Goal: Task Accomplishment & Management: Manage account settings

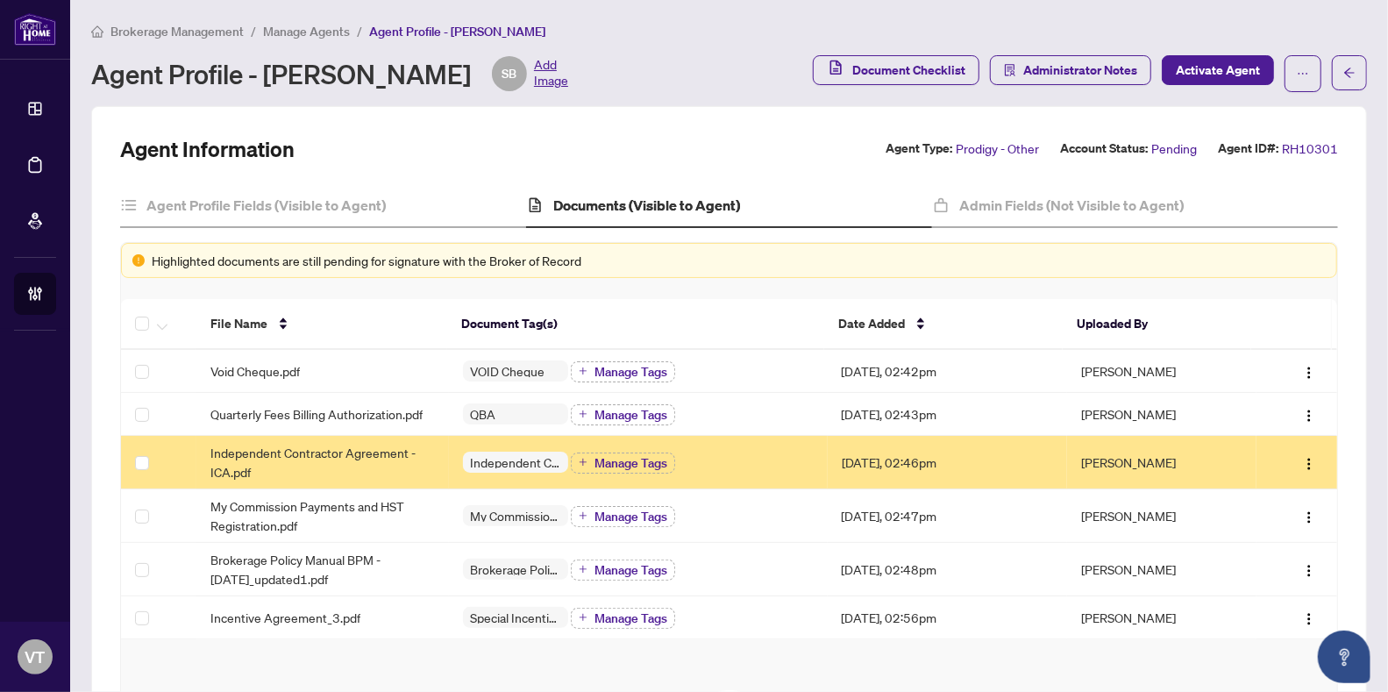
click at [157, 35] on span "Brokerage Management" at bounding box center [176, 32] width 133 height 16
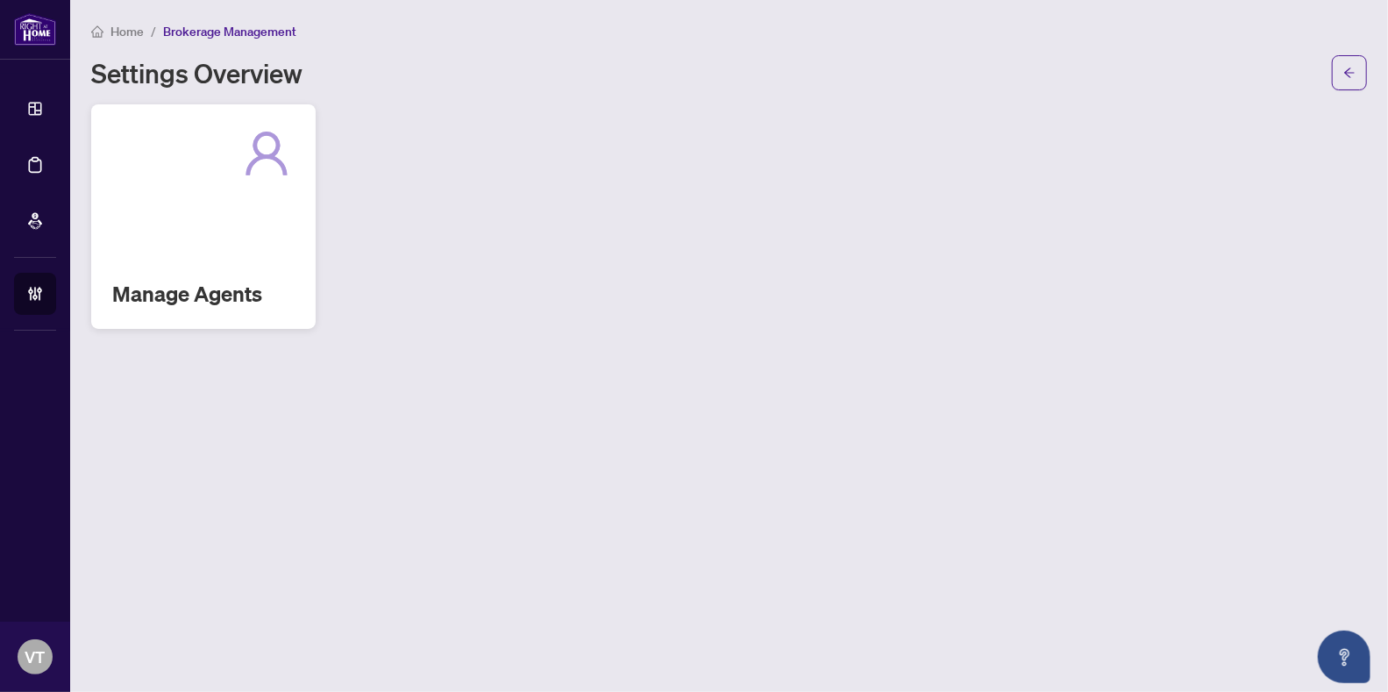
click at [186, 253] on div "Manage Agents" at bounding box center [203, 216] width 224 height 224
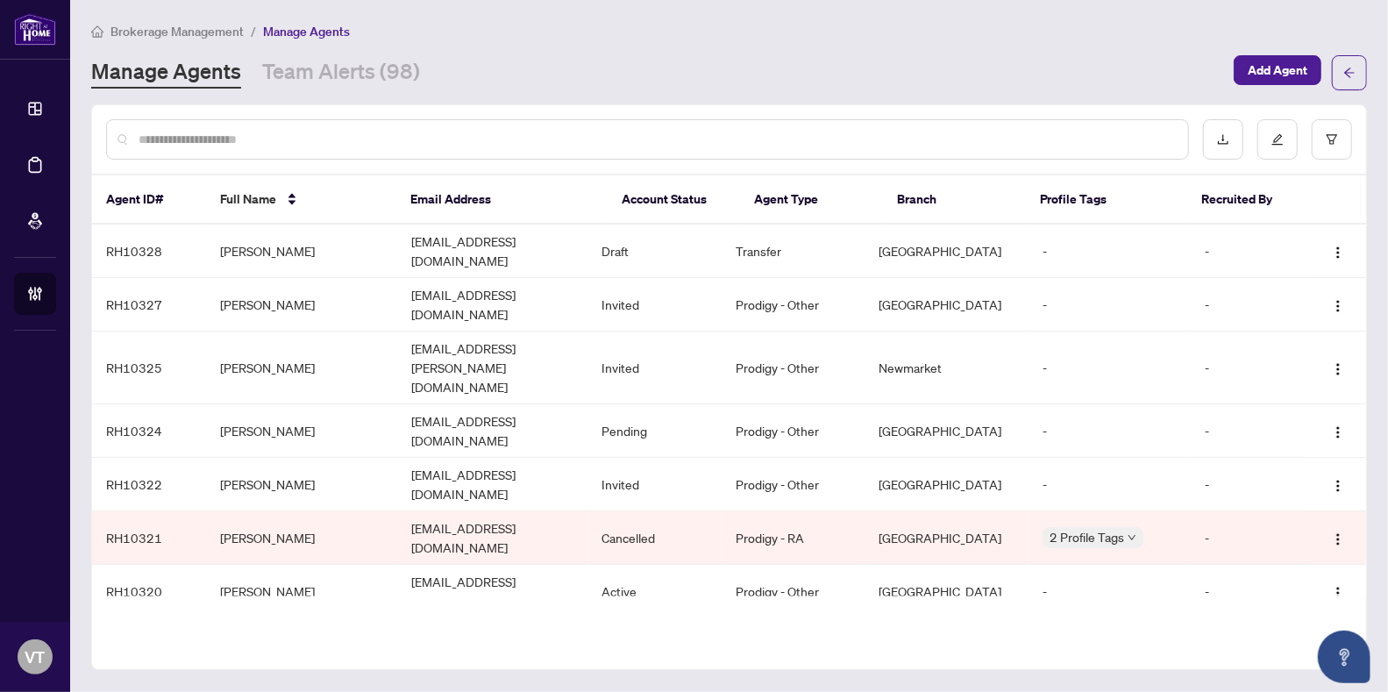
click at [336, 134] on input "text" at bounding box center [657, 139] width 1036 height 19
type input "******"
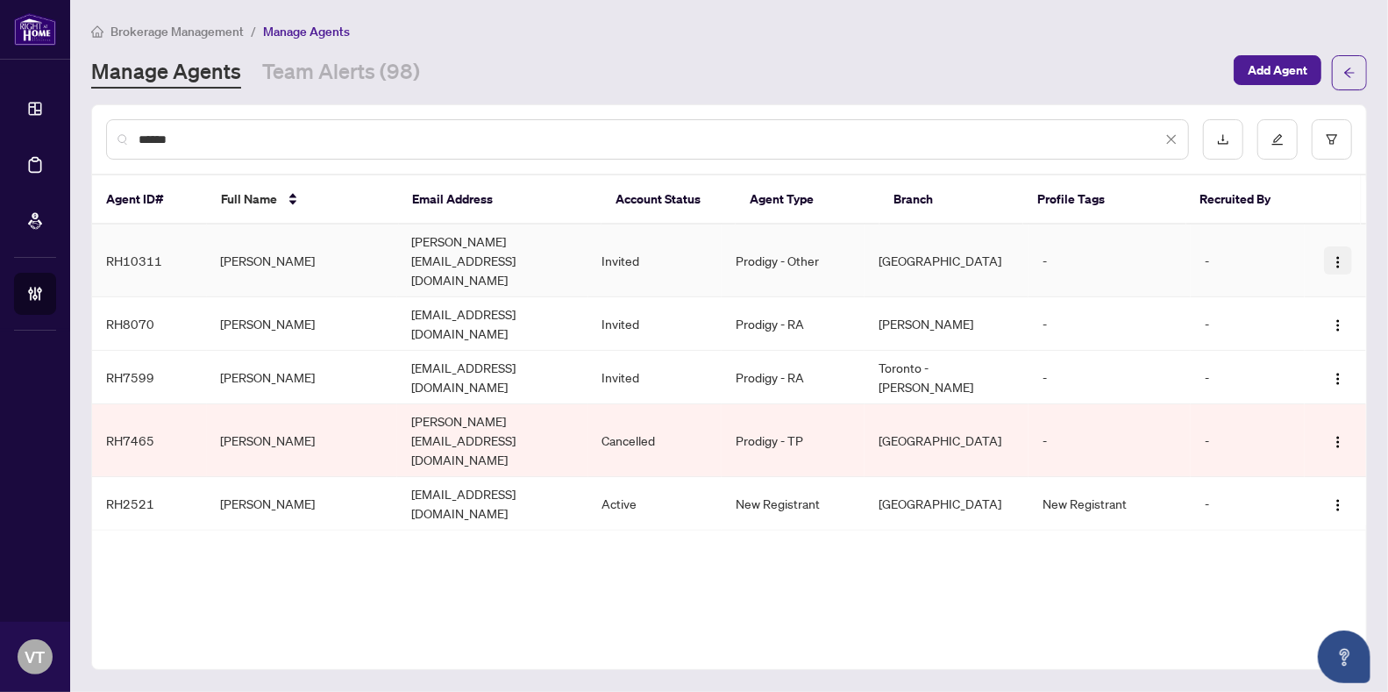
click at [1334, 255] on img "button" at bounding box center [1338, 262] width 14 height 14
click at [1293, 299] on span "Resend Invitation" at bounding box center [1286, 306] width 96 height 19
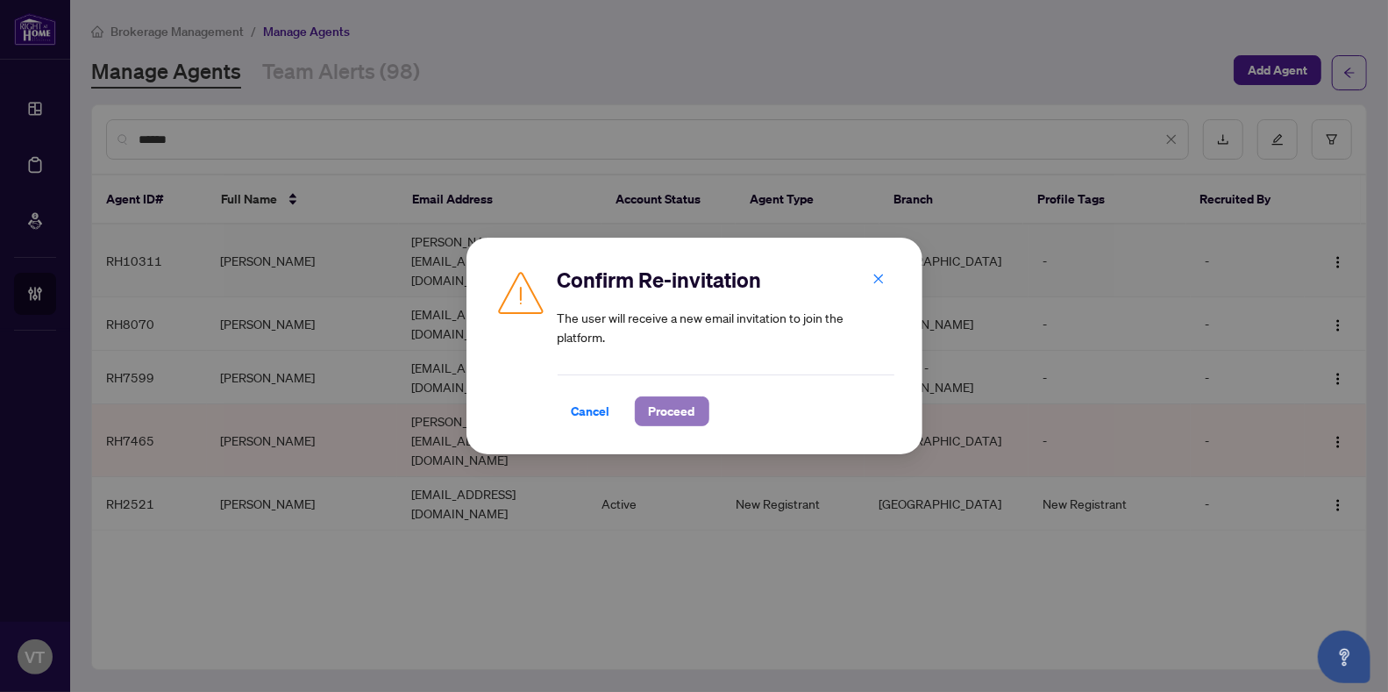
click at [659, 407] on span "Proceed" at bounding box center [672, 411] width 46 height 28
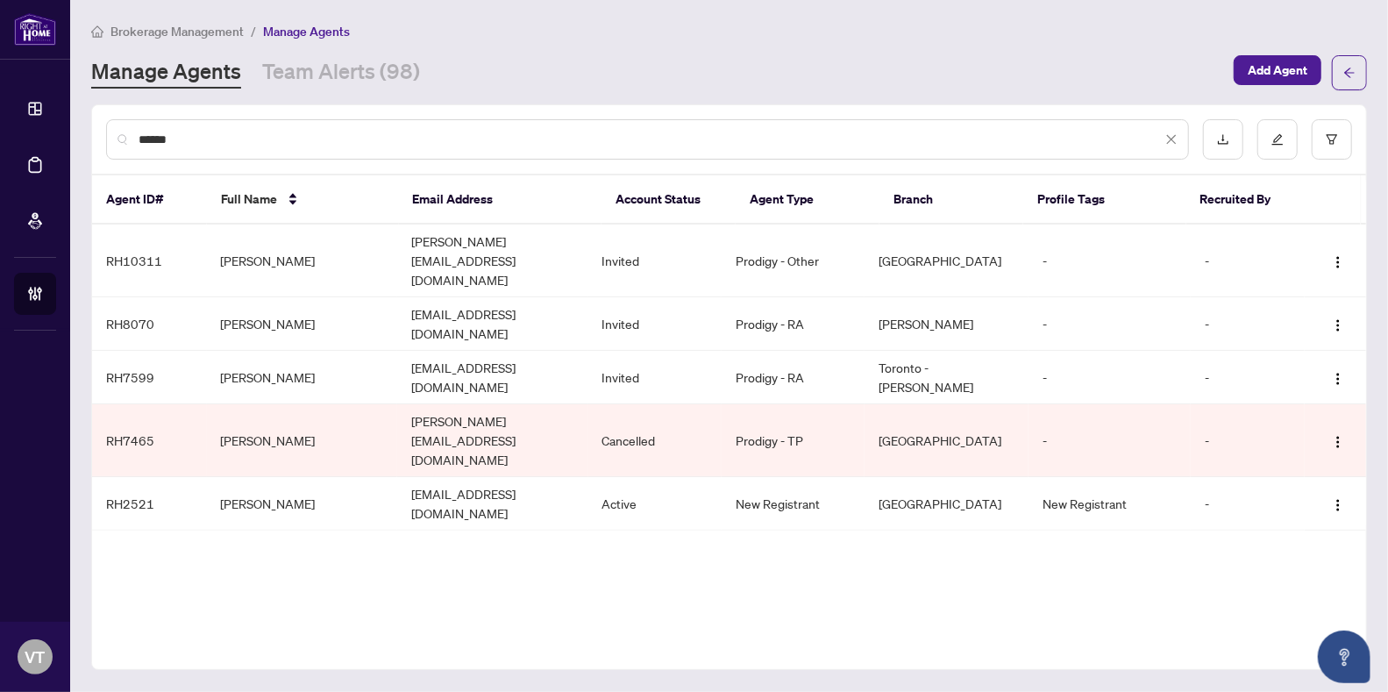
click at [1177, 139] on icon "close" at bounding box center [1171, 139] width 12 height 12
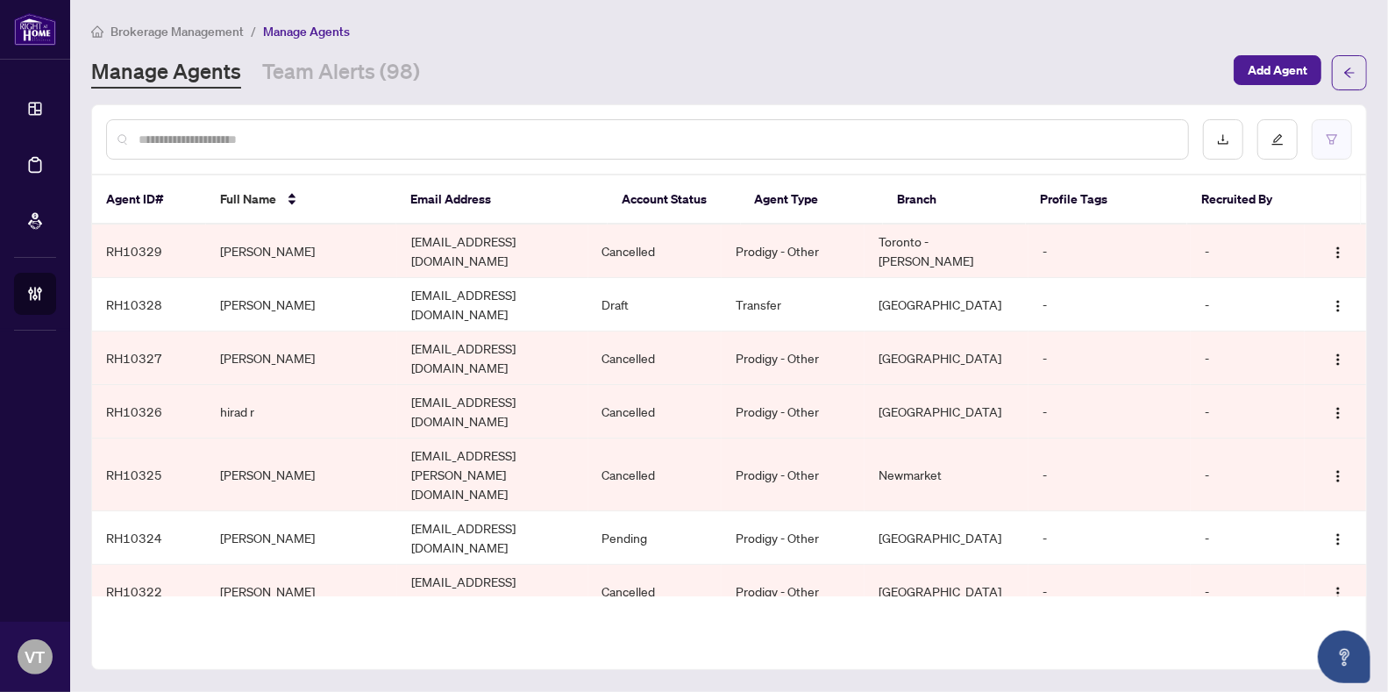
click at [1333, 140] on icon "filter" at bounding box center [1332, 139] width 12 height 12
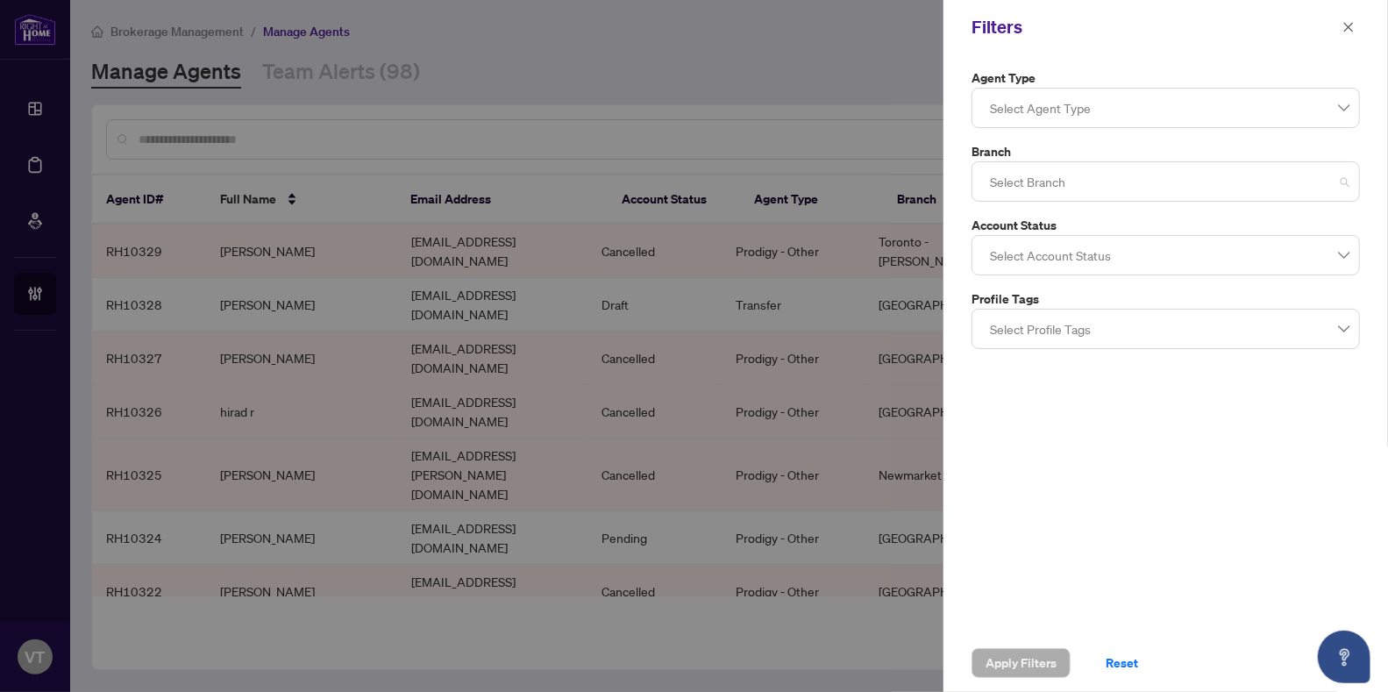
click at [1126, 188] on div at bounding box center [1166, 182] width 366 height 32
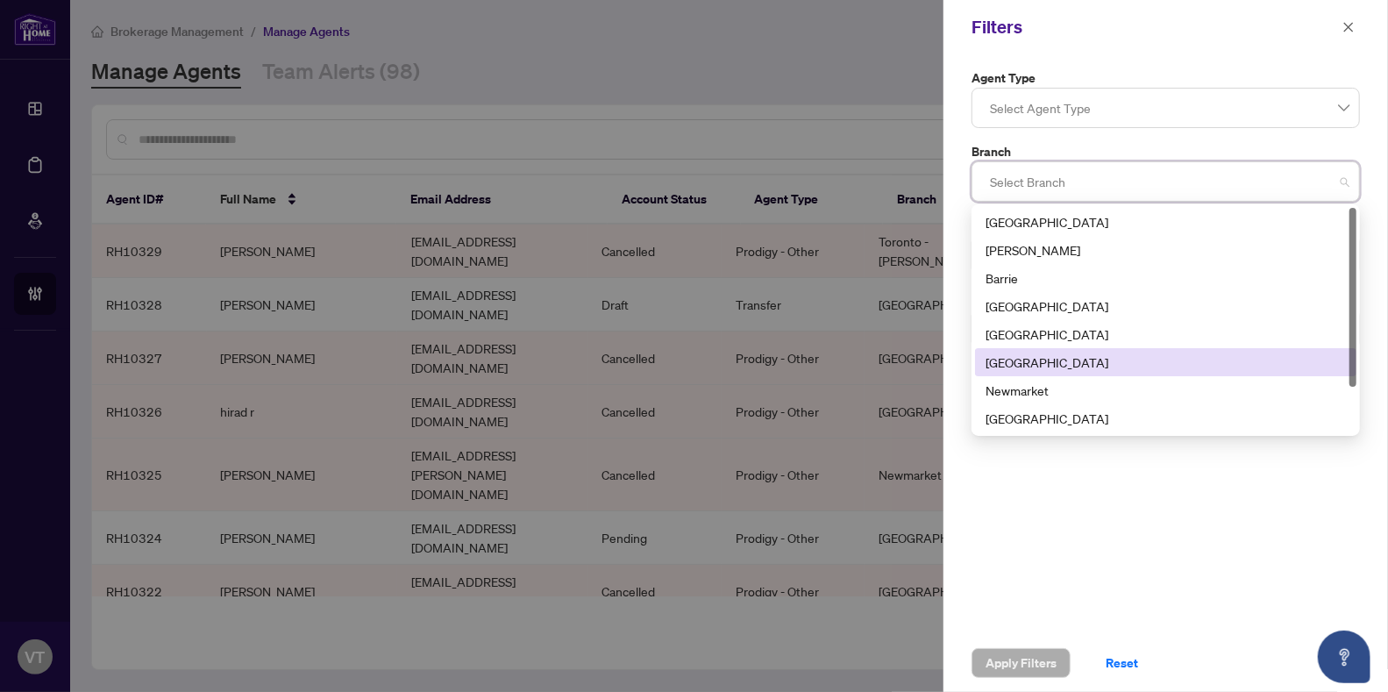
click at [1067, 350] on div "[GEOGRAPHIC_DATA]" at bounding box center [1165, 362] width 381 height 28
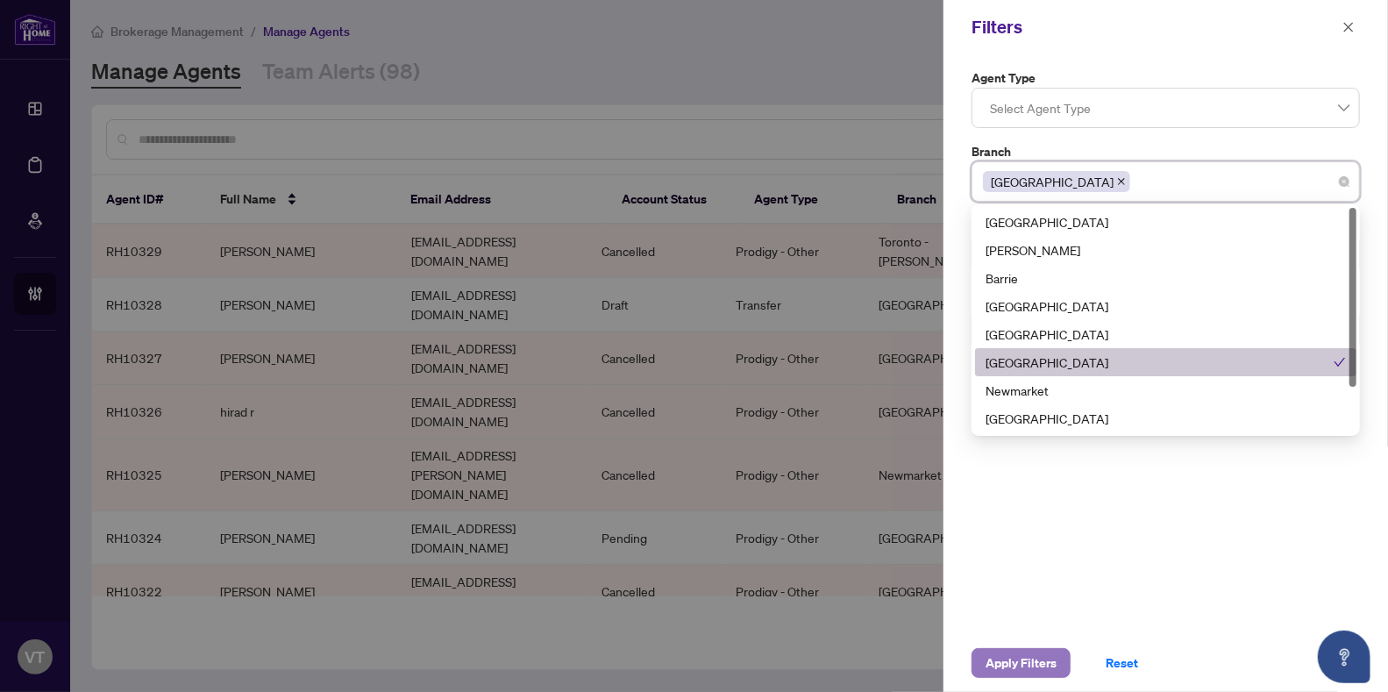
click at [1035, 669] on span "Apply Filters" at bounding box center [1021, 663] width 71 height 28
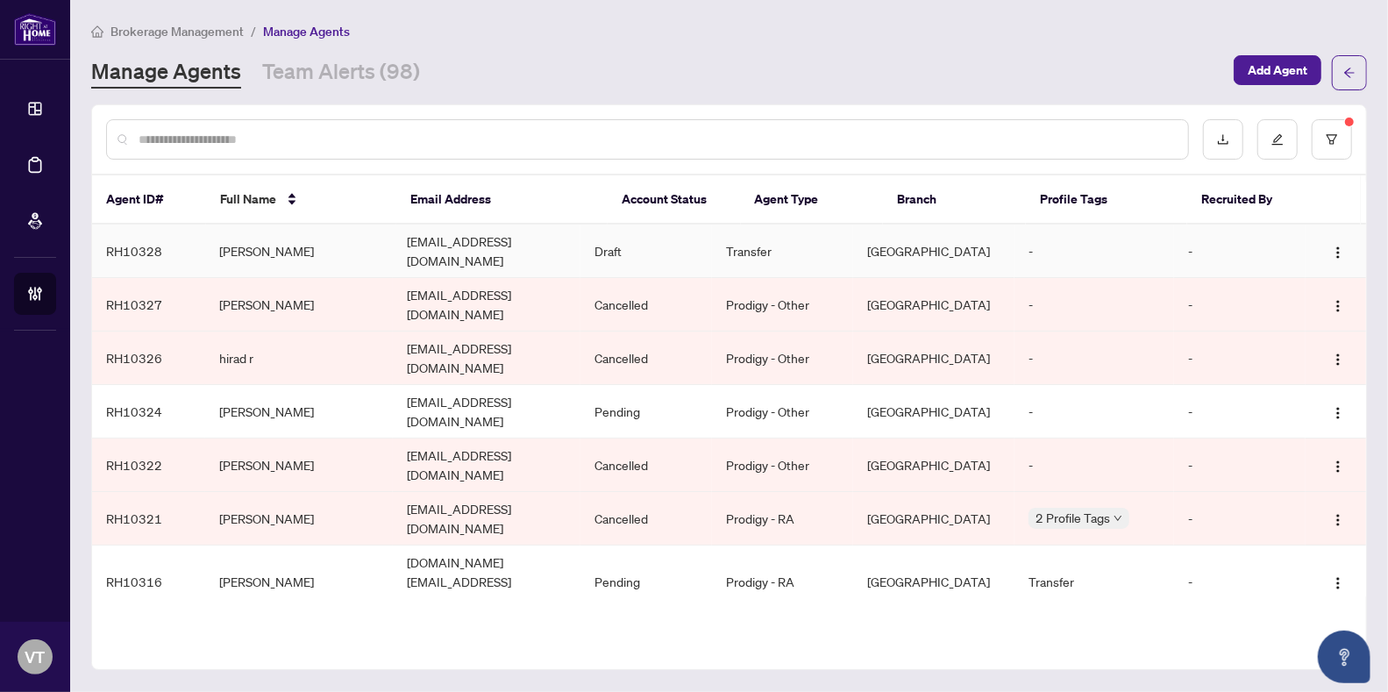
click at [623, 240] on td "Draft" at bounding box center [647, 250] width 132 height 53
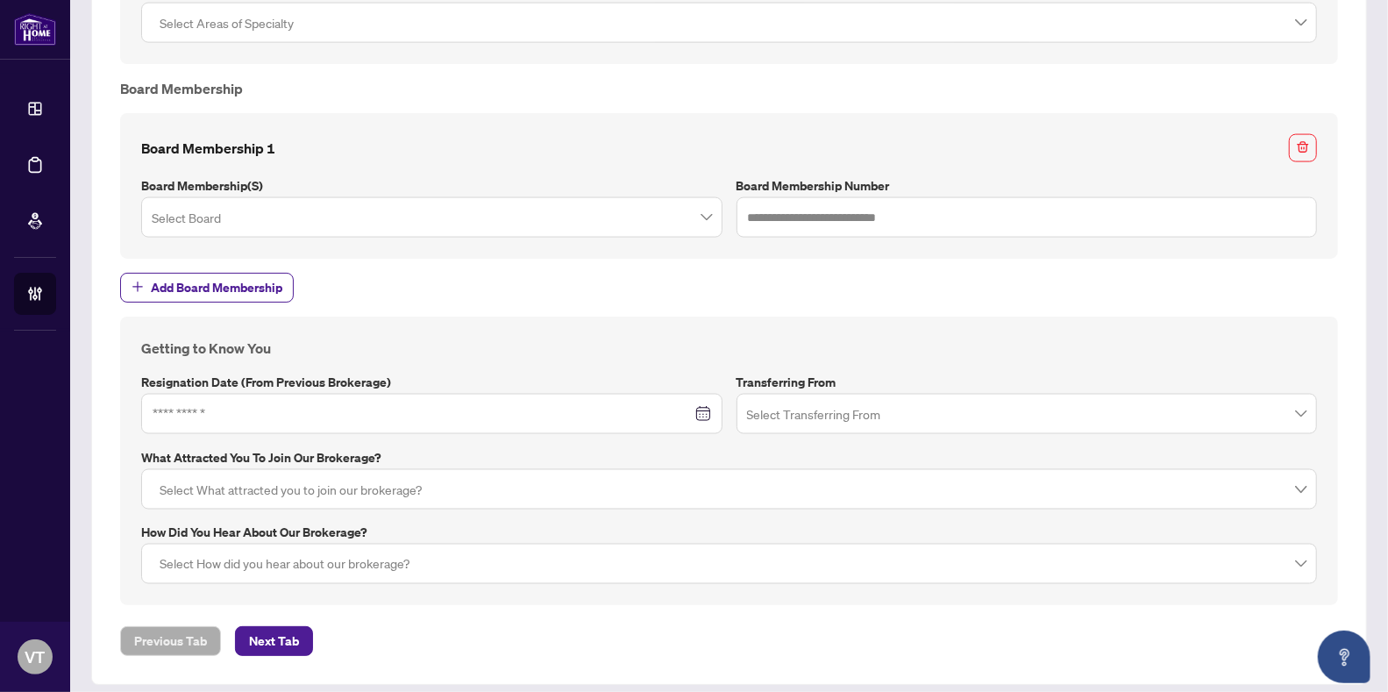
scroll to position [1567, 0]
click at [296, 625] on button "Next Tab" at bounding box center [274, 639] width 78 height 30
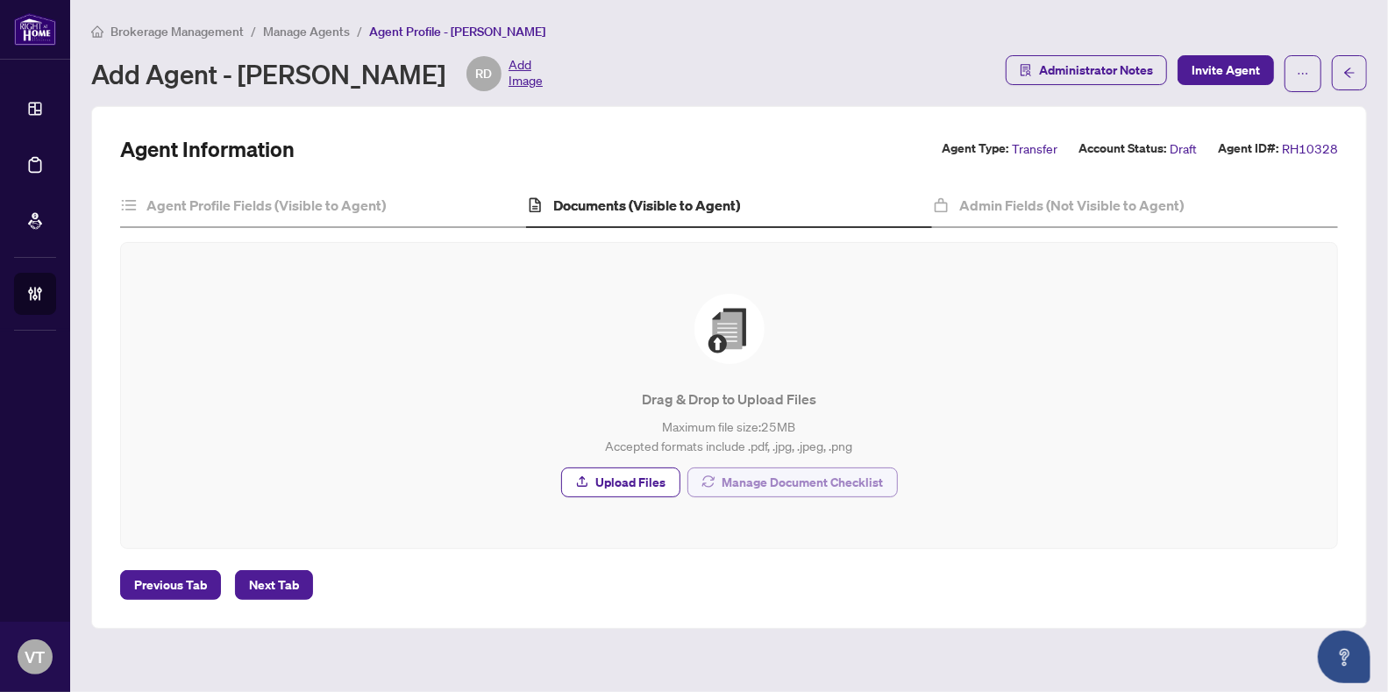
click at [771, 483] on span "Manage Document Checklist" at bounding box center [803, 482] width 161 height 28
click at [285, 575] on span "Next Tab" at bounding box center [274, 585] width 50 height 28
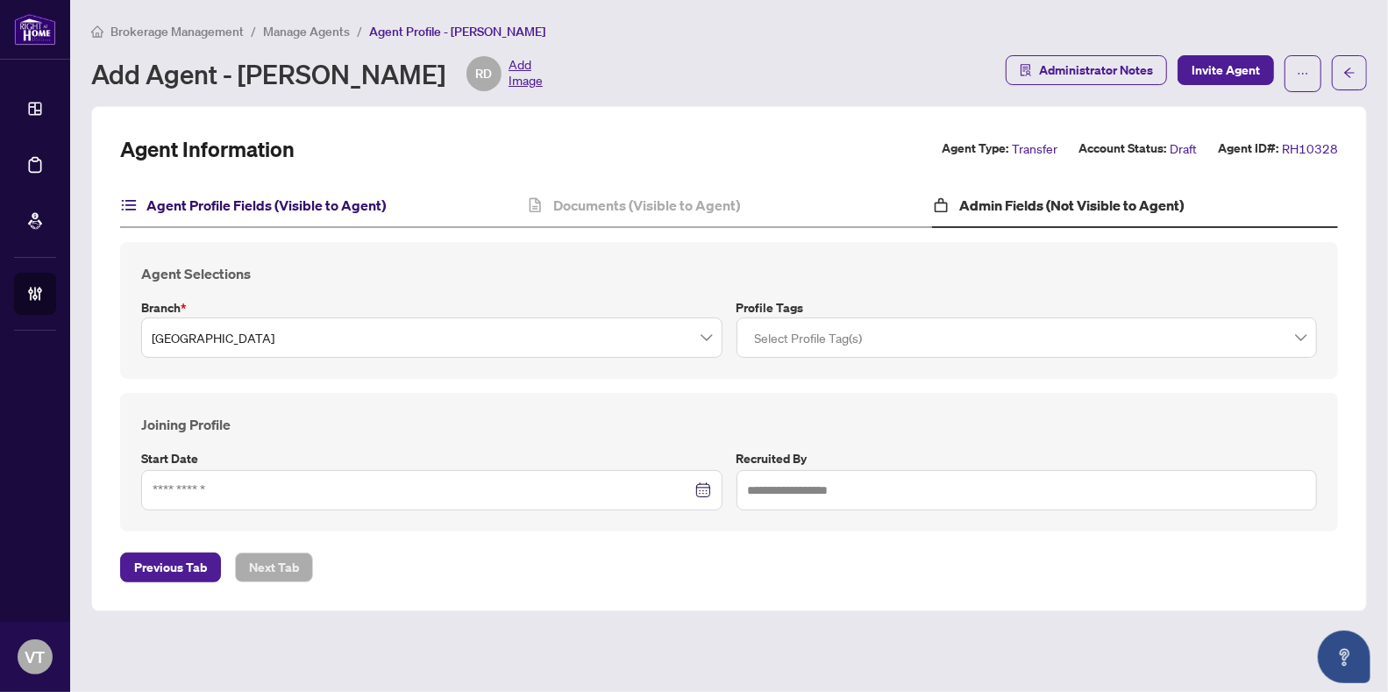
click at [246, 196] on h4 "Agent Profile Fields (Visible to Agent)" at bounding box center [265, 205] width 239 height 21
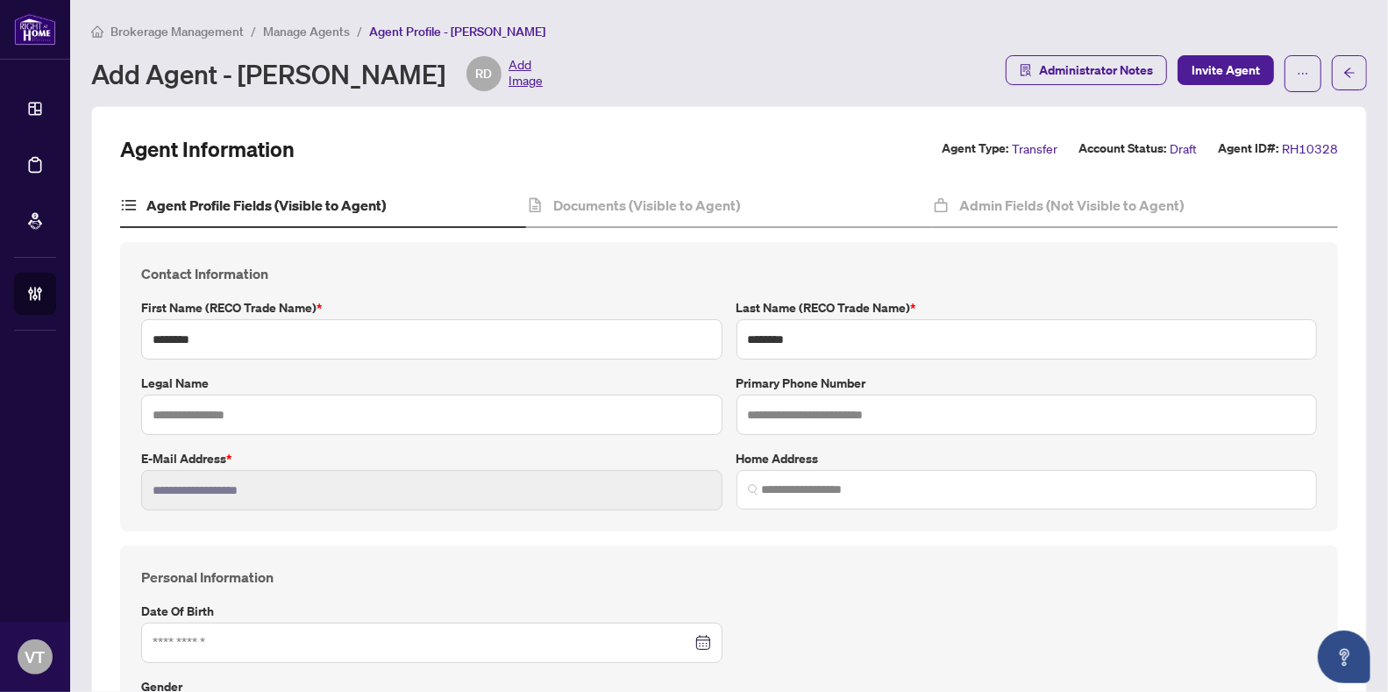
click at [307, 32] on span "Manage Agents" at bounding box center [306, 32] width 87 height 16
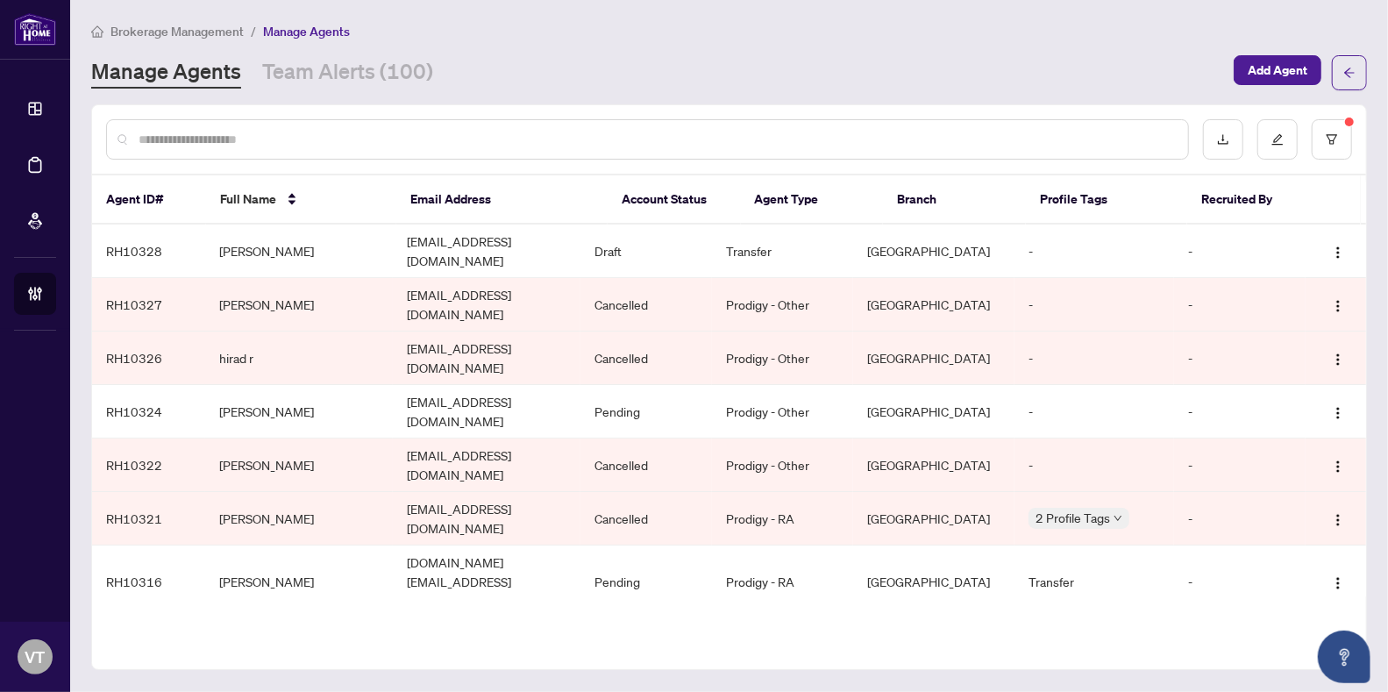
click at [329, 141] on input "text" at bounding box center [657, 139] width 1036 height 19
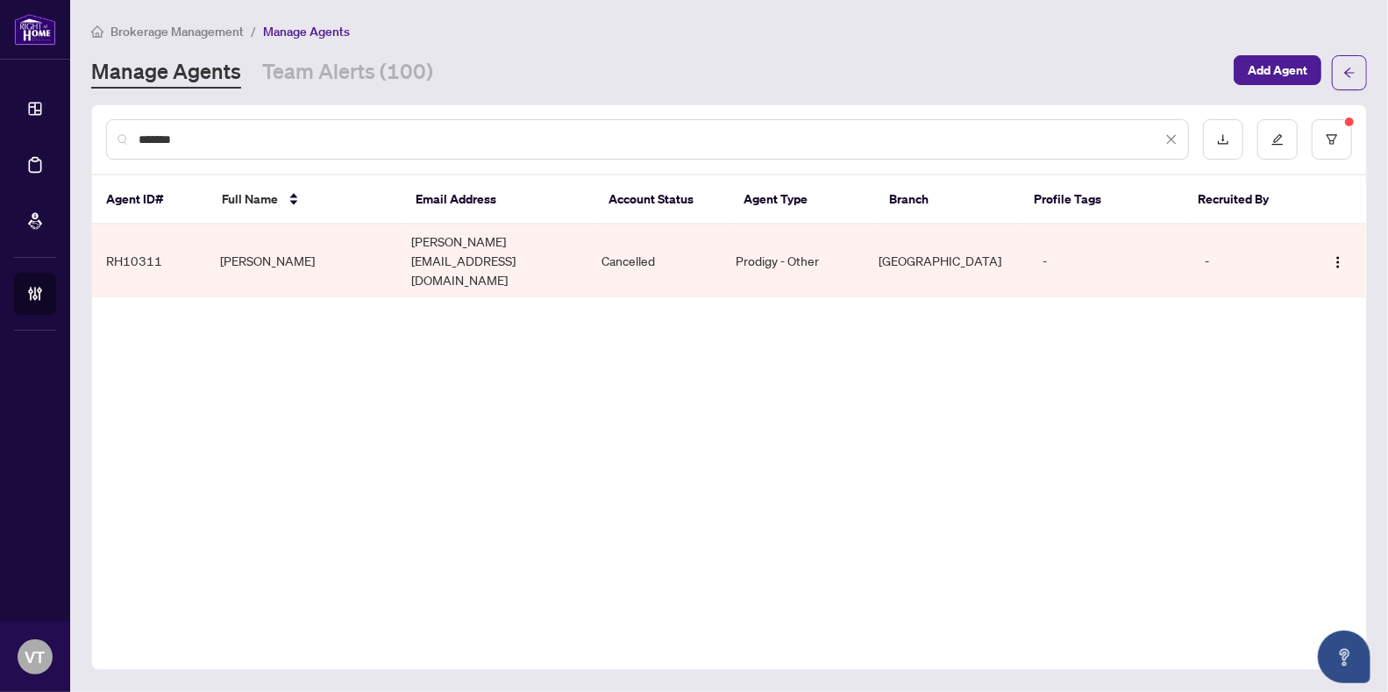
click at [301, 36] on span "Manage Agents" at bounding box center [306, 32] width 87 height 16
click at [303, 30] on span "Manage Agents" at bounding box center [306, 32] width 87 height 16
click at [935, 138] on input "*******" at bounding box center [650, 139] width 1023 height 19
type input "****"
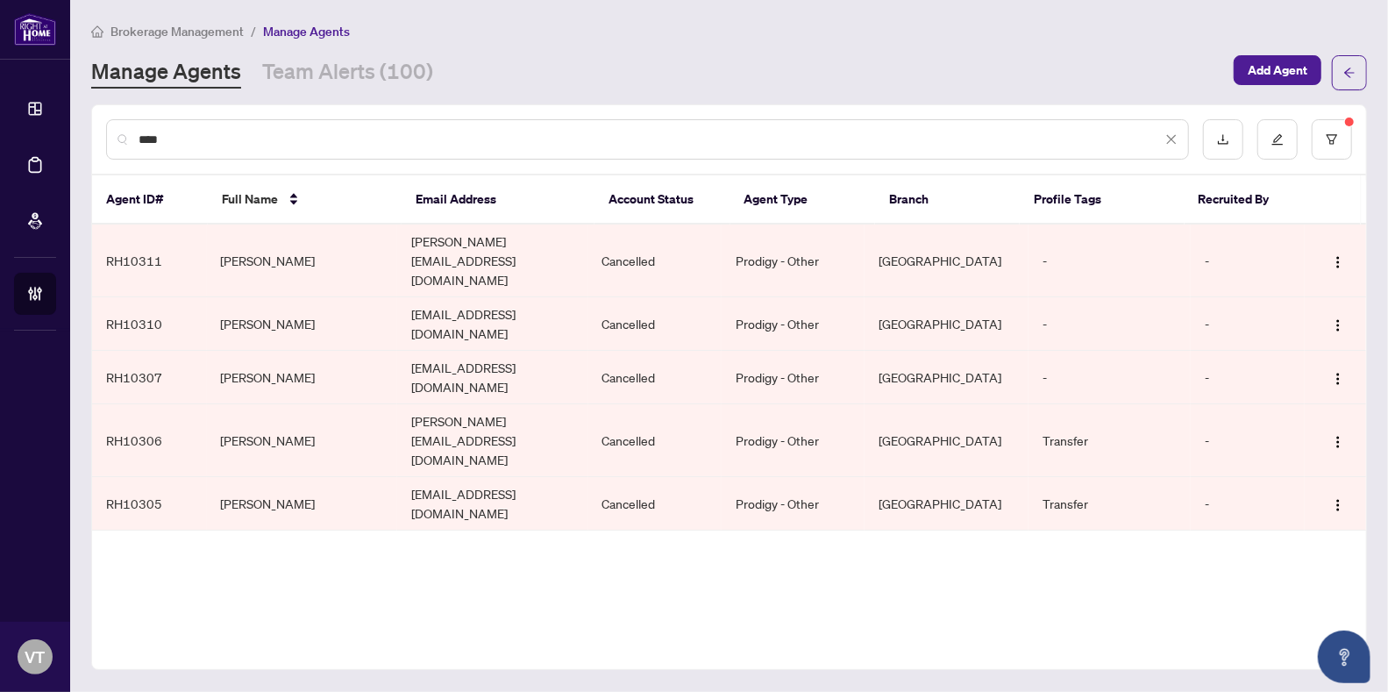
click at [1166, 139] on icon "close" at bounding box center [1171, 139] width 12 height 12
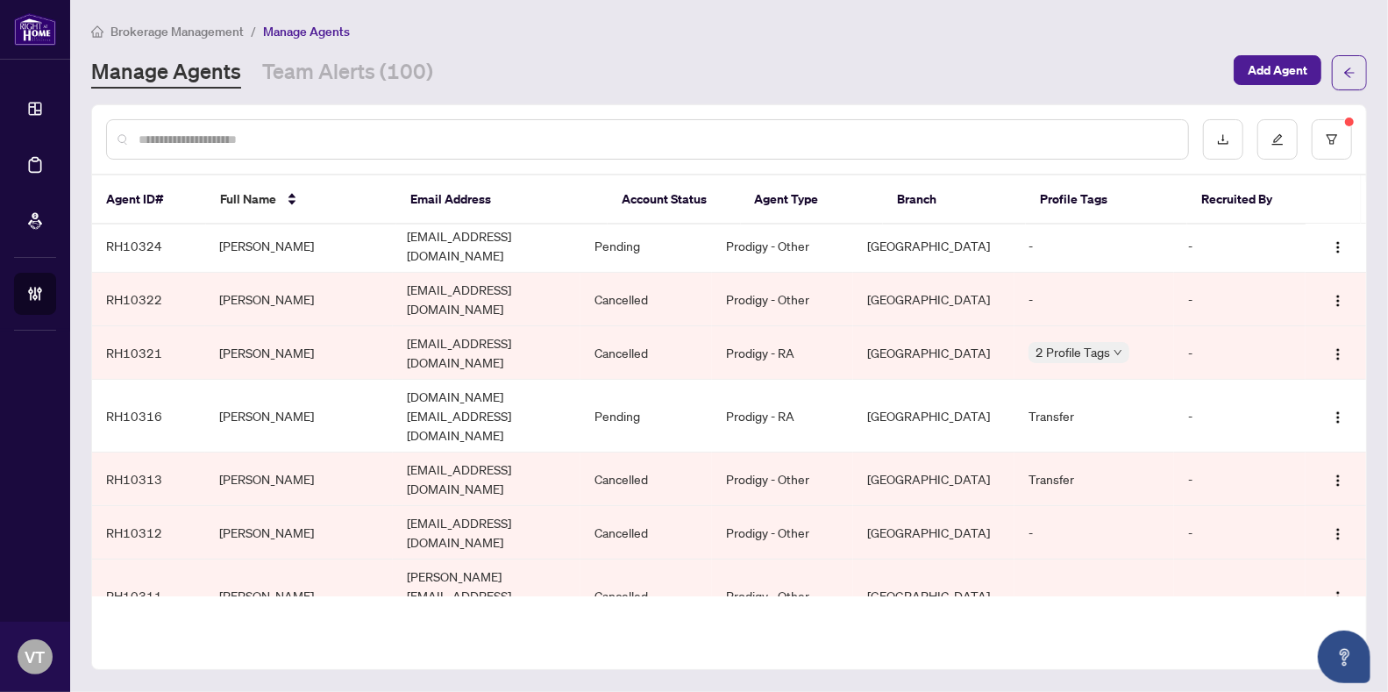
scroll to position [181, 0]
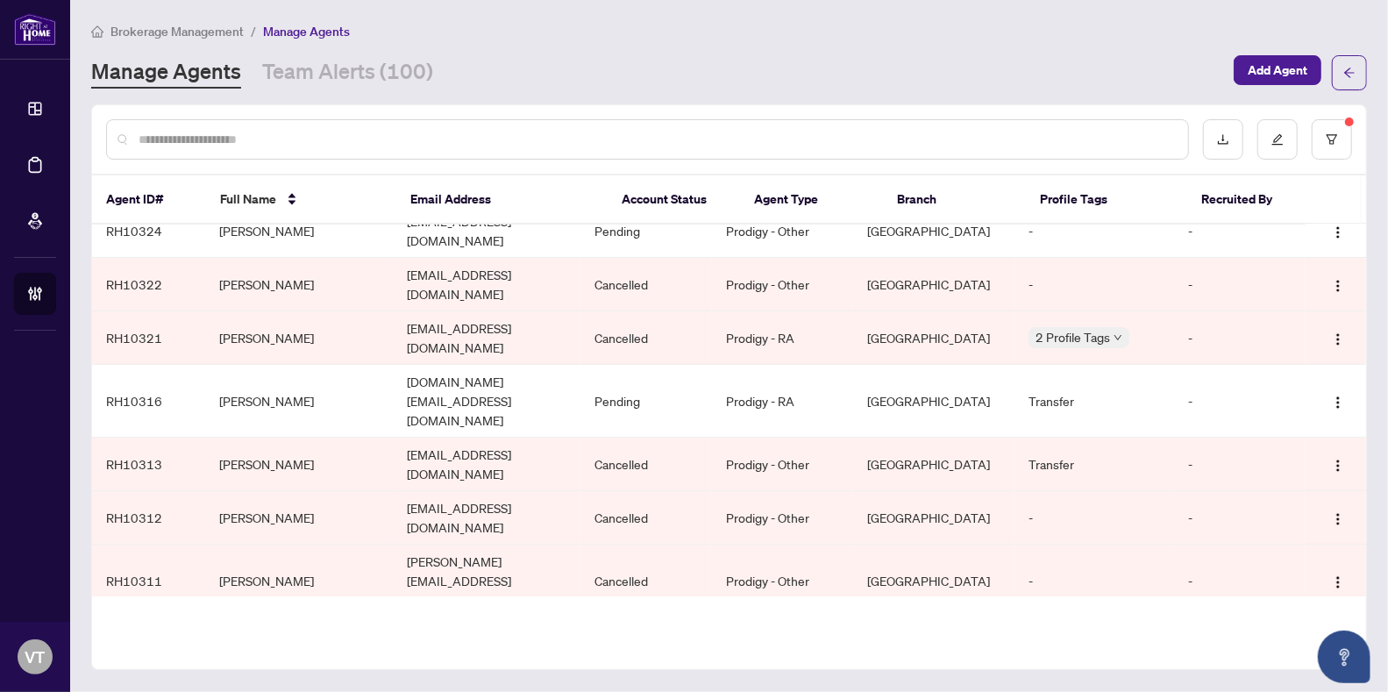
click at [454, 137] on input "text" at bounding box center [657, 139] width 1036 height 19
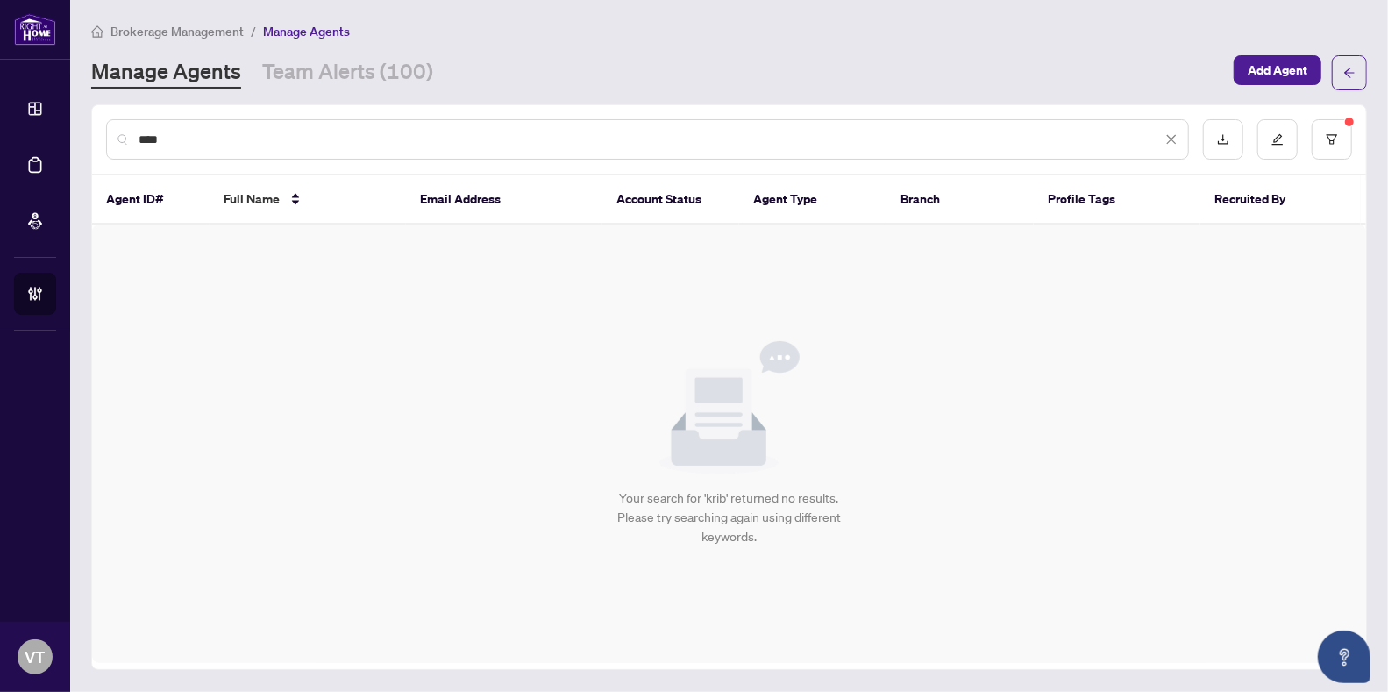
scroll to position [0, 0]
type input "*"
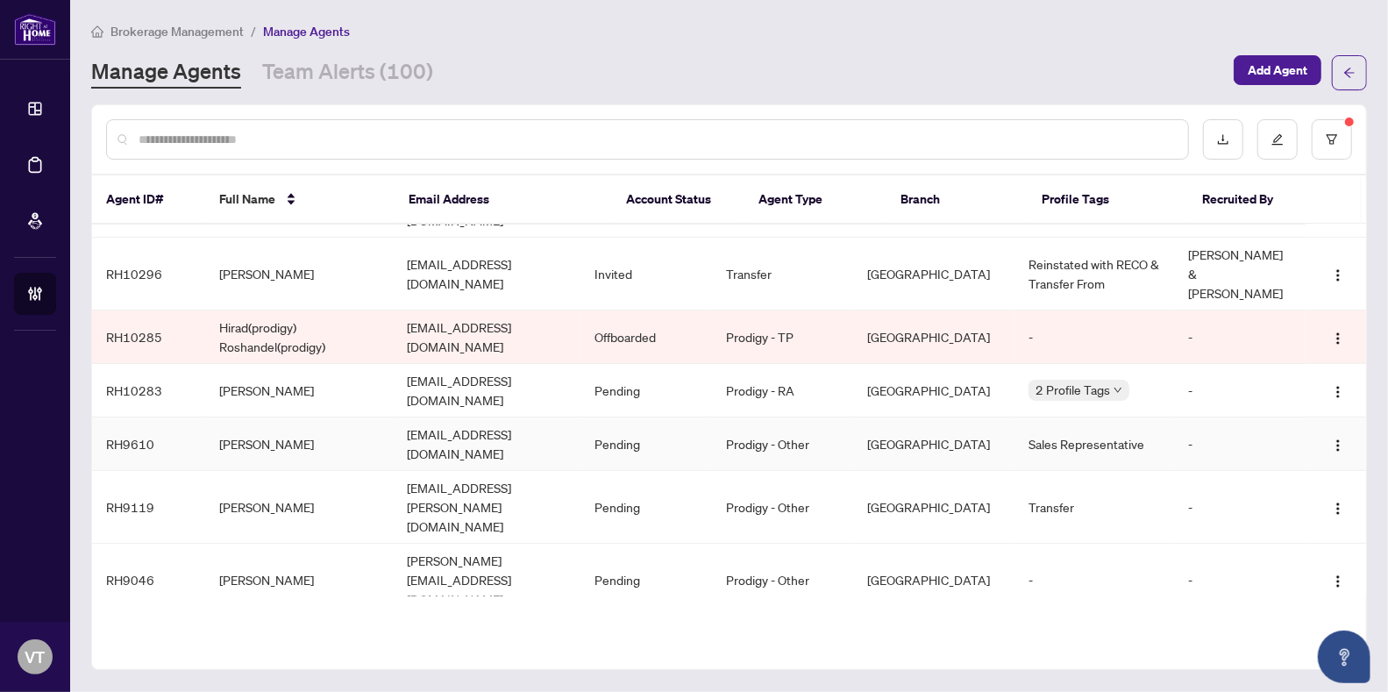
scroll to position [277, 0]
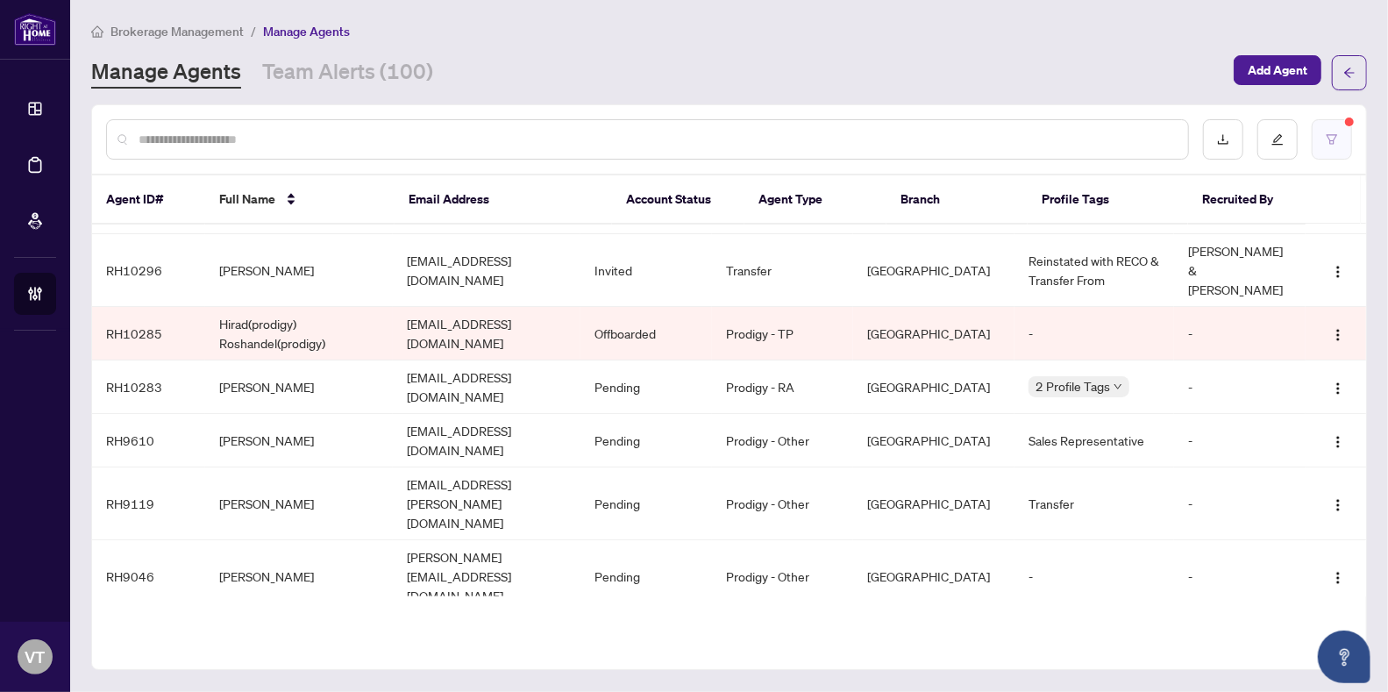
click at [1347, 139] on button "button" at bounding box center [1332, 139] width 40 height 40
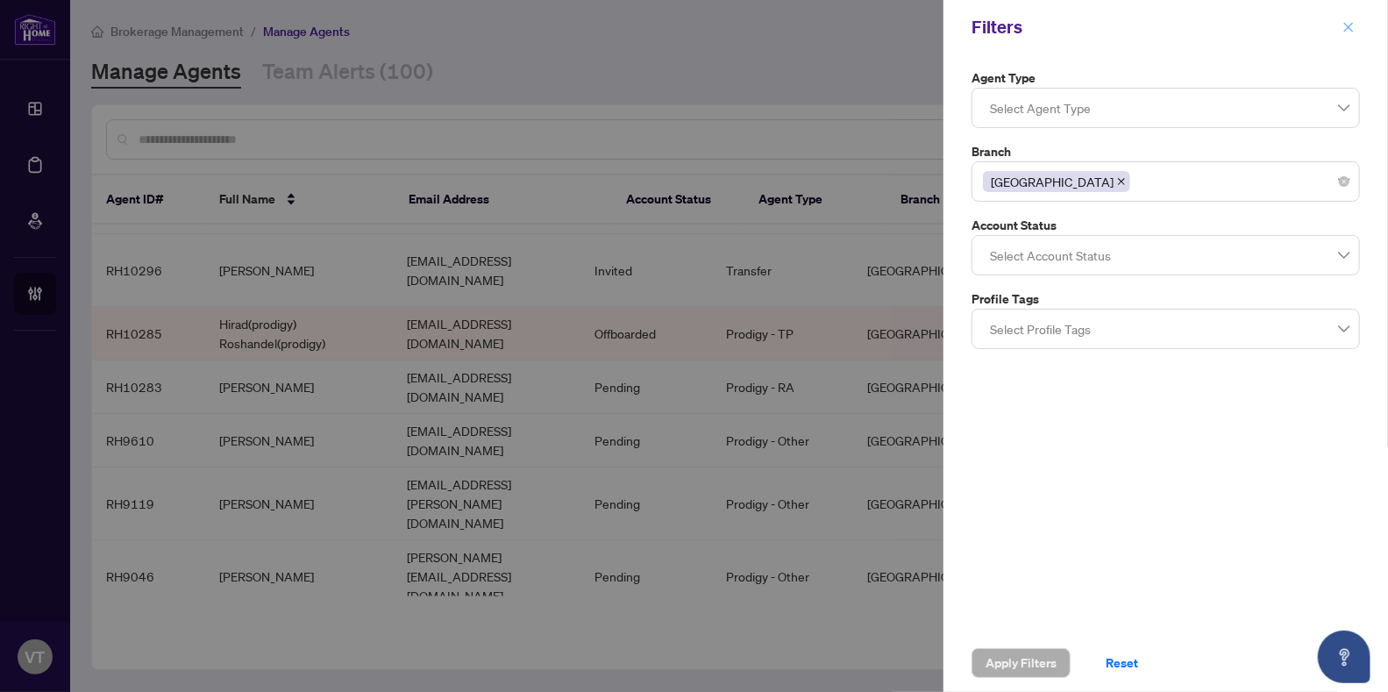
click at [1349, 25] on icon "close" at bounding box center [1349, 27] width 12 height 12
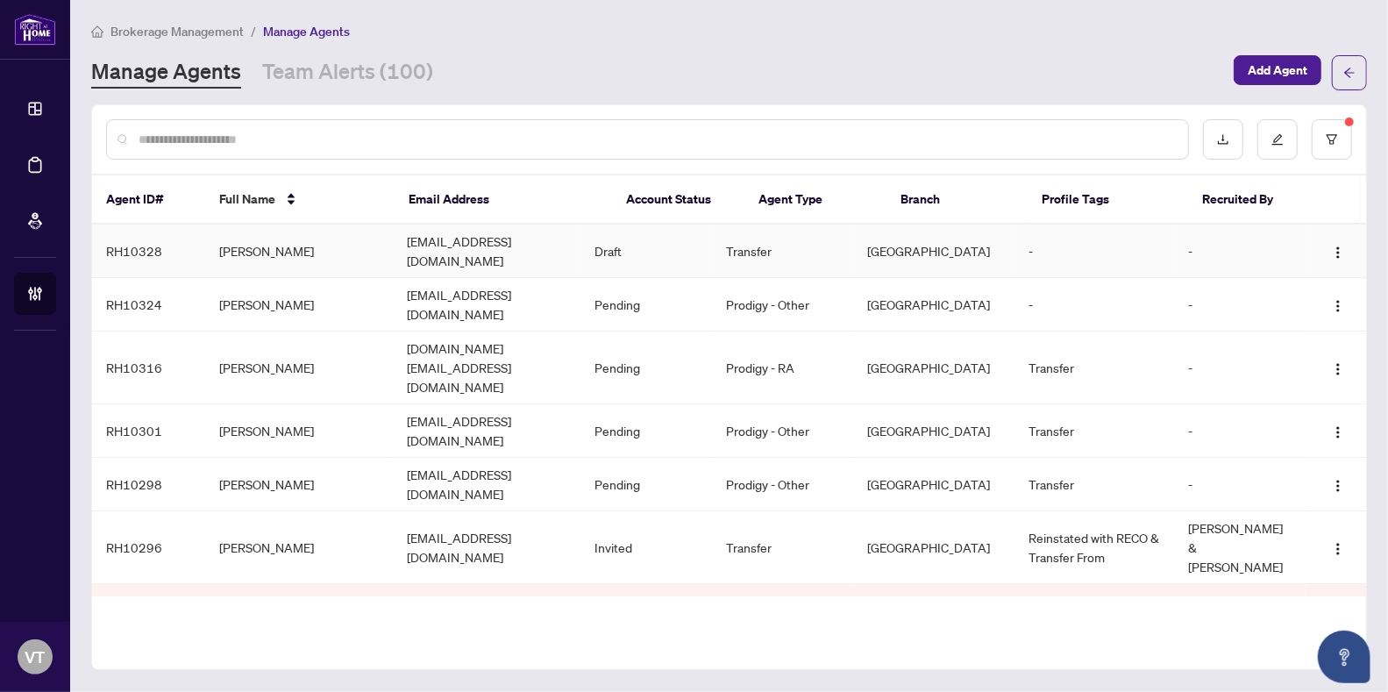
click at [516, 244] on td "[EMAIL_ADDRESS][DOMAIN_NAME]" at bounding box center [487, 250] width 188 height 53
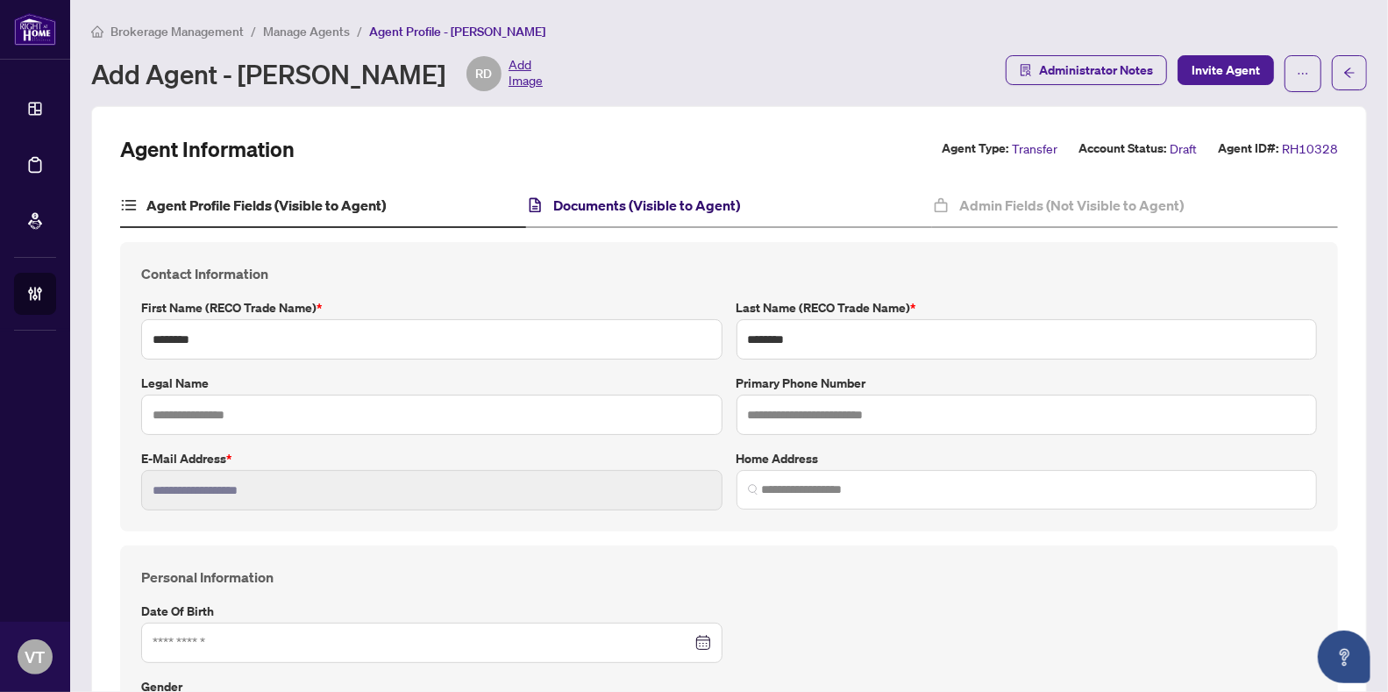
click at [675, 213] on h4 "Documents (Visible to Agent)" at bounding box center [646, 205] width 187 height 21
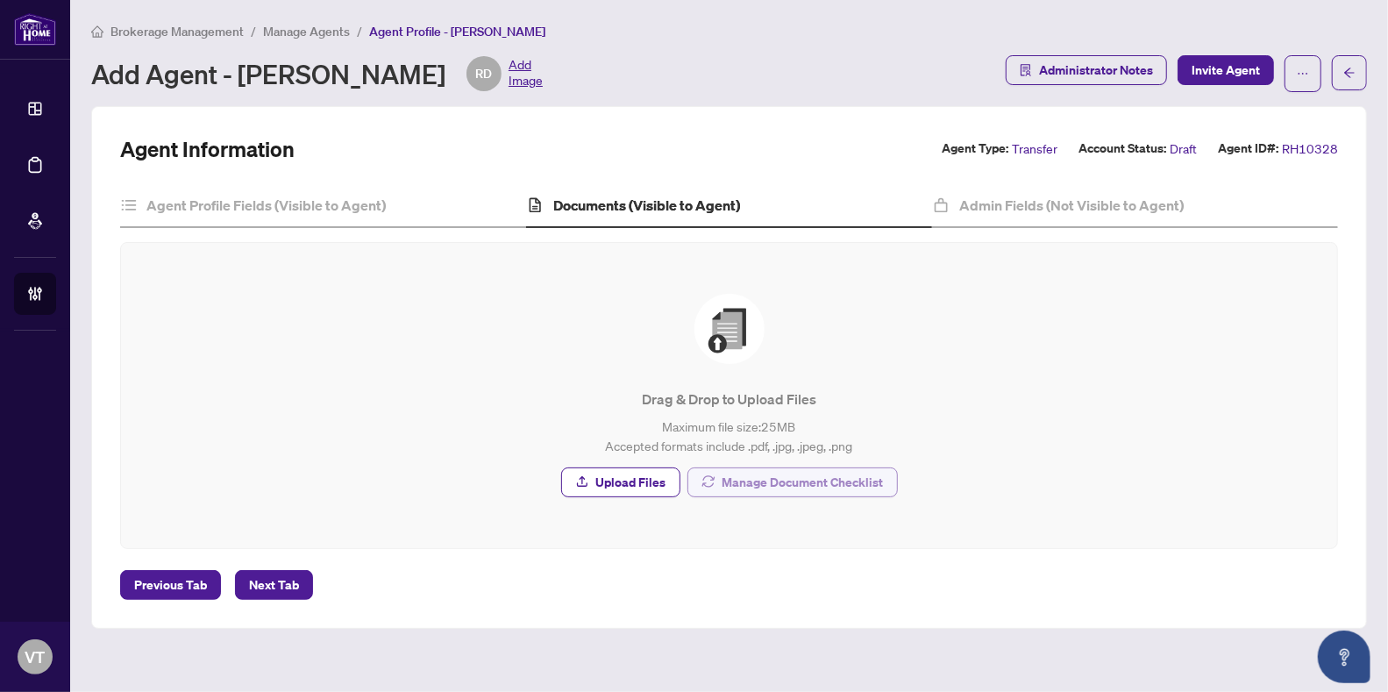
click at [763, 477] on span "Manage Document Checklist" at bounding box center [803, 482] width 161 height 28
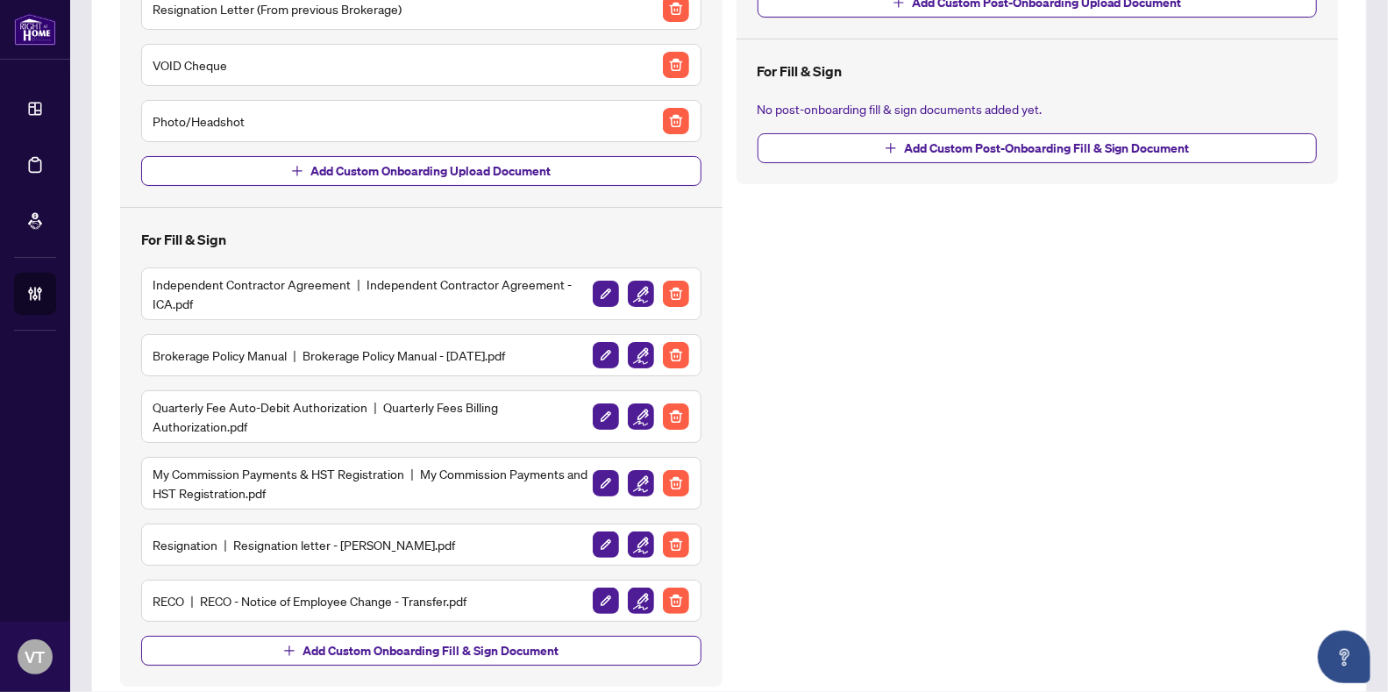
scroll to position [338, 0]
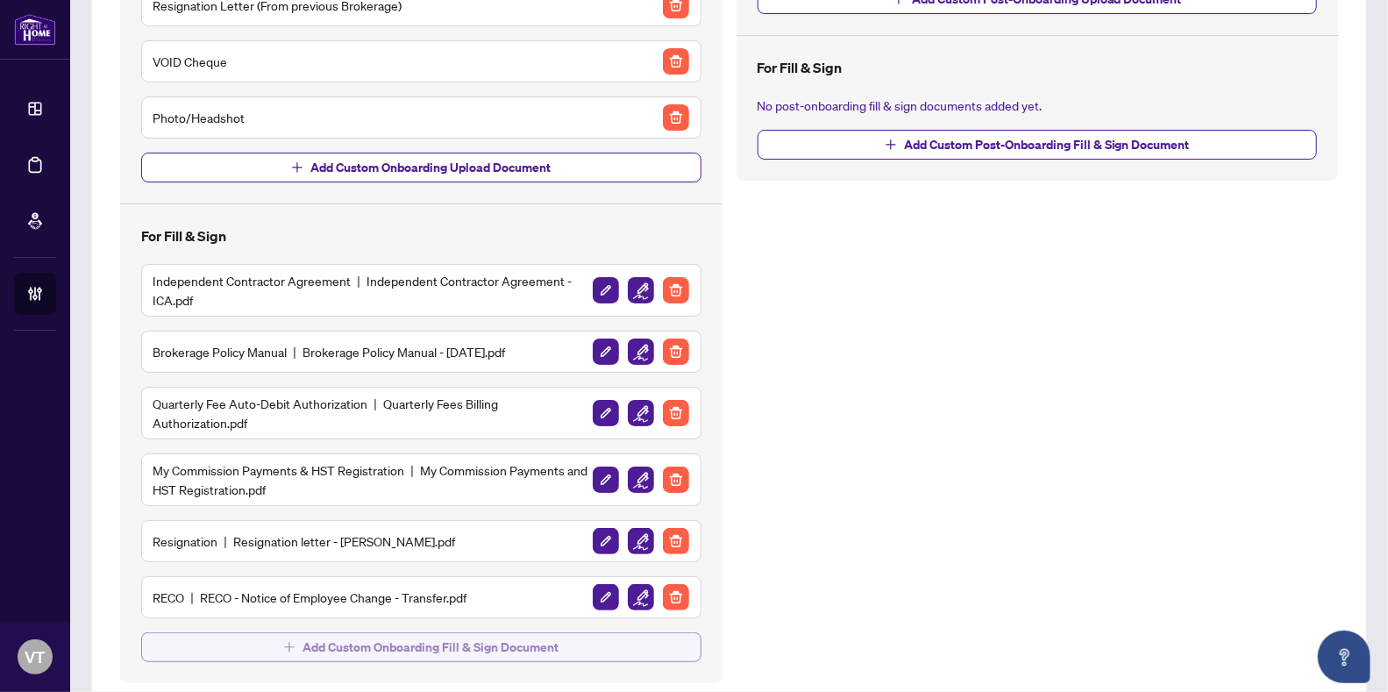
click at [415, 638] on span "Add Custom Onboarding Fill & Sign Document" at bounding box center [431, 647] width 256 height 28
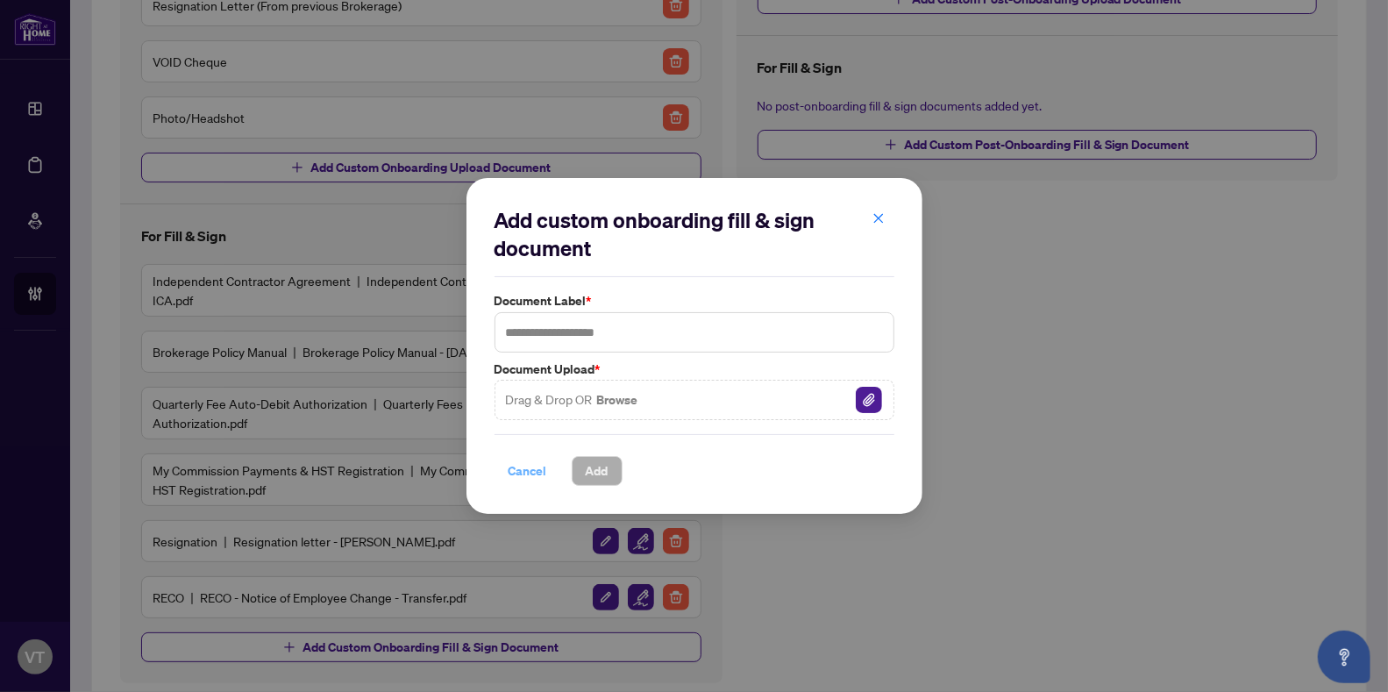
click at [542, 475] on span "Cancel" at bounding box center [528, 471] width 39 height 28
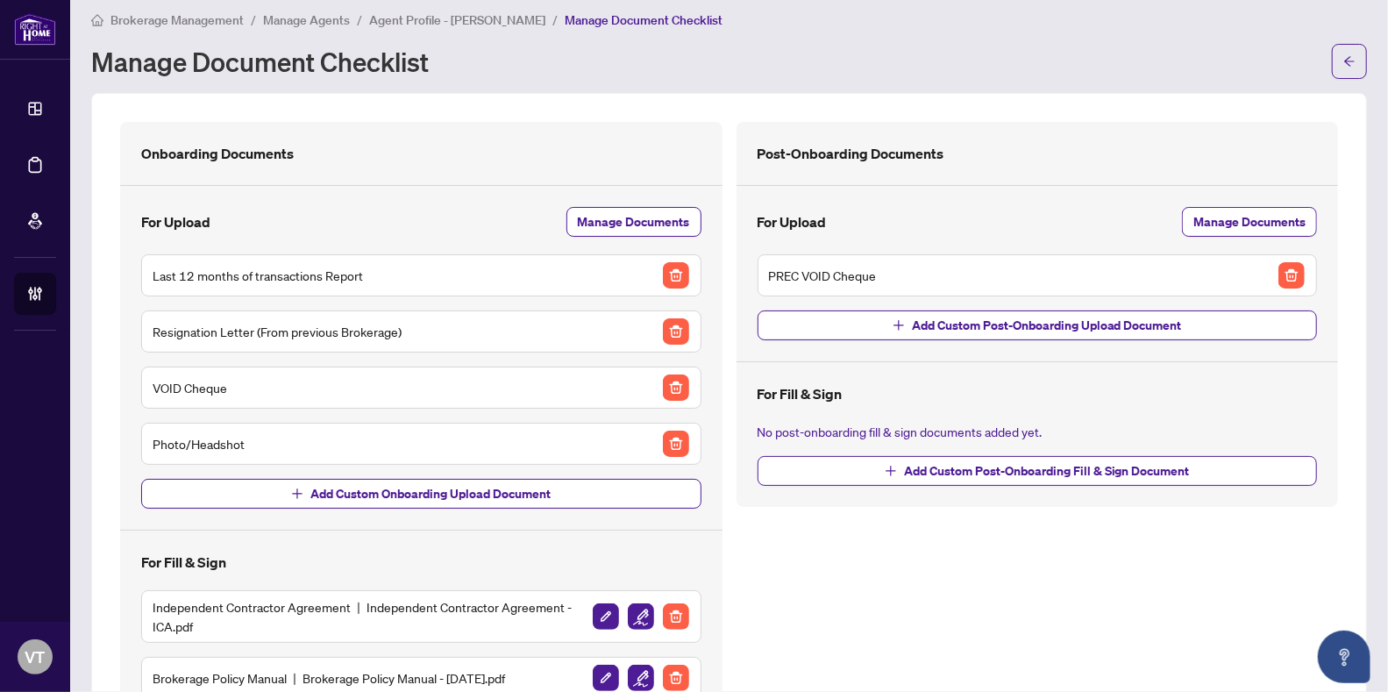
scroll to position [0, 0]
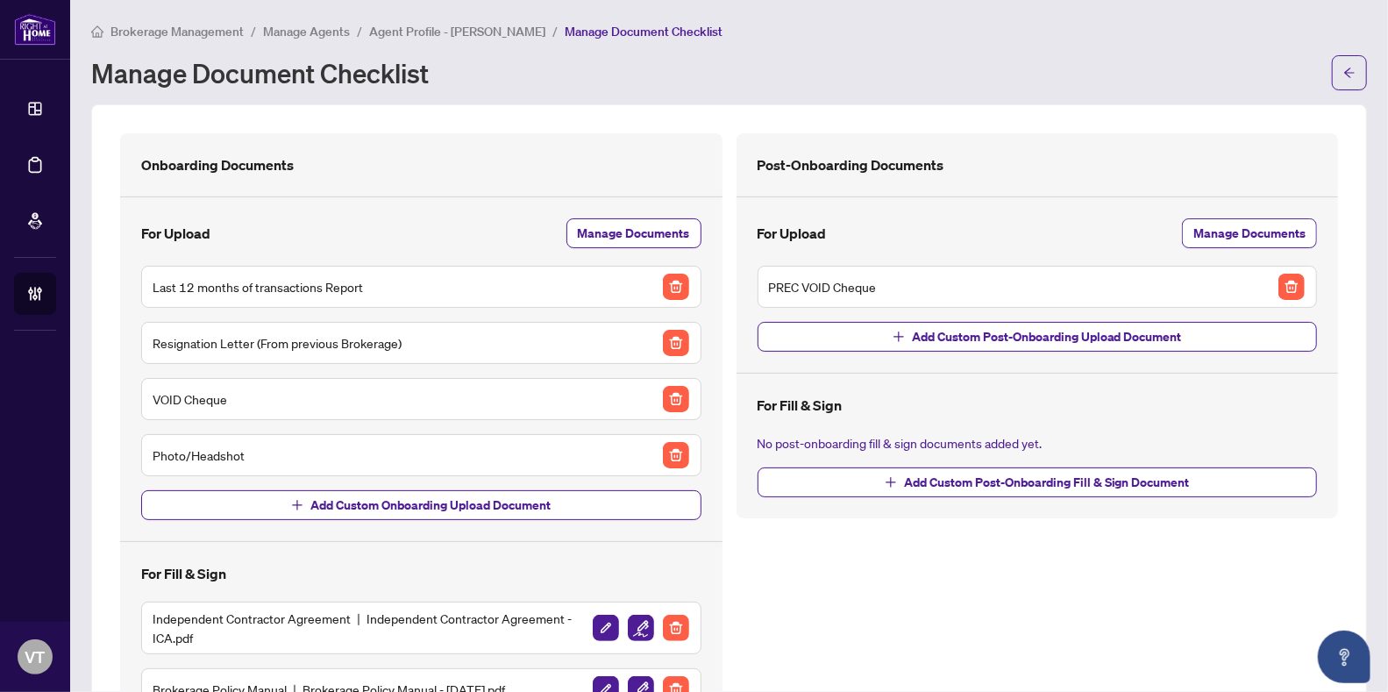
click at [447, 38] on span "Agent Profile - [PERSON_NAME]" at bounding box center [457, 32] width 176 height 16
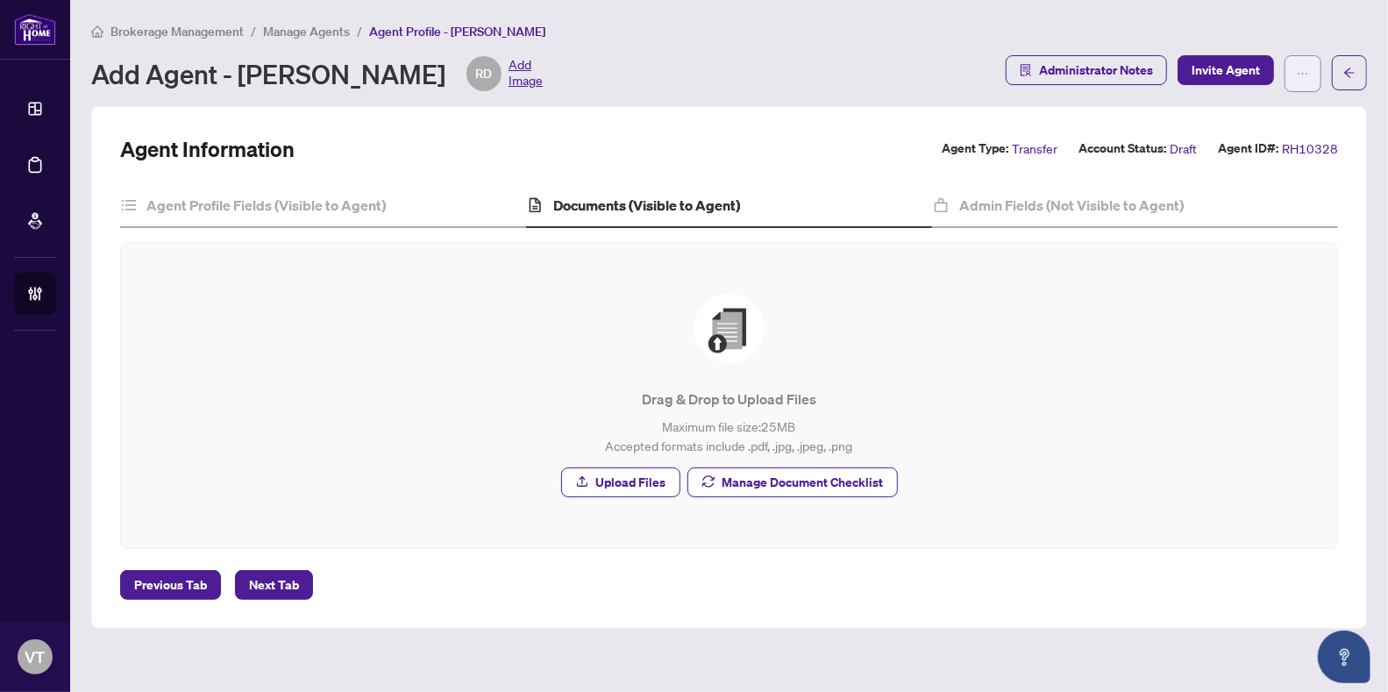
click at [1308, 81] on span "button" at bounding box center [1303, 74] width 12 height 28
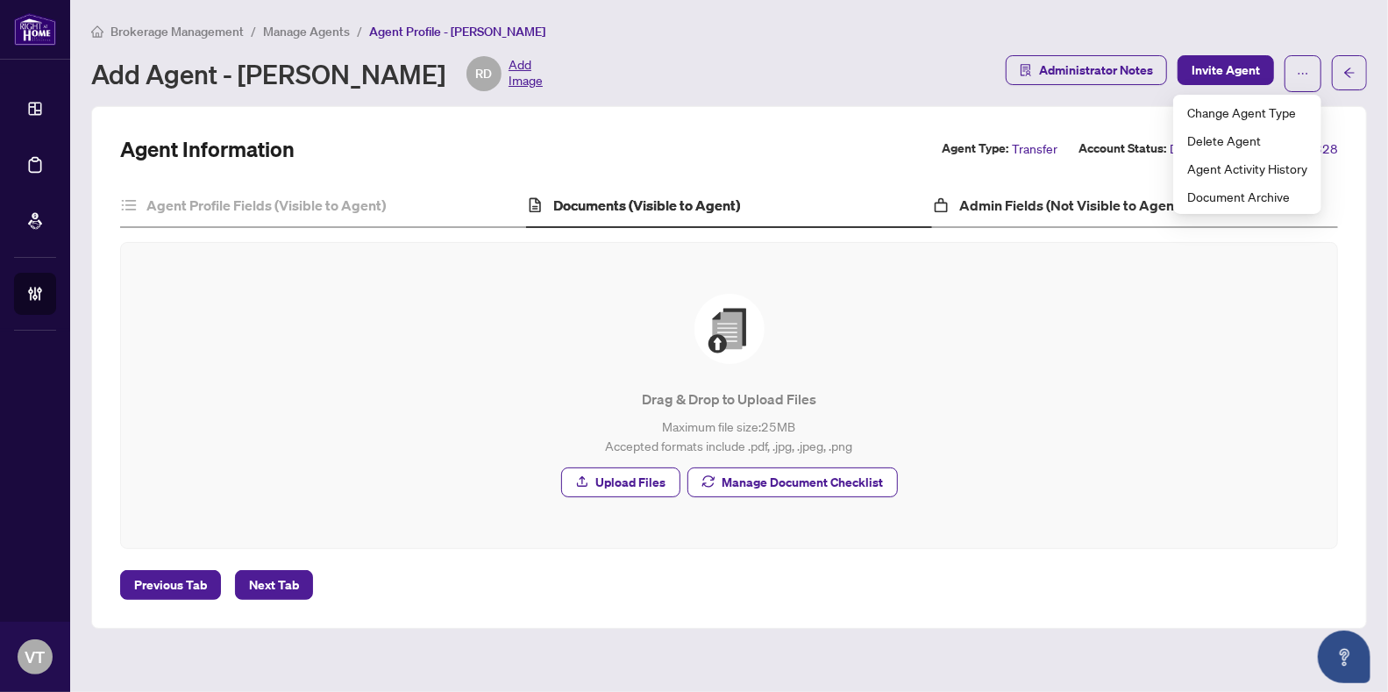
click at [1113, 216] on div "Admin Fields (Not Visible to Agent)" at bounding box center [1135, 206] width 406 height 44
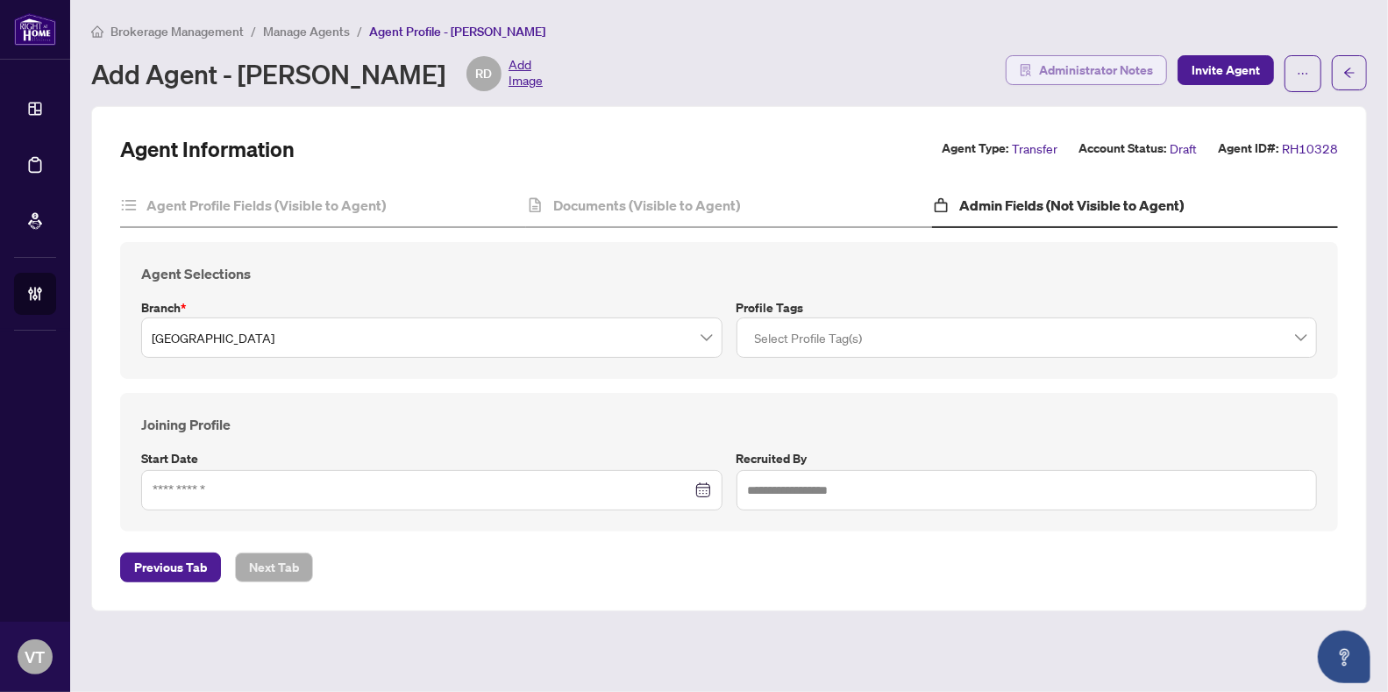
click at [1081, 75] on span "Administrator Notes" at bounding box center [1096, 70] width 114 height 28
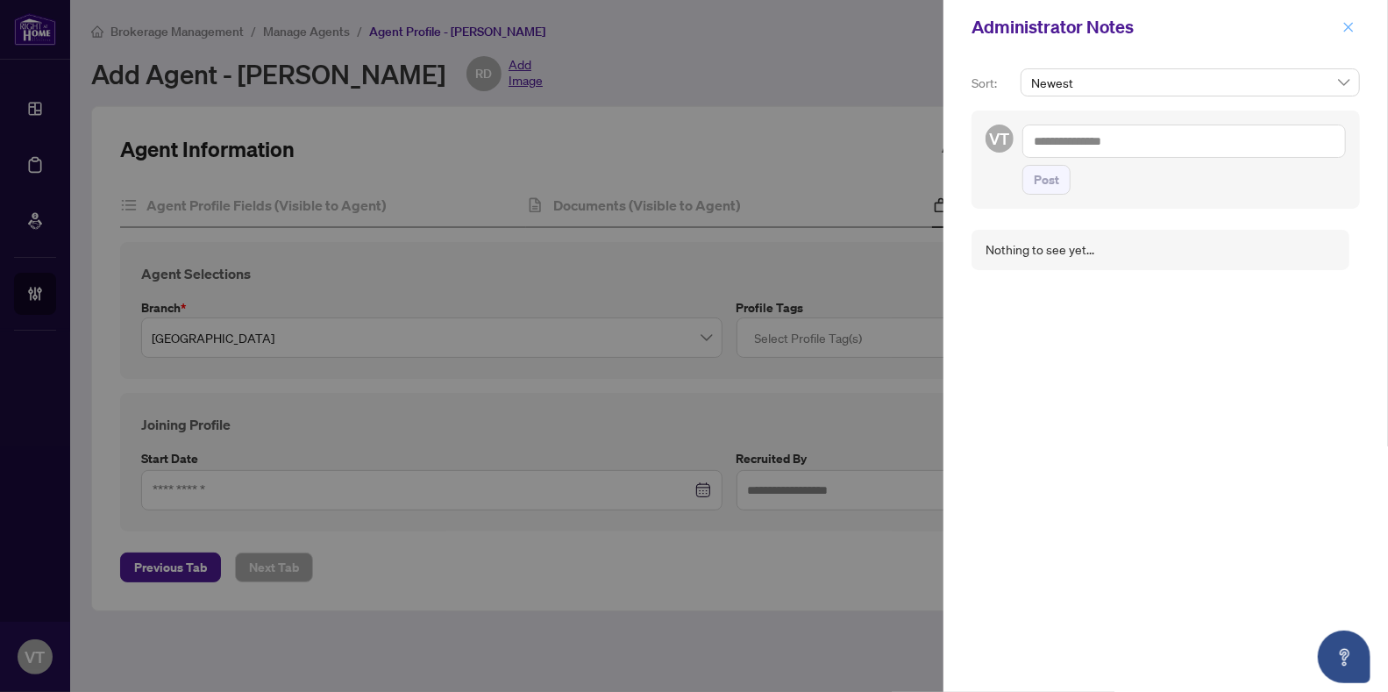
click at [1350, 33] on span "button" at bounding box center [1349, 27] width 12 height 28
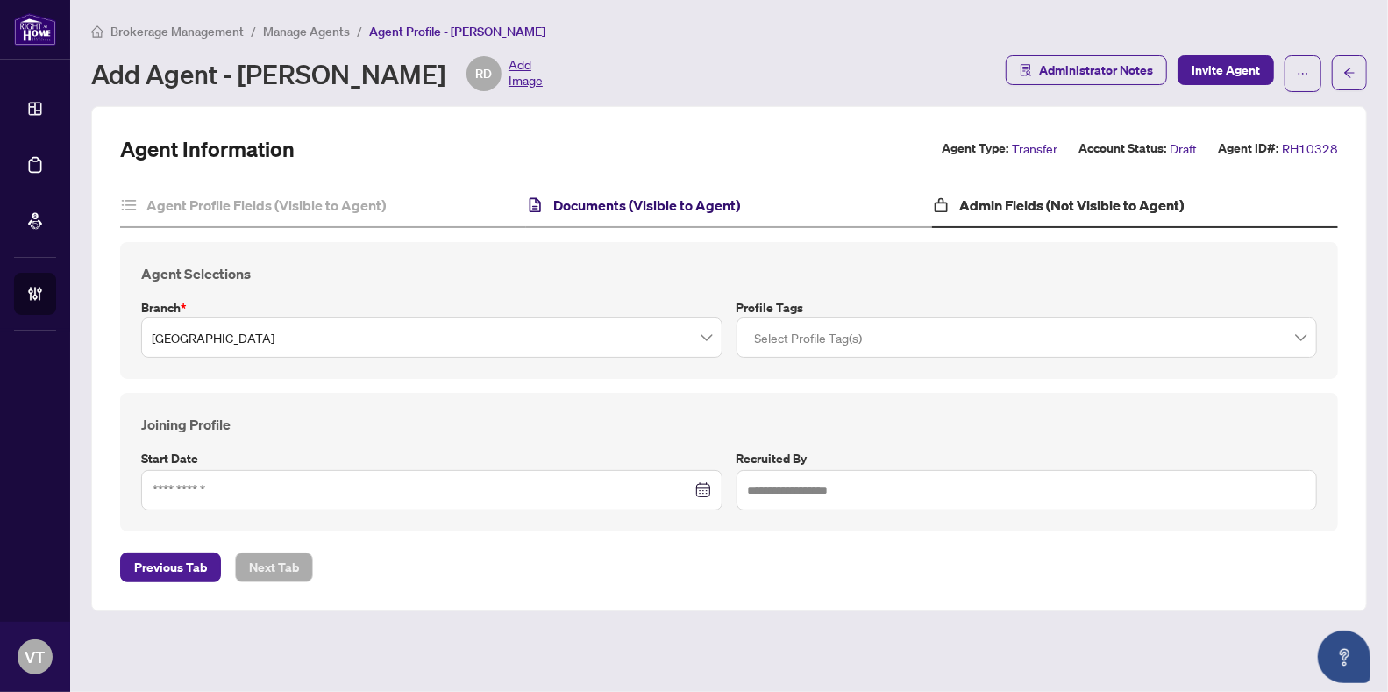
click at [682, 211] on h4 "Documents (Visible to Agent)" at bounding box center [646, 205] width 187 height 21
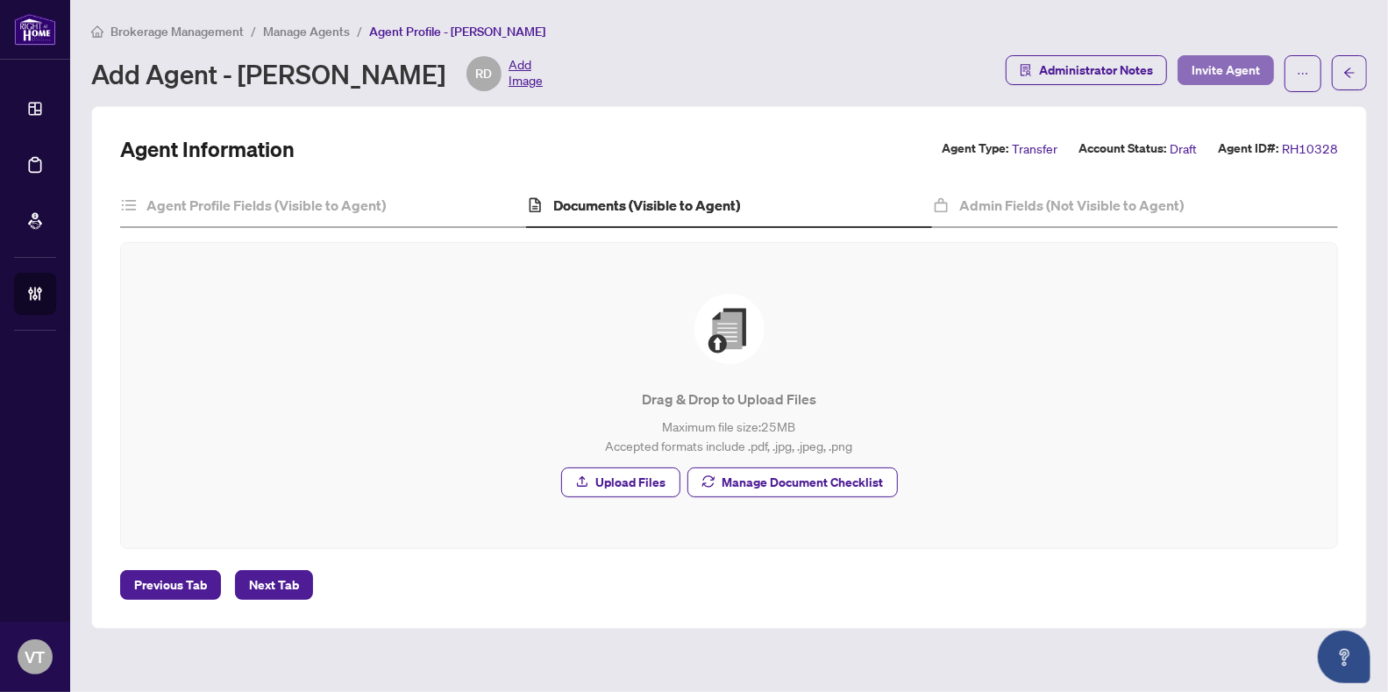
click at [1228, 77] on span "Invite Agent" at bounding box center [1226, 70] width 68 height 28
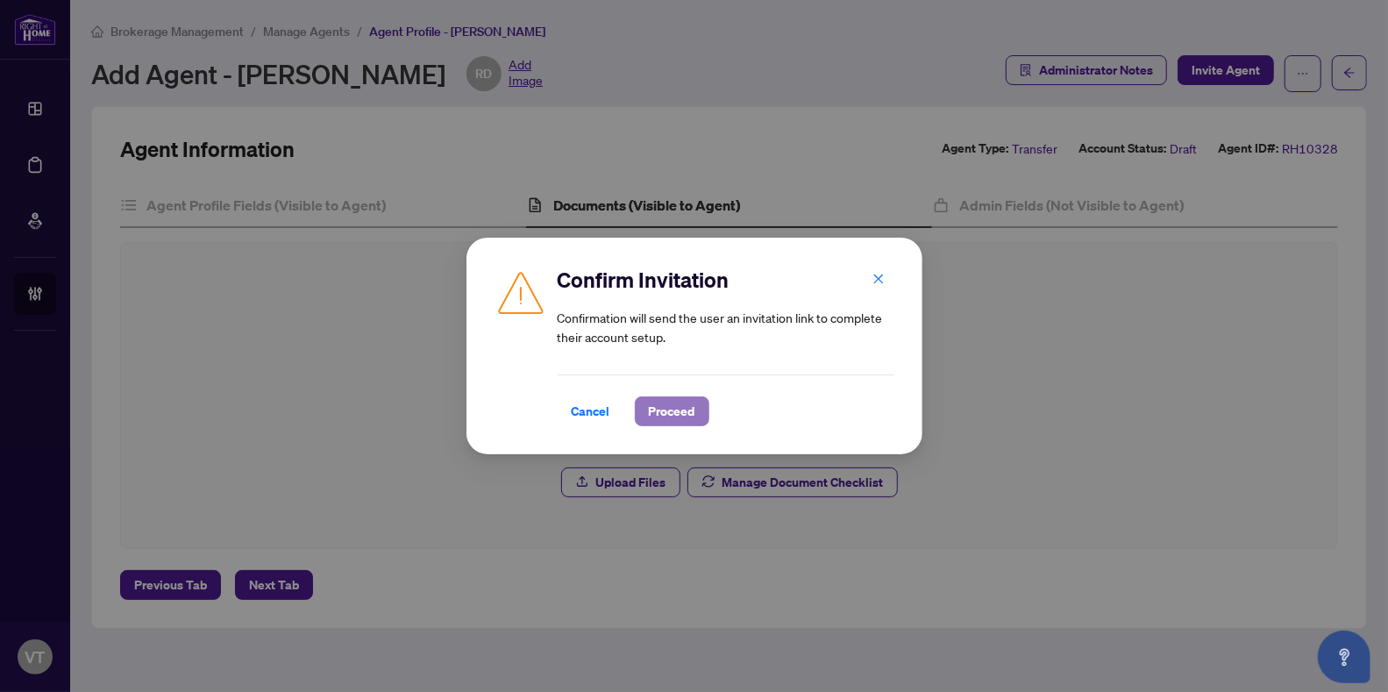
click at [670, 412] on span "Proceed" at bounding box center [672, 411] width 46 height 28
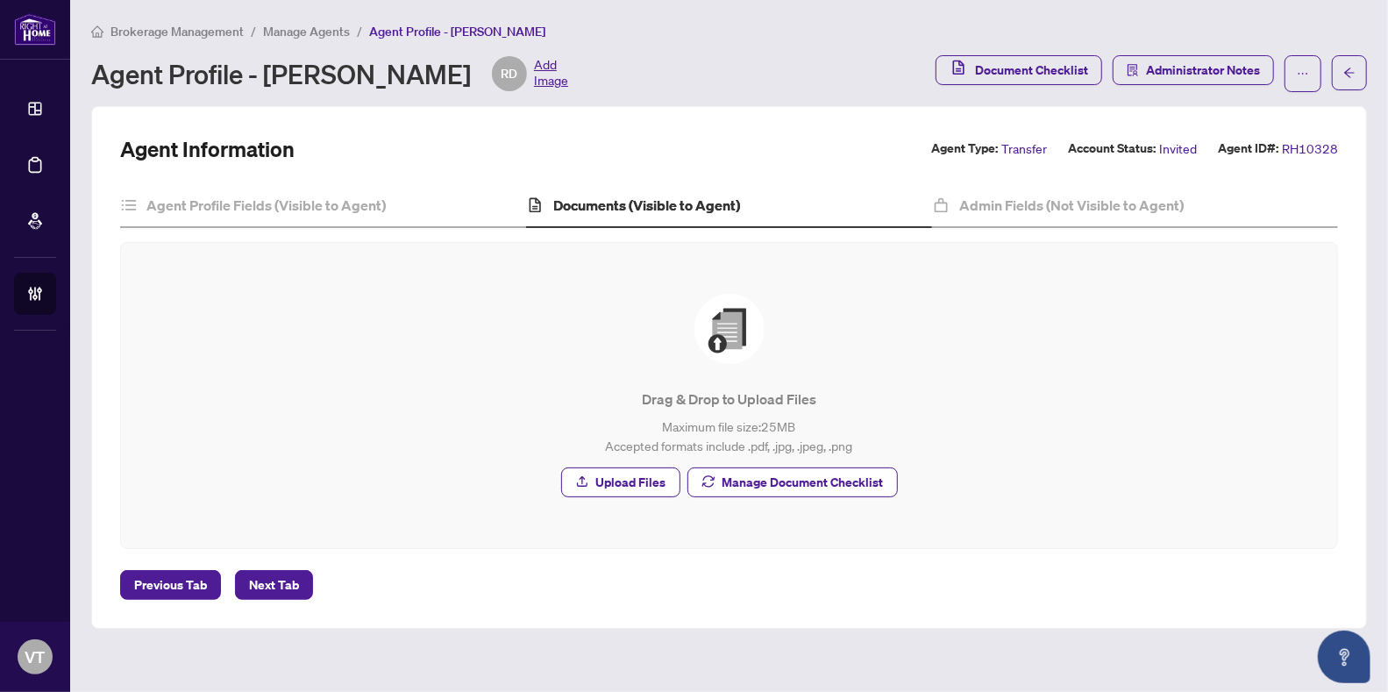
click at [225, 35] on span "Brokerage Management" at bounding box center [176, 32] width 133 height 16
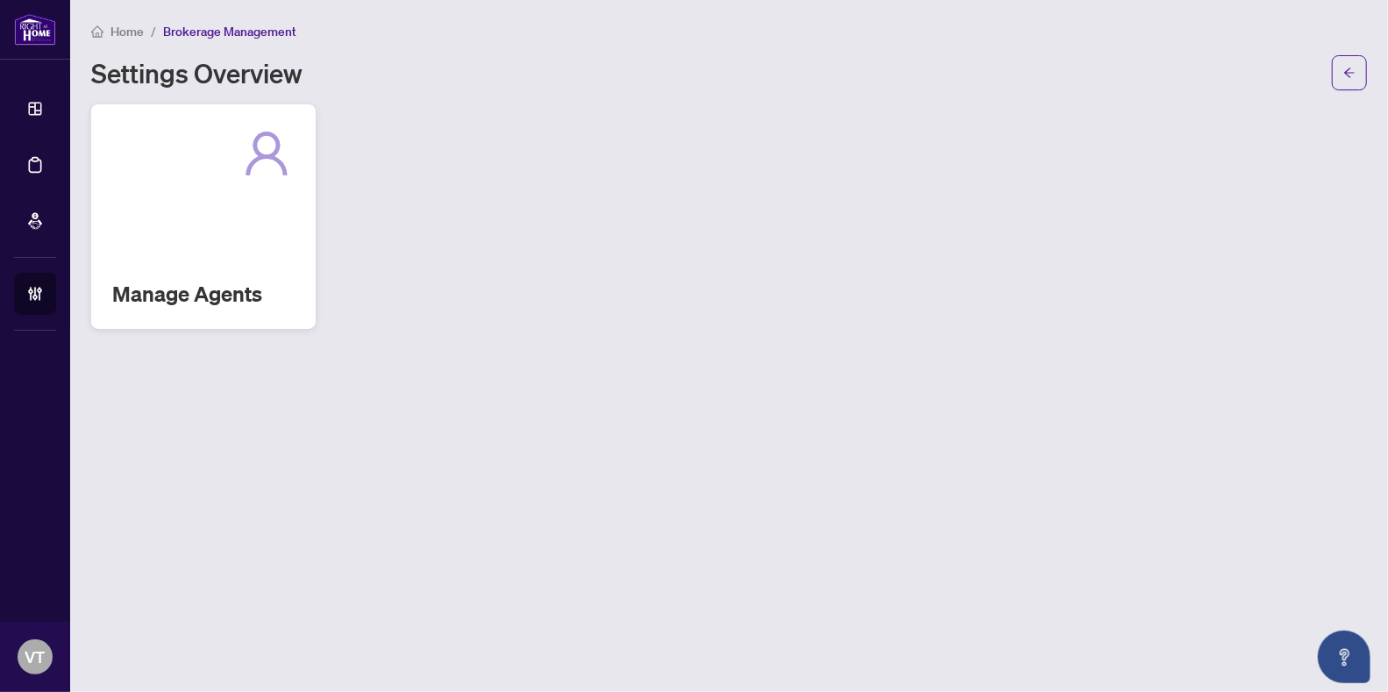
click at [238, 200] on div "Manage Agents" at bounding box center [203, 216] width 224 height 224
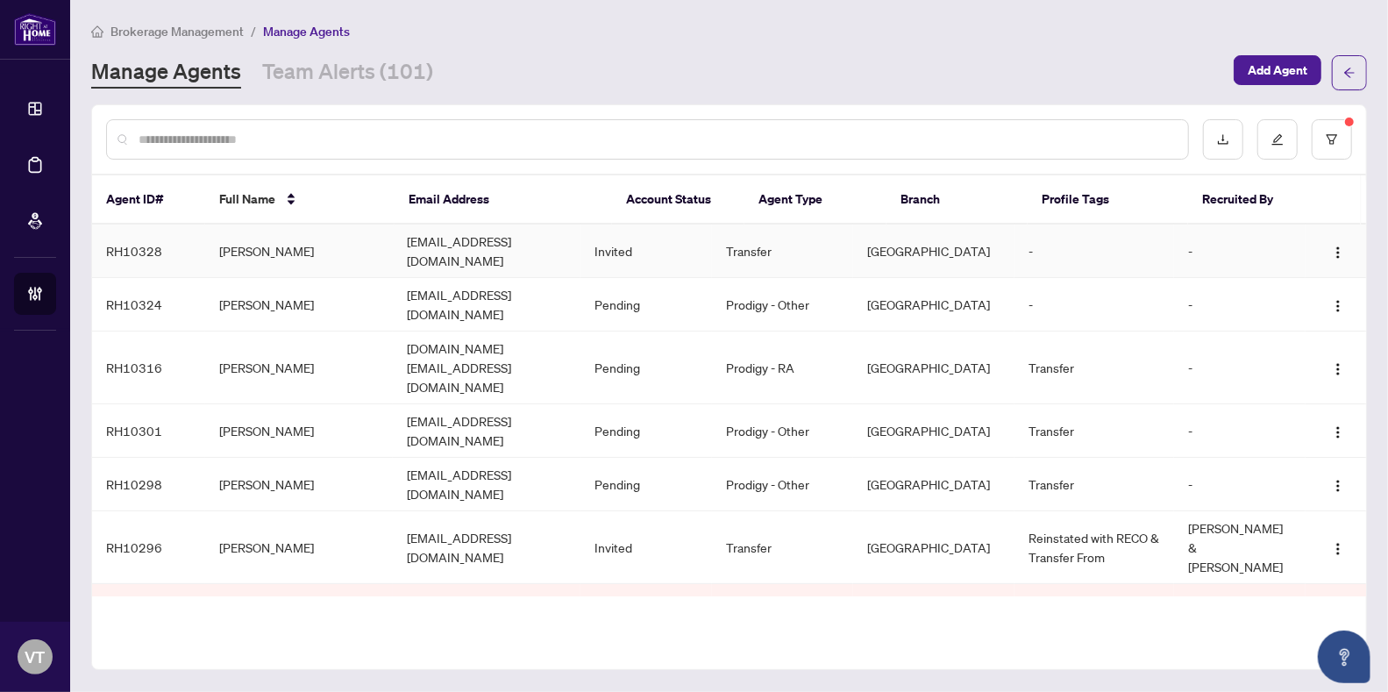
click at [661, 254] on td "Invited" at bounding box center [647, 250] width 132 height 53
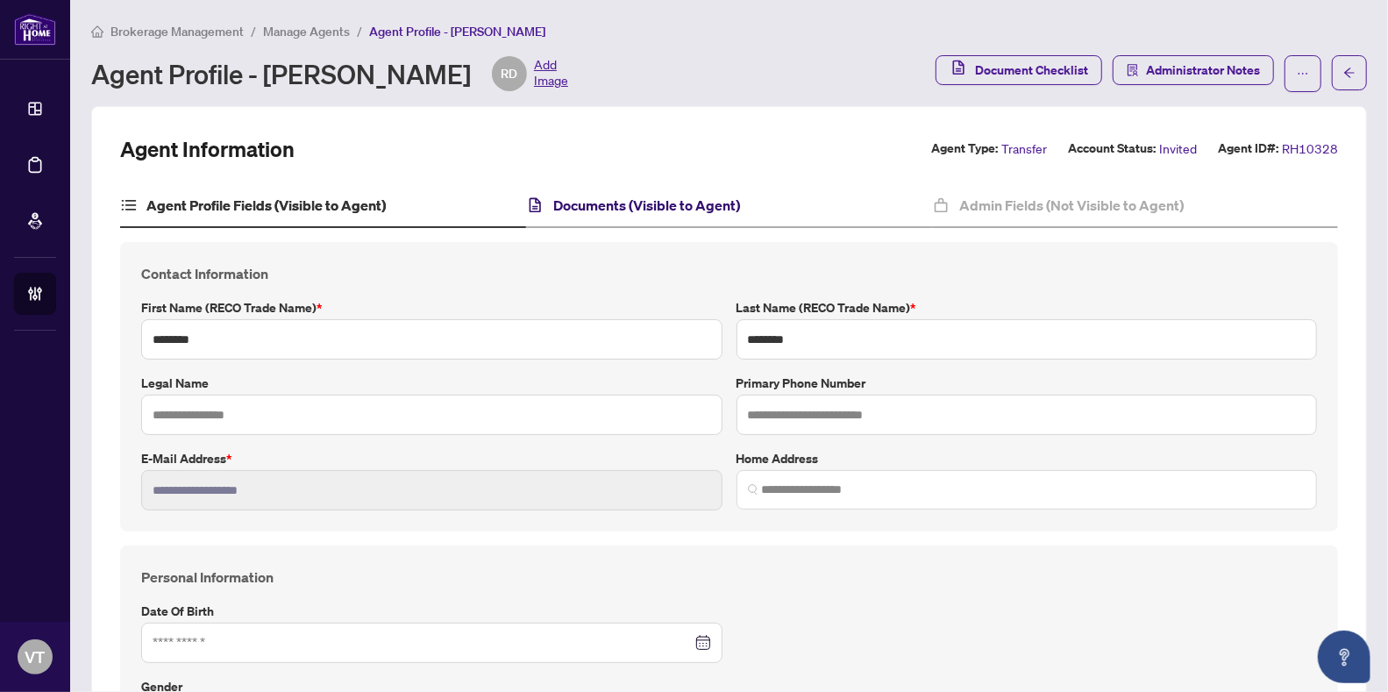
click at [683, 208] on h4 "Documents (Visible to Agent)" at bounding box center [646, 205] width 187 height 21
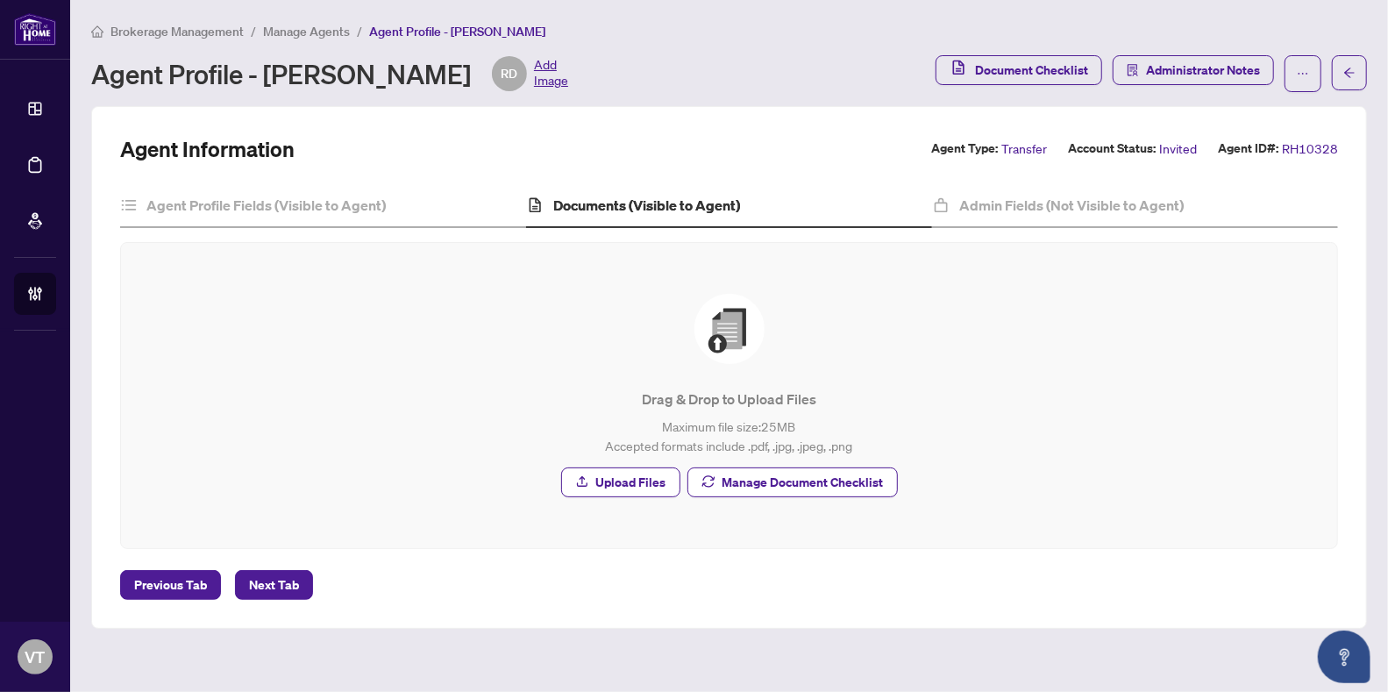
click at [295, 32] on span "Manage Agents" at bounding box center [306, 32] width 87 height 16
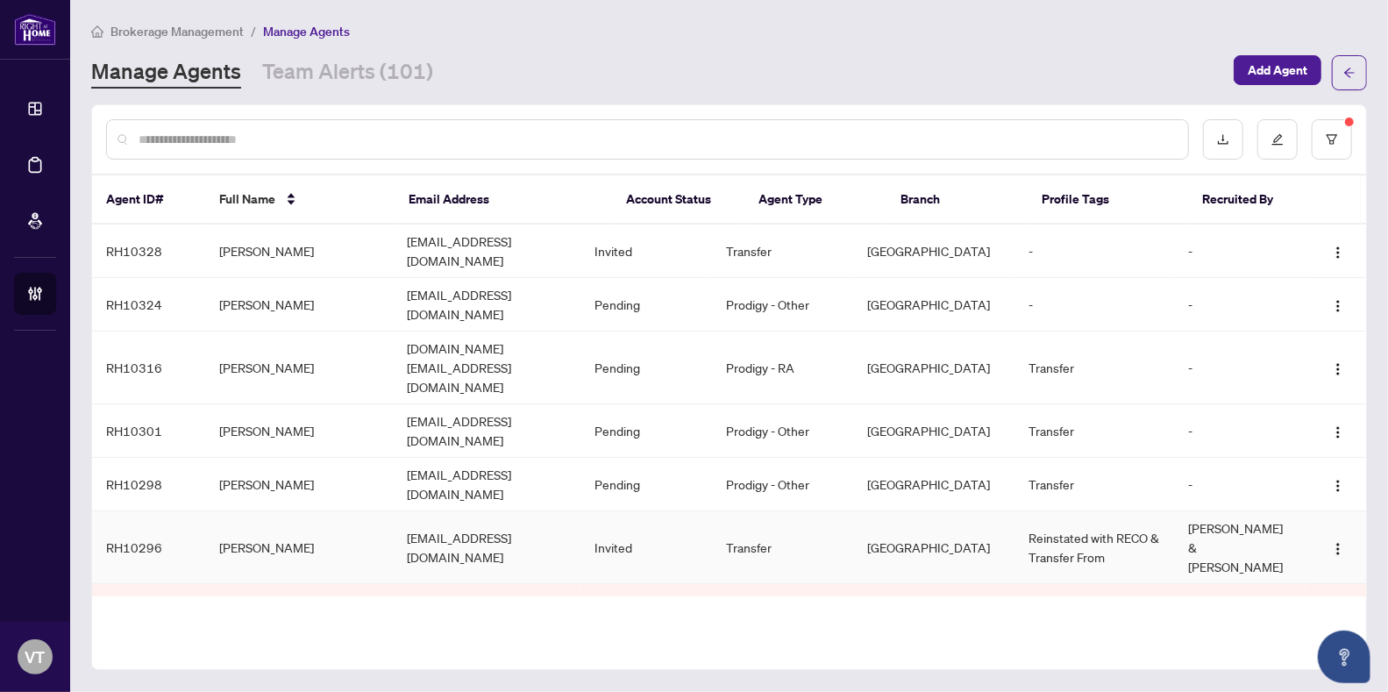
click at [477, 511] on td "[EMAIL_ADDRESS][DOMAIN_NAME]" at bounding box center [487, 547] width 188 height 73
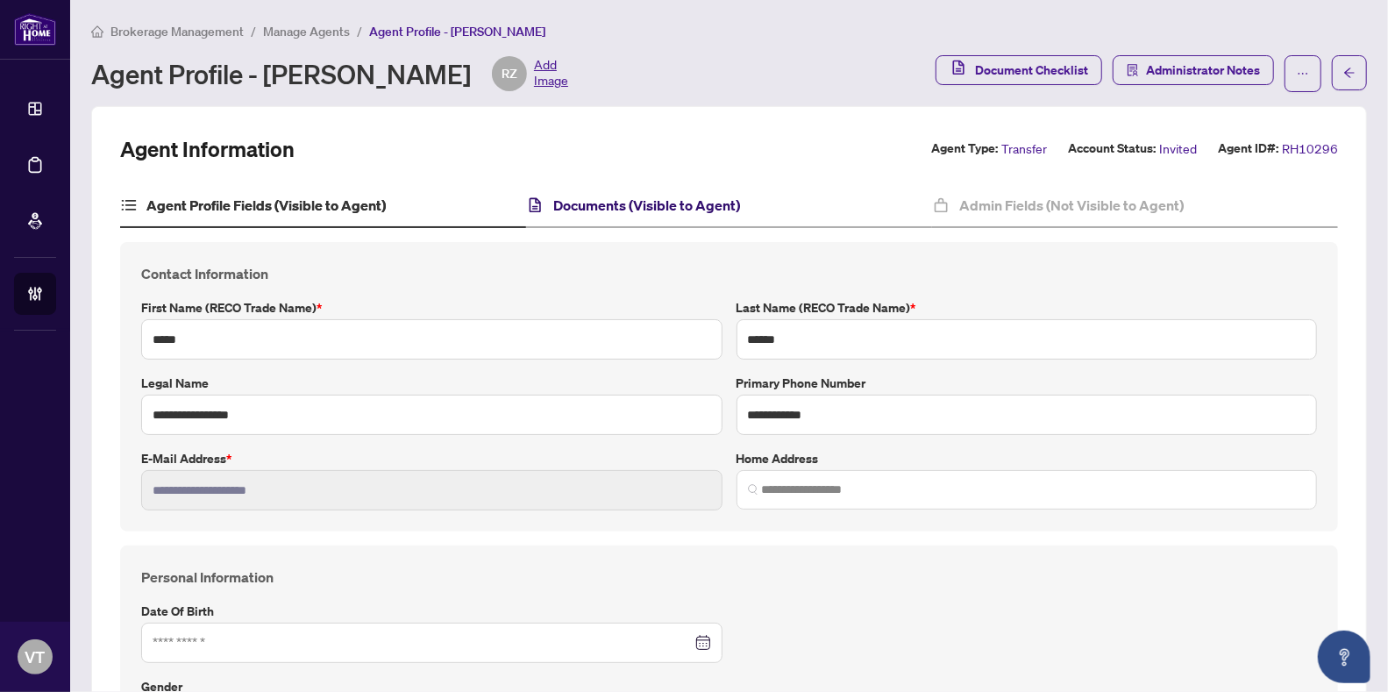
click at [654, 196] on h4 "Documents (Visible to Agent)" at bounding box center [646, 205] width 187 height 21
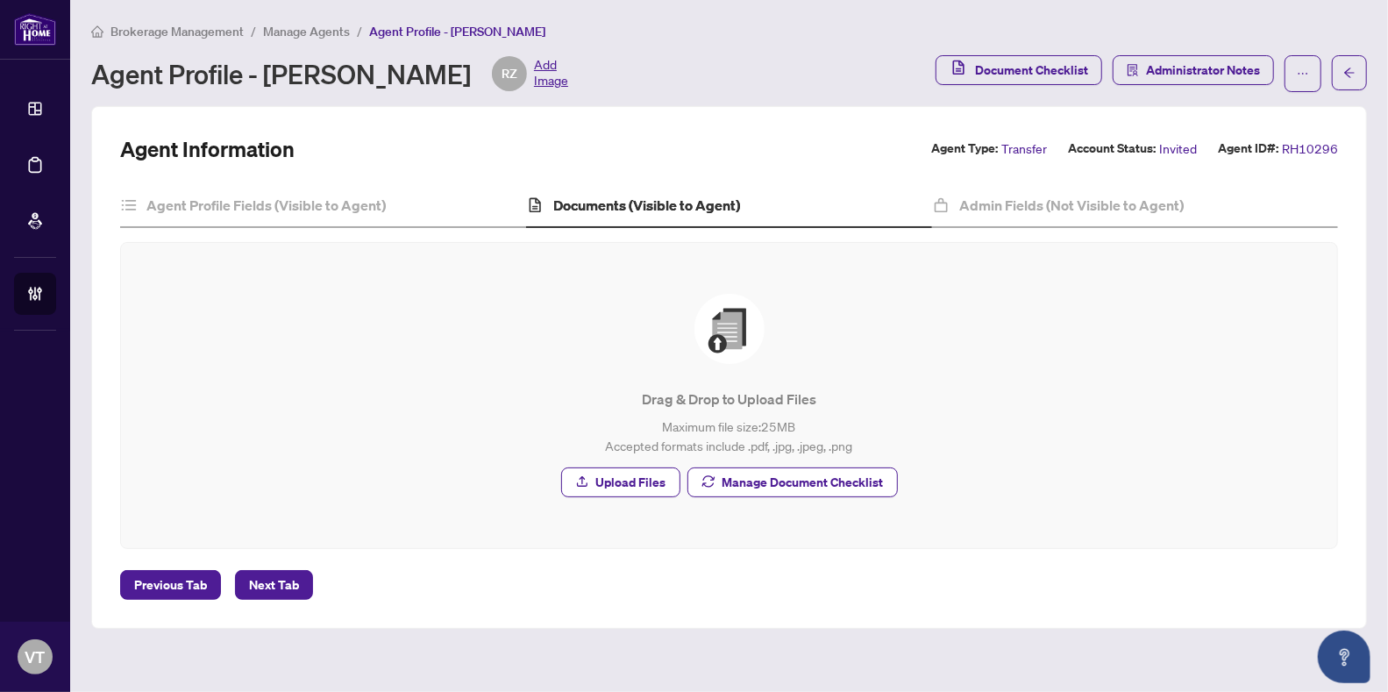
click at [304, 25] on span "Manage Agents" at bounding box center [306, 32] width 87 height 16
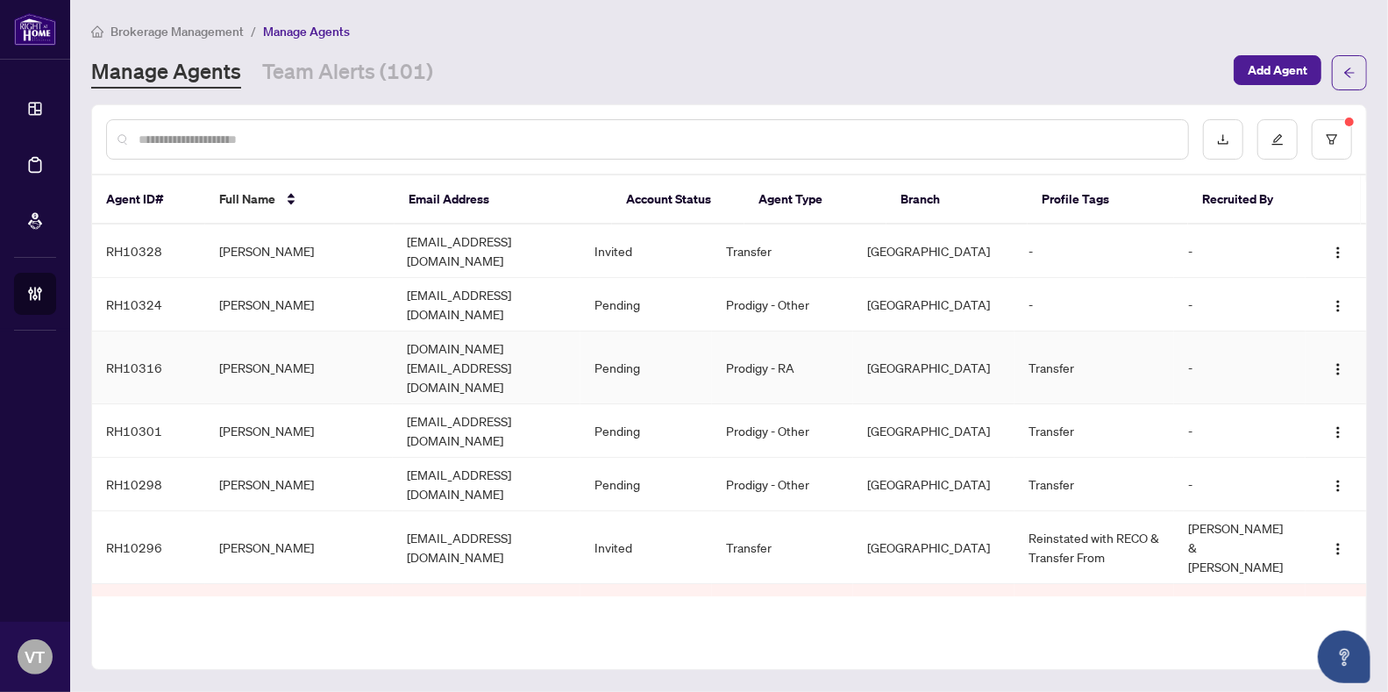
click at [502, 331] on td "[DOMAIN_NAME][EMAIL_ADDRESS][DOMAIN_NAME]" at bounding box center [487, 367] width 188 height 73
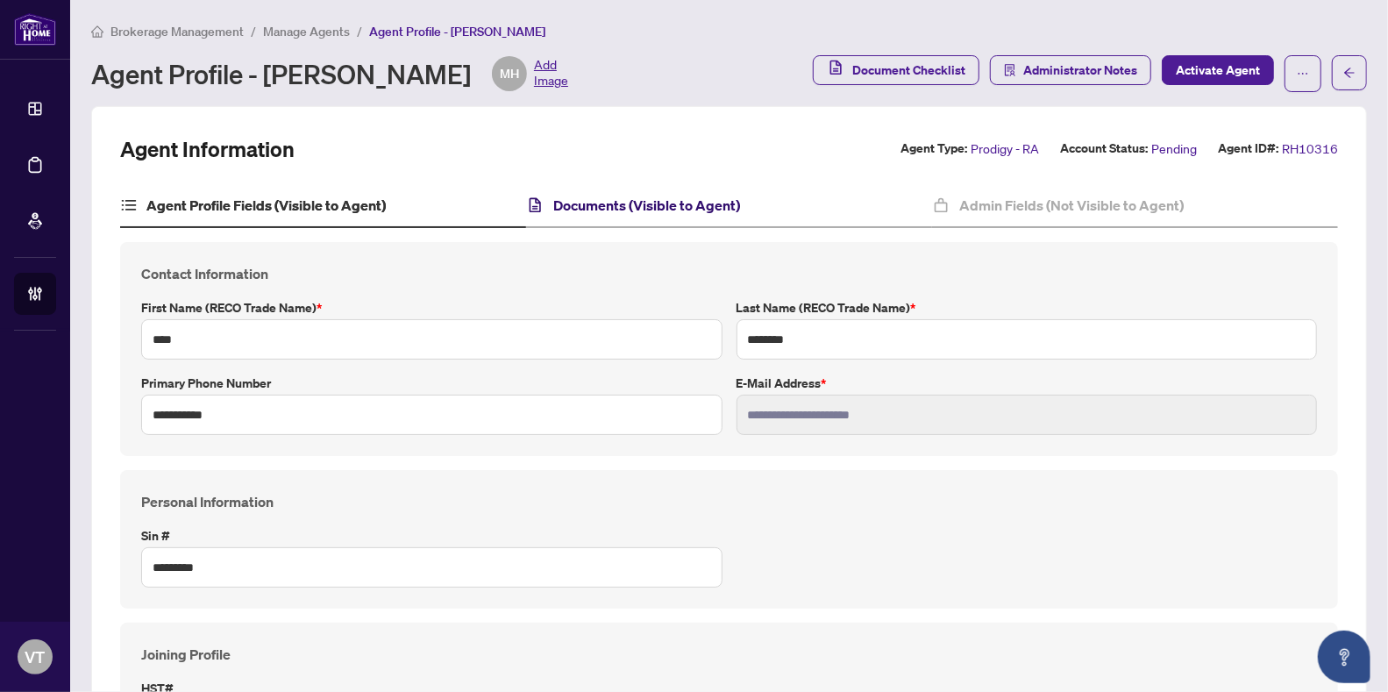
click at [645, 201] on h4 "Documents (Visible to Agent)" at bounding box center [646, 205] width 187 height 21
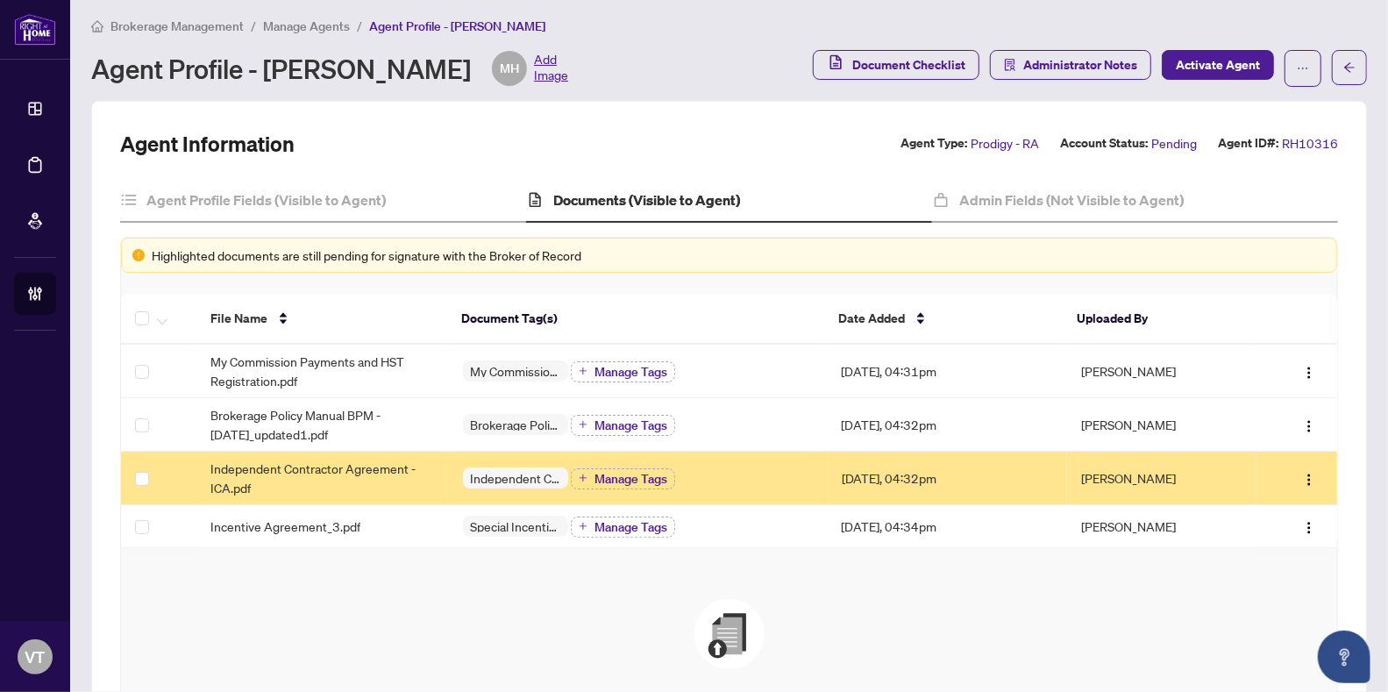
scroll to position [3, 0]
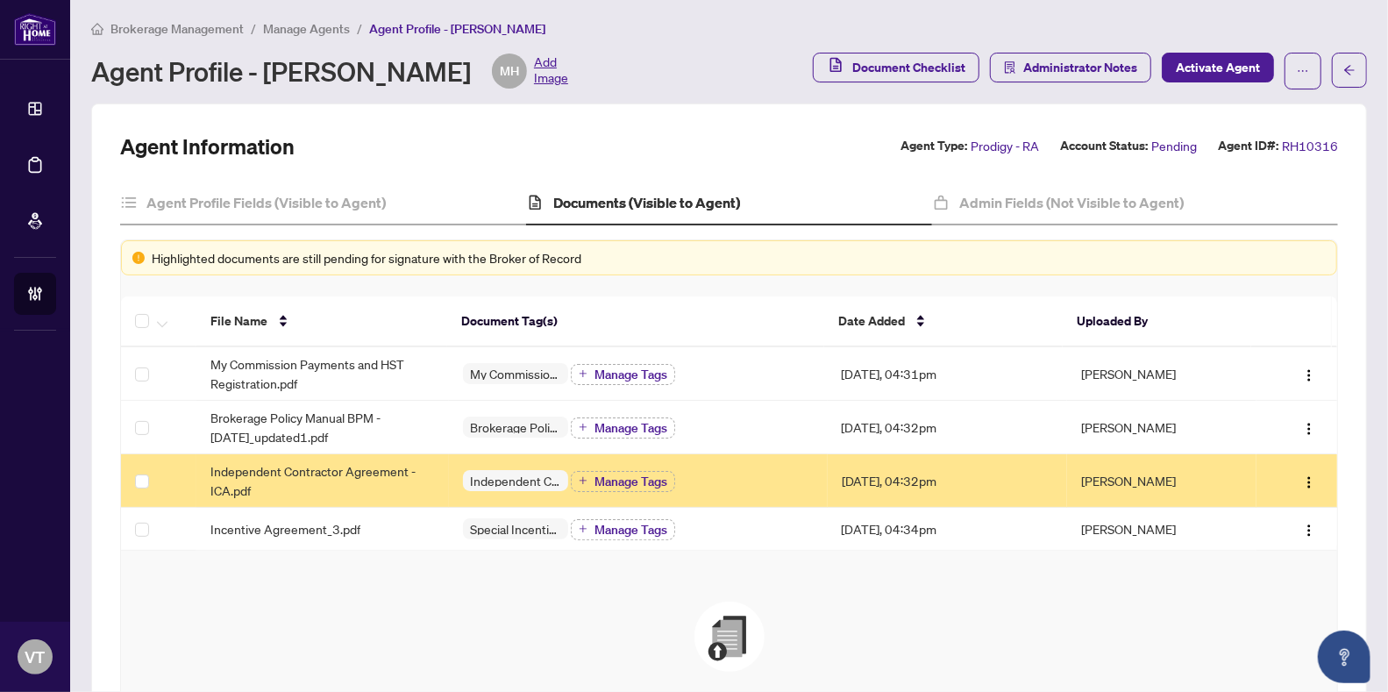
click at [291, 23] on span "Manage Agents" at bounding box center [306, 29] width 87 height 16
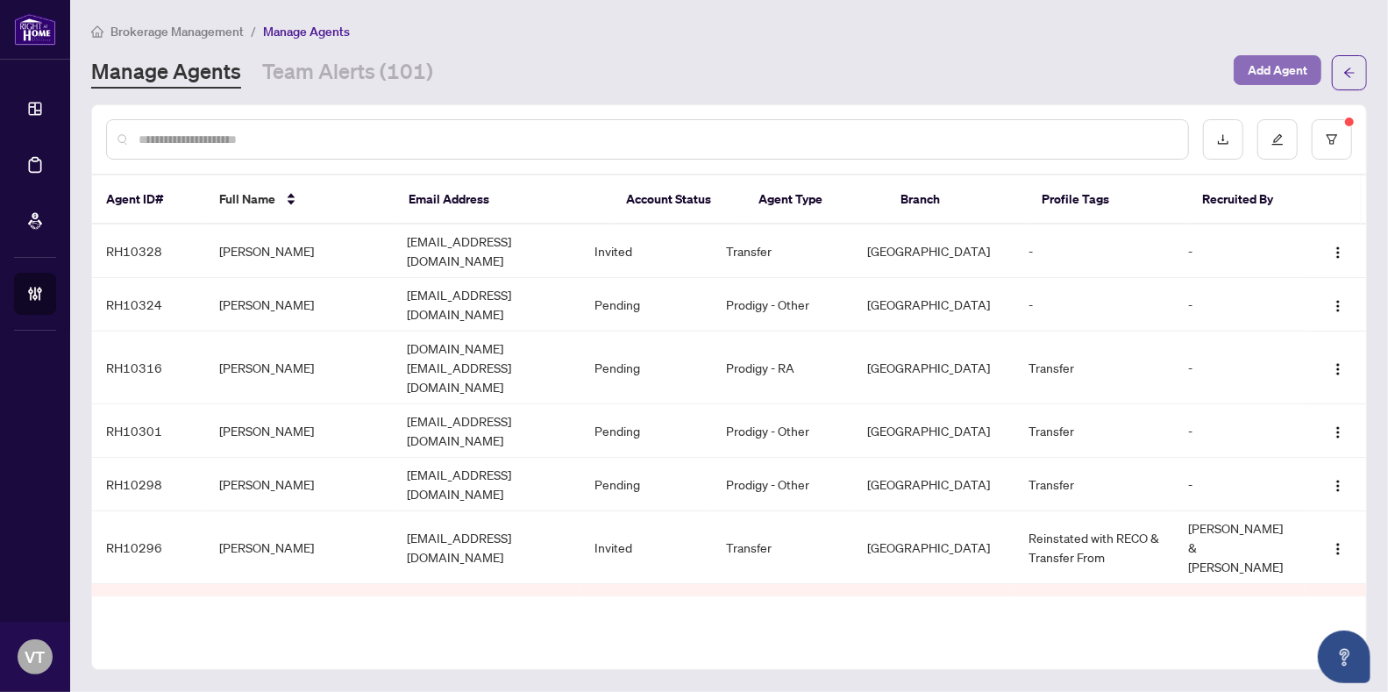
click at [1279, 68] on span "Add Agent" at bounding box center [1278, 70] width 60 height 28
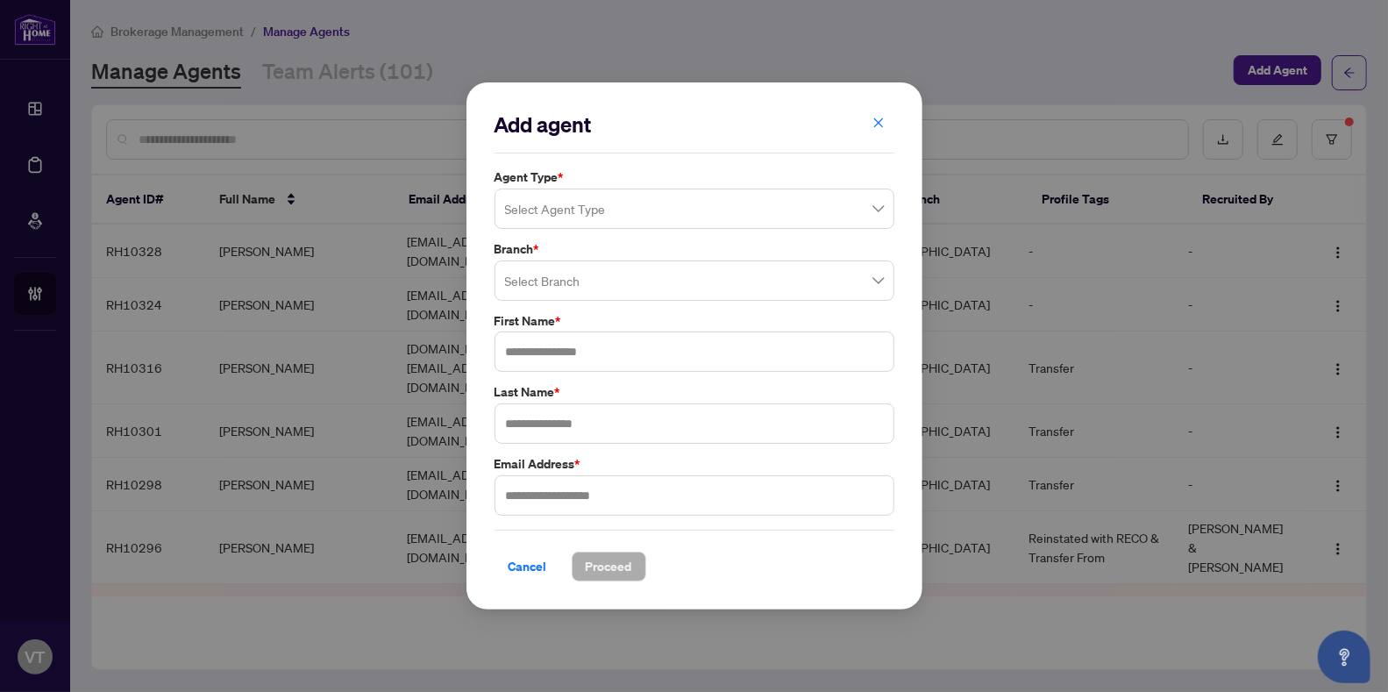
click at [628, 217] on input "search" at bounding box center [686, 211] width 363 height 39
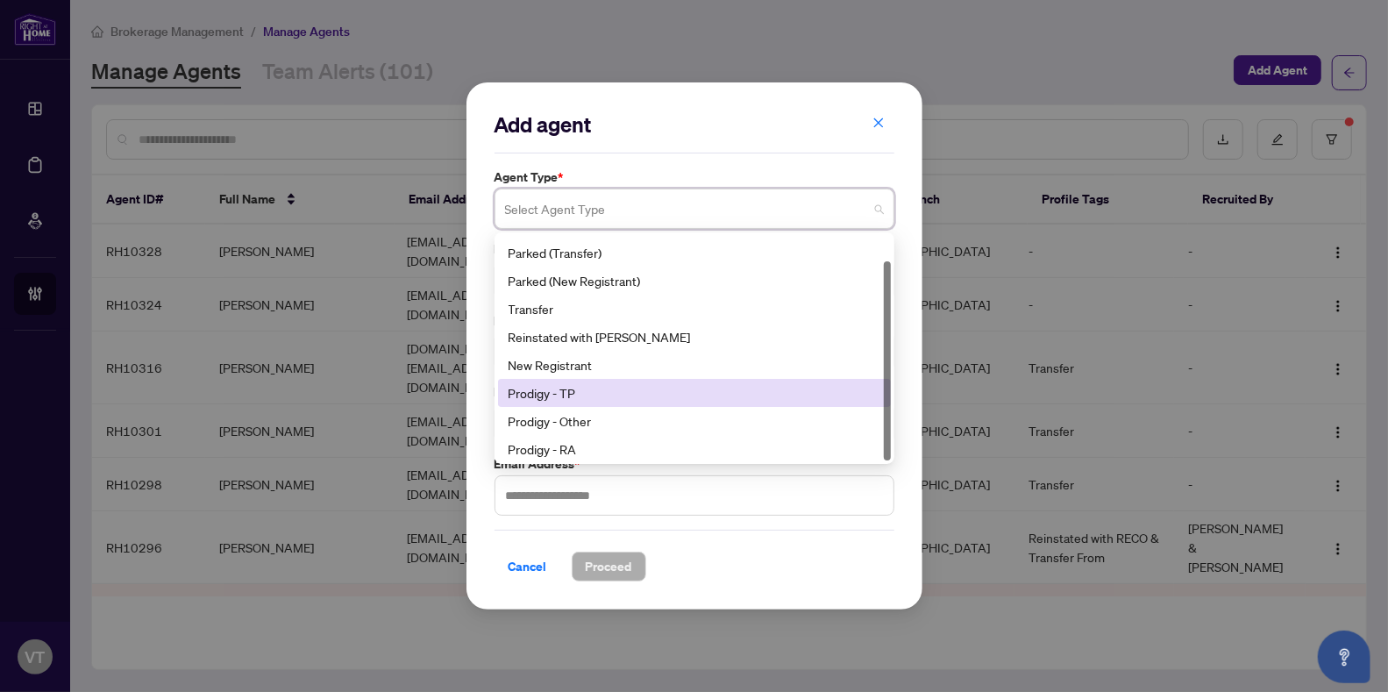
scroll to position [27, 0]
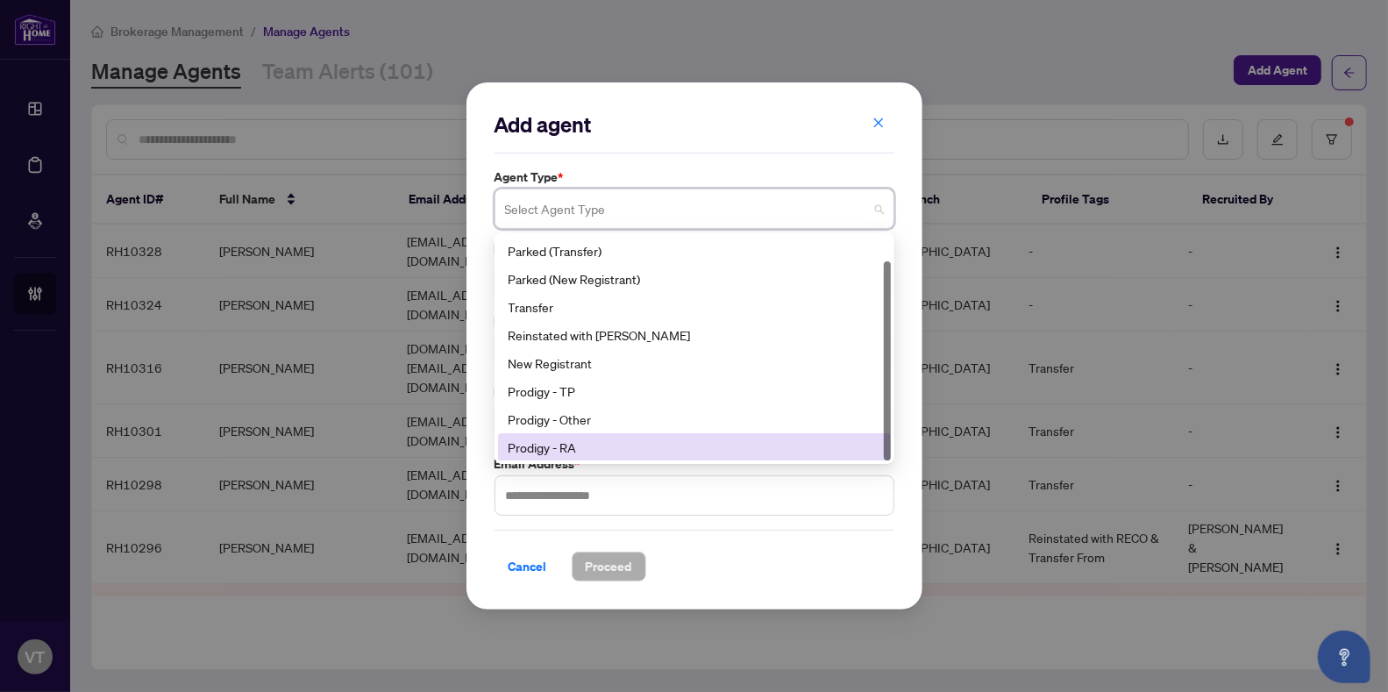
click at [544, 453] on div "Prodigy - RA" at bounding box center [695, 447] width 372 height 19
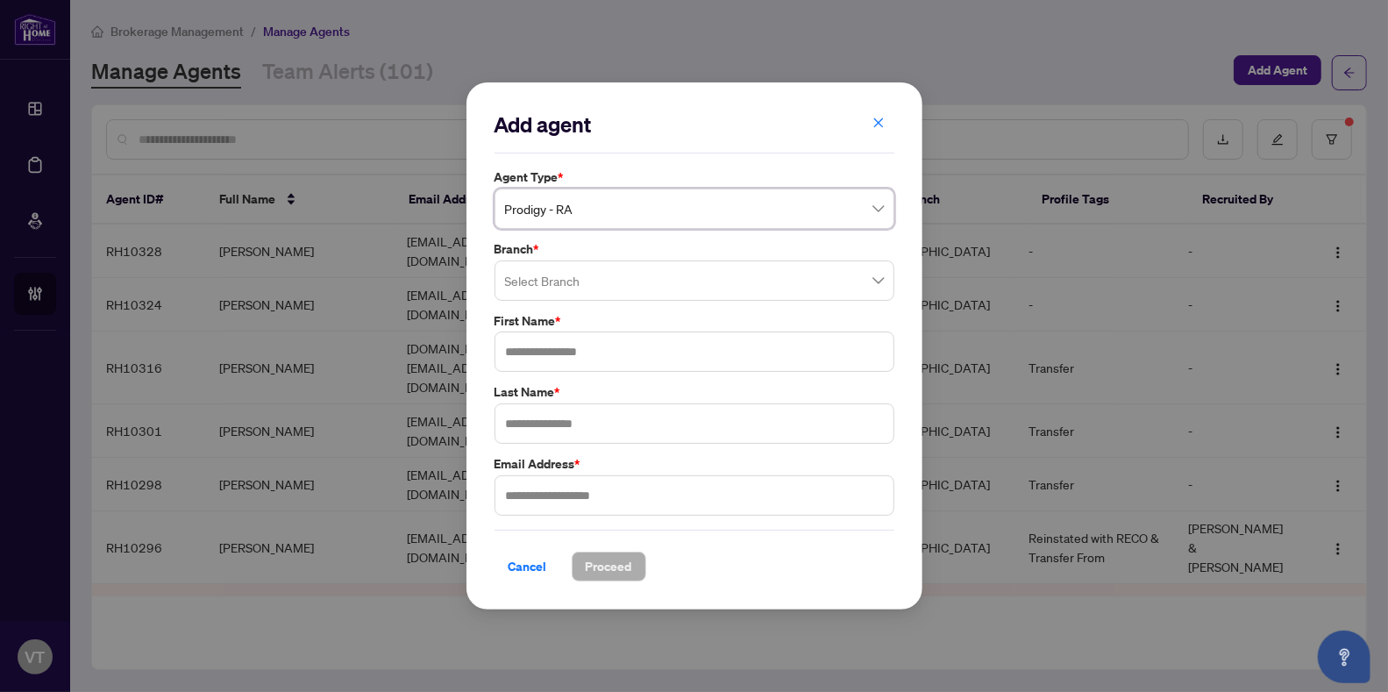
click at [673, 273] on input "search" at bounding box center [686, 283] width 363 height 39
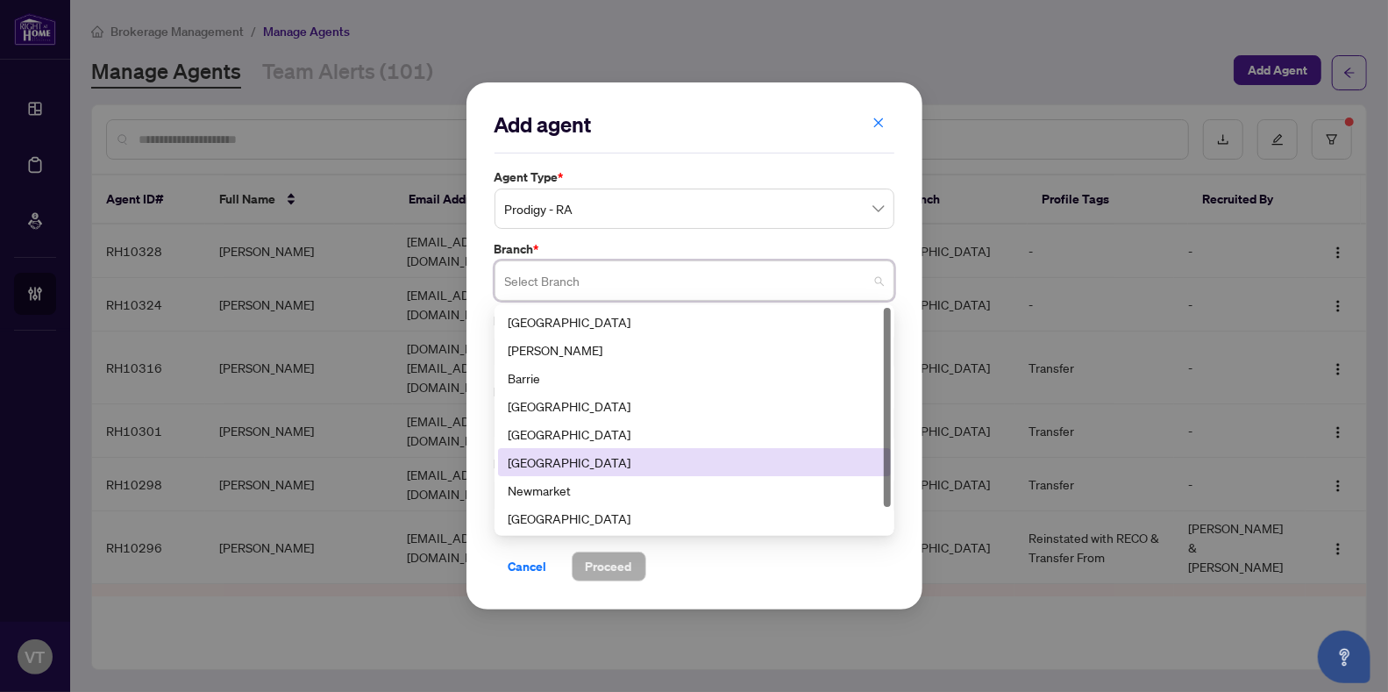
click at [606, 454] on div "[GEOGRAPHIC_DATA]" at bounding box center [695, 461] width 372 height 19
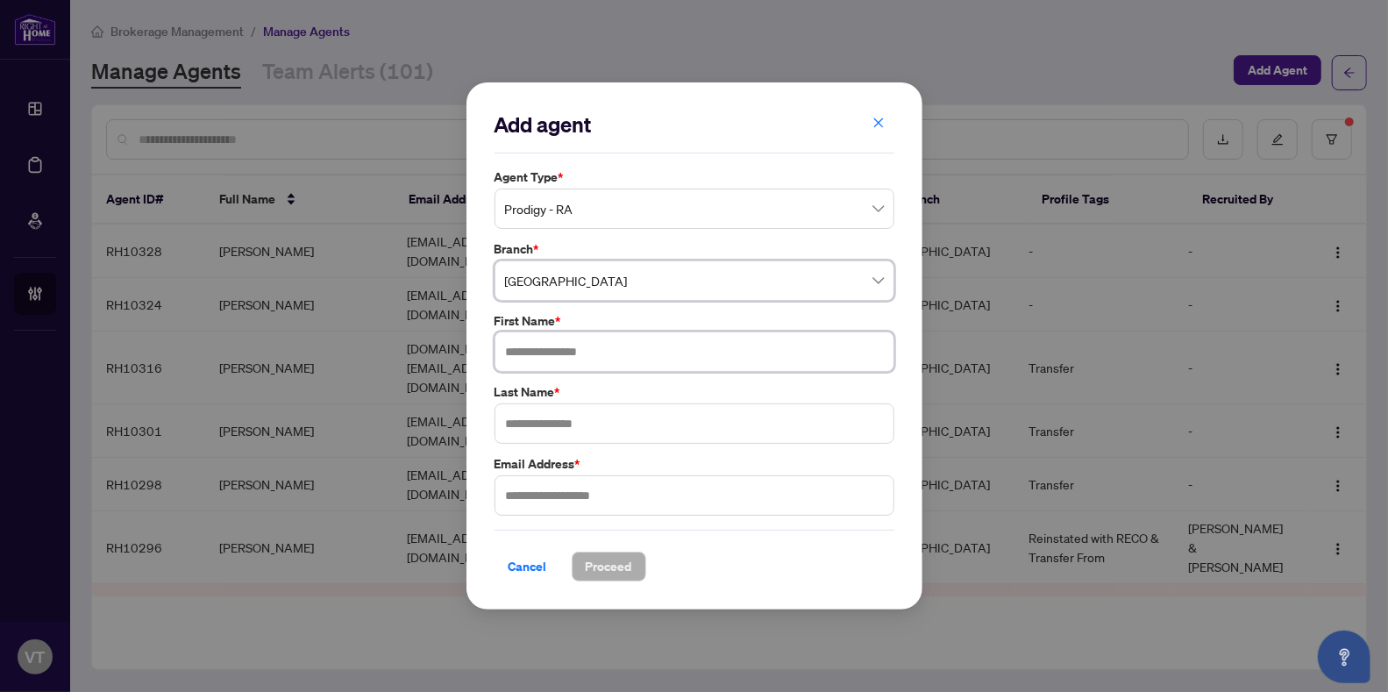
click at [609, 349] on input "text" at bounding box center [695, 351] width 400 height 40
type input "***"
type input "****"
click at [556, 494] on input "text" at bounding box center [695, 495] width 400 height 40
type input "**********"
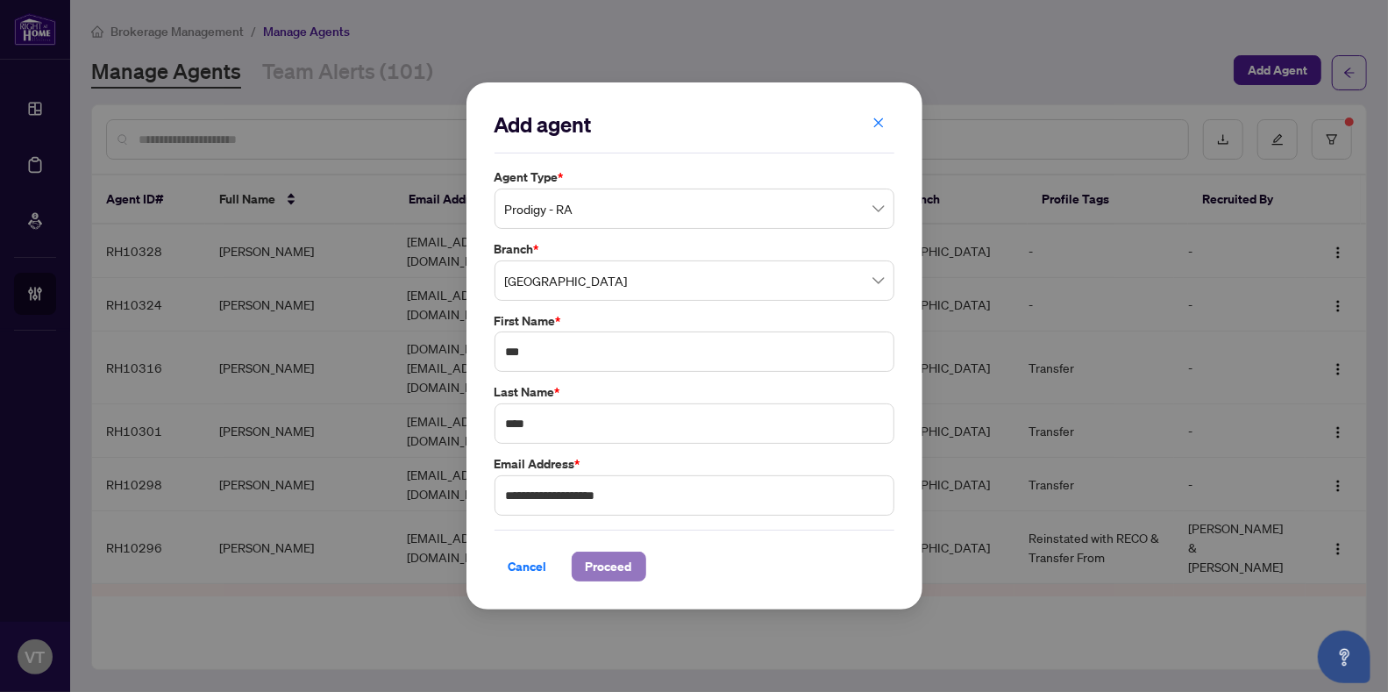
click at [588, 563] on span "Proceed" at bounding box center [609, 566] width 46 height 28
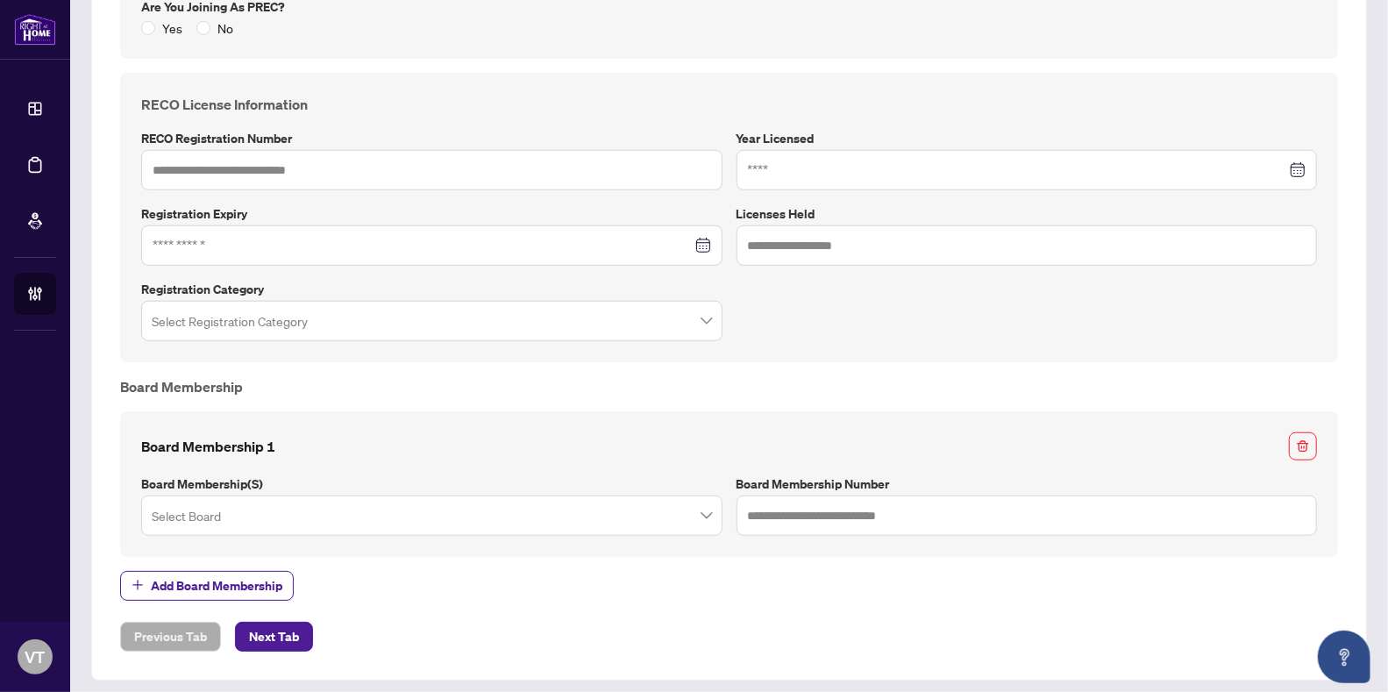
scroll to position [835, 0]
click at [288, 629] on span "Next Tab" at bounding box center [274, 636] width 50 height 28
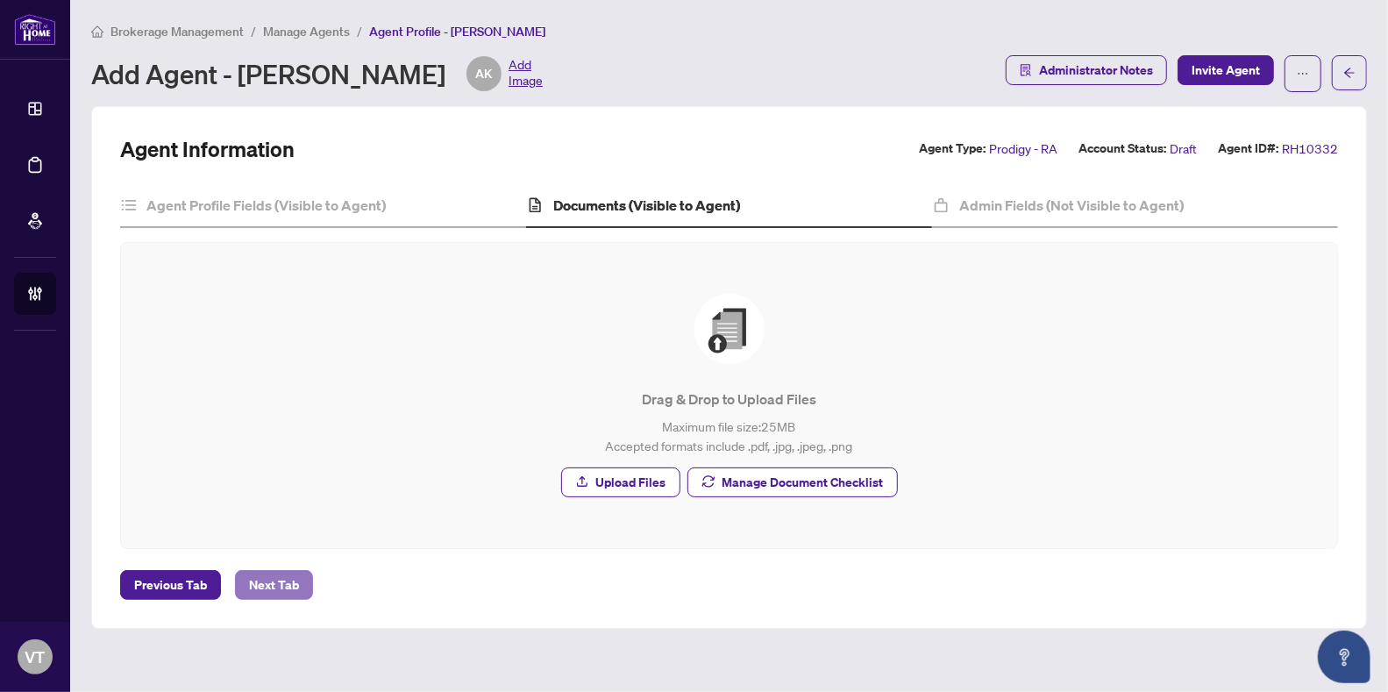
click at [273, 587] on span "Next Tab" at bounding box center [274, 585] width 50 height 28
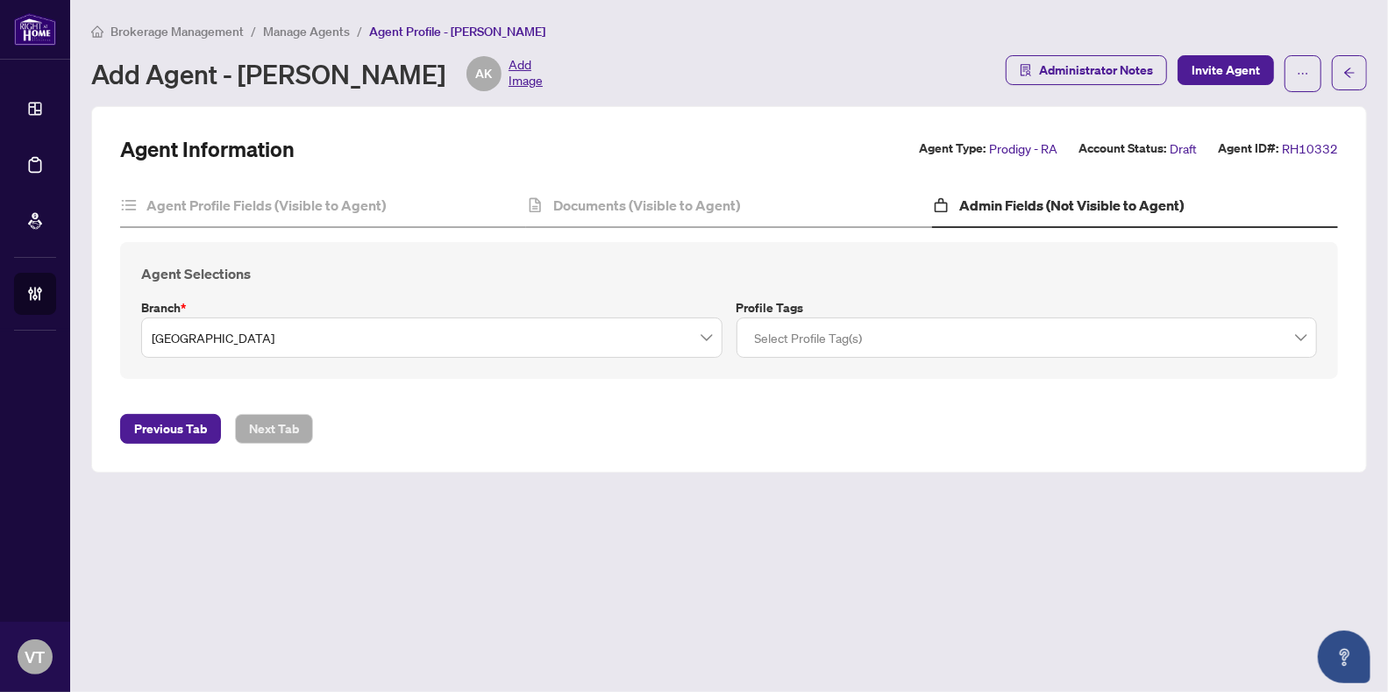
click at [932, 344] on div at bounding box center [1027, 338] width 559 height 32
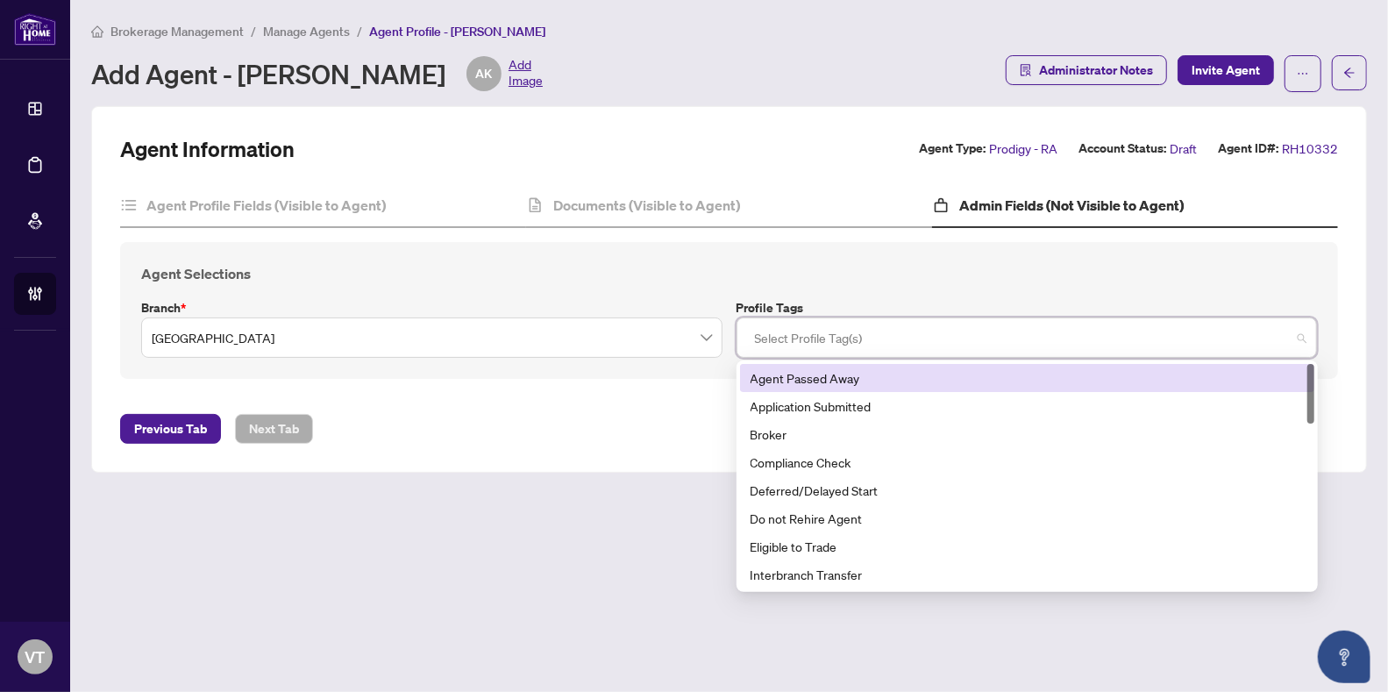
click at [900, 271] on h4 "Agent Selections" at bounding box center [729, 273] width 1176 height 21
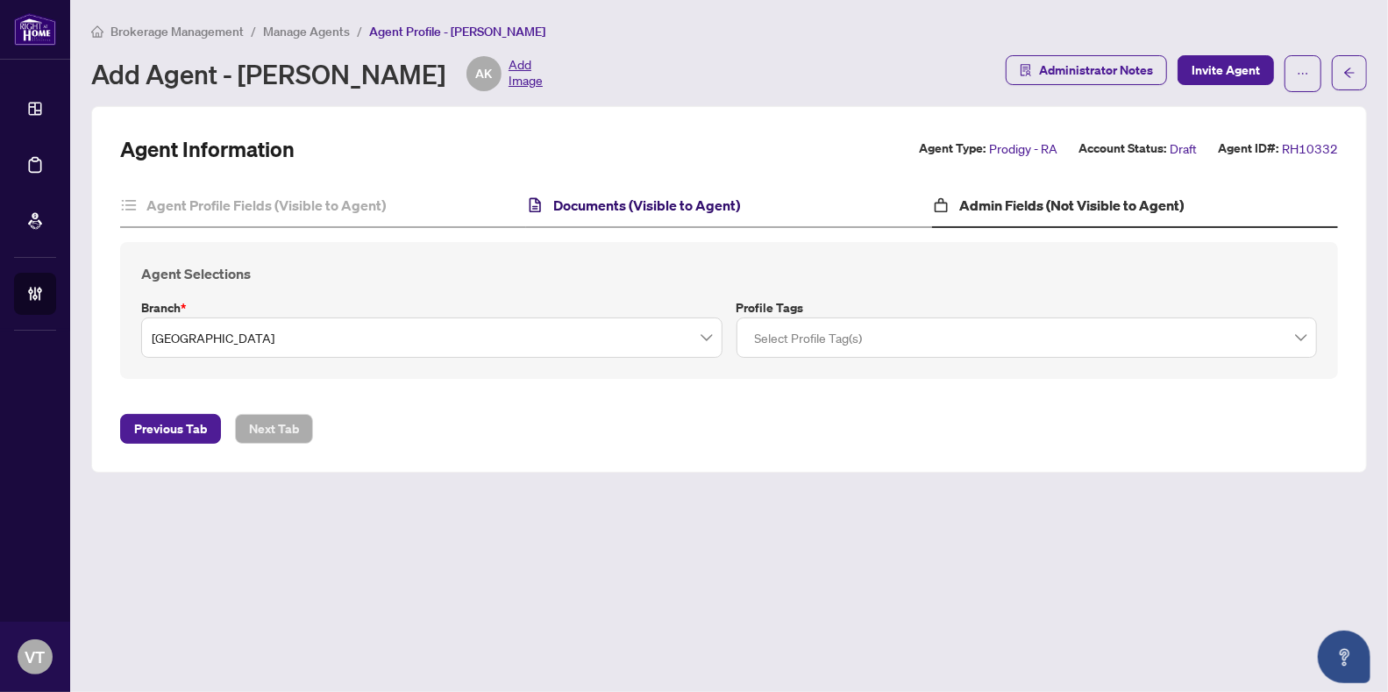
click at [709, 210] on h4 "Documents (Visible to Agent)" at bounding box center [646, 205] width 187 height 21
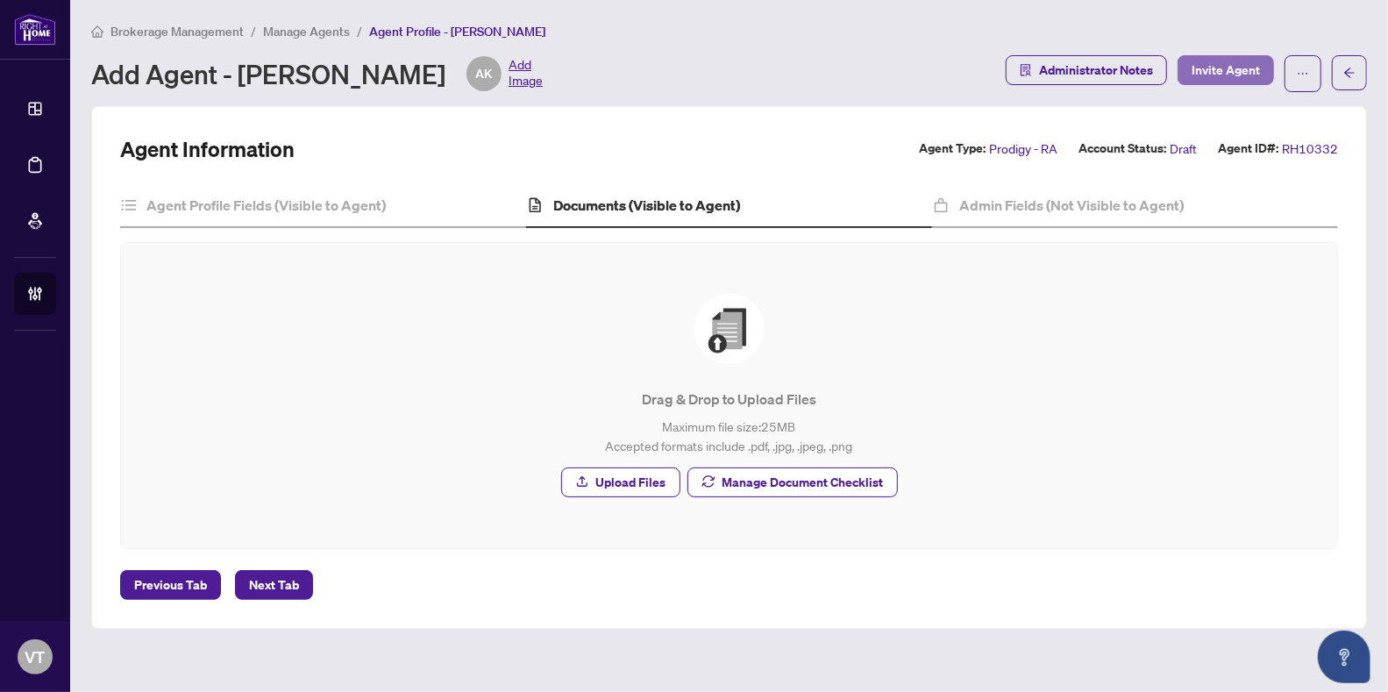
click at [1227, 72] on span "Invite Agent" at bounding box center [1226, 70] width 68 height 28
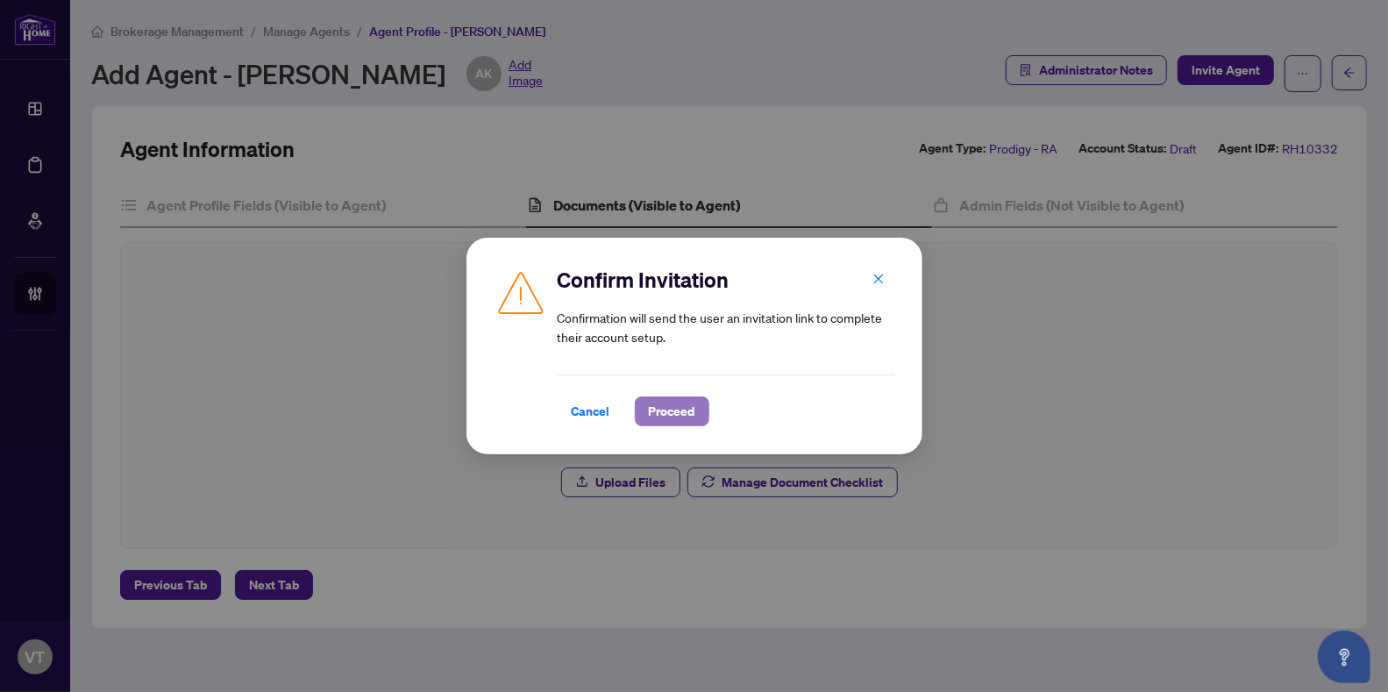
click at [691, 403] on span "Proceed" at bounding box center [672, 411] width 46 height 28
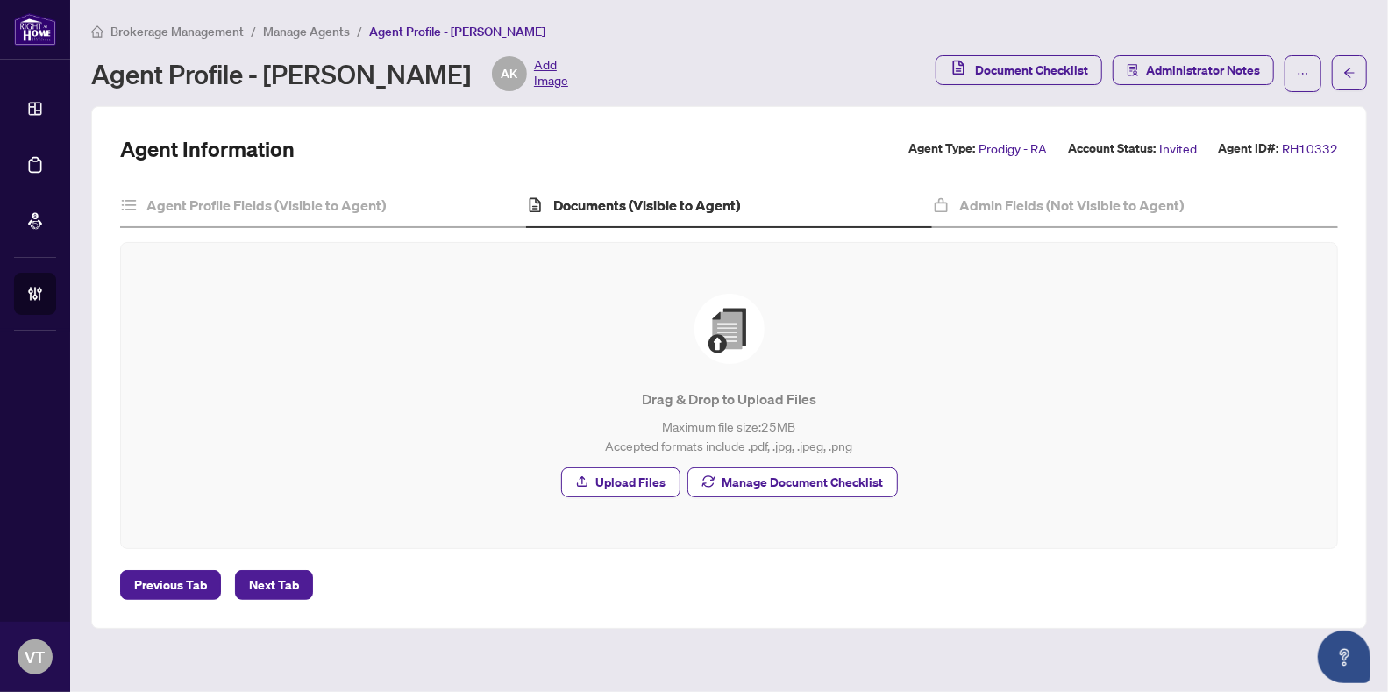
click at [303, 28] on span "Manage Agents" at bounding box center [306, 32] width 87 height 16
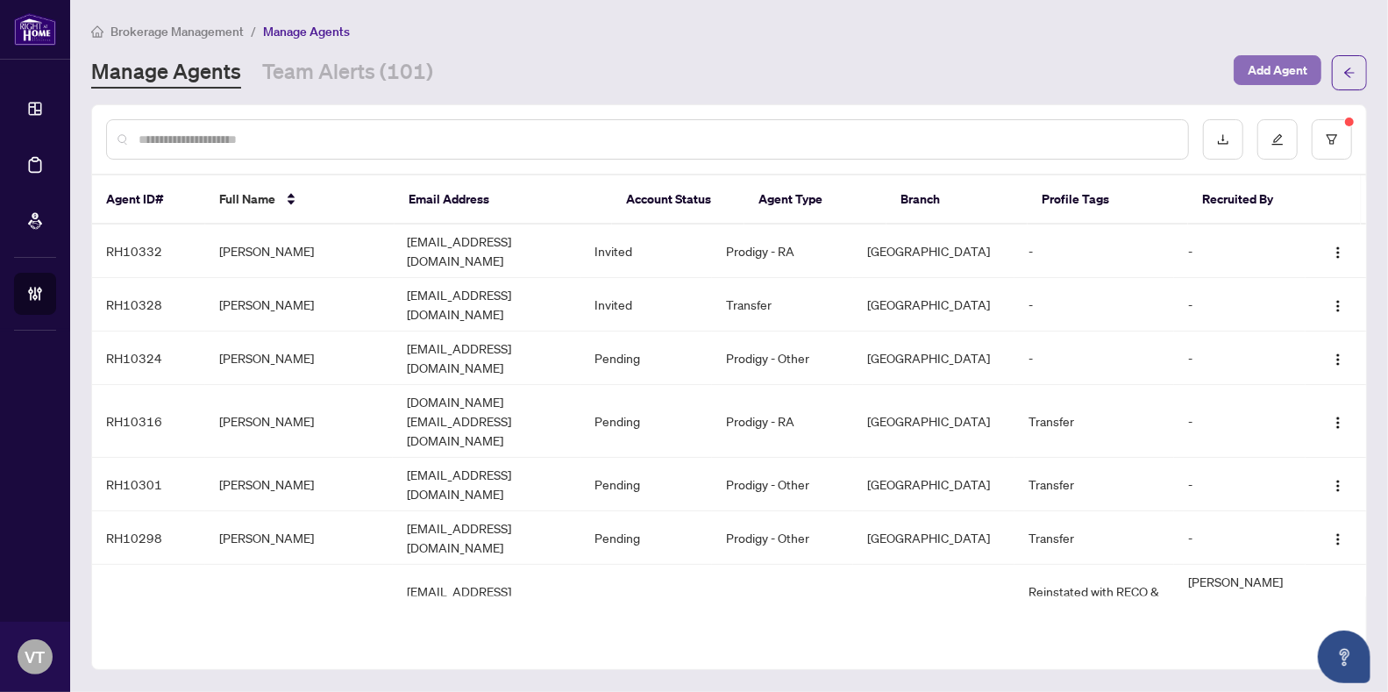
click at [1296, 73] on span "Add Agent" at bounding box center [1278, 70] width 60 height 28
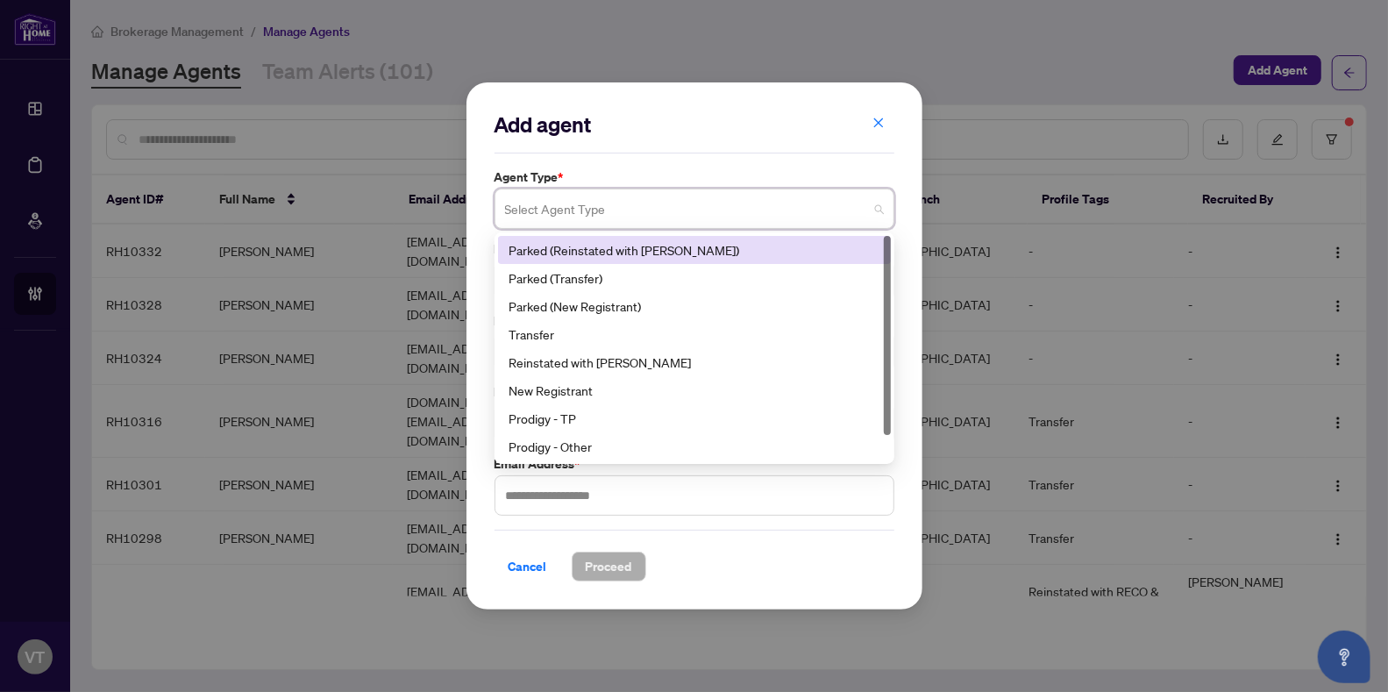
click at [783, 219] on input "search" at bounding box center [686, 211] width 363 height 39
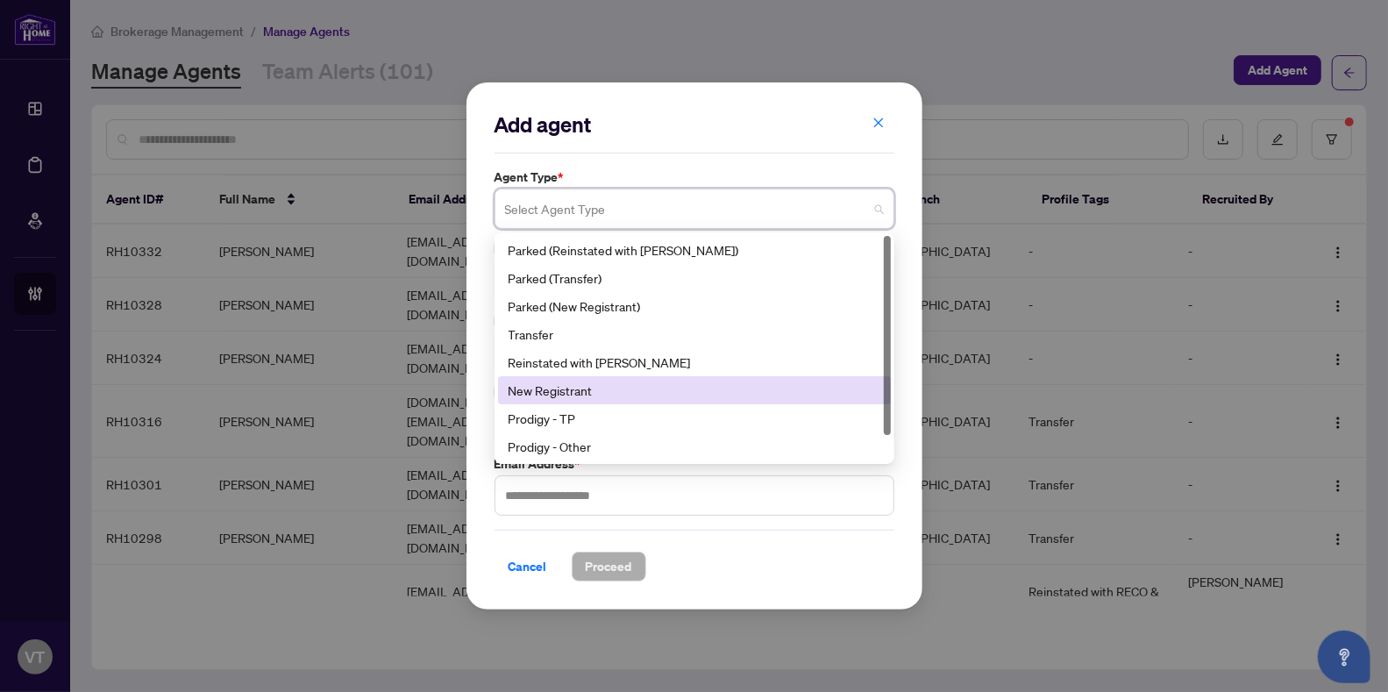
scroll to position [27, 0]
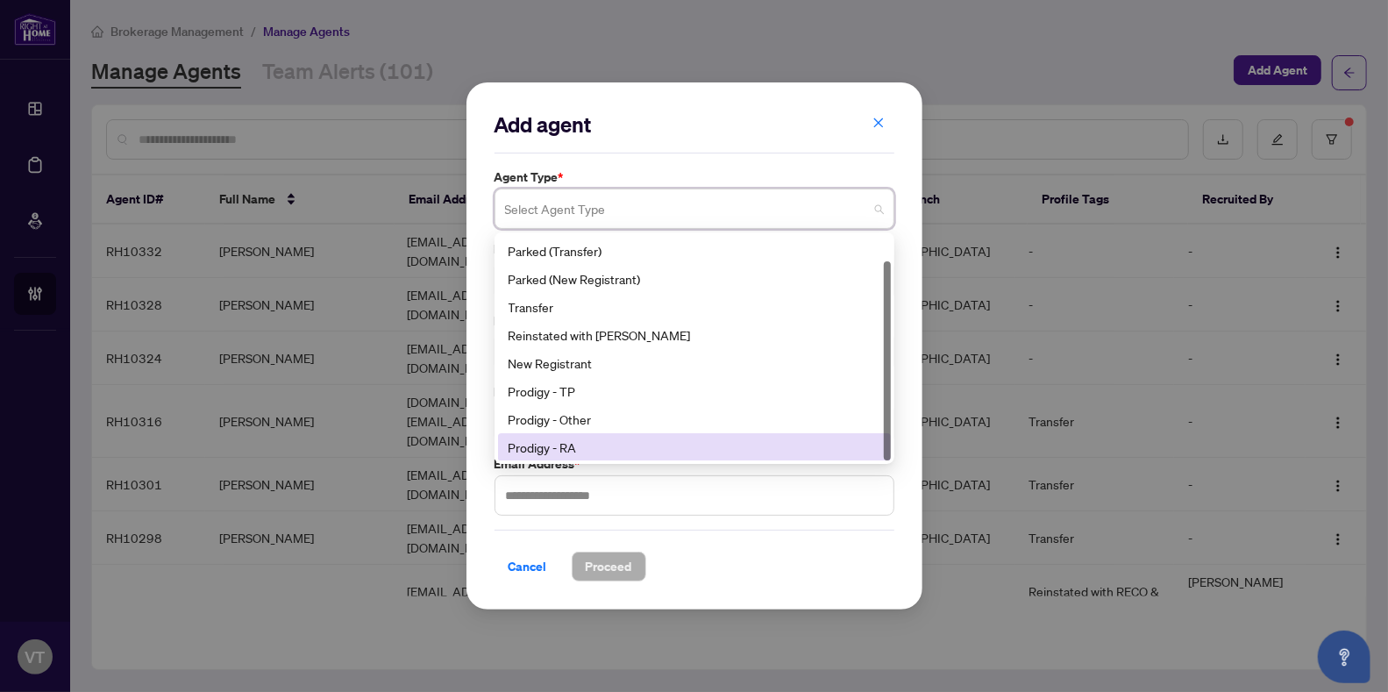
click at [575, 442] on div "Prodigy - RA" at bounding box center [695, 447] width 372 height 19
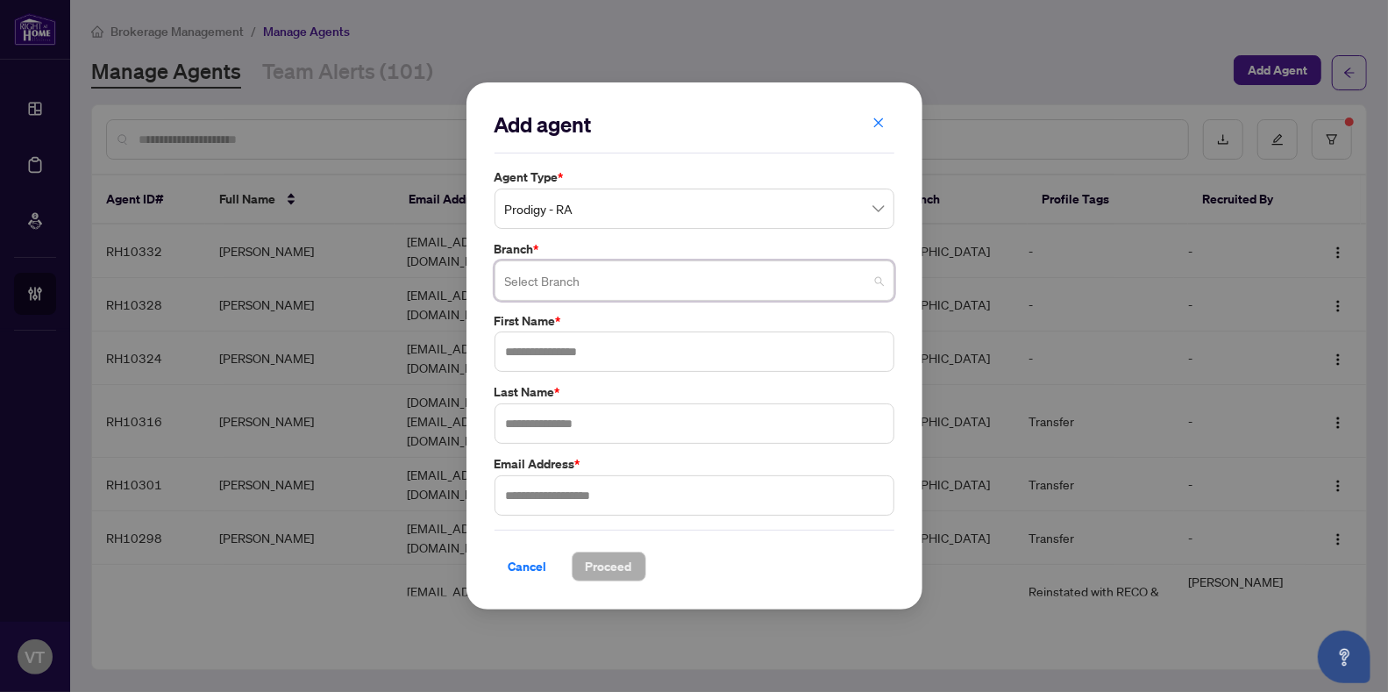
click at [616, 277] on input "search" at bounding box center [686, 283] width 363 height 39
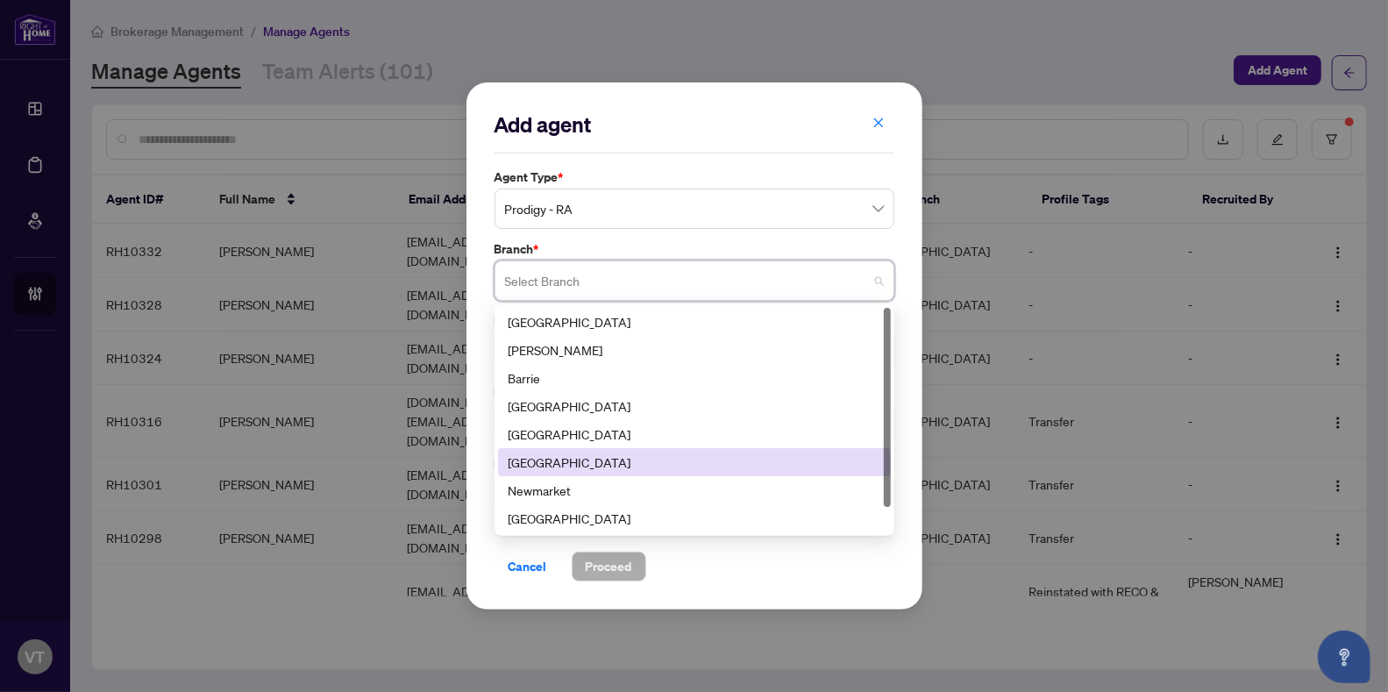
click at [578, 465] on div "[GEOGRAPHIC_DATA]" at bounding box center [695, 461] width 372 height 19
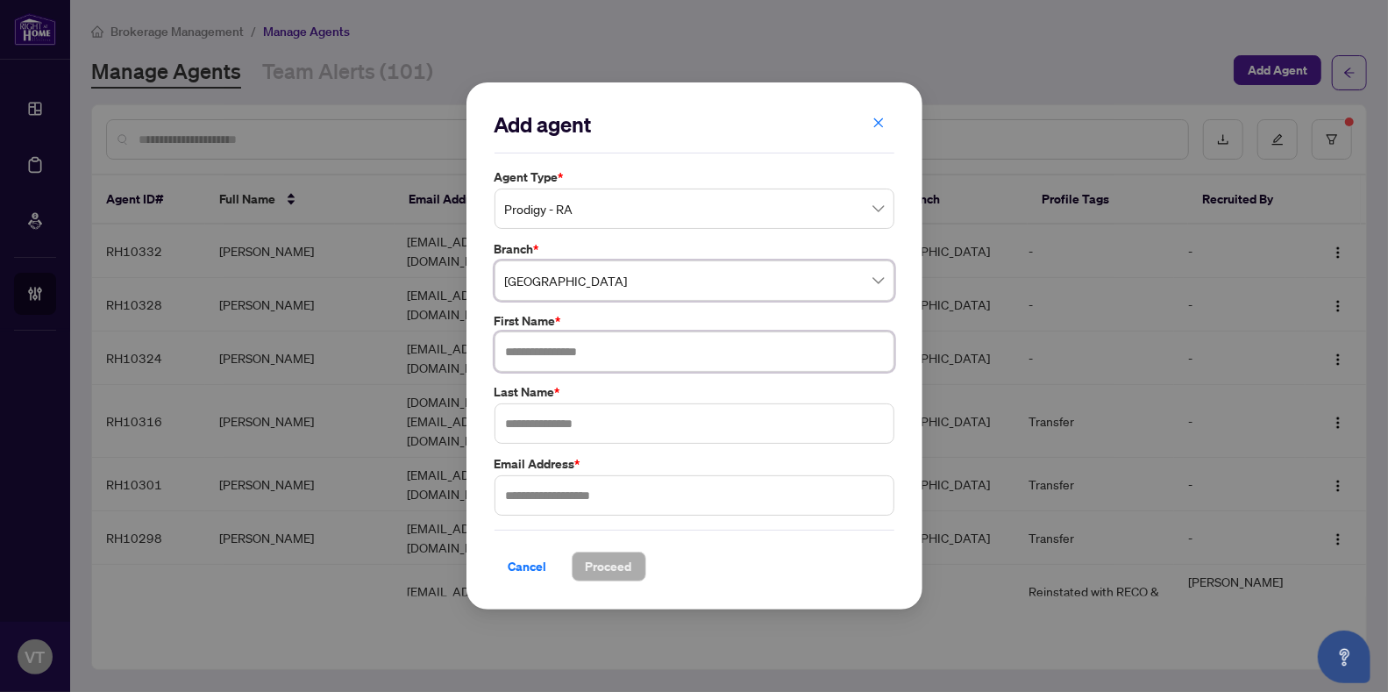
click at [577, 357] on input "text" at bounding box center [695, 351] width 400 height 40
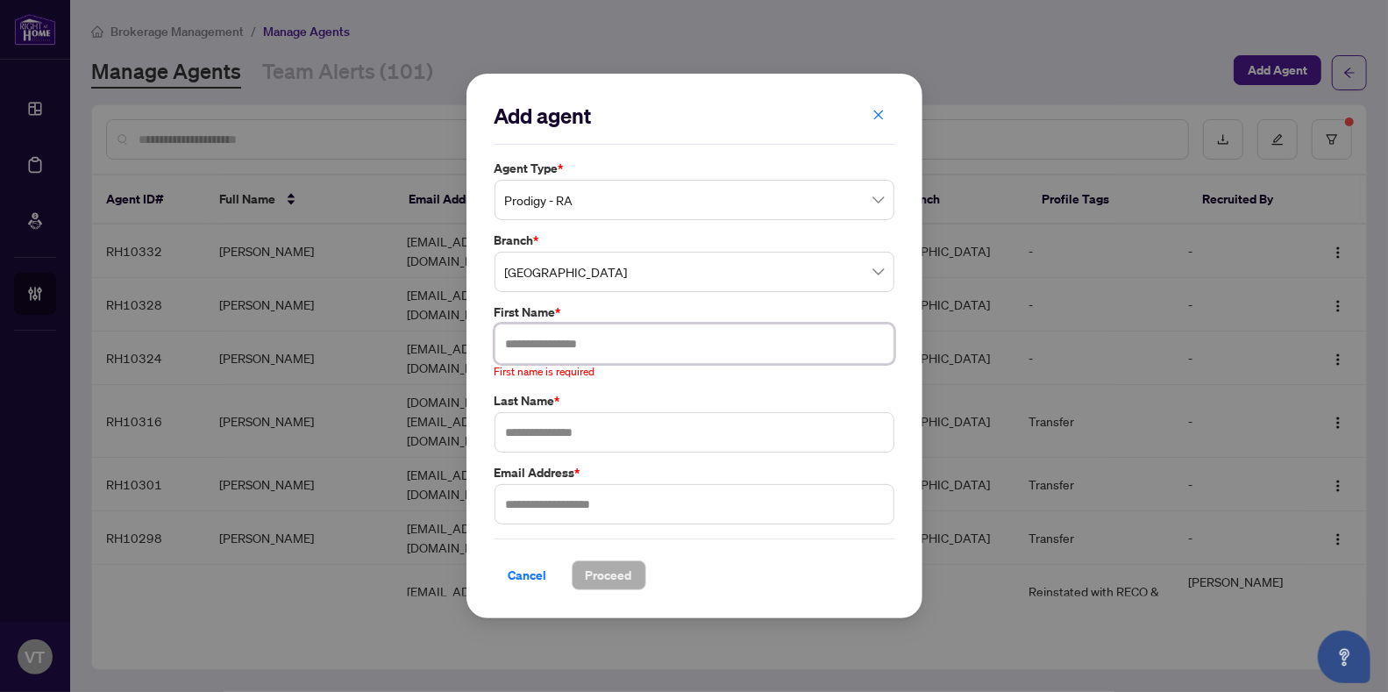
click at [544, 348] on input "text" at bounding box center [695, 344] width 400 height 40
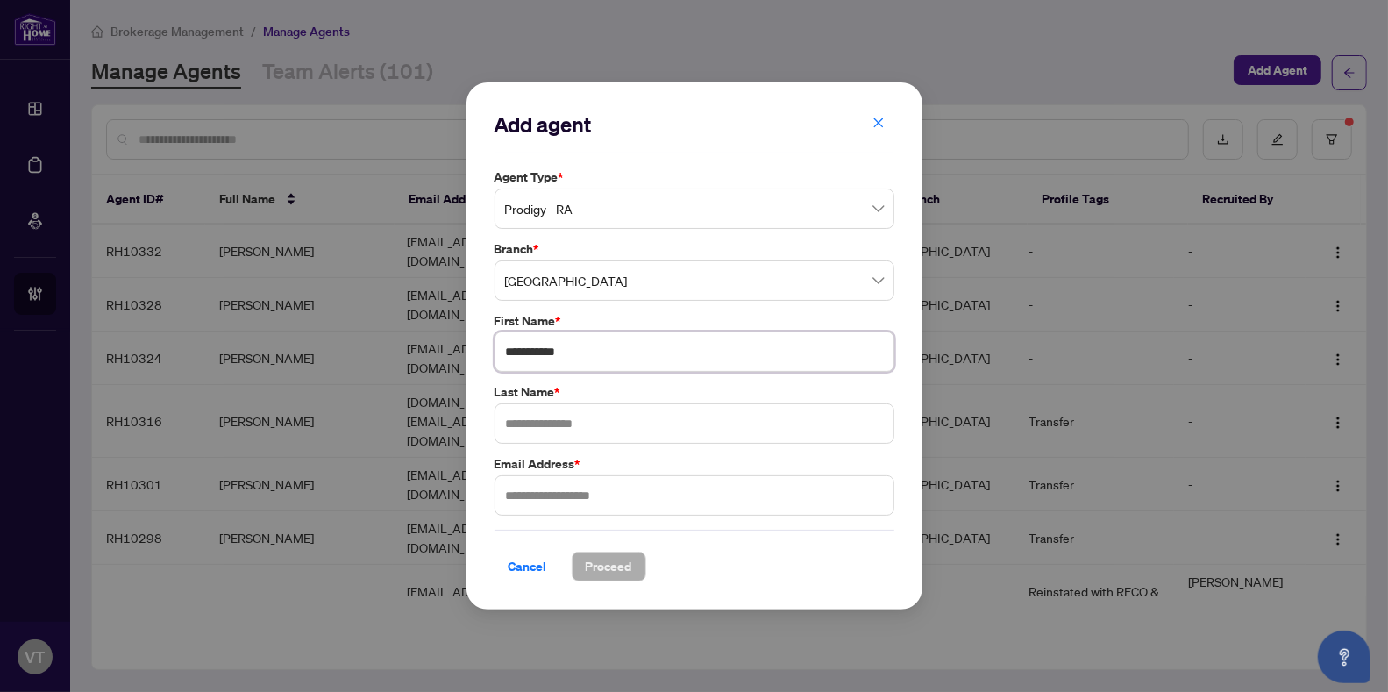
type input "**********"
type input "******"
type input "**********"
click at [612, 568] on span "Proceed" at bounding box center [609, 566] width 46 height 28
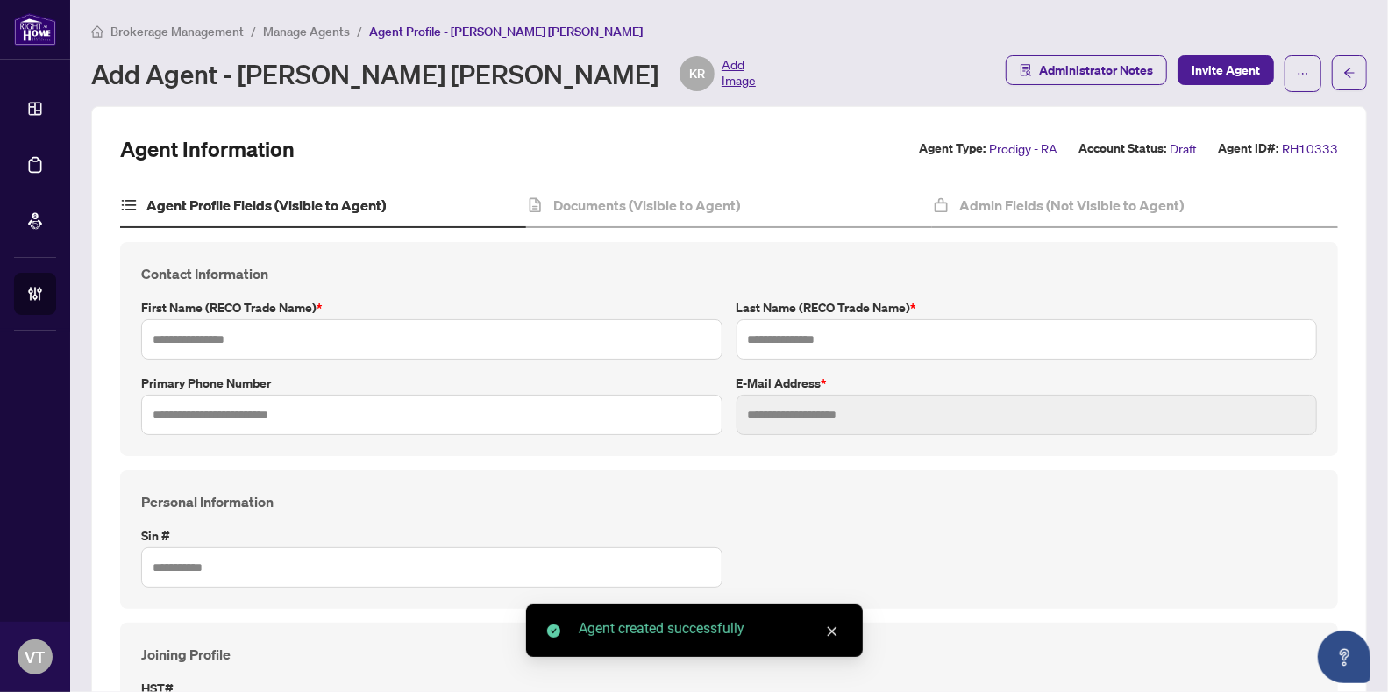
type input "**********"
type input "******"
type input "**********"
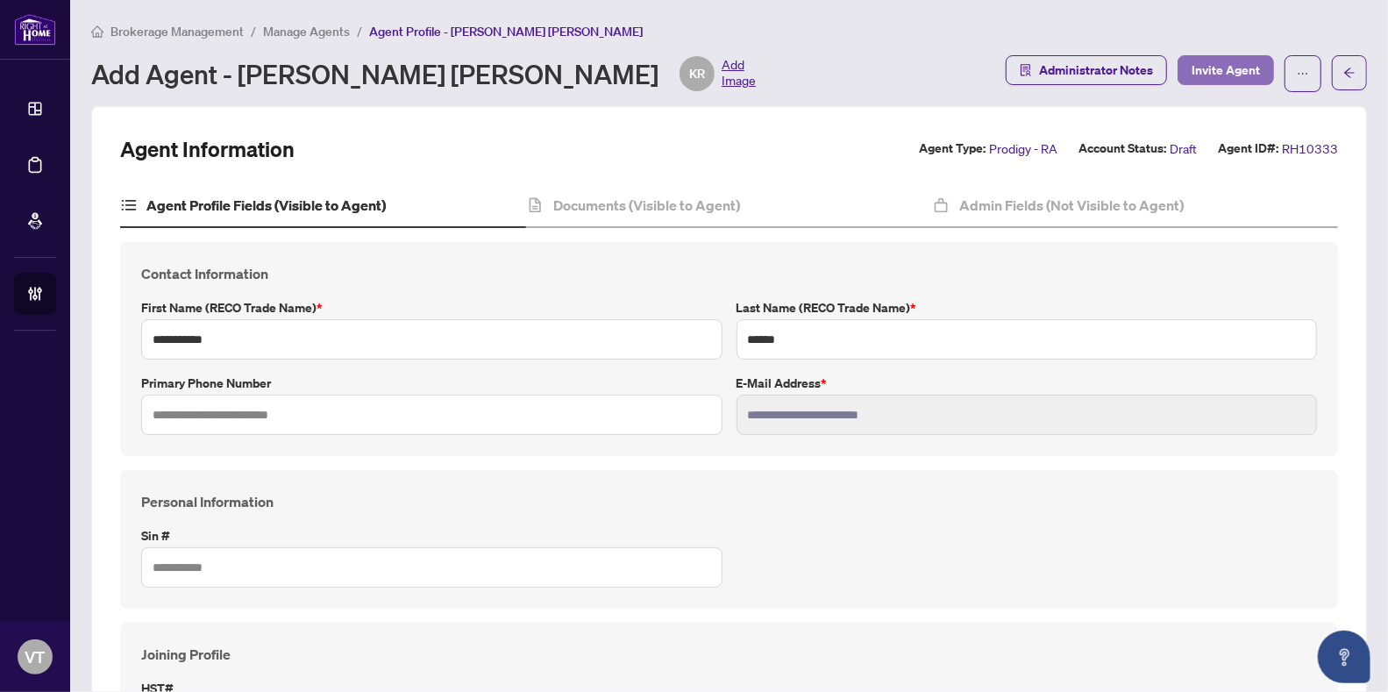
click at [1209, 75] on span "Invite Agent" at bounding box center [1226, 70] width 68 height 28
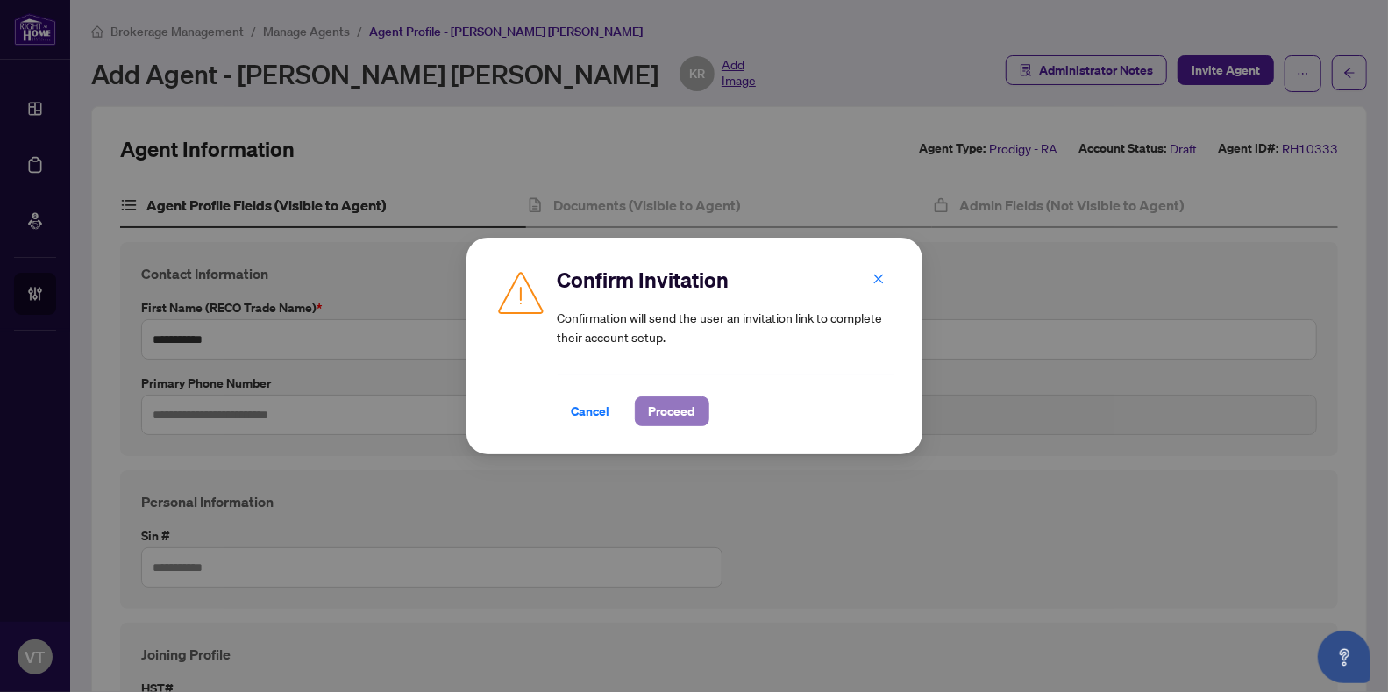
click at [692, 413] on span "Proceed" at bounding box center [672, 411] width 46 height 28
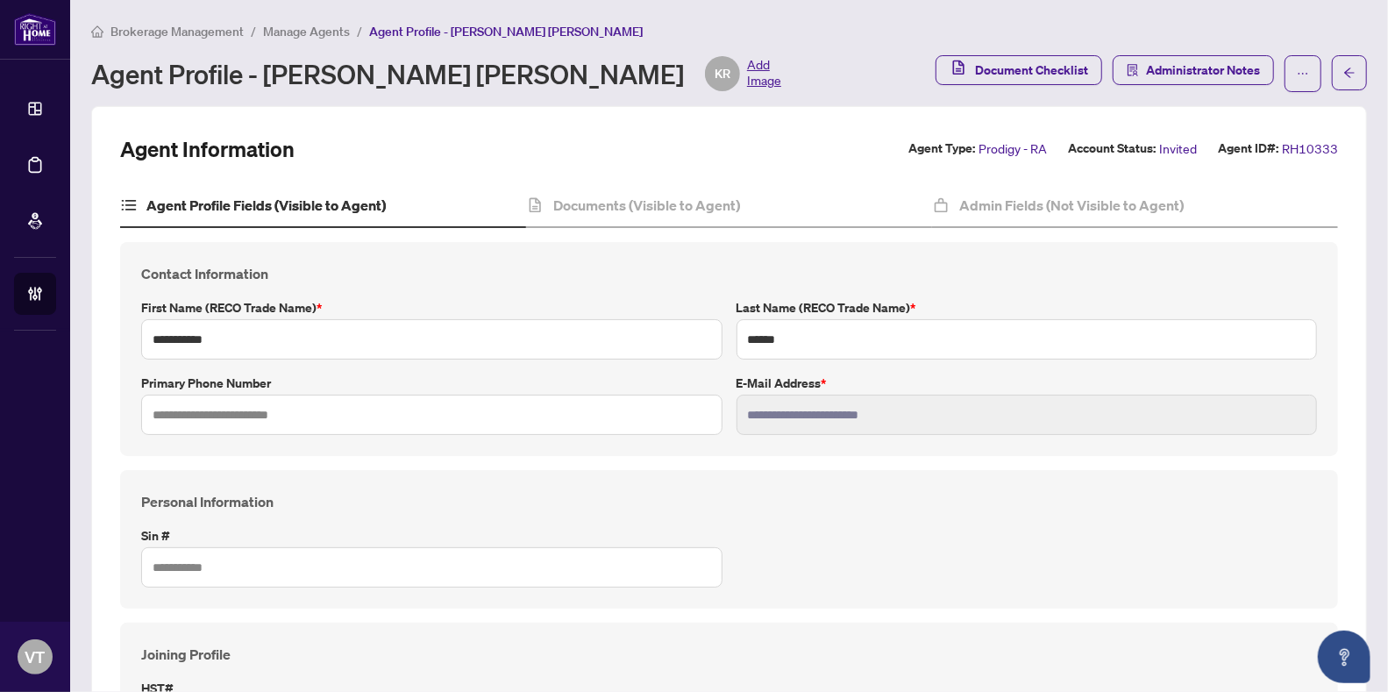
click at [299, 32] on span "Manage Agents" at bounding box center [306, 32] width 87 height 16
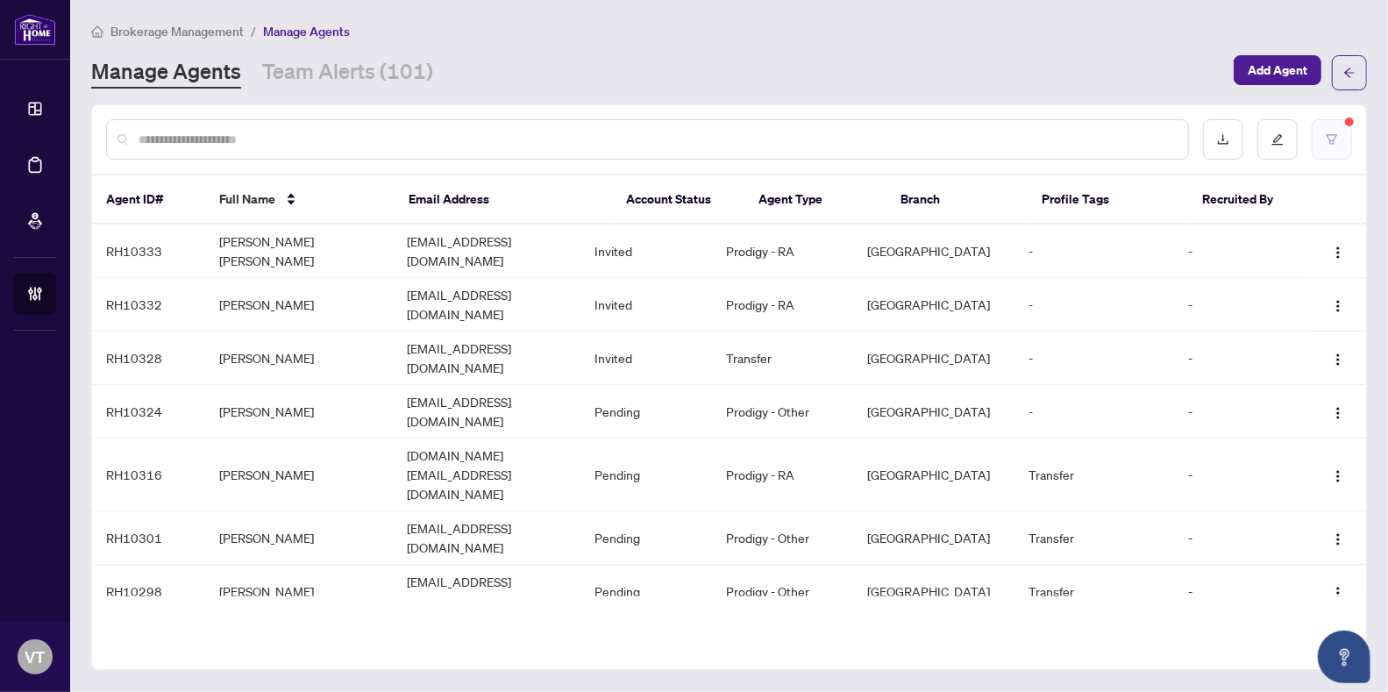
click at [1338, 138] on icon "filter" at bounding box center [1332, 139] width 12 height 12
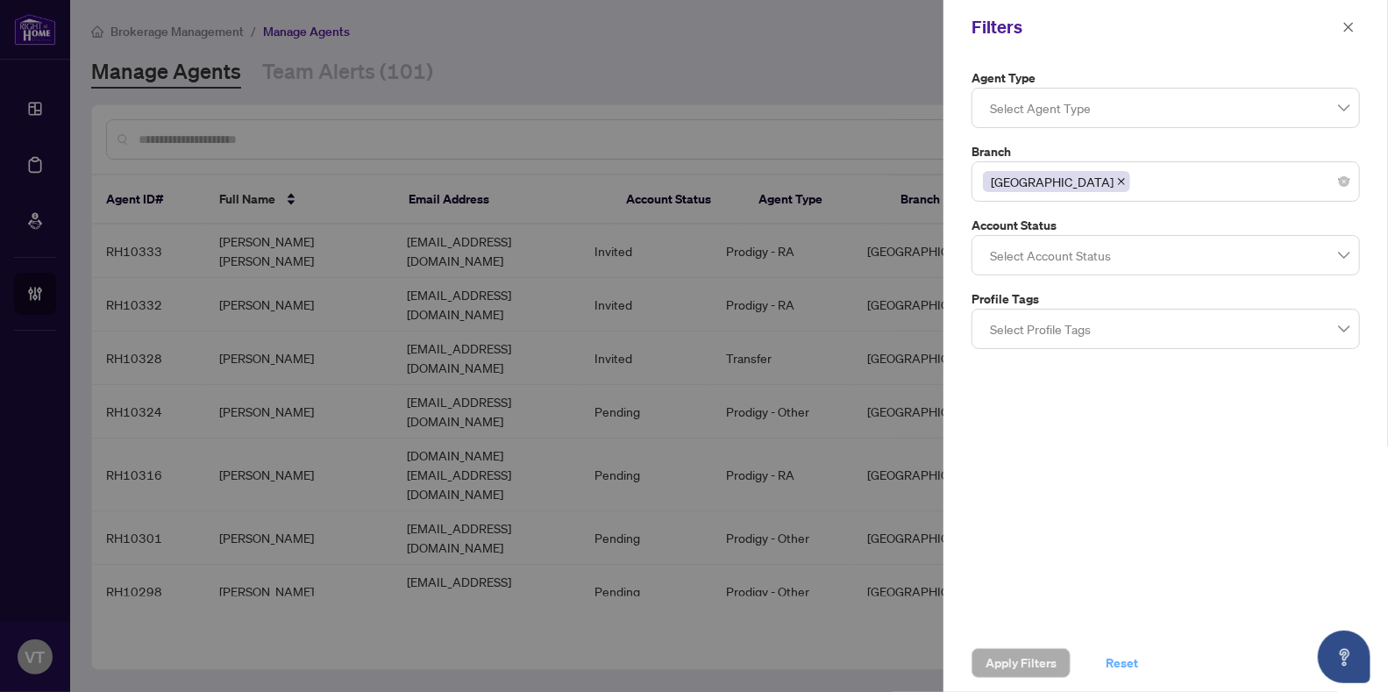
click at [1129, 651] on span "Reset" at bounding box center [1122, 663] width 32 height 28
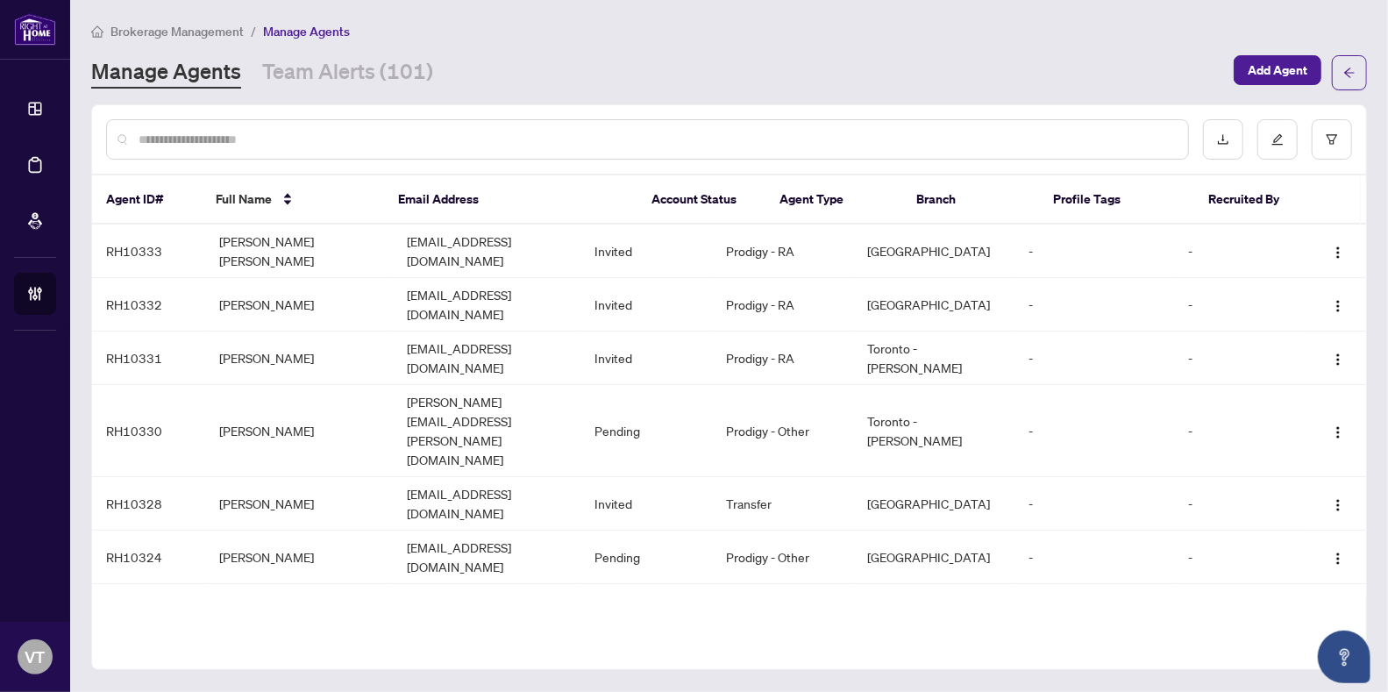
click at [853, 132] on input "text" at bounding box center [657, 139] width 1036 height 19
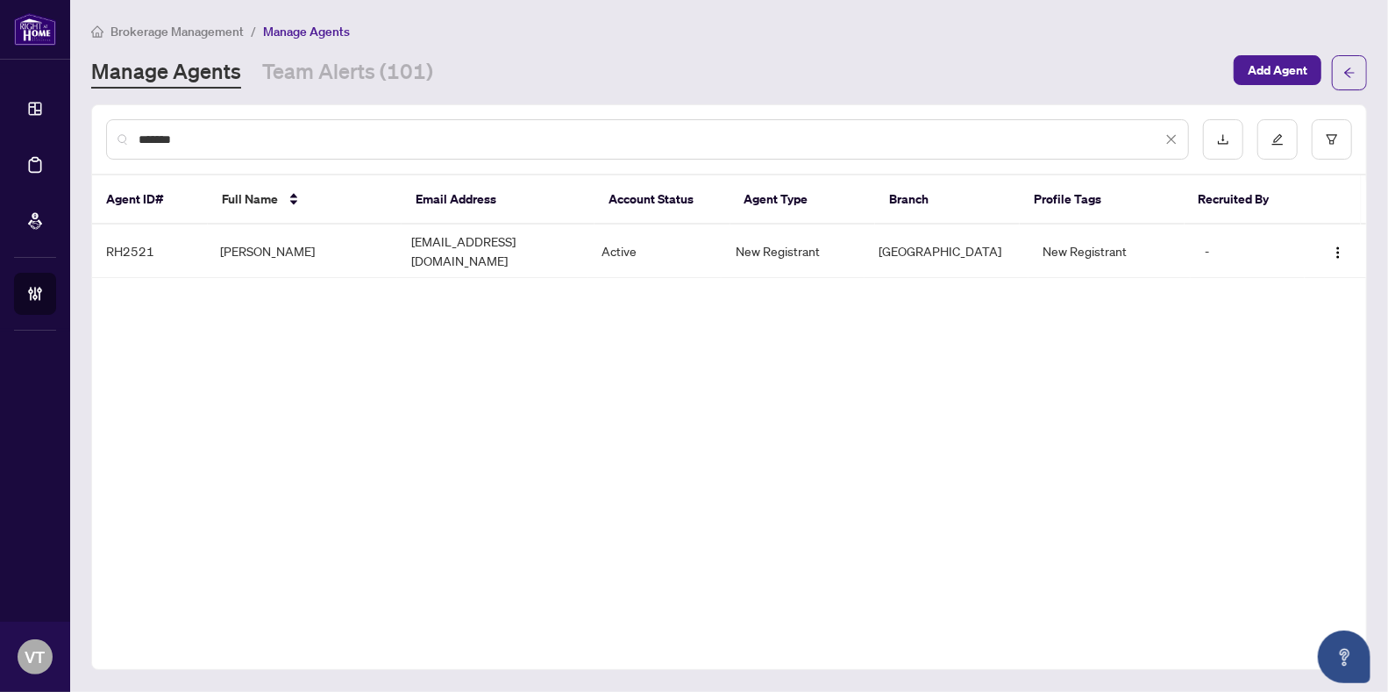
click at [292, 137] on input "*******" at bounding box center [650, 139] width 1023 height 19
type input "*"
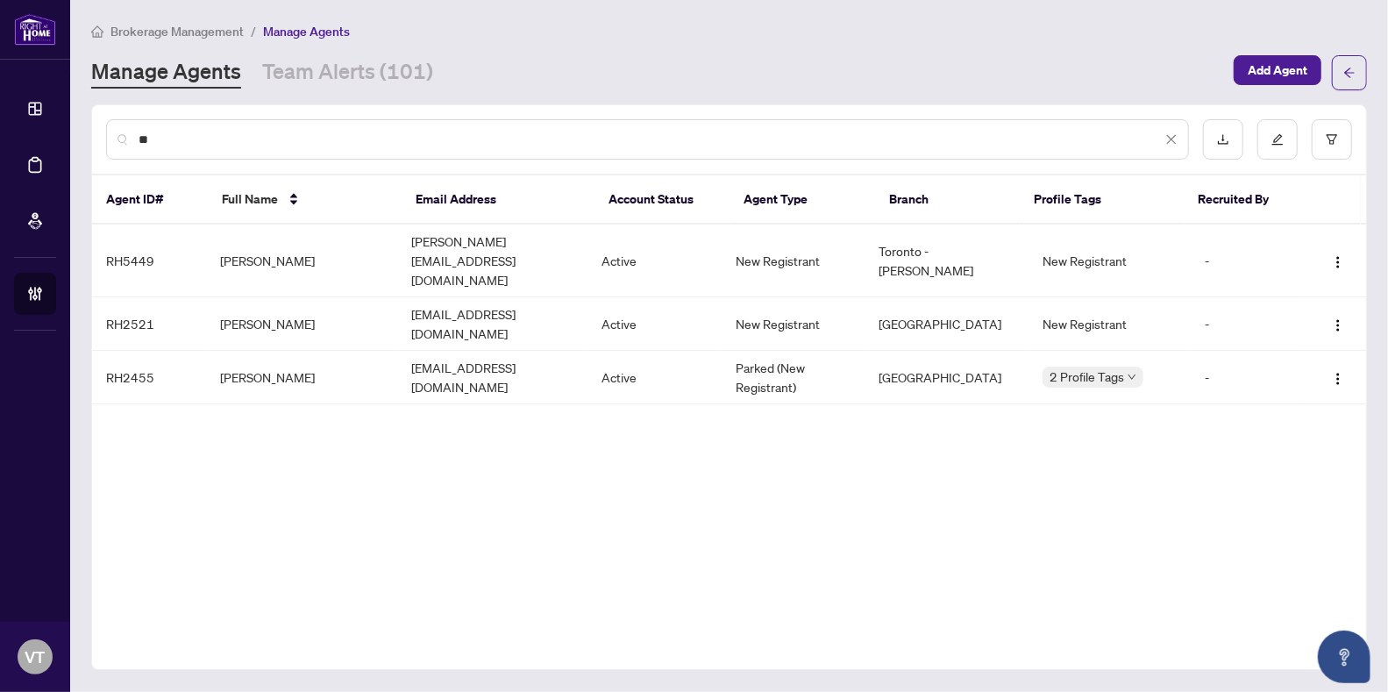
type input "*"
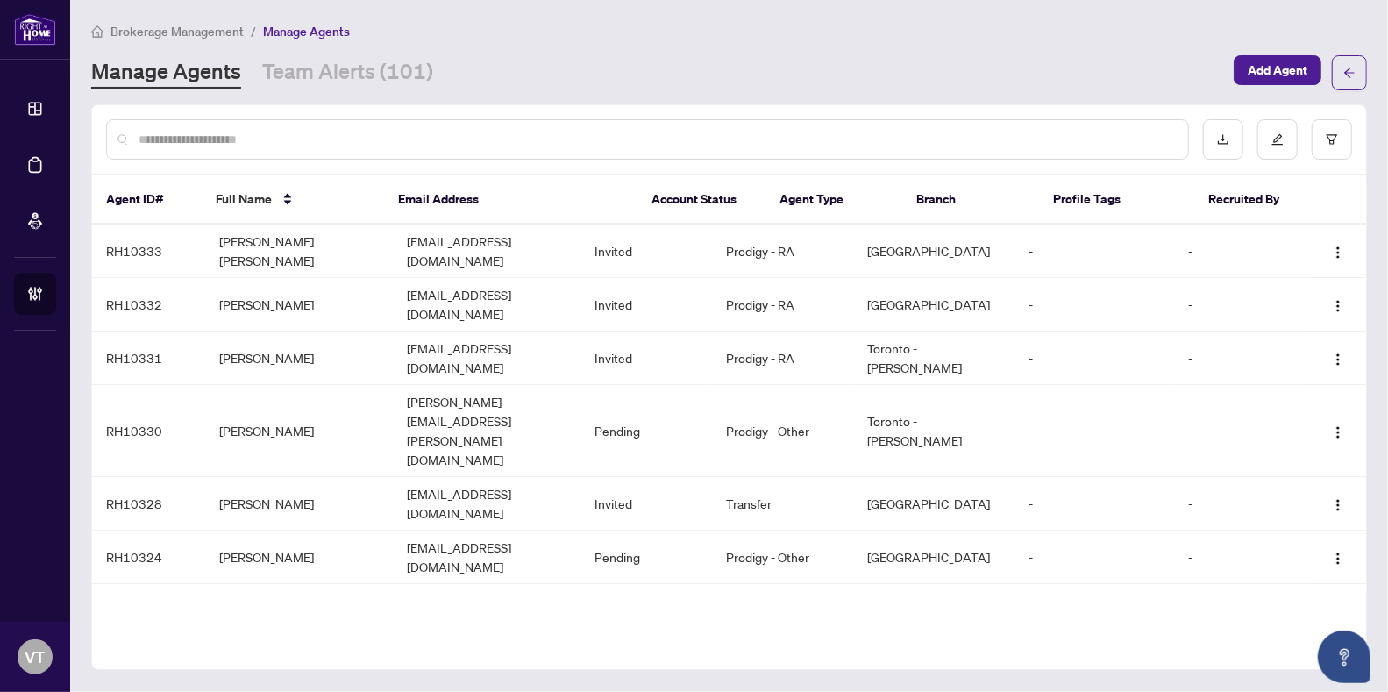
click at [456, 131] on input "text" at bounding box center [657, 139] width 1036 height 19
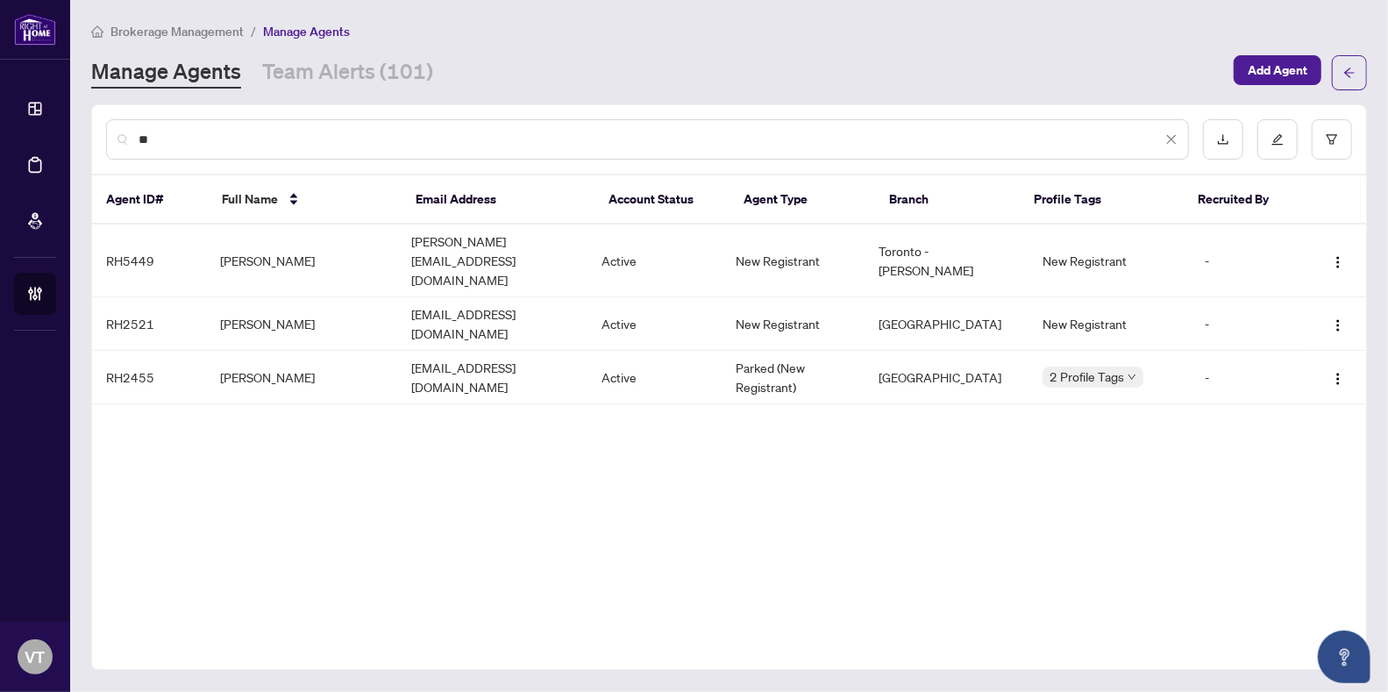
type input "*"
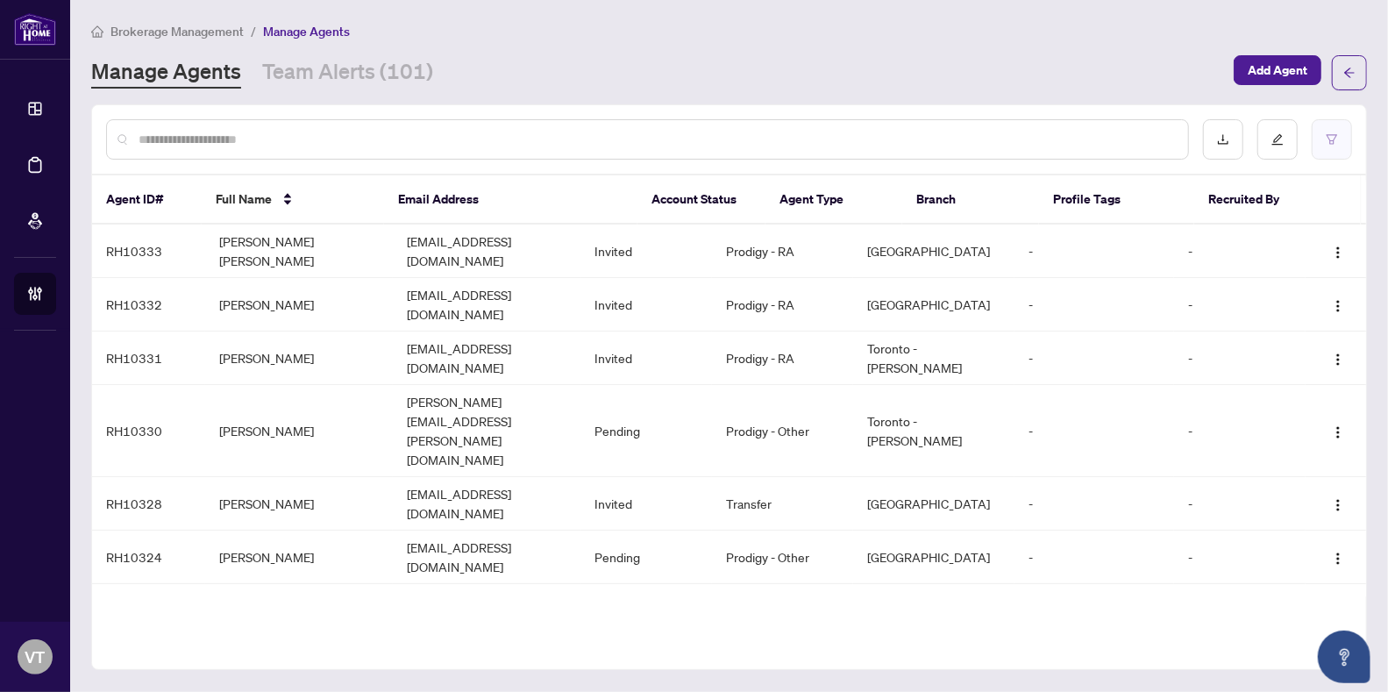
click at [1336, 133] on icon "filter" at bounding box center [1332, 139] width 12 height 12
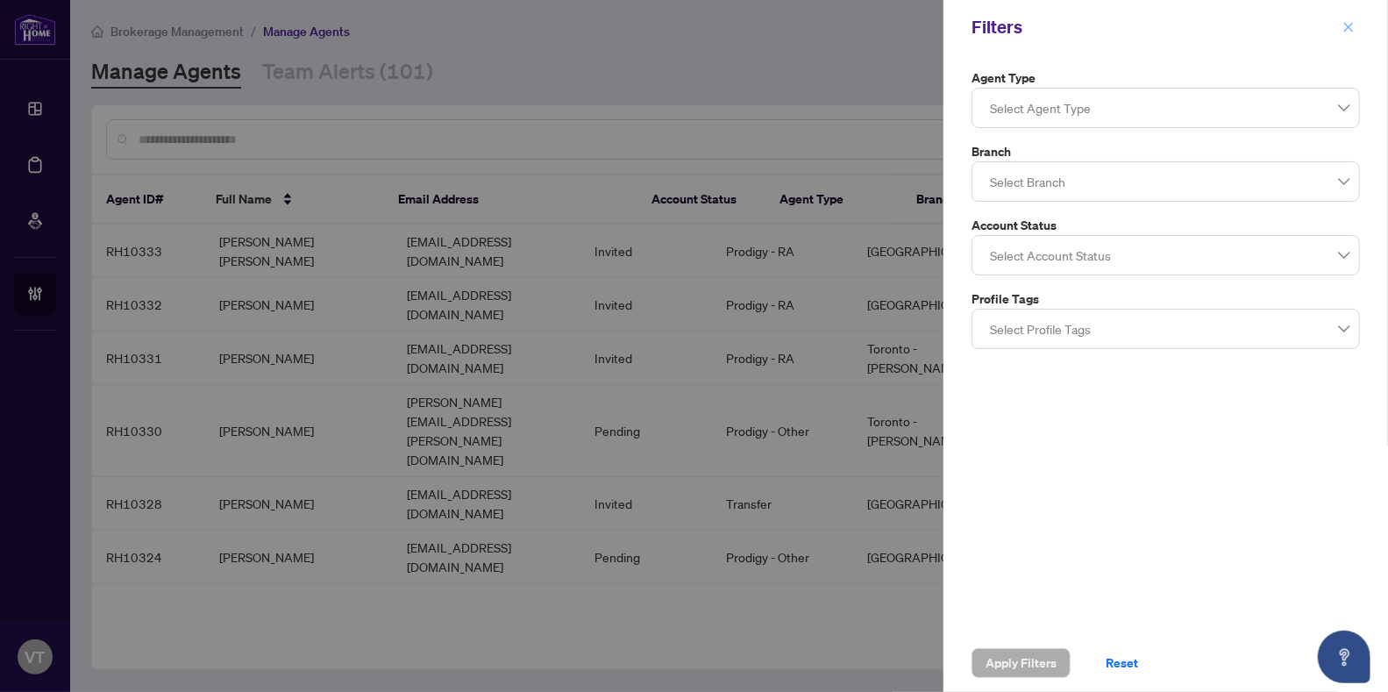
click at [1357, 26] on button "button" at bounding box center [1348, 27] width 23 height 21
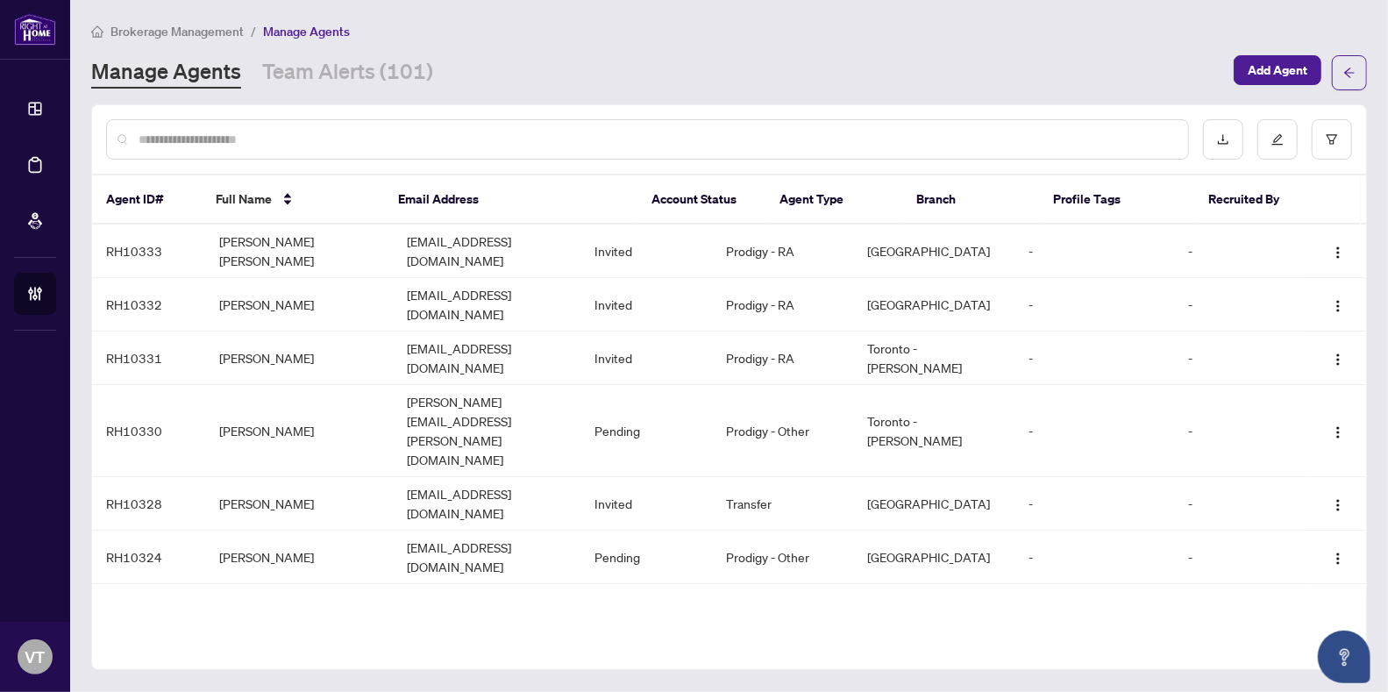
click at [395, 119] on div at bounding box center [647, 139] width 1083 height 40
click at [430, 142] on input "text" at bounding box center [657, 139] width 1036 height 19
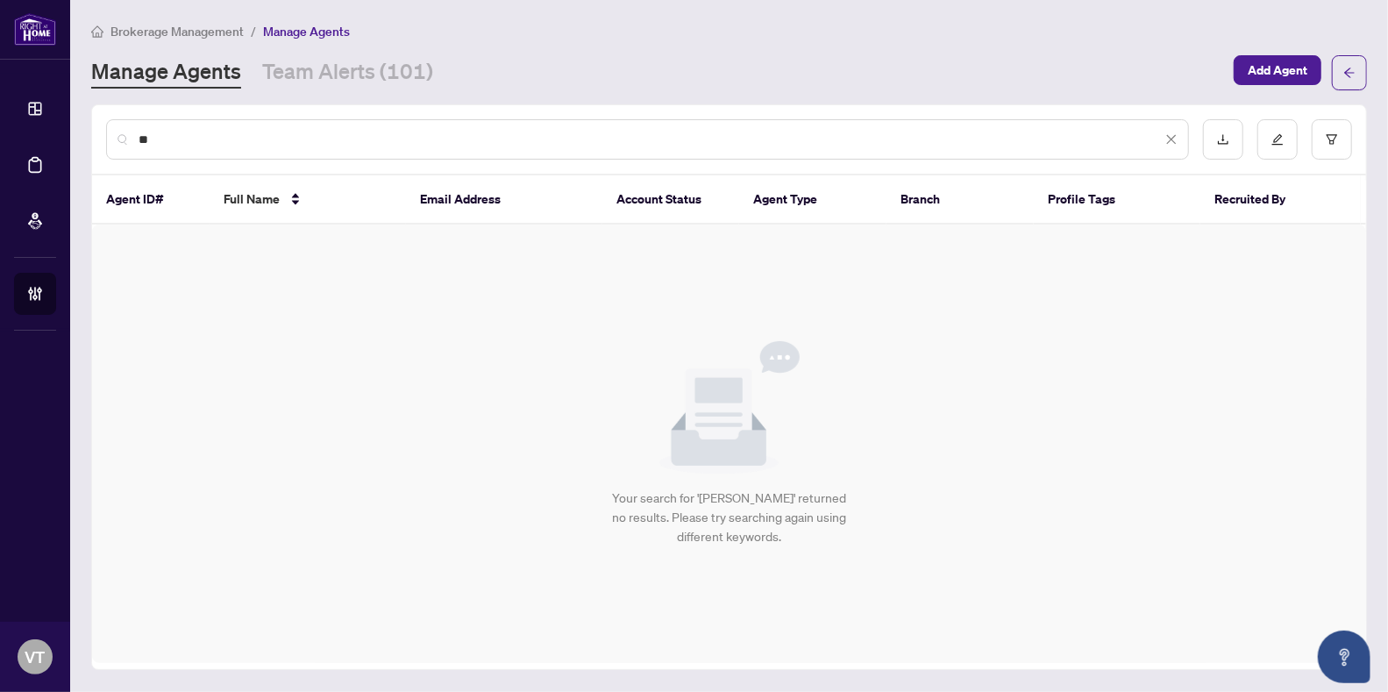
type input "*"
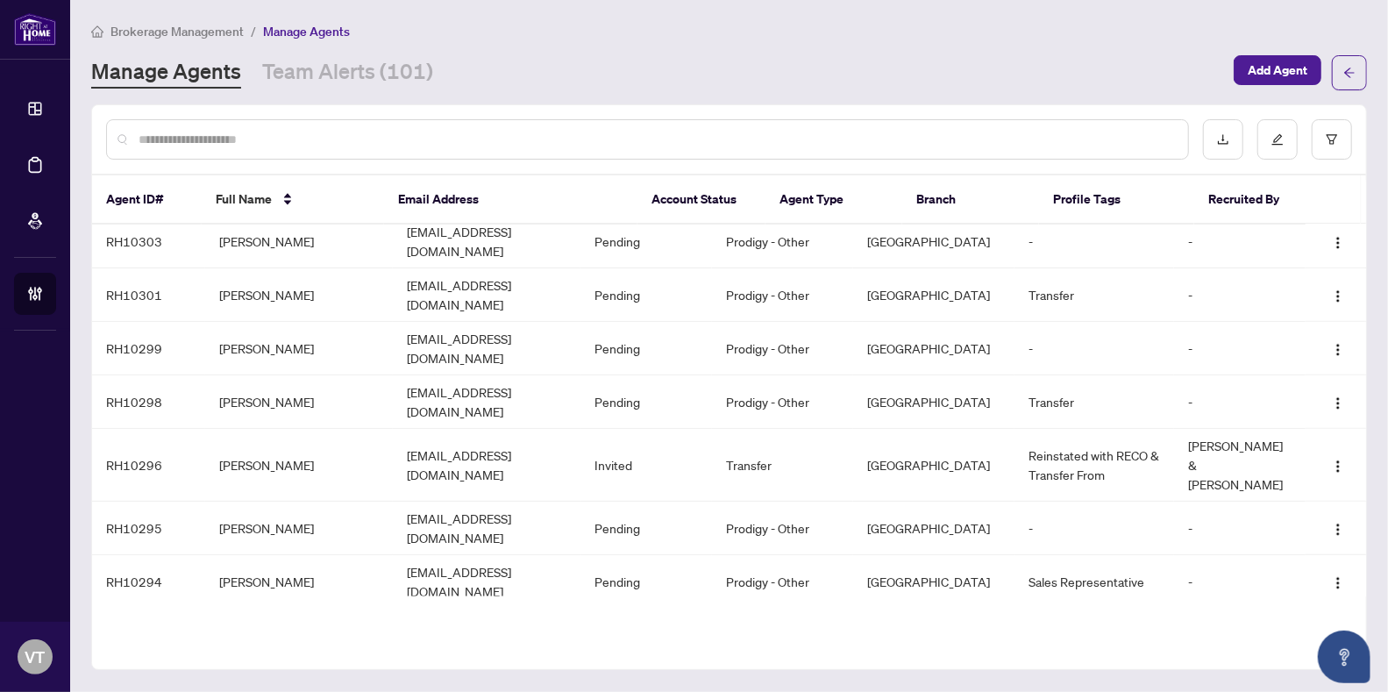
scroll to position [932, 0]
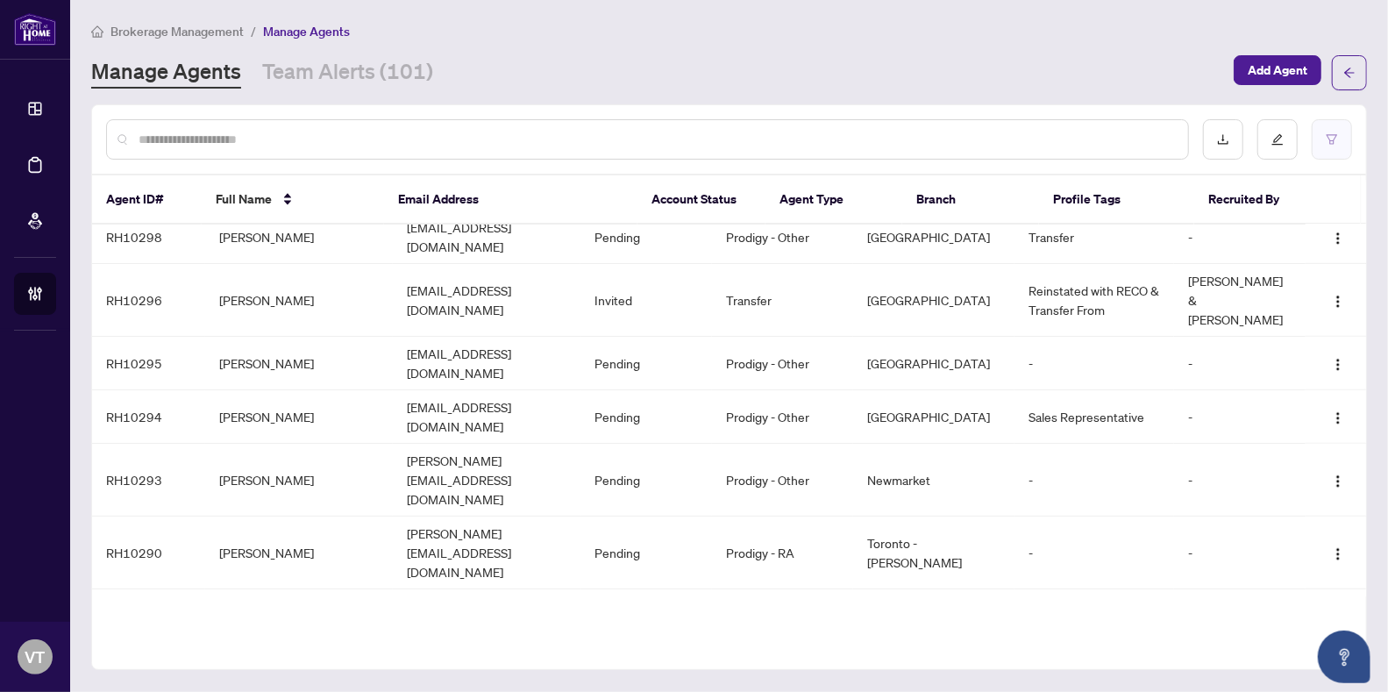
click at [1348, 133] on button "button" at bounding box center [1332, 139] width 40 height 40
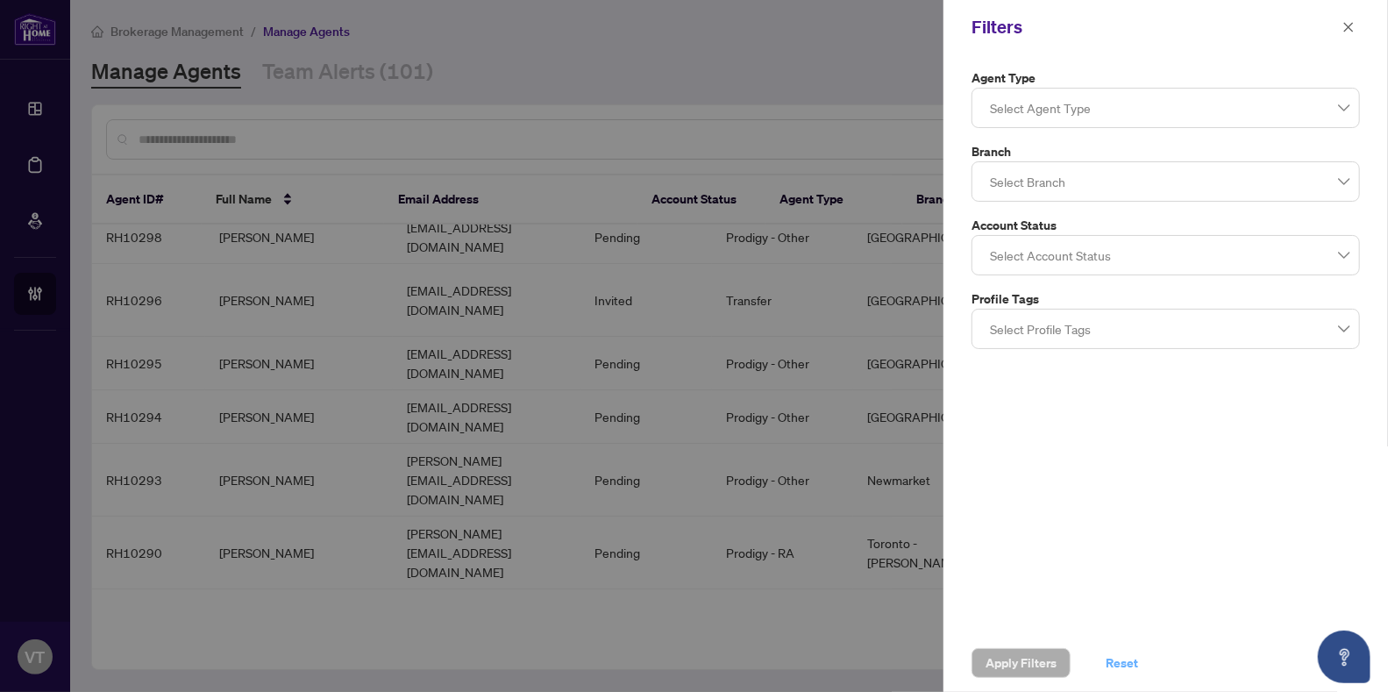
click at [1136, 664] on span "Reset" at bounding box center [1122, 663] width 32 height 28
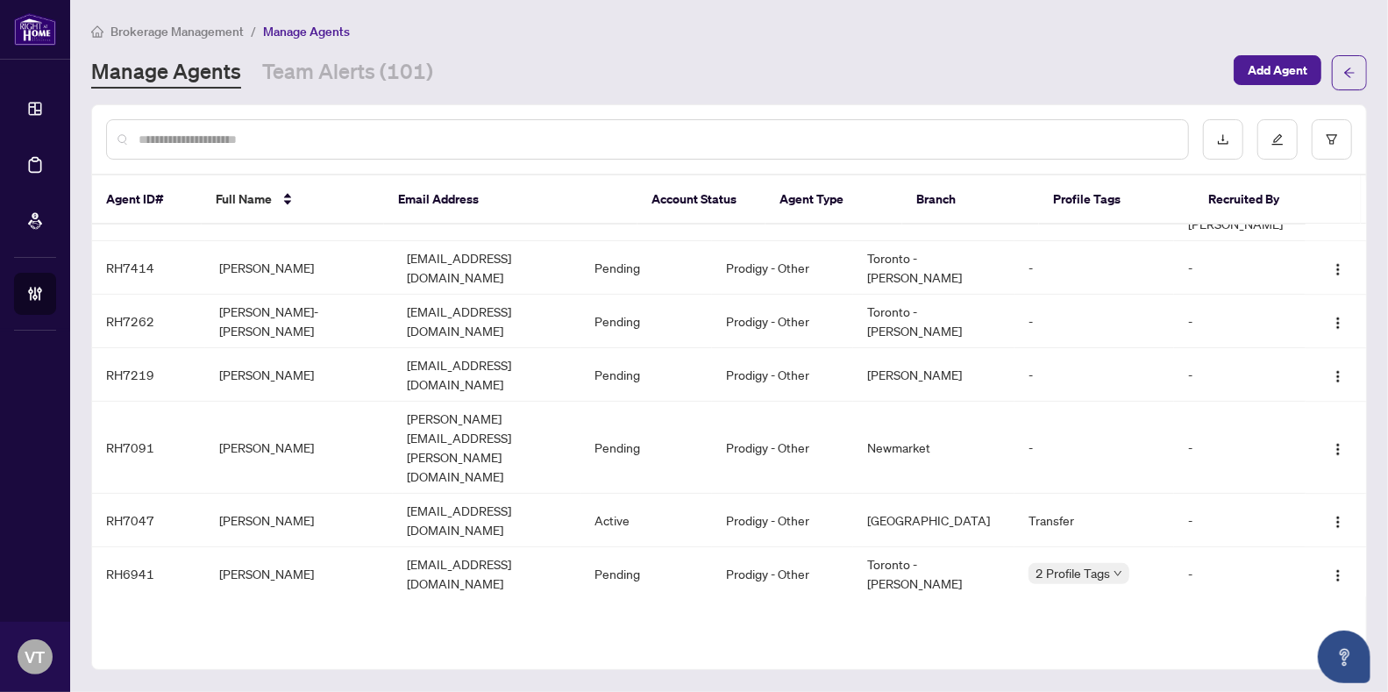
scroll to position [2868, 0]
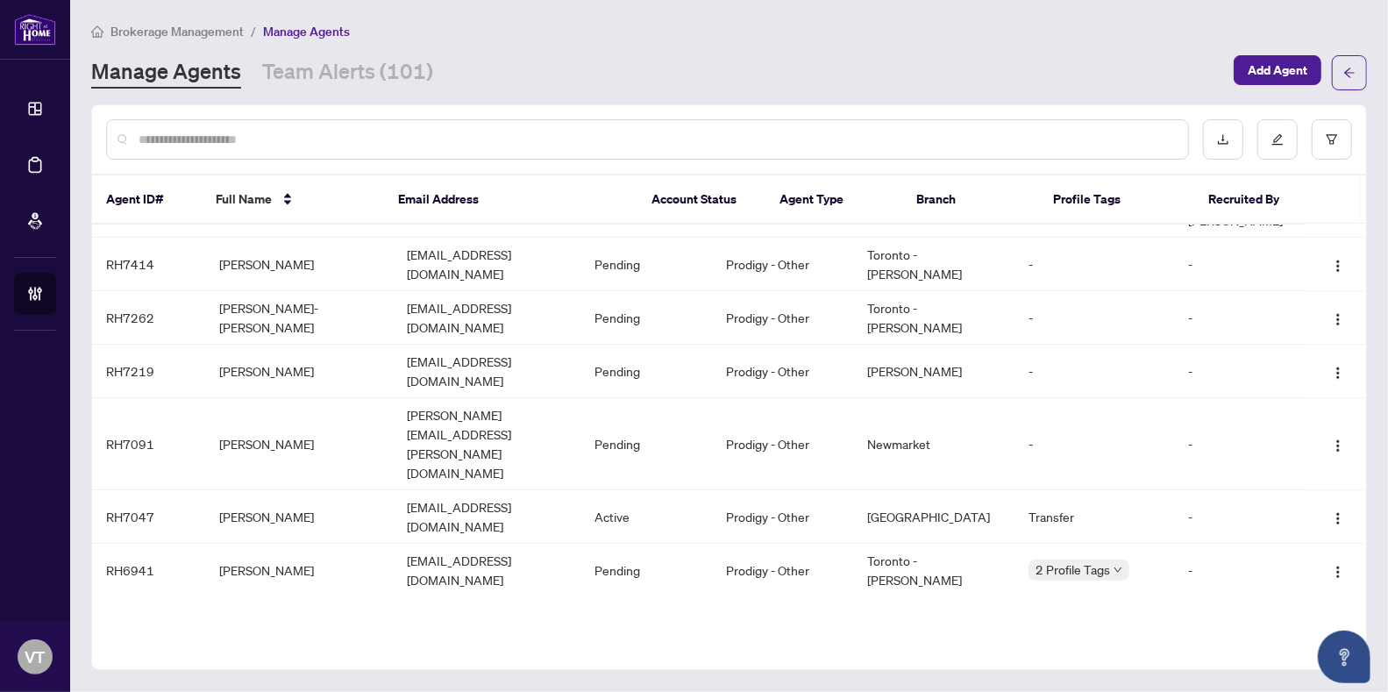
click at [438, 143] on input "text" at bounding box center [657, 139] width 1036 height 19
type input "*******"
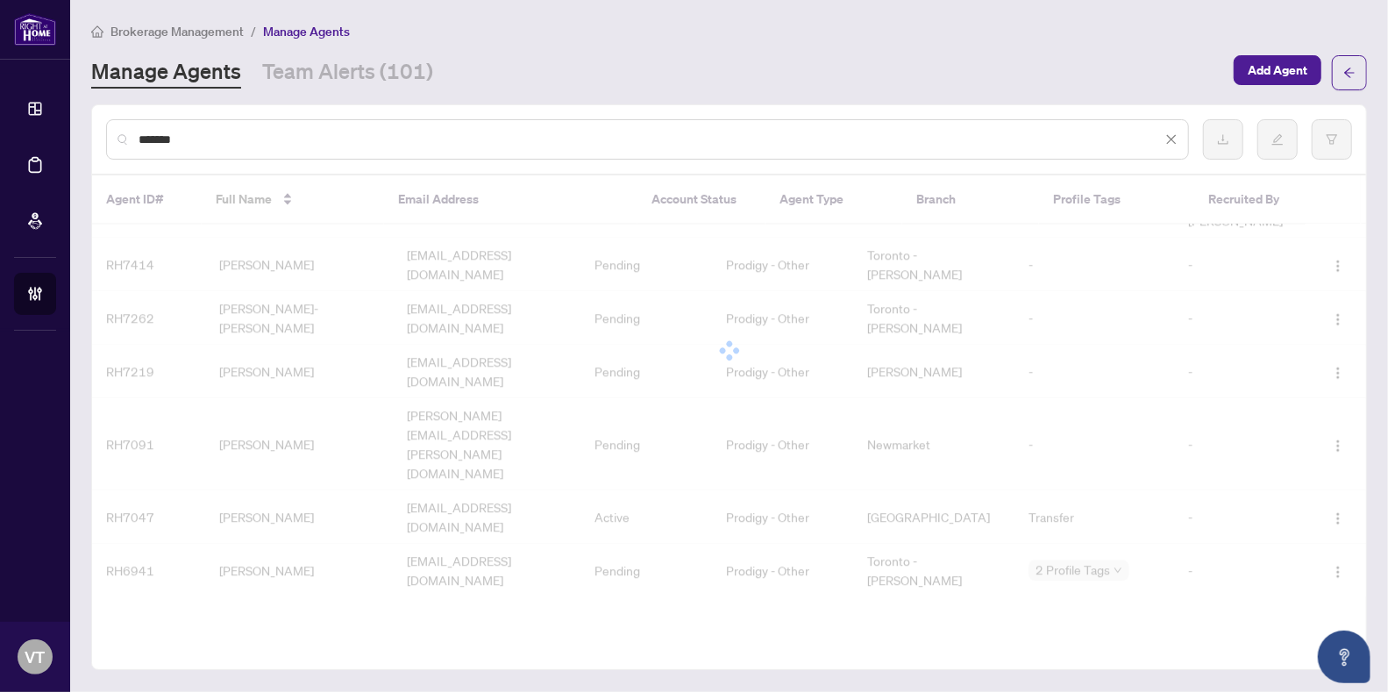
scroll to position [0, 0]
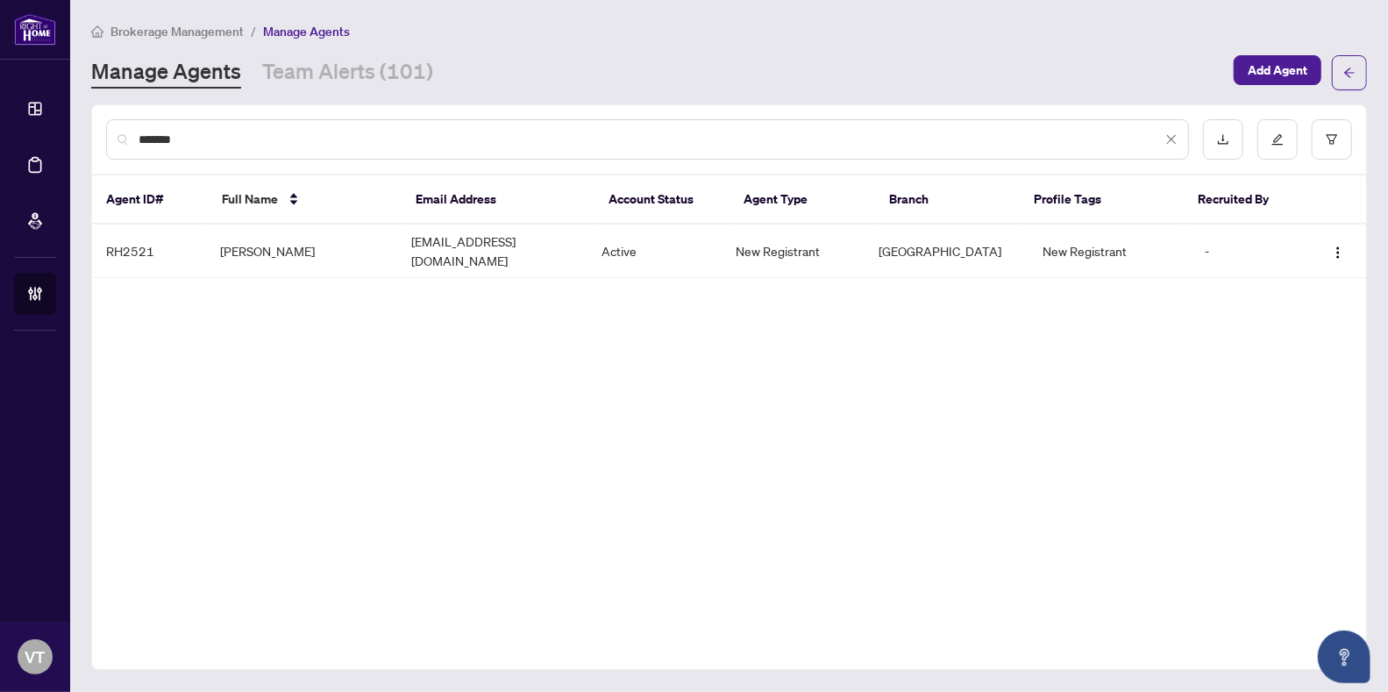
click at [1174, 133] on icon "close" at bounding box center [1171, 139] width 12 height 12
click at [392, 130] on input "*******" at bounding box center [650, 139] width 1023 height 19
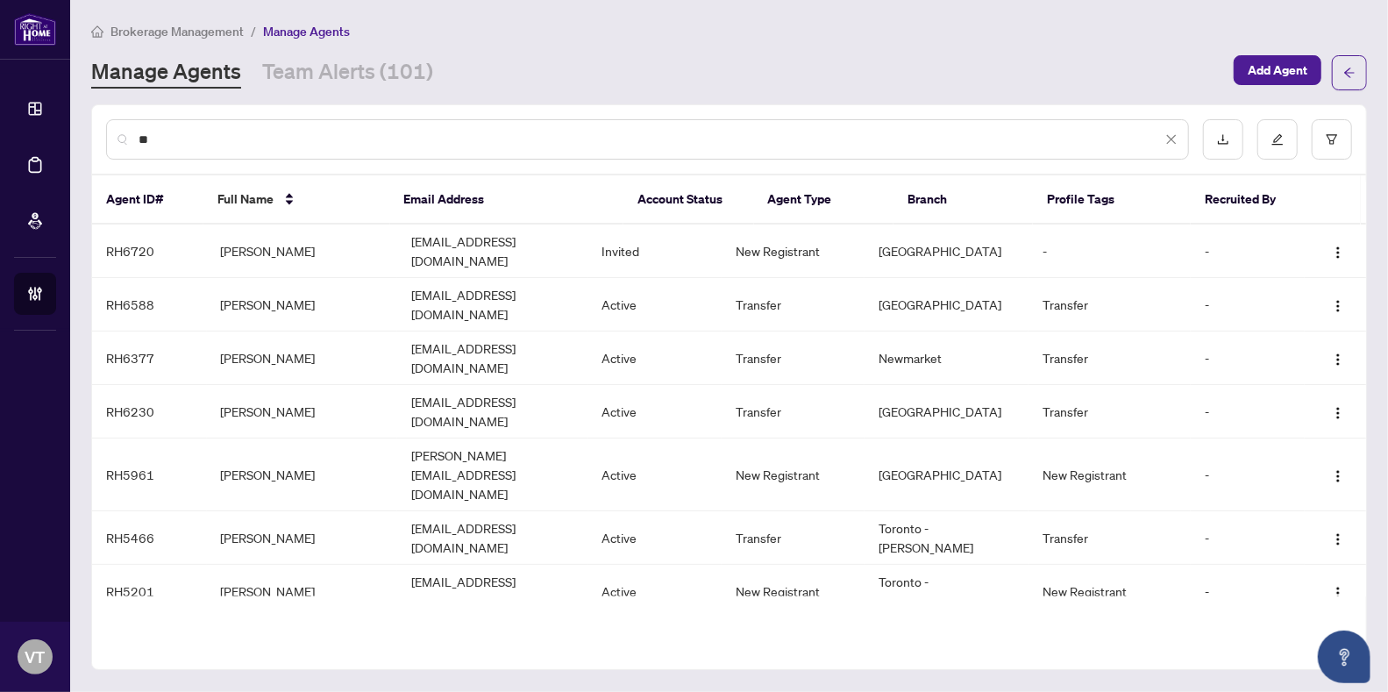
type input "*"
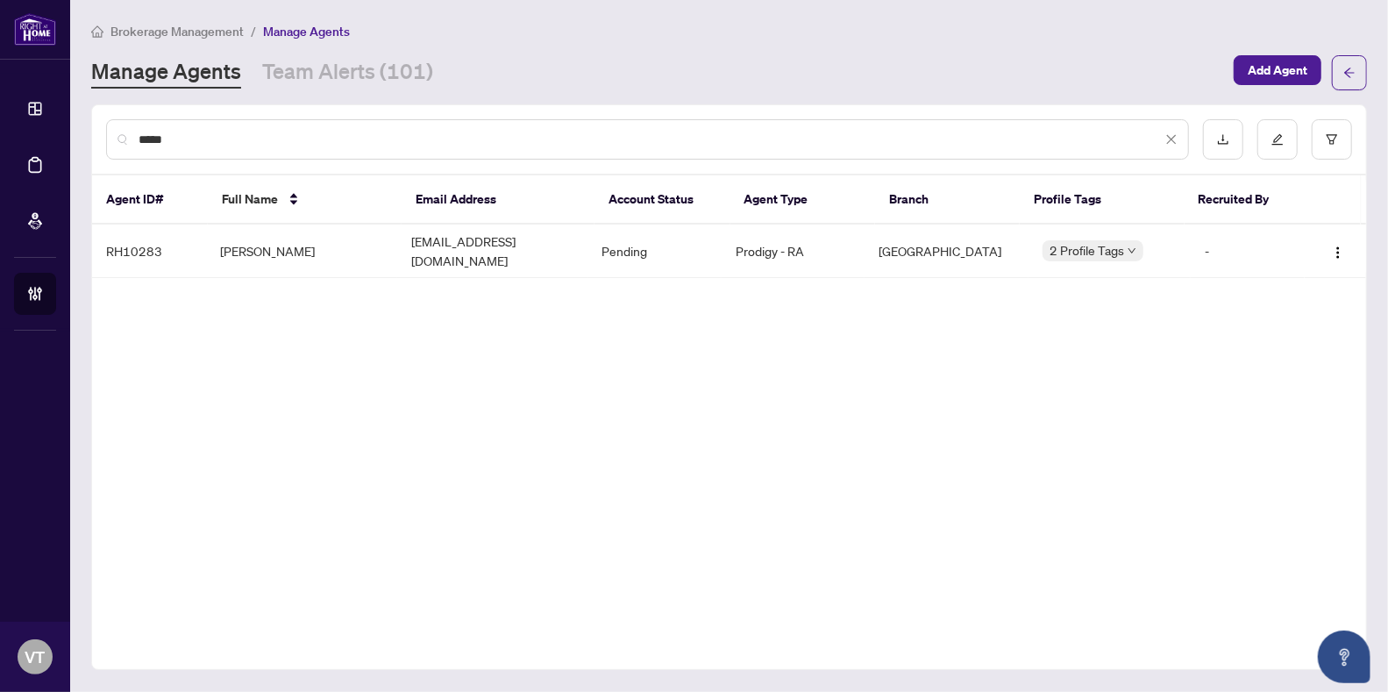
click at [425, 141] on input "*****" at bounding box center [650, 139] width 1023 height 19
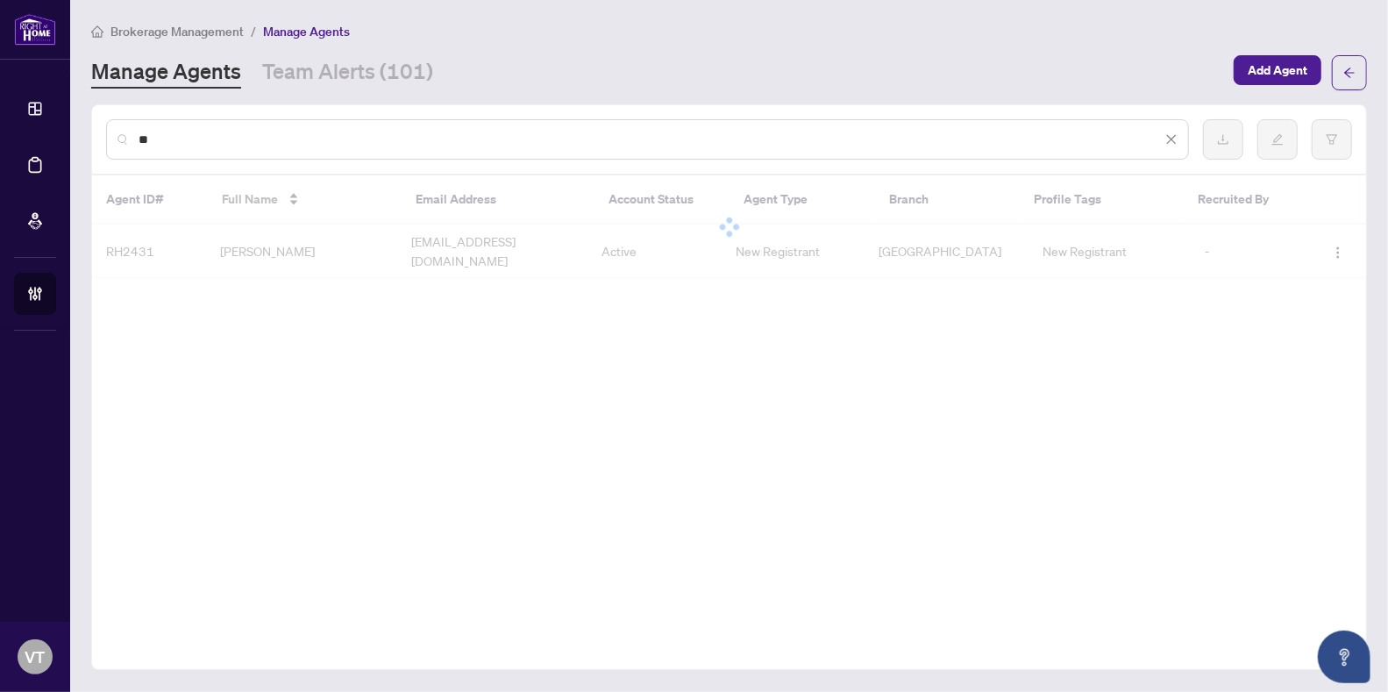
type input "*"
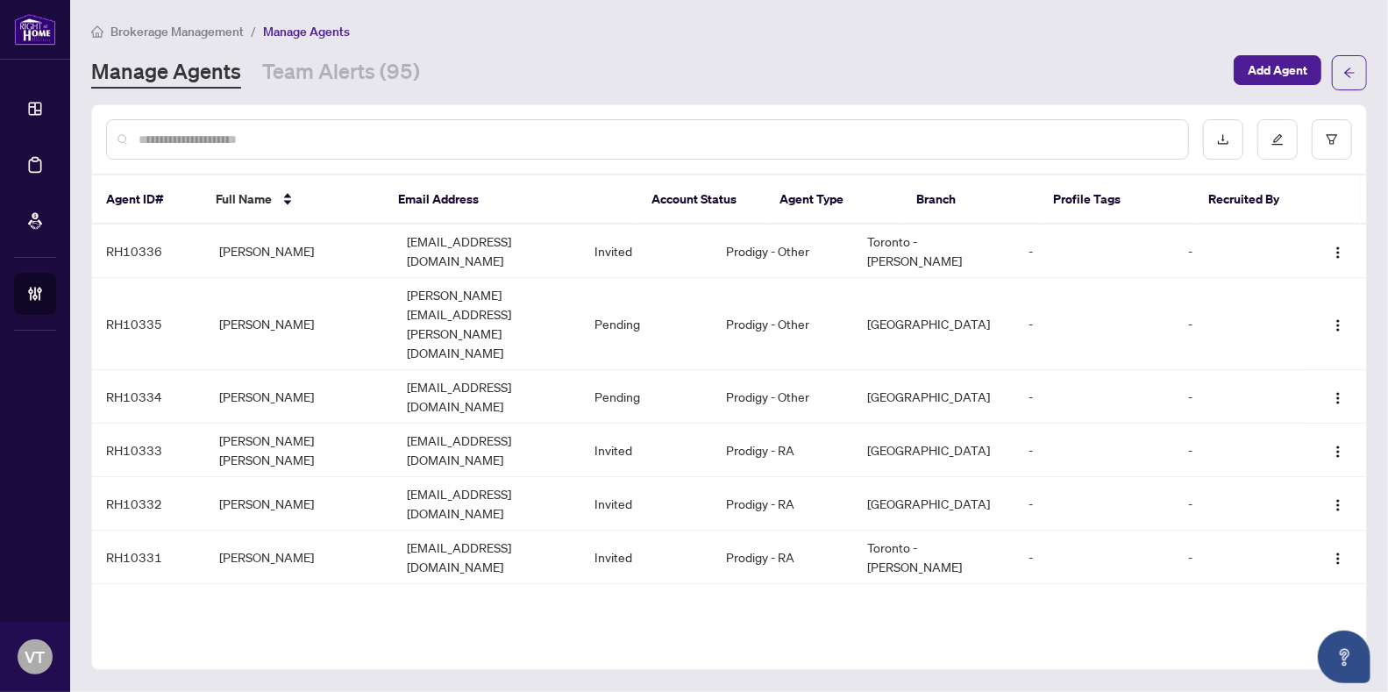
click at [376, 138] on input "text" at bounding box center [657, 139] width 1036 height 19
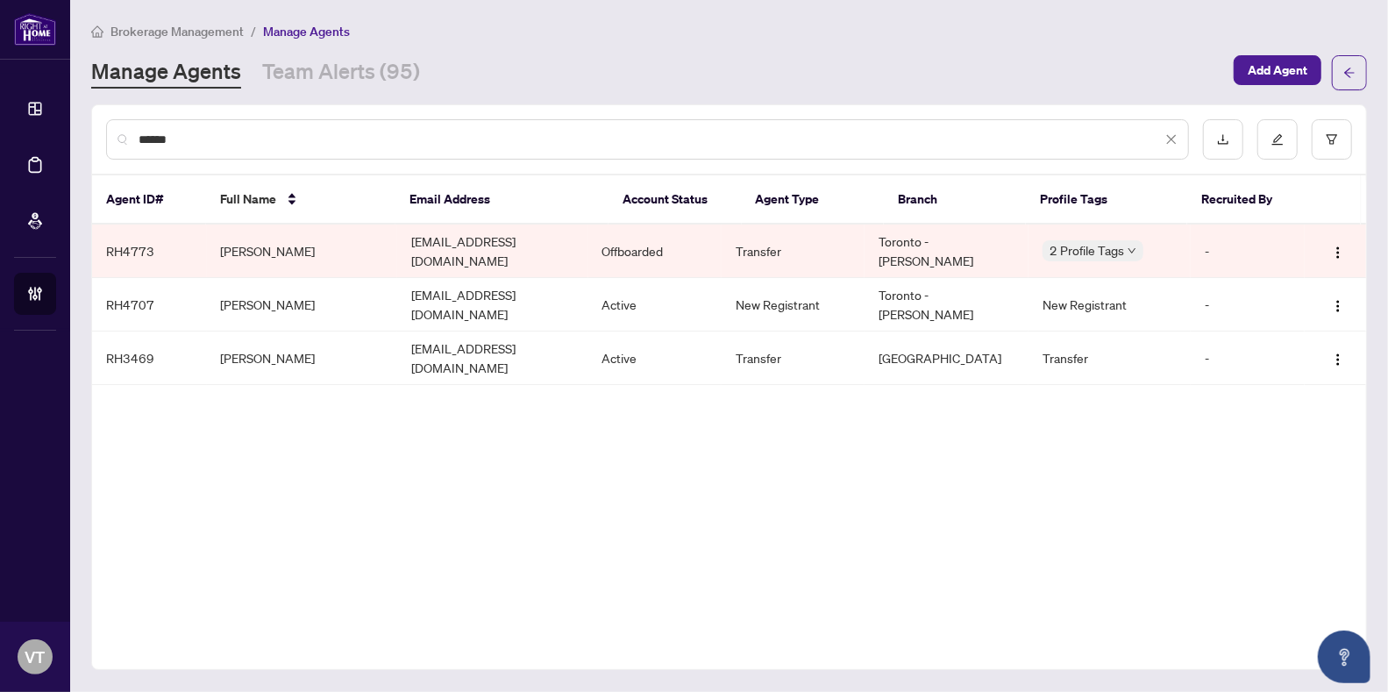
click at [303, 138] on input "******" at bounding box center [650, 139] width 1023 height 19
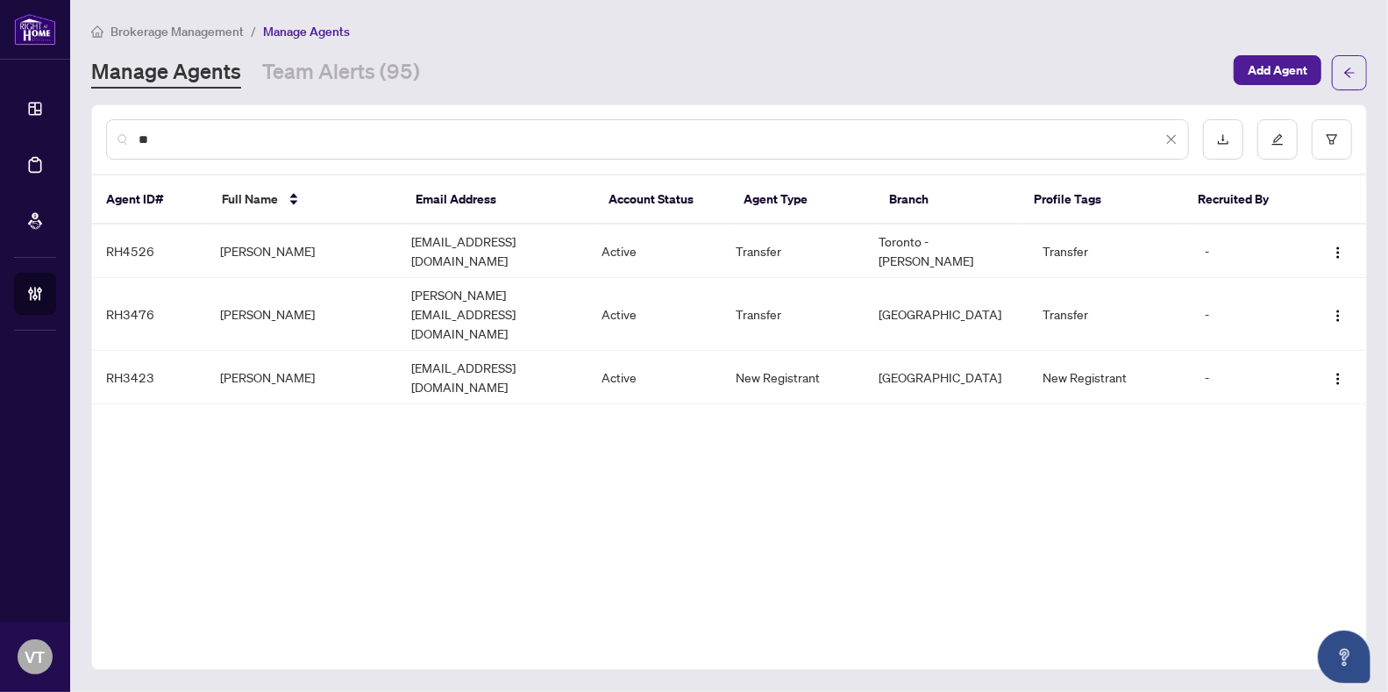
type input "*"
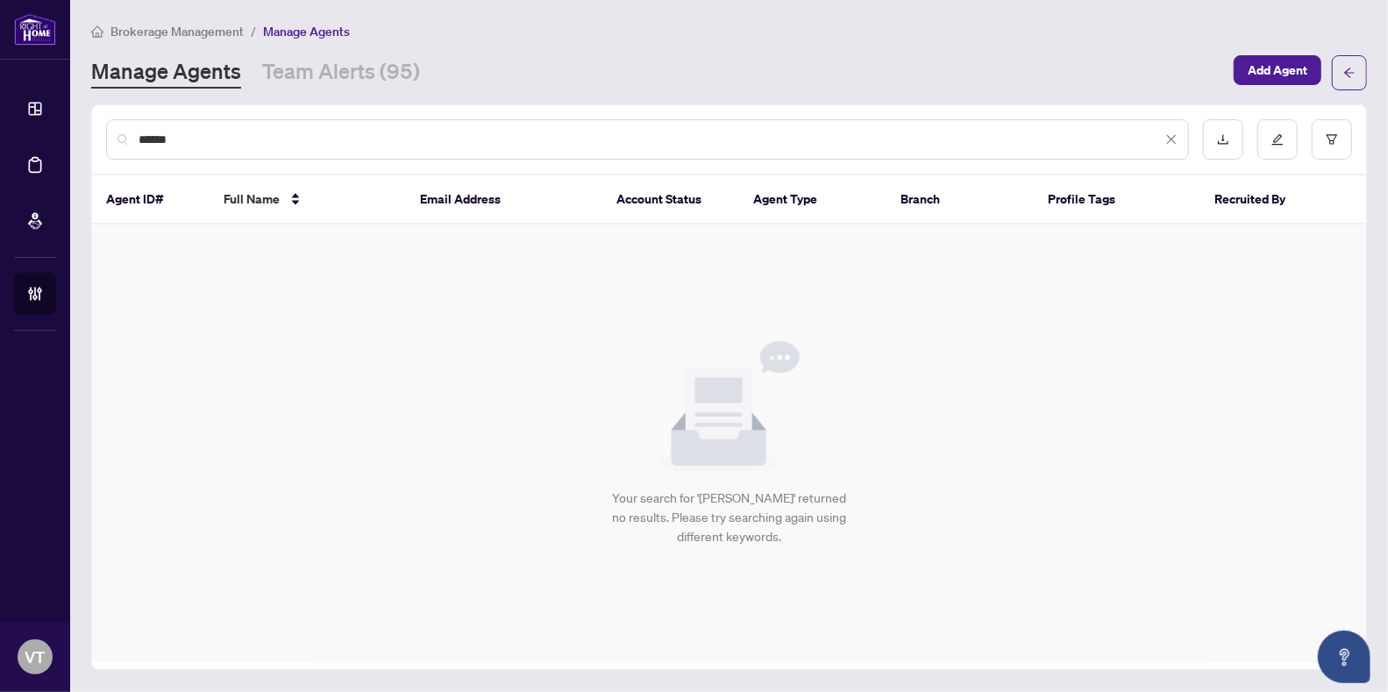
click at [210, 137] on input "******" at bounding box center [650, 139] width 1023 height 19
click at [394, 133] on input "*****" at bounding box center [650, 139] width 1023 height 19
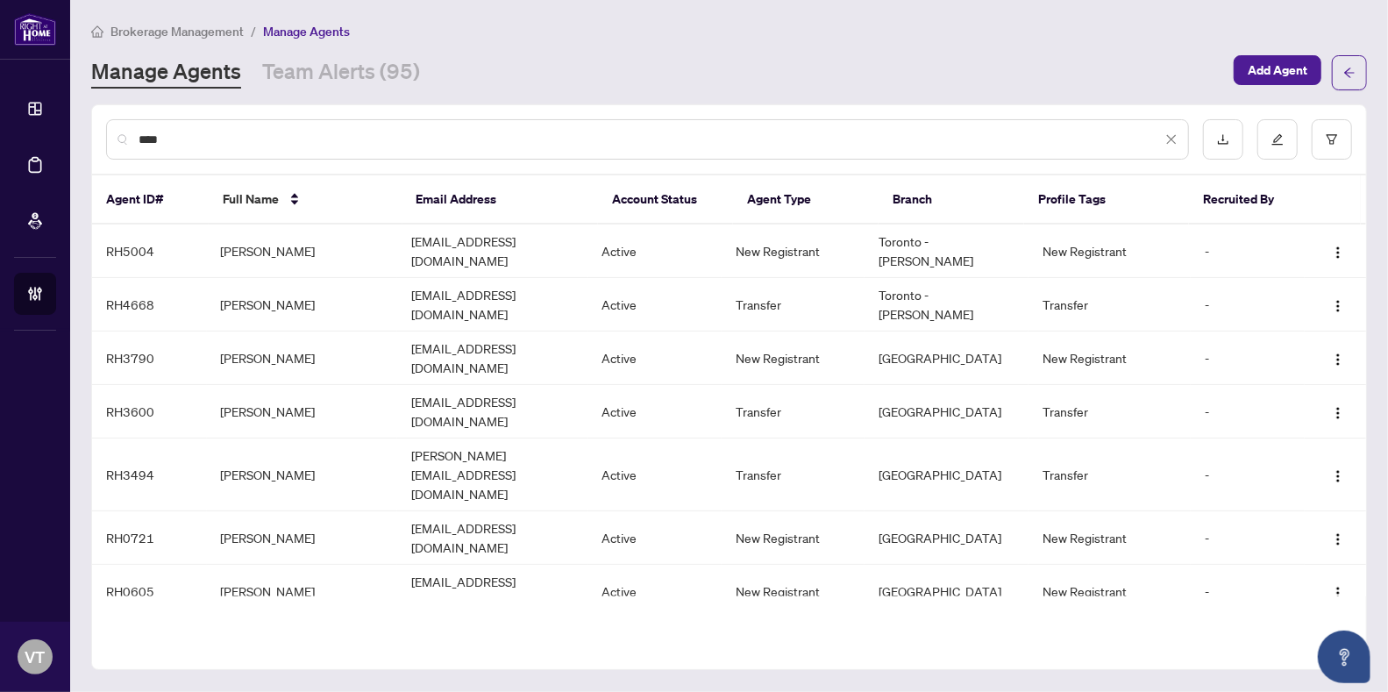
click at [324, 134] on input "****" at bounding box center [650, 139] width 1023 height 19
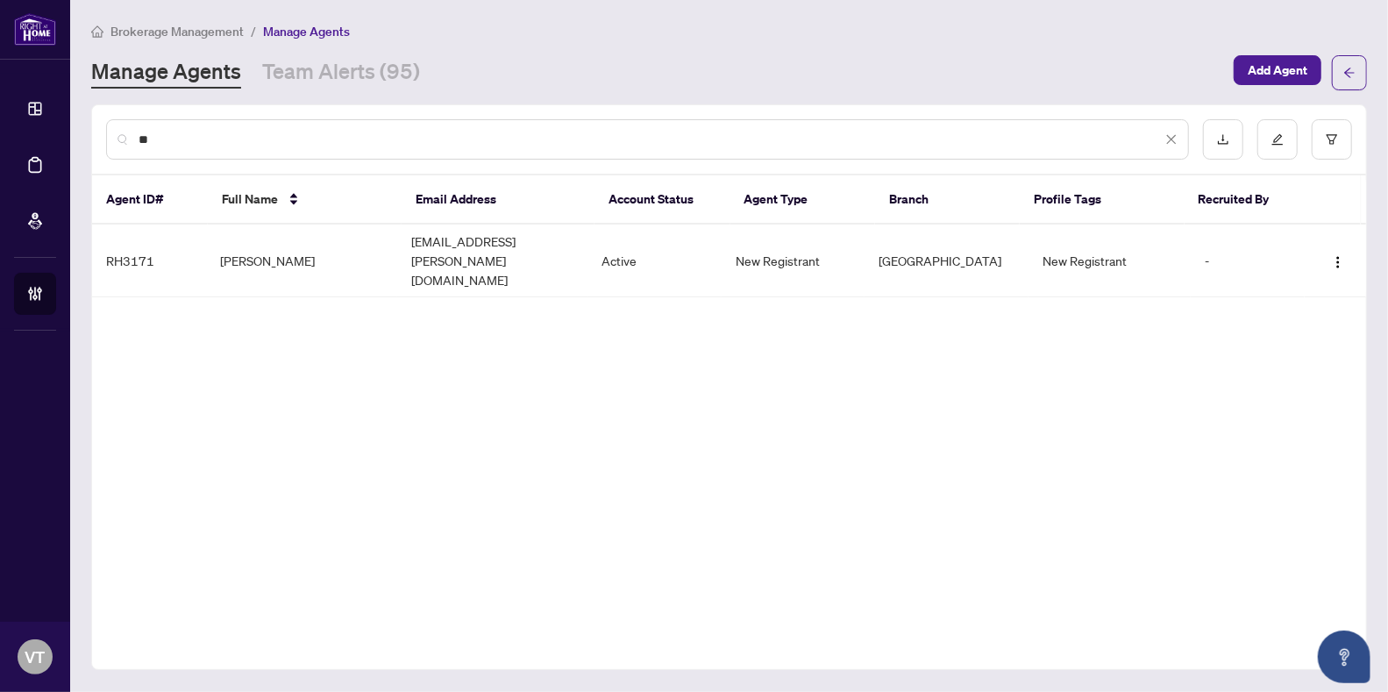
type input "*"
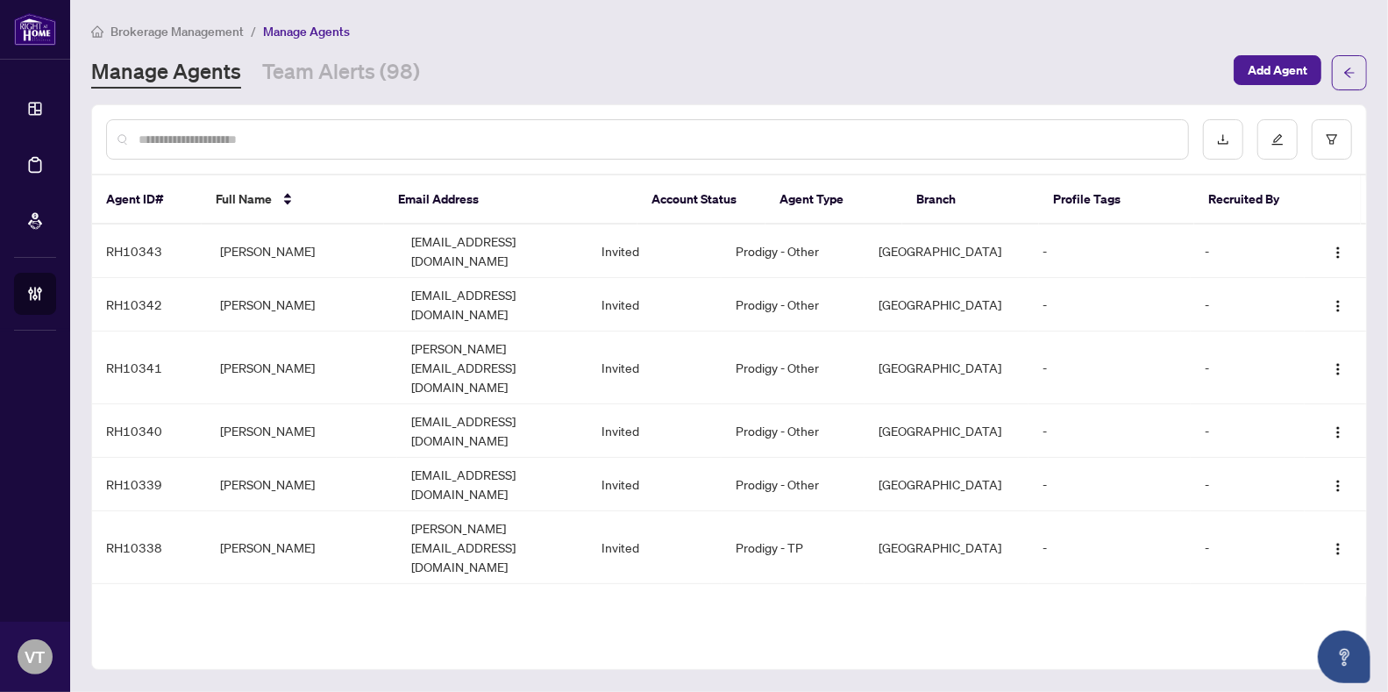
click at [522, 125] on div at bounding box center [647, 139] width 1083 height 40
click at [524, 137] on input "text" at bounding box center [657, 139] width 1036 height 19
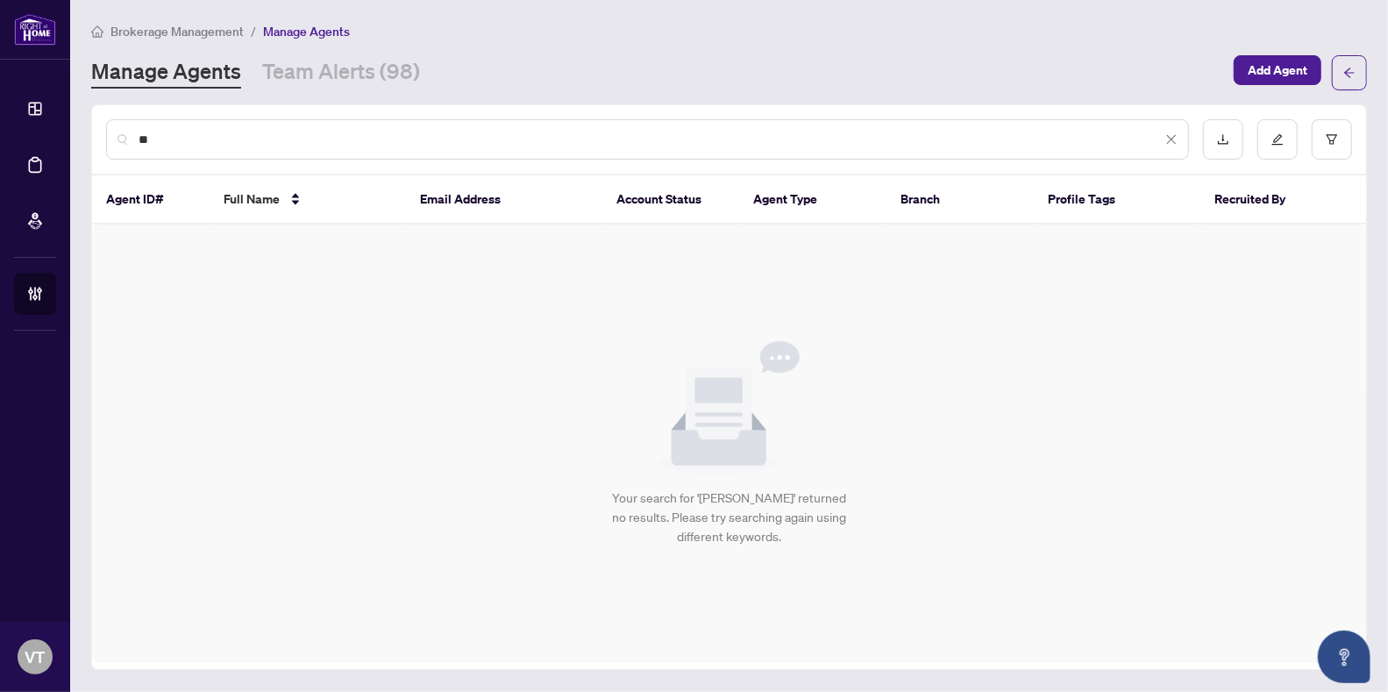
type input "*"
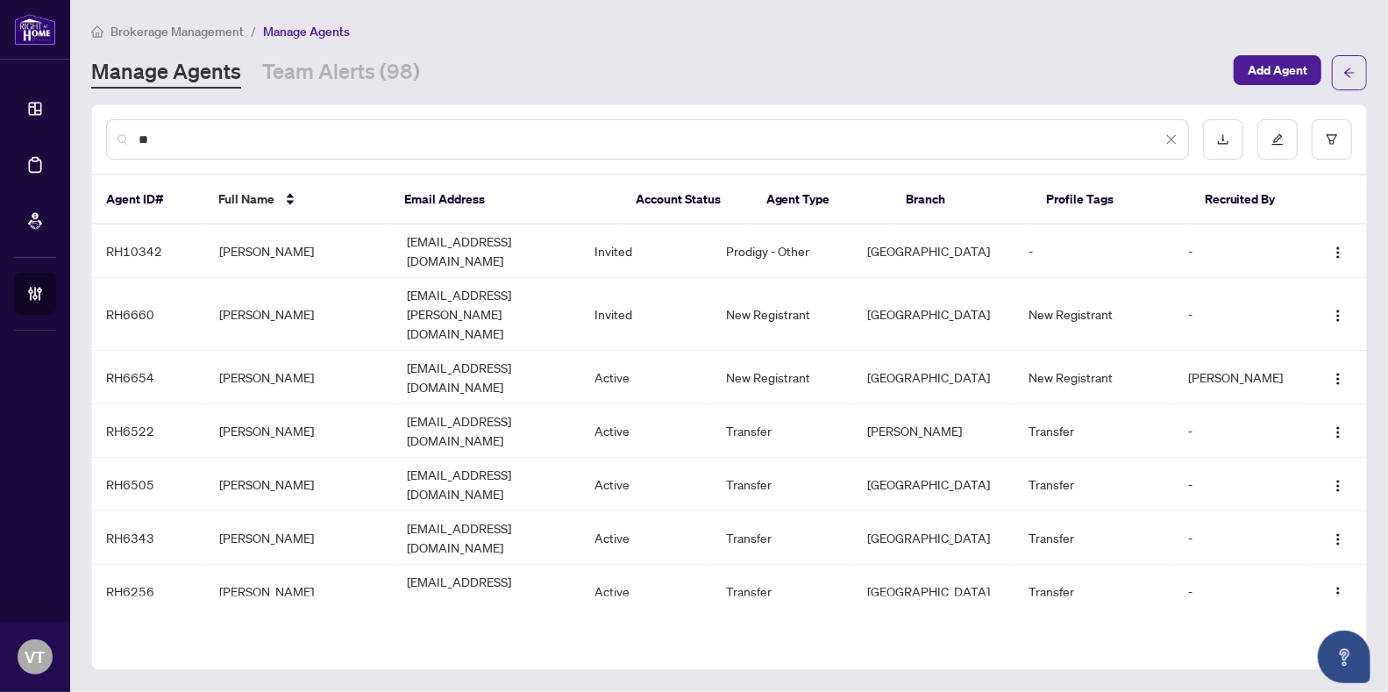
type input "*"
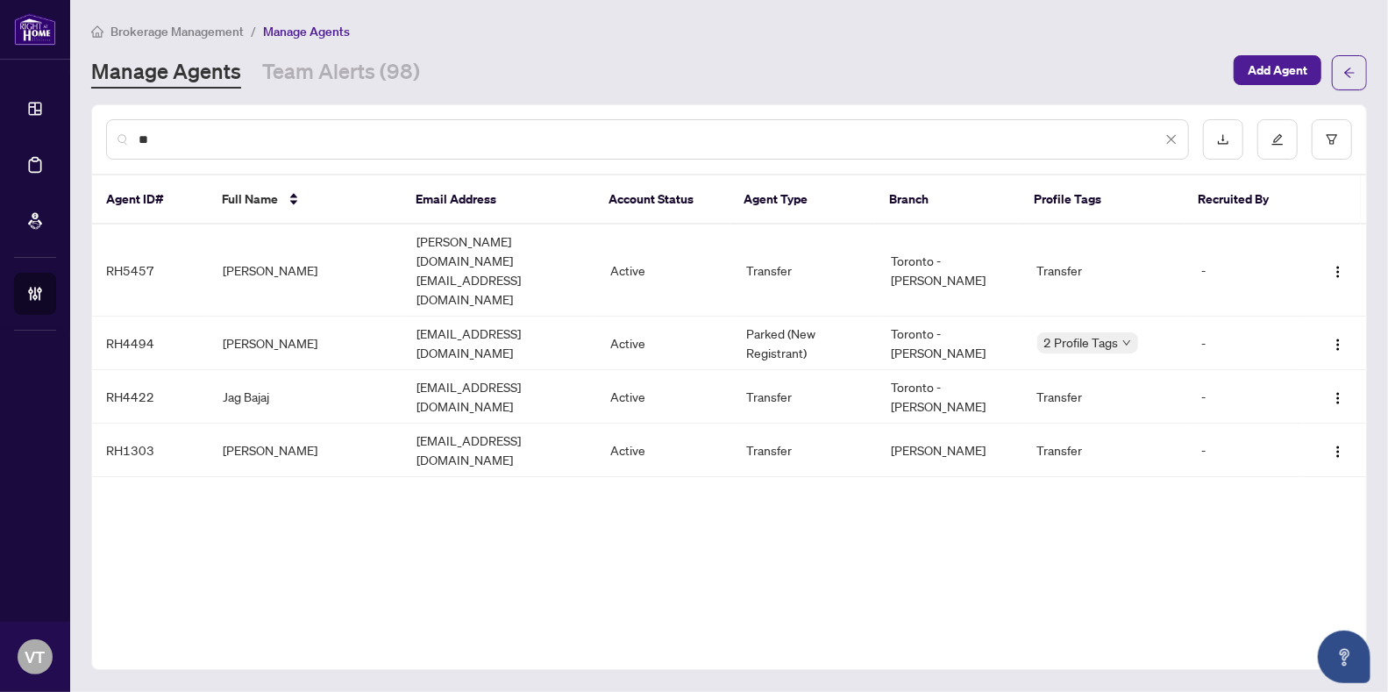
type input "*"
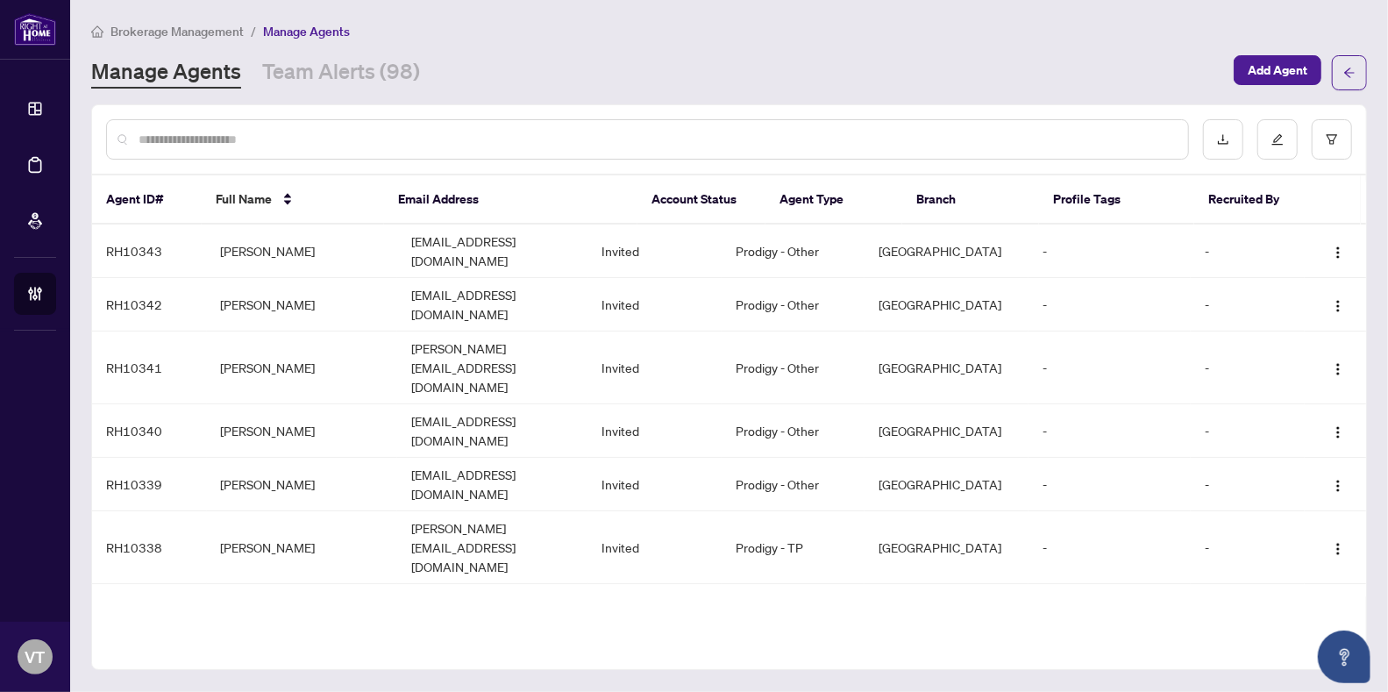
click at [334, 140] on input "text" at bounding box center [657, 139] width 1036 height 19
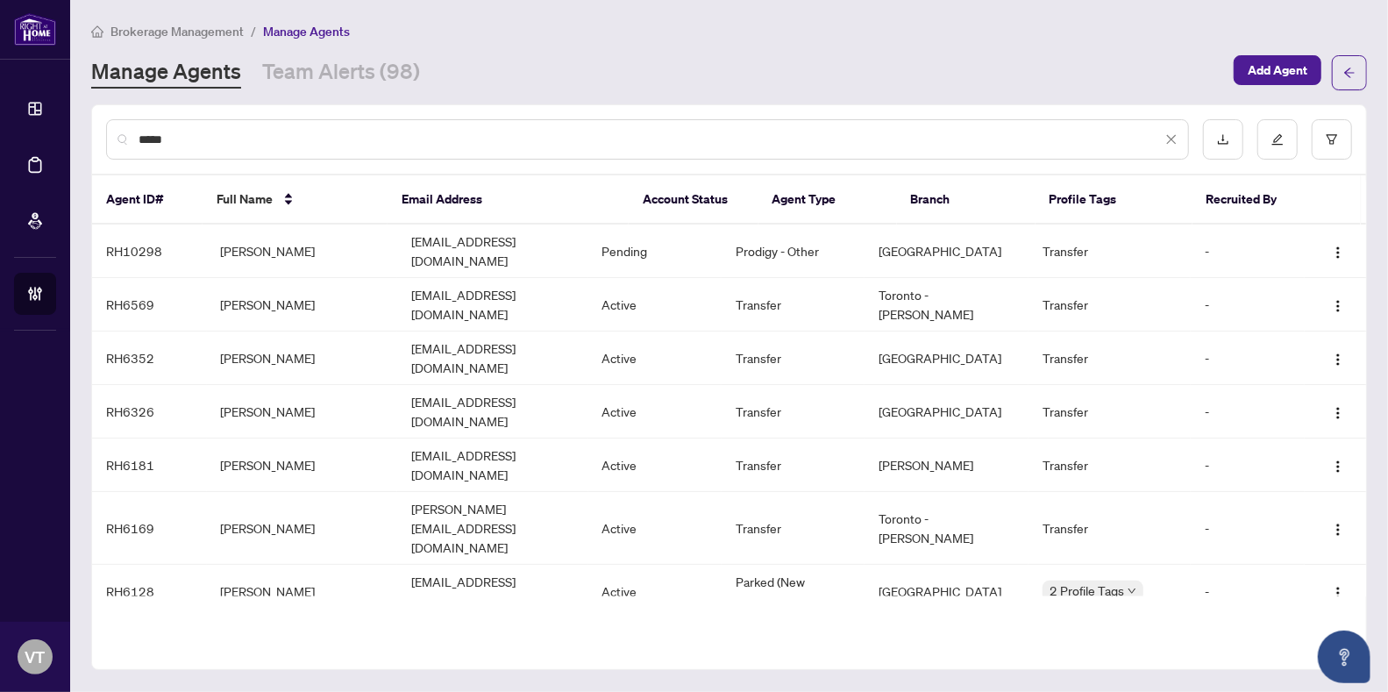
click at [277, 130] on input "*****" at bounding box center [650, 139] width 1023 height 19
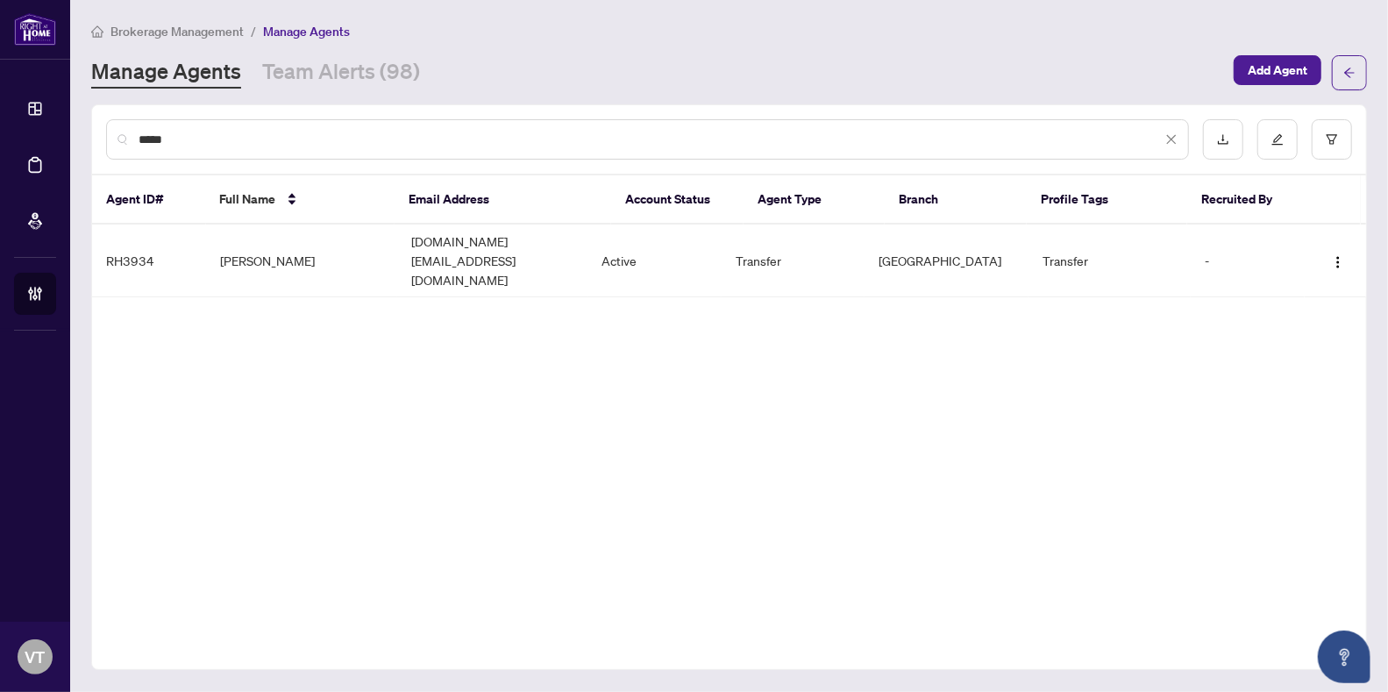
click at [355, 140] on input "*****" at bounding box center [650, 139] width 1023 height 19
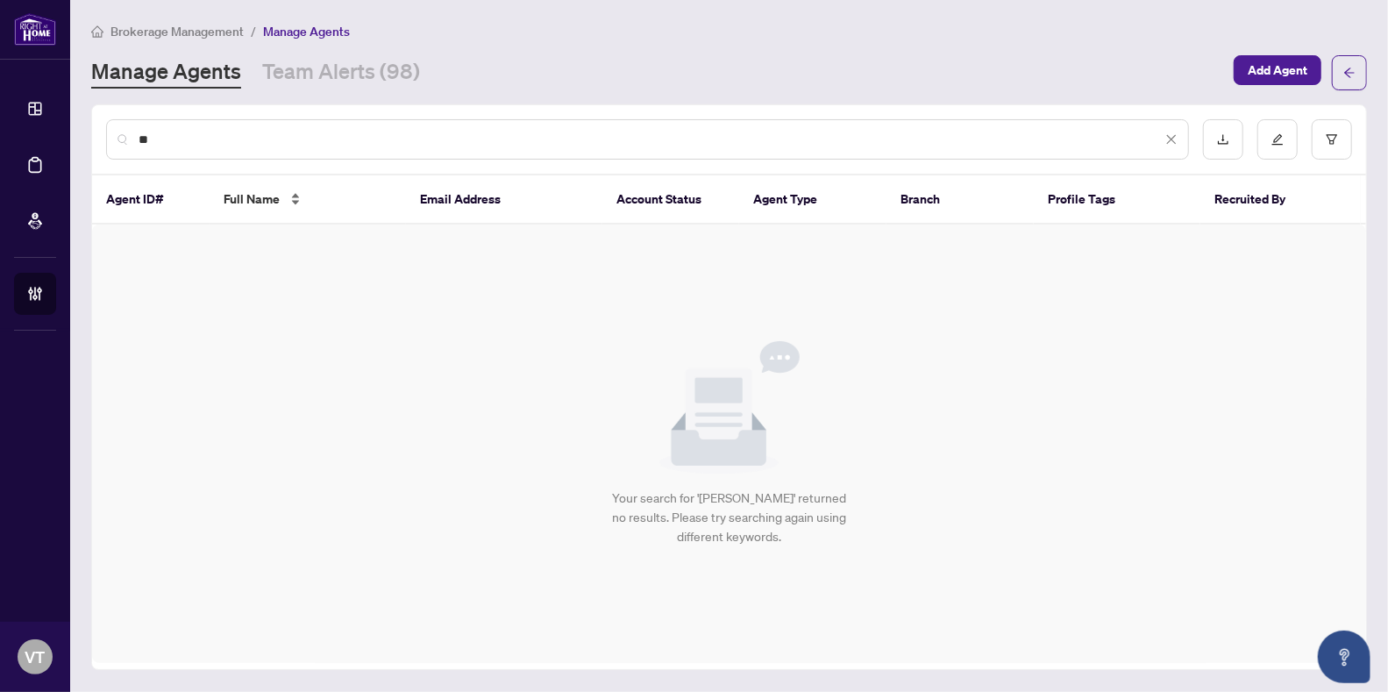
type input "*"
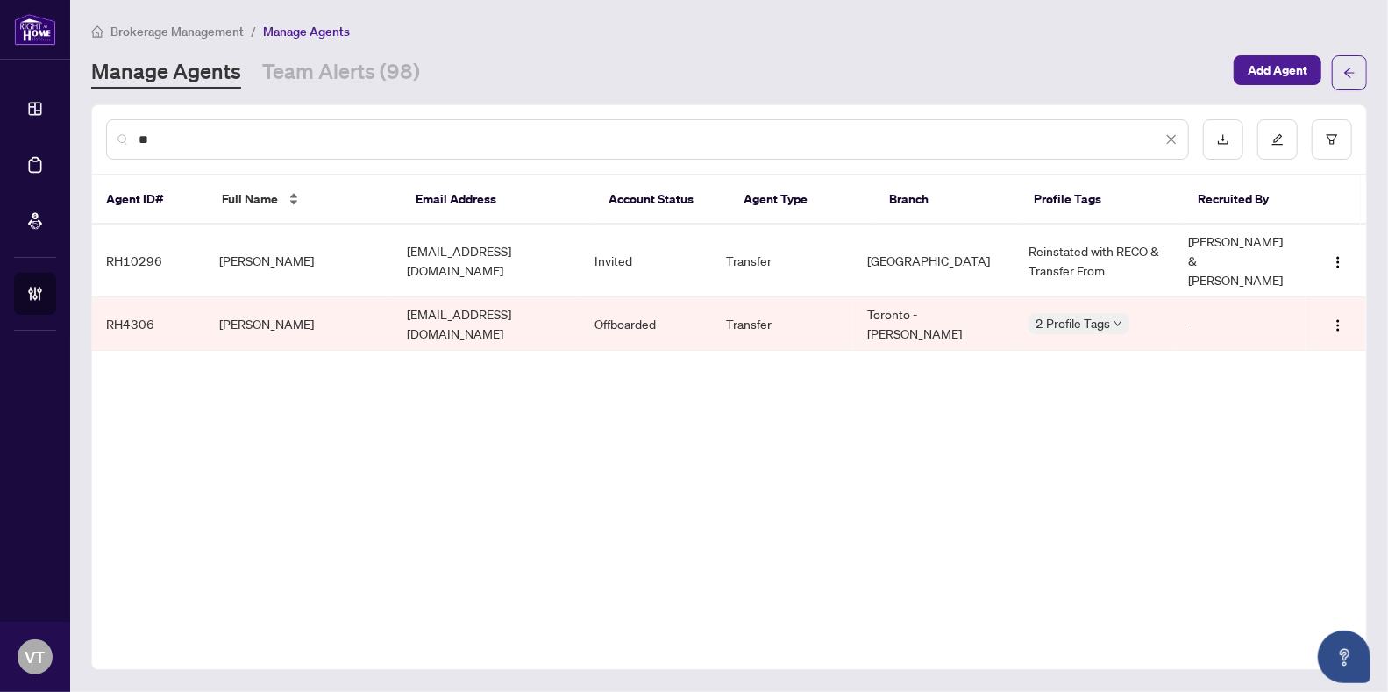
type input "*"
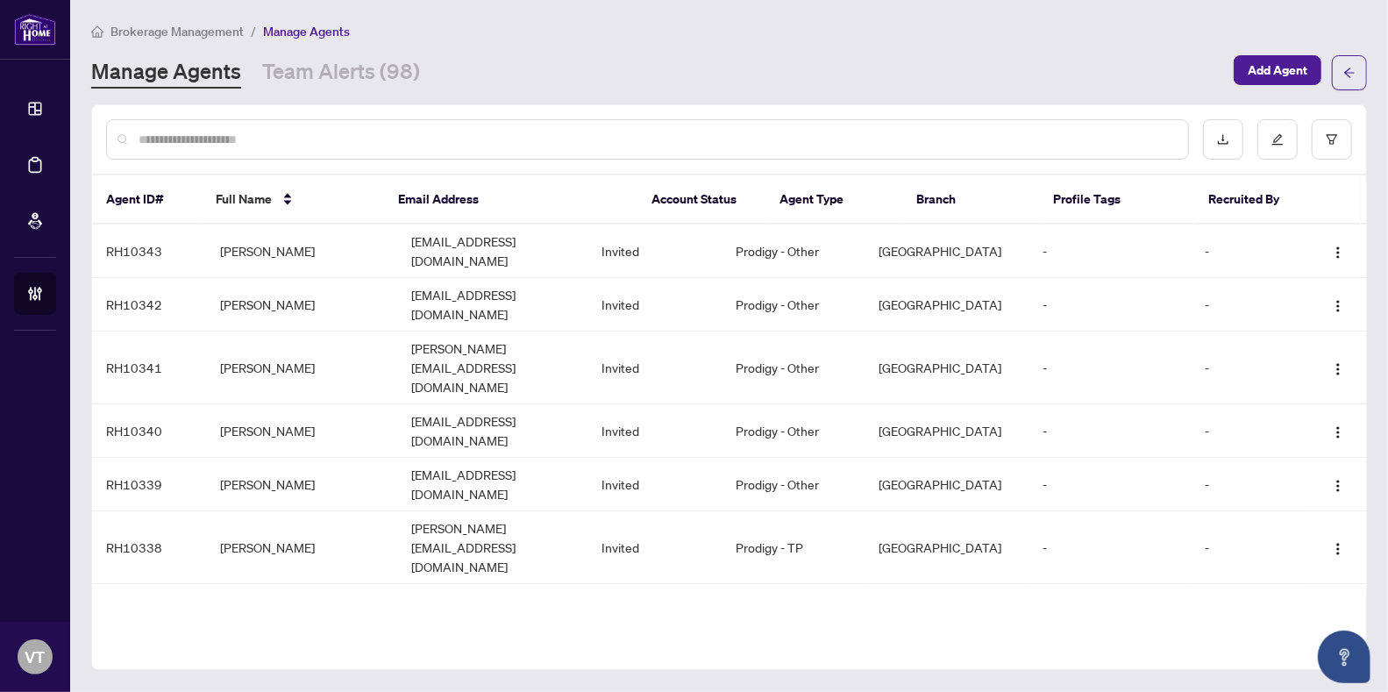
click at [294, 146] on input "text" at bounding box center [657, 139] width 1036 height 19
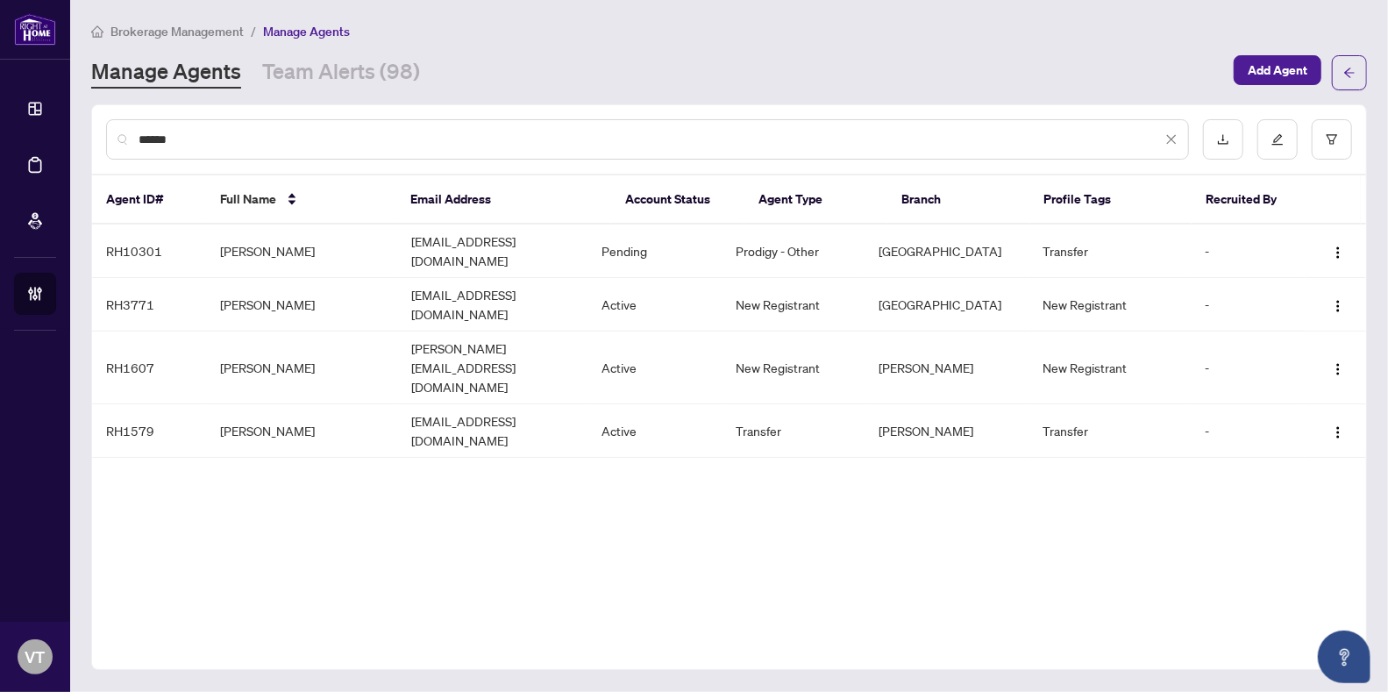
click at [333, 139] on input "******" at bounding box center [650, 139] width 1023 height 19
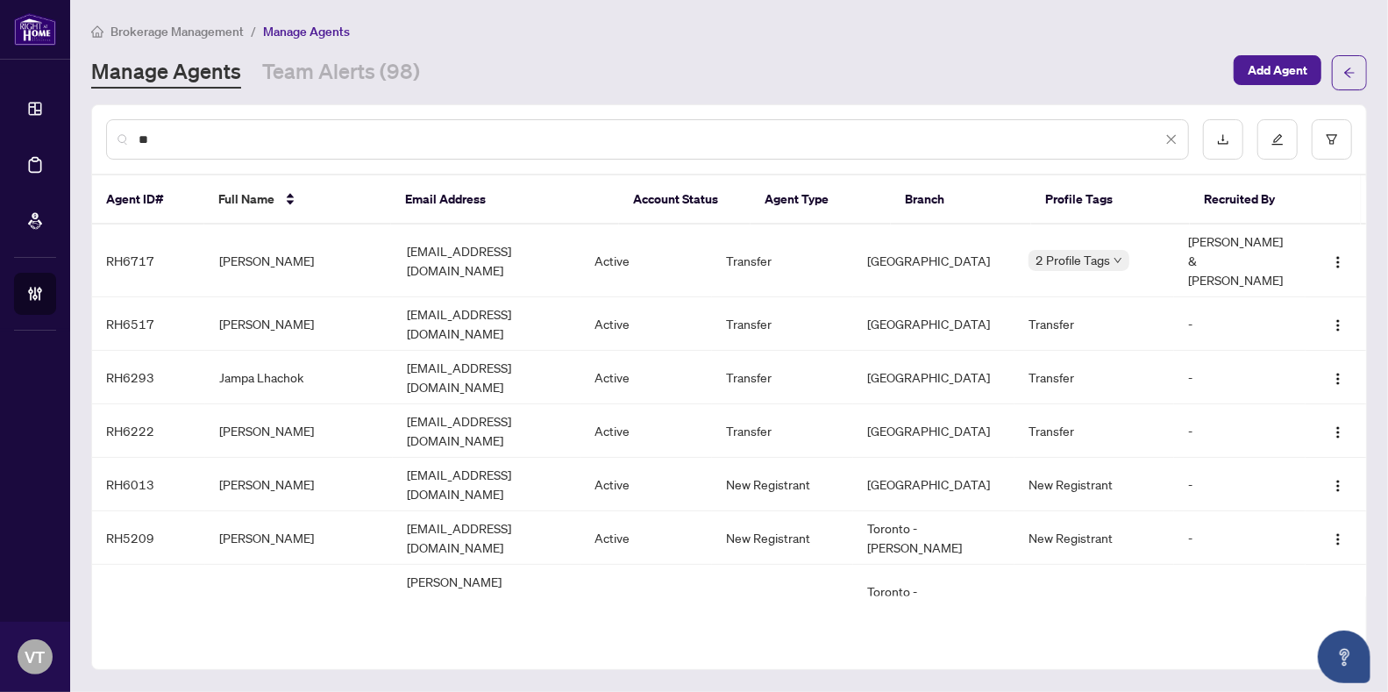
type input "*"
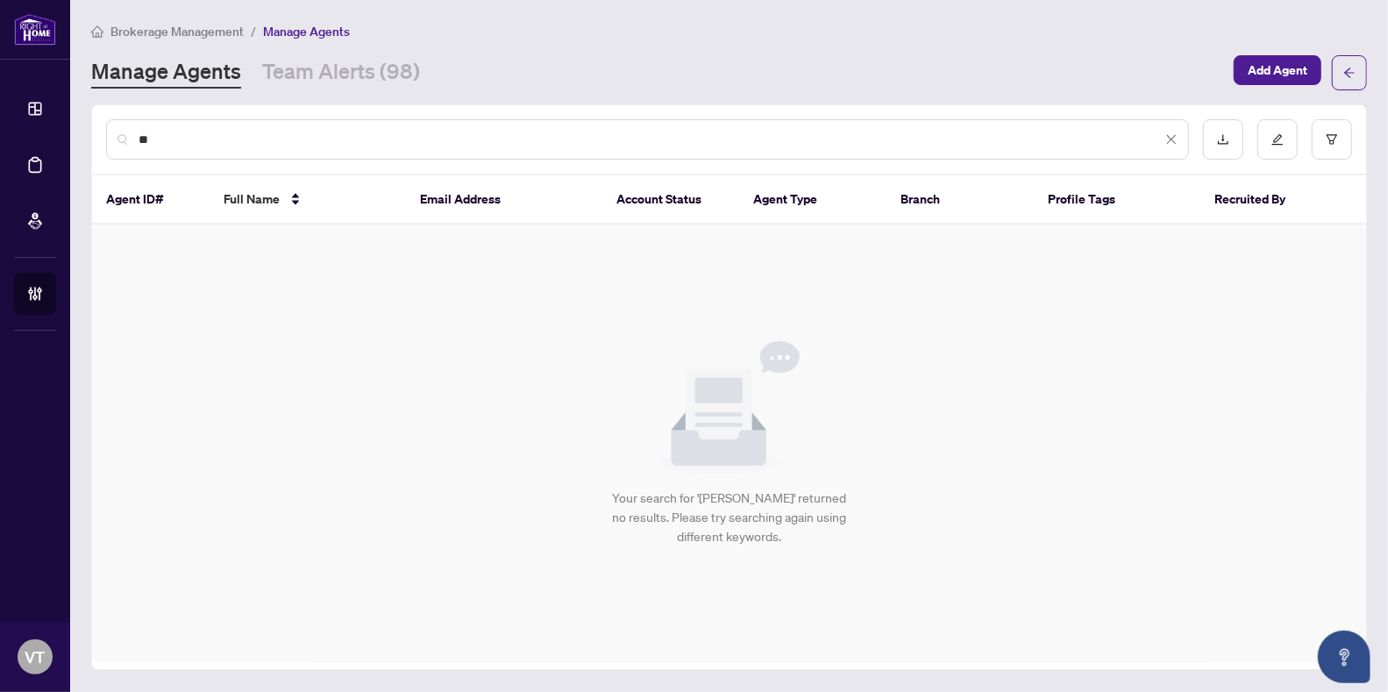
type input "*"
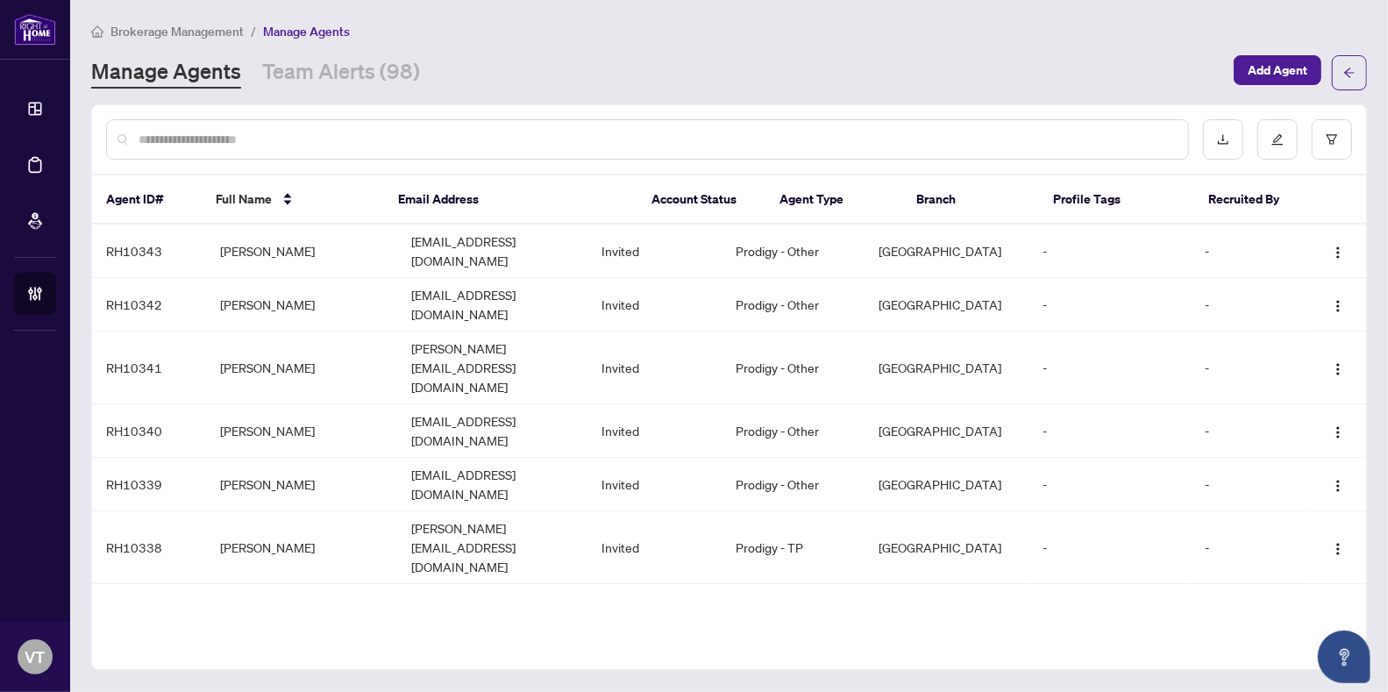
click at [420, 137] on input "text" at bounding box center [657, 139] width 1036 height 19
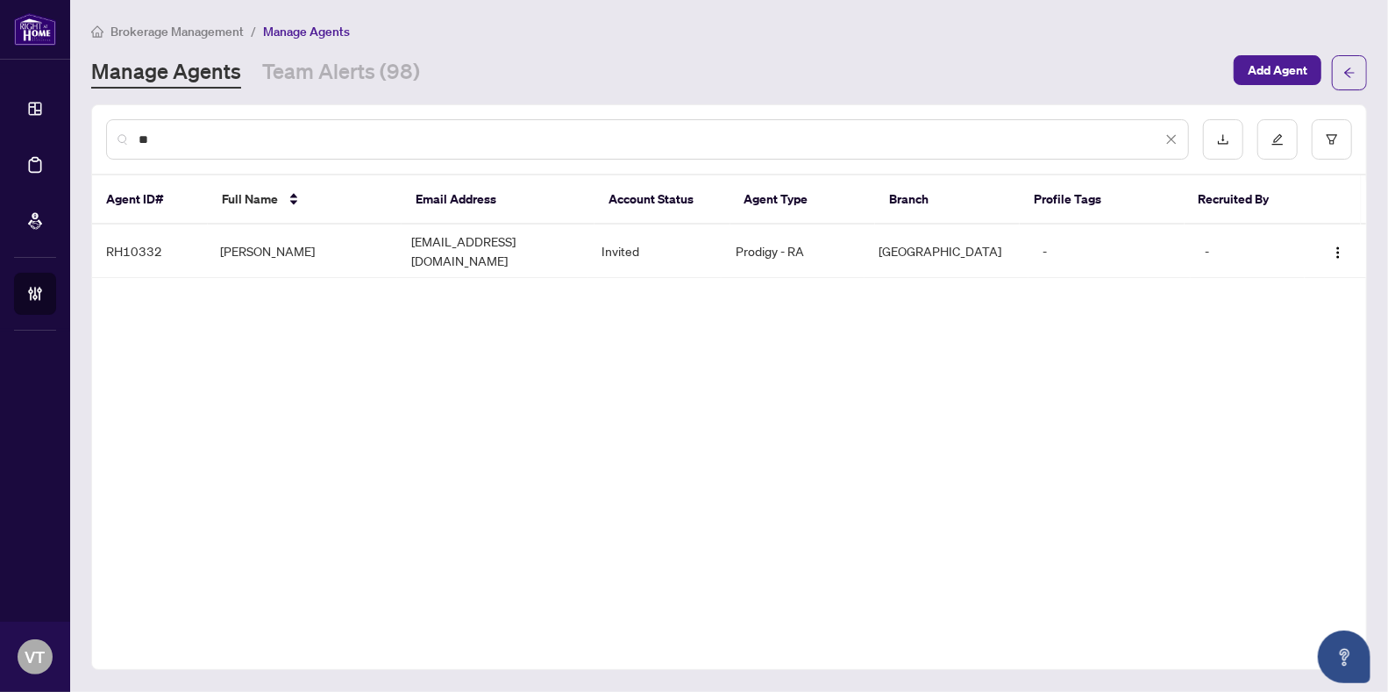
type input "*"
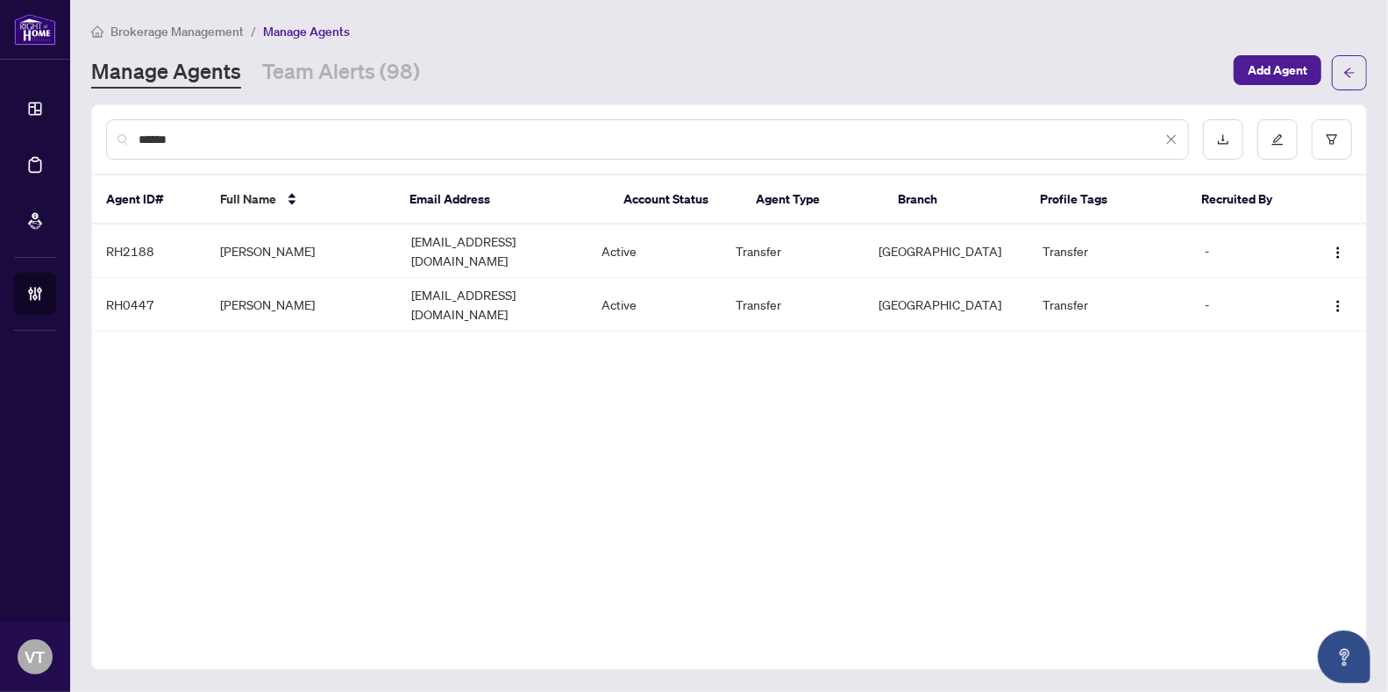
type input "******"
click at [1173, 135] on icon "close" at bounding box center [1171, 139] width 12 height 12
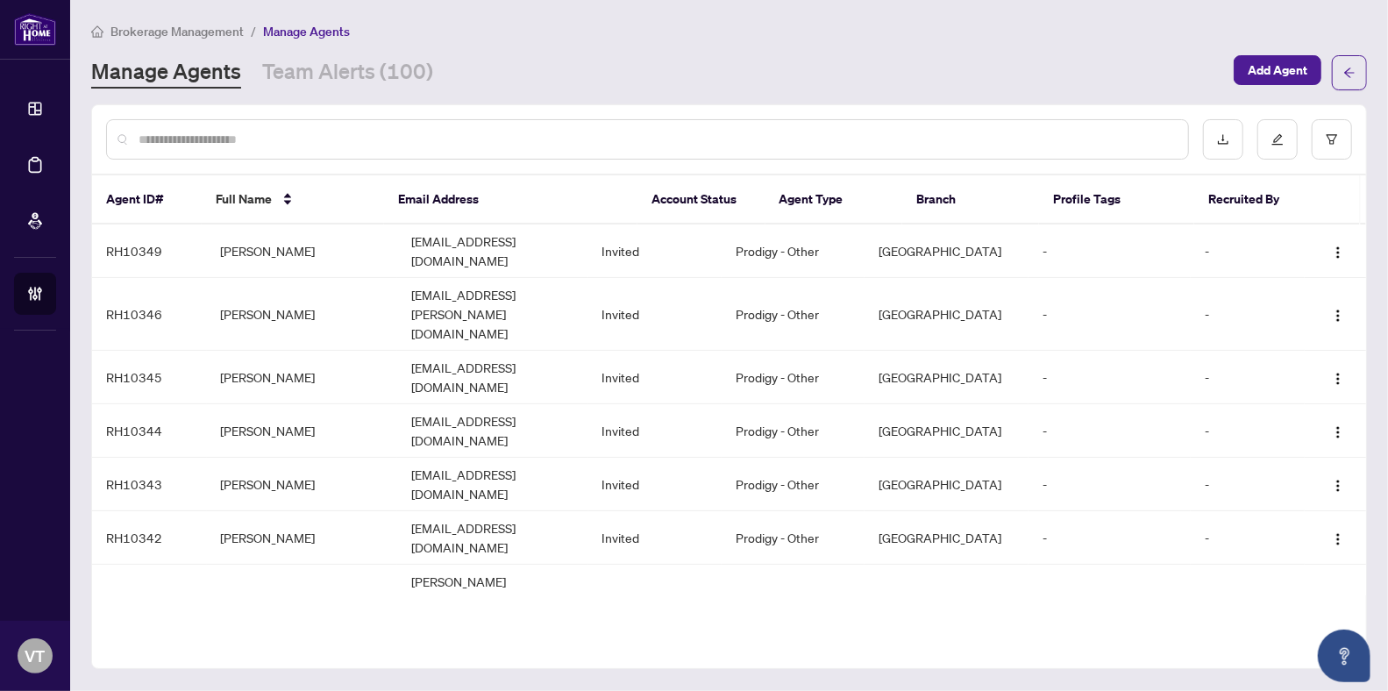
click at [349, 119] on div at bounding box center [647, 139] width 1083 height 40
click at [350, 130] on input "text" at bounding box center [657, 139] width 1036 height 19
type input "******"
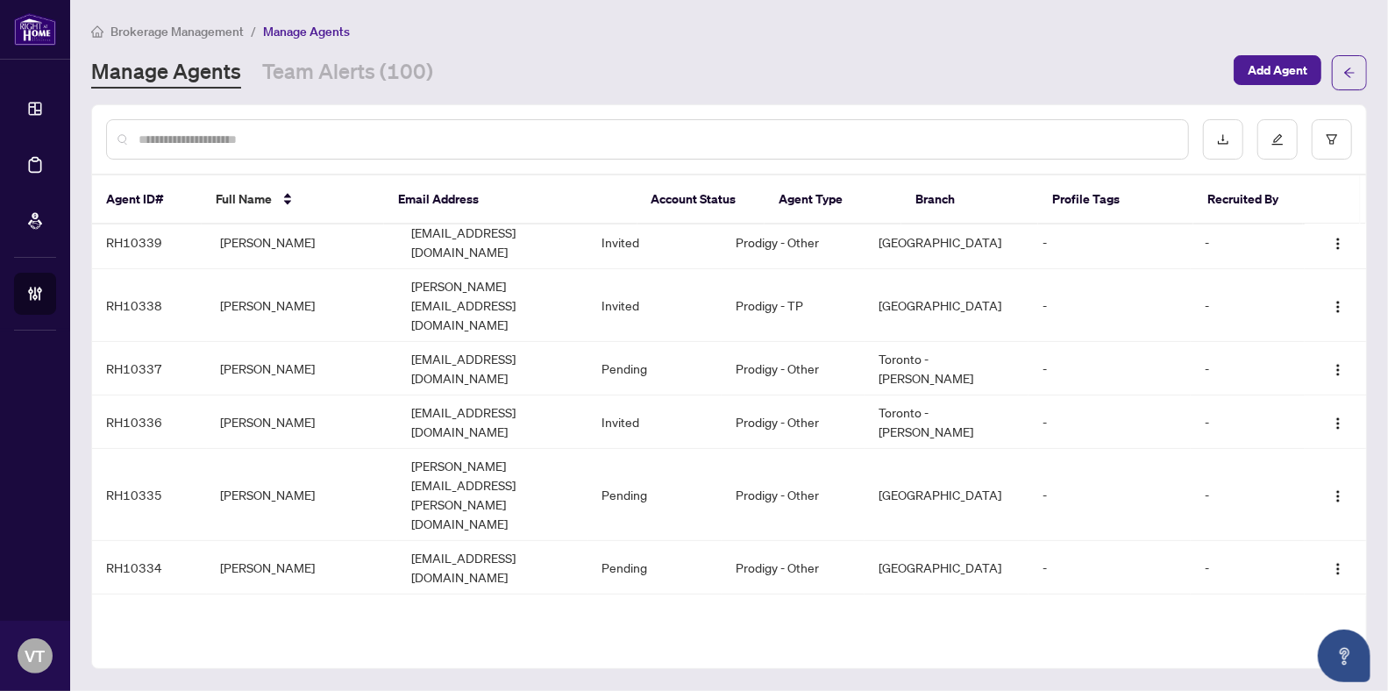
scroll to position [488, 0]
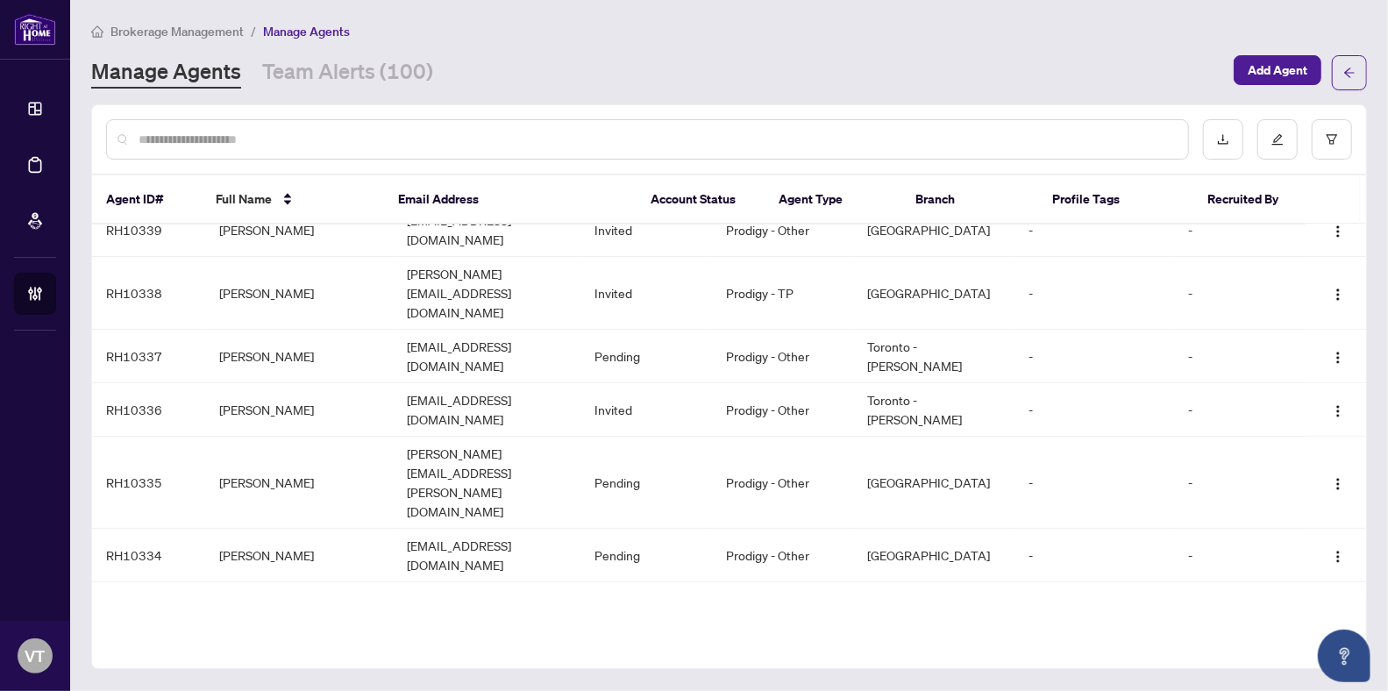
click at [320, 145] on input "text" at bounding box center [657, 139] width 1036 height 19
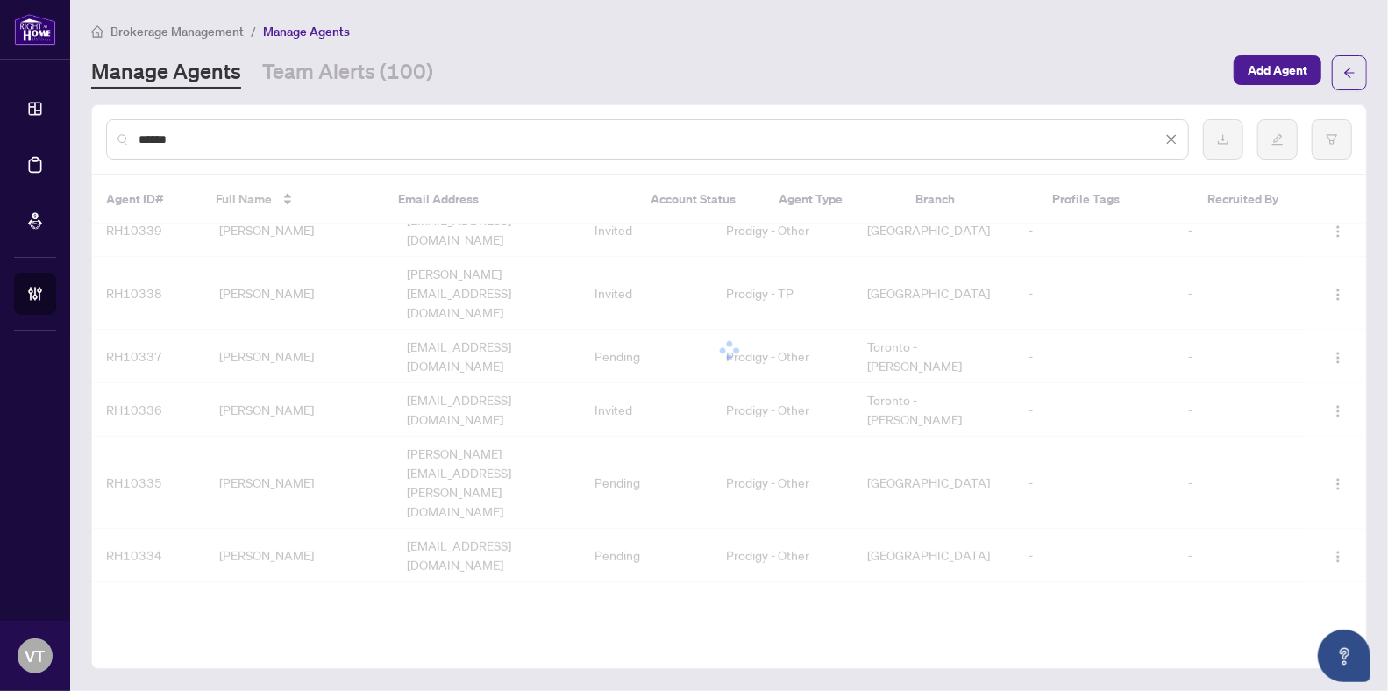
scroll to position [0, 0]
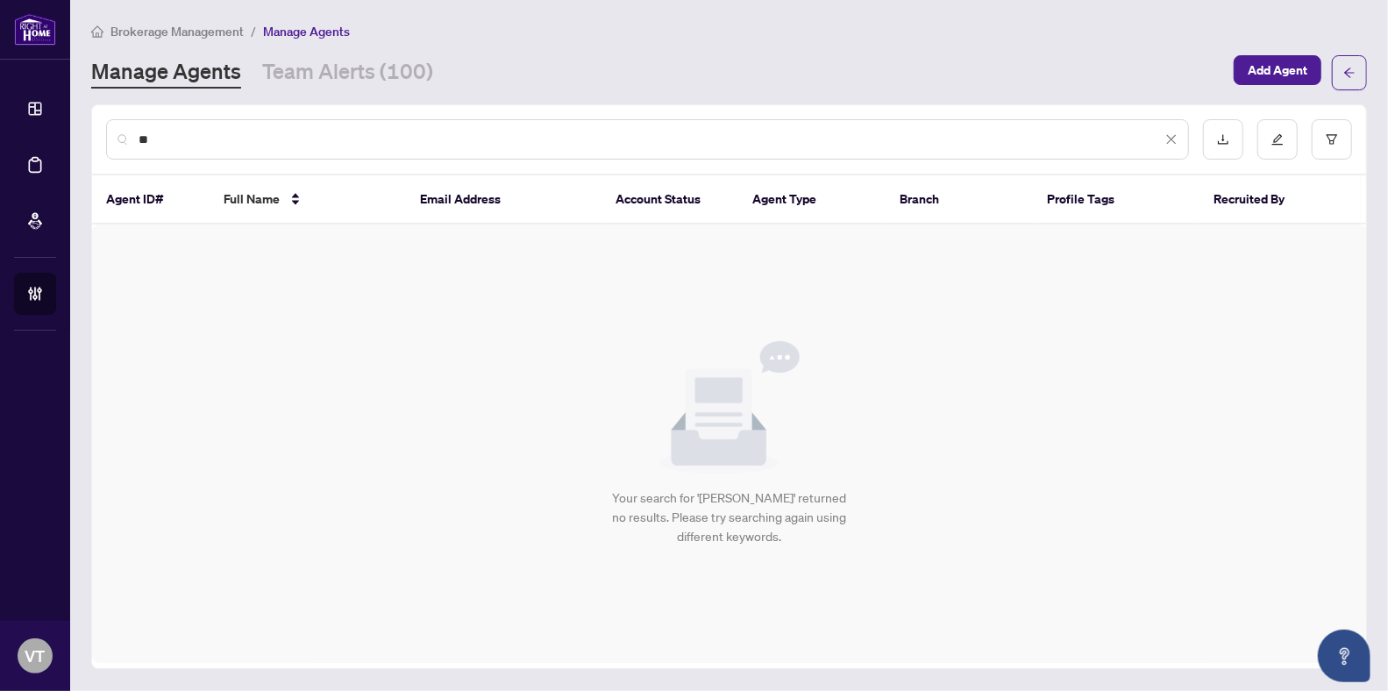
type input "*"
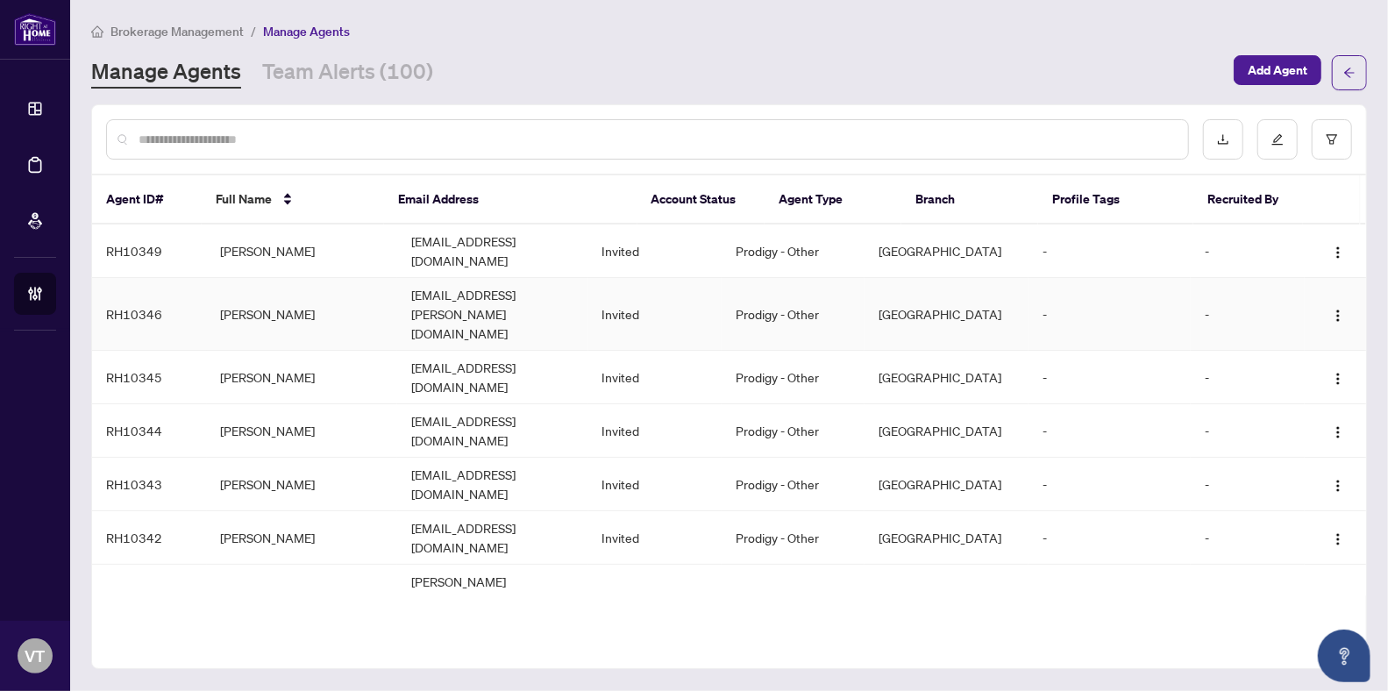
click at [268, 279] on td "[PERSON_NAME]" at bounding box center [302, 314] width 191 height 73
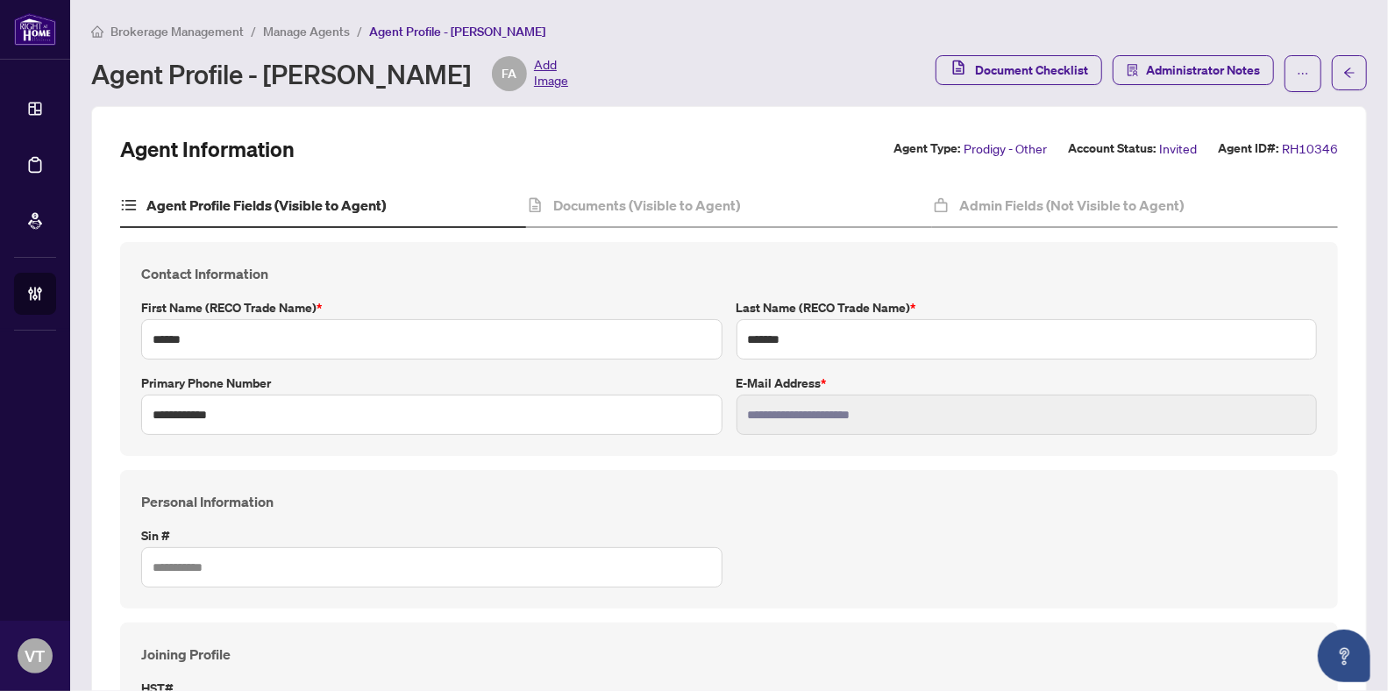
click at [294, 30] on span "Manage Agents" at bounding box center [306, 32] width 87 height 16
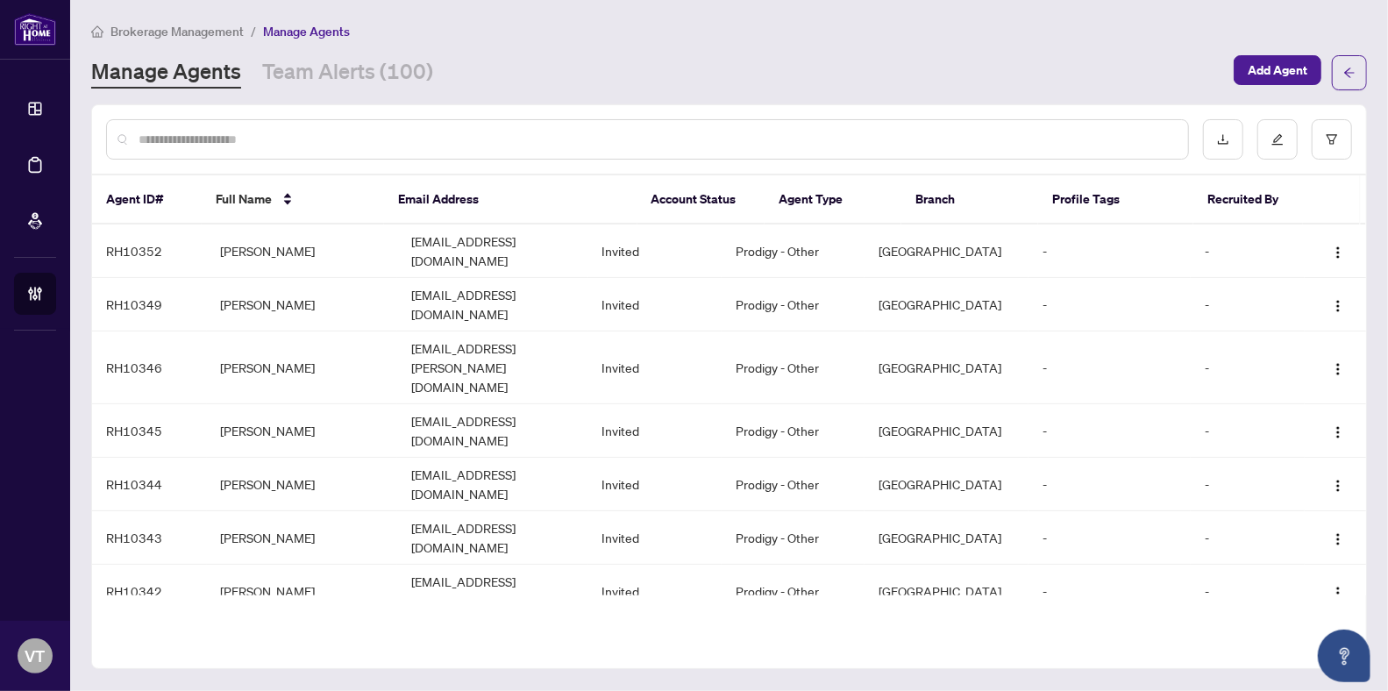
click at [319, 132] on input "text" at bounding box center [657, 139] width 1036 height 19
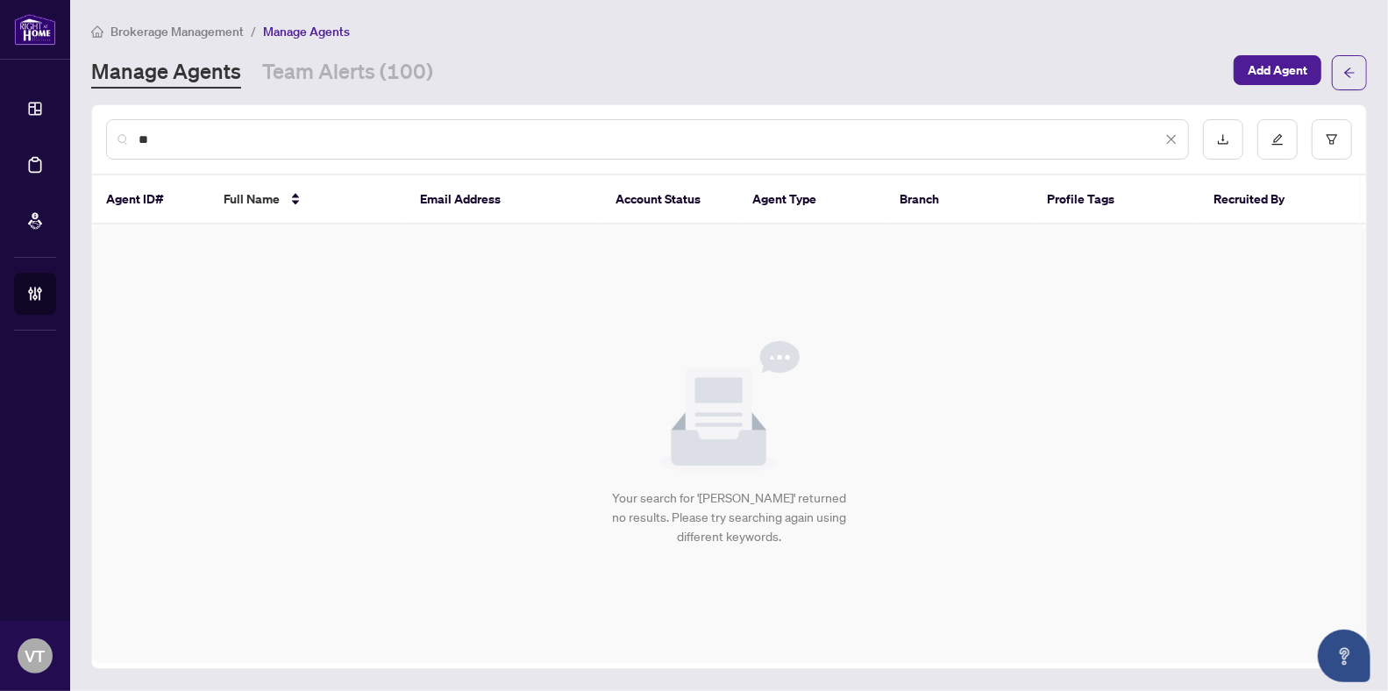
type input "*"
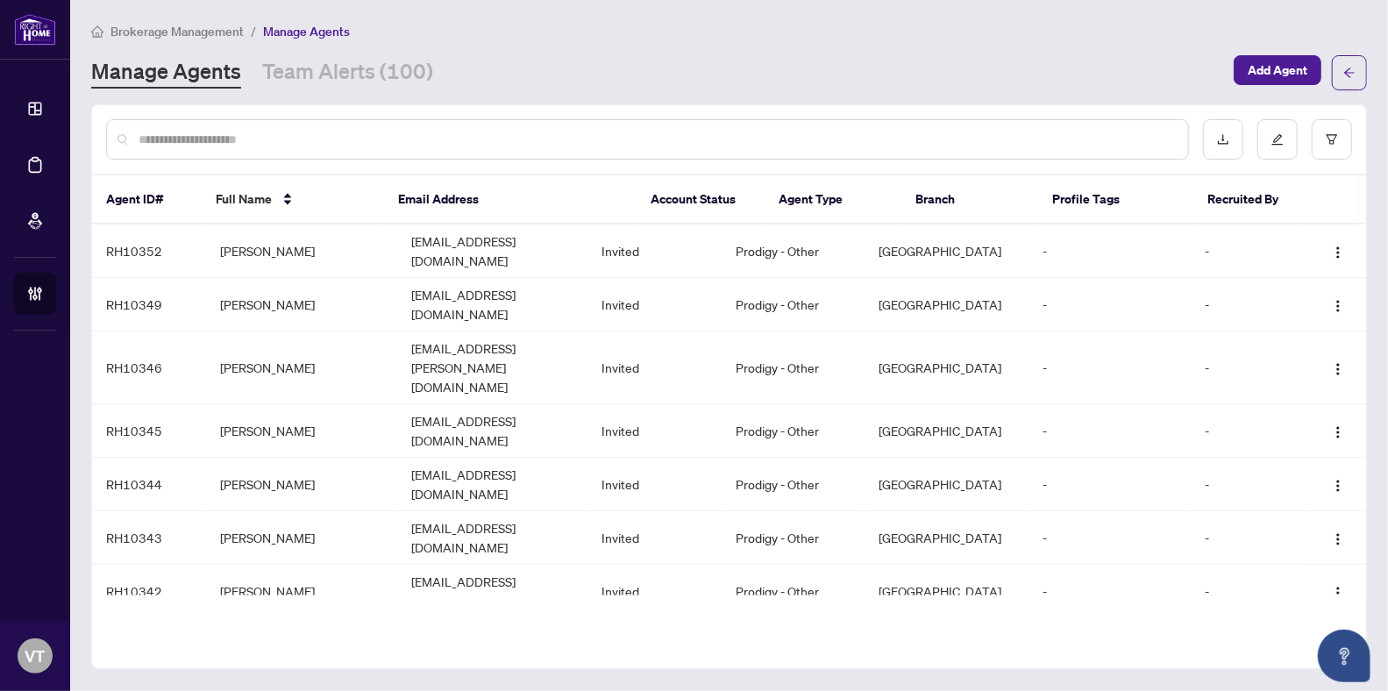
click at [270, 136] on input "text" at bounding box center [657, 139] width 1036 height 19
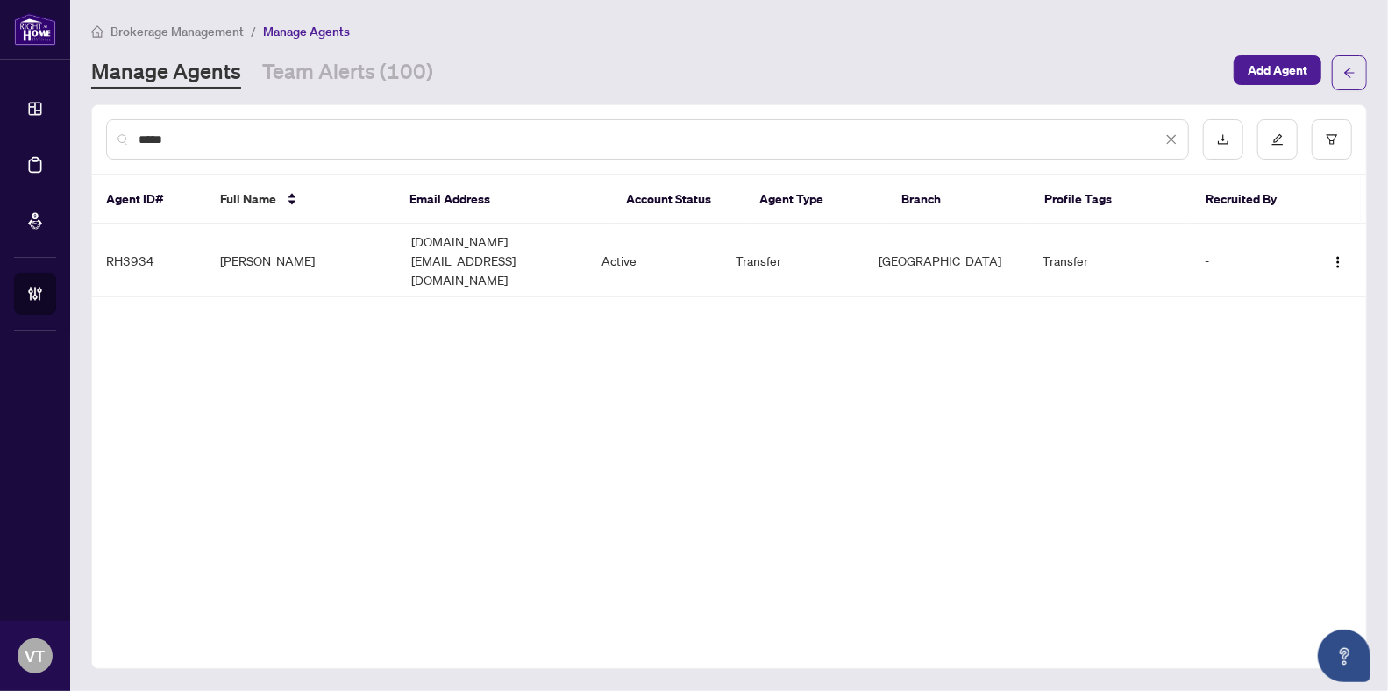
type input "*****"
click at [428, 430] on div "***** Agent ID# Full Name Email Address Account Status Agent Type Branch Profil…" at bounding box center [729, 386] width 1276 height 565
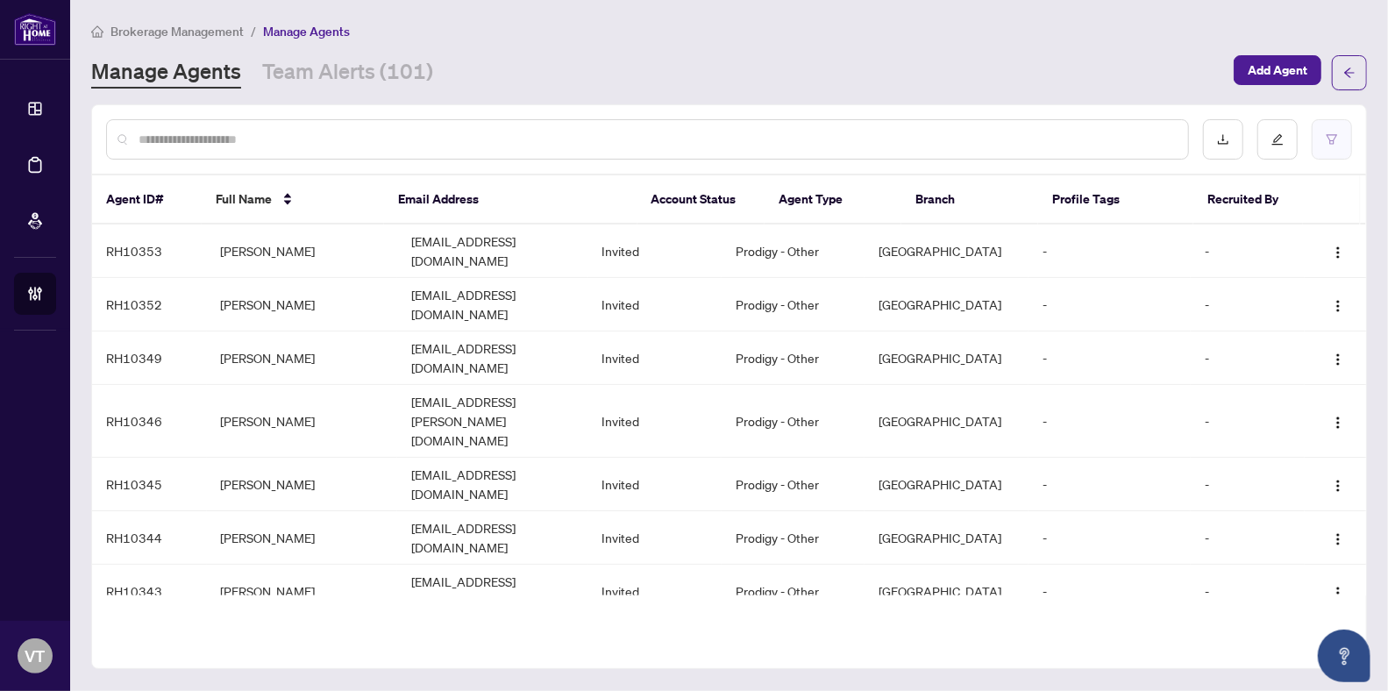
click at [1338, 134] on button "button" at bounding box center [1332, 139] width 40 height 40
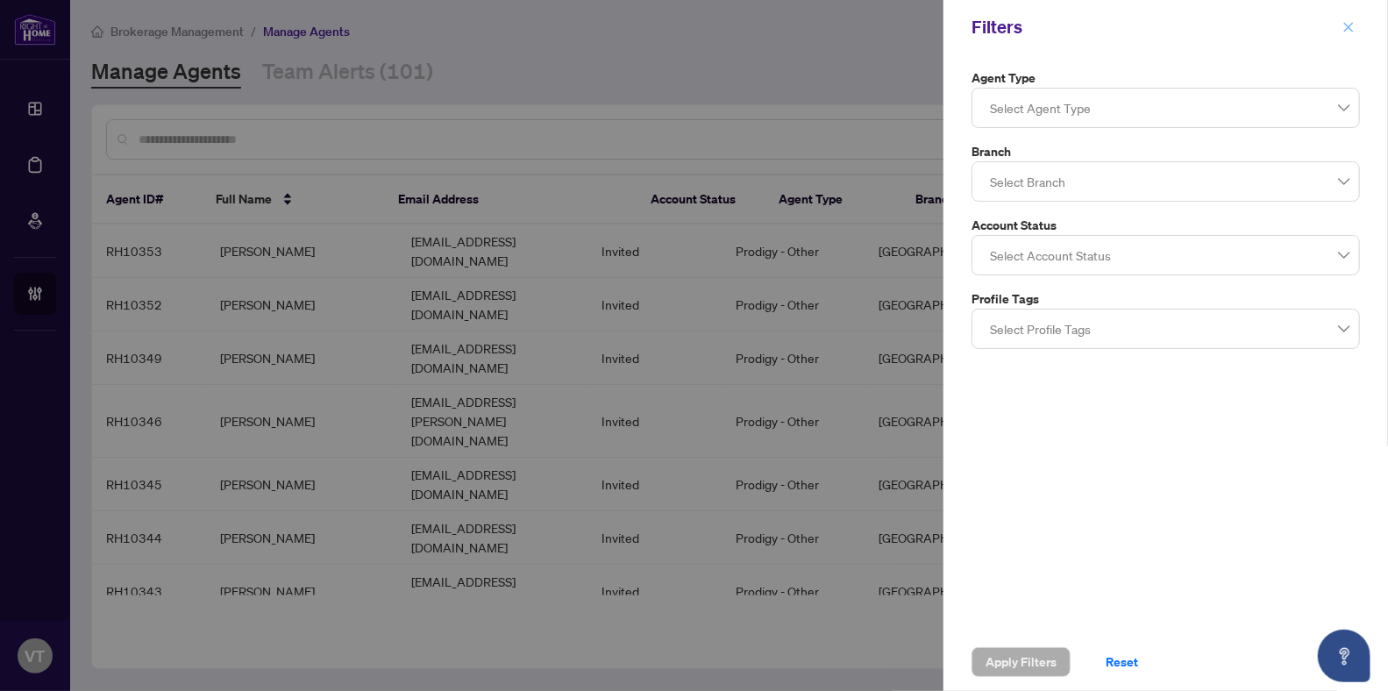
click at [1350, 26] on icon "close" at bounding box center [1349, 27] width 12 height 12
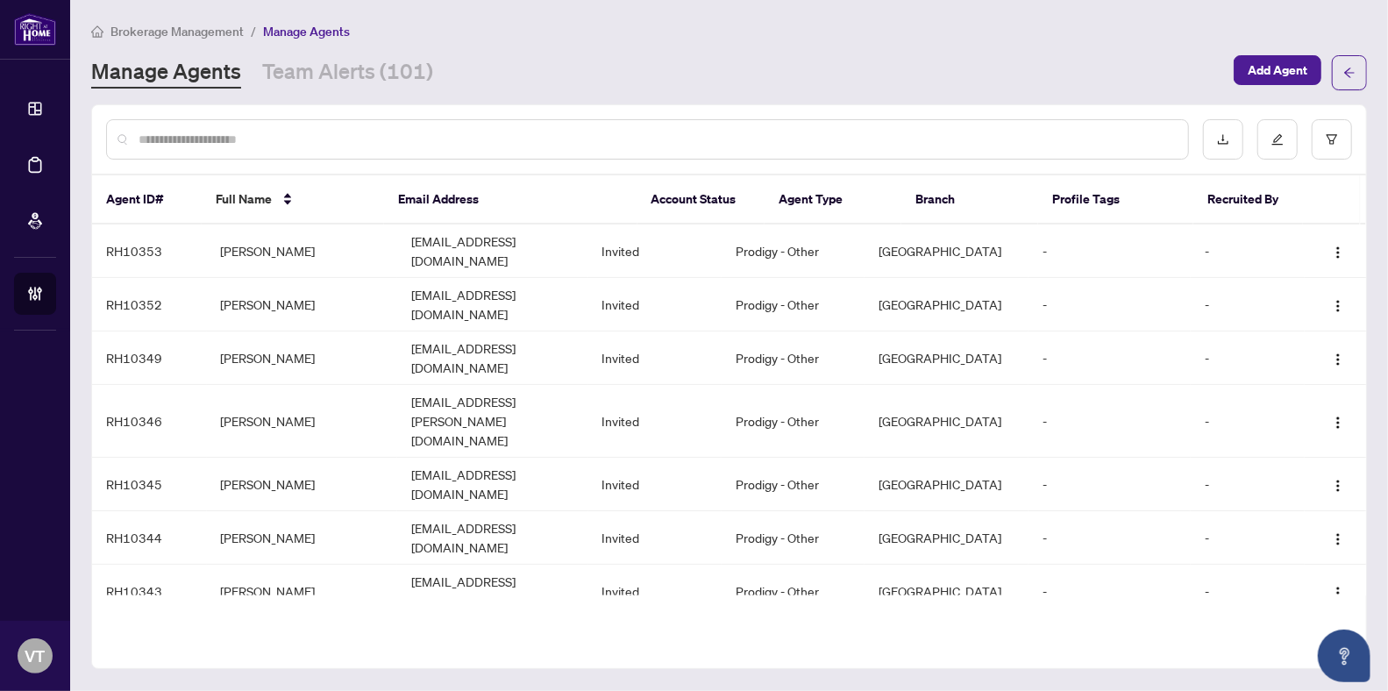
click at [202, 147] on input "text" at bounding box center [657, 139] width 1036 height 19
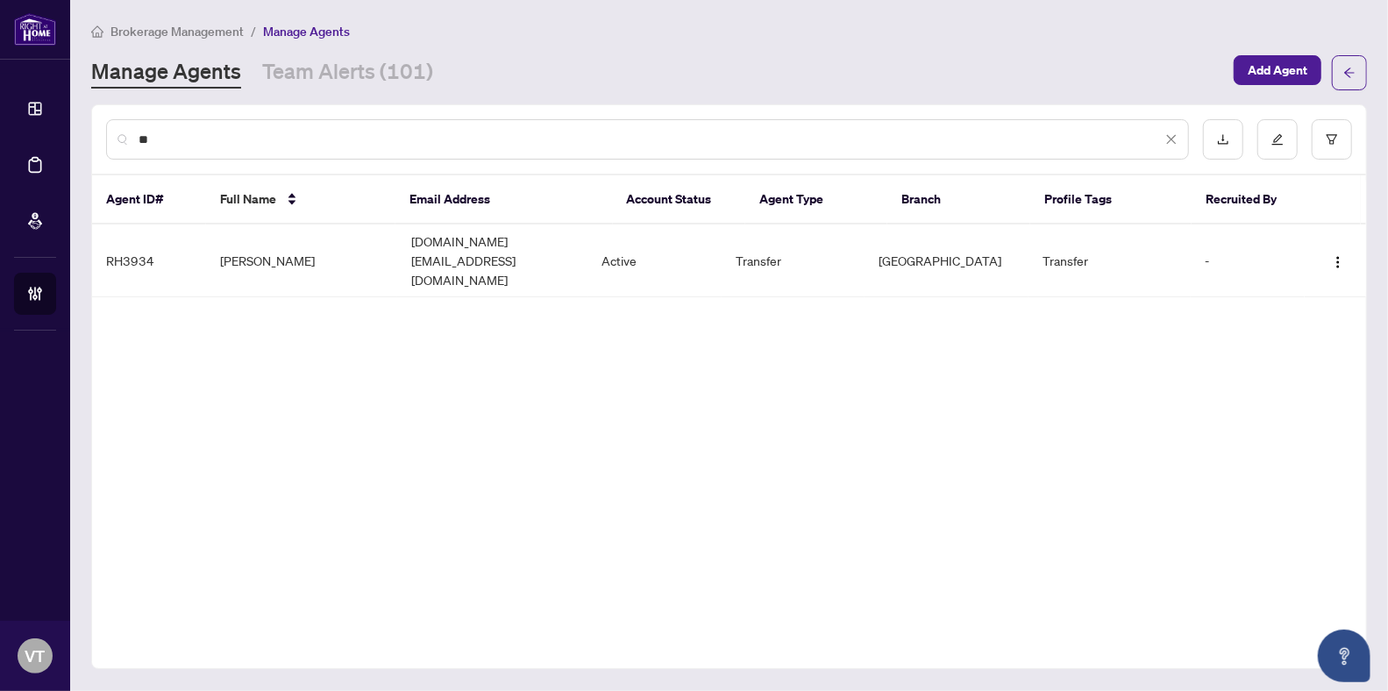
type input "*"
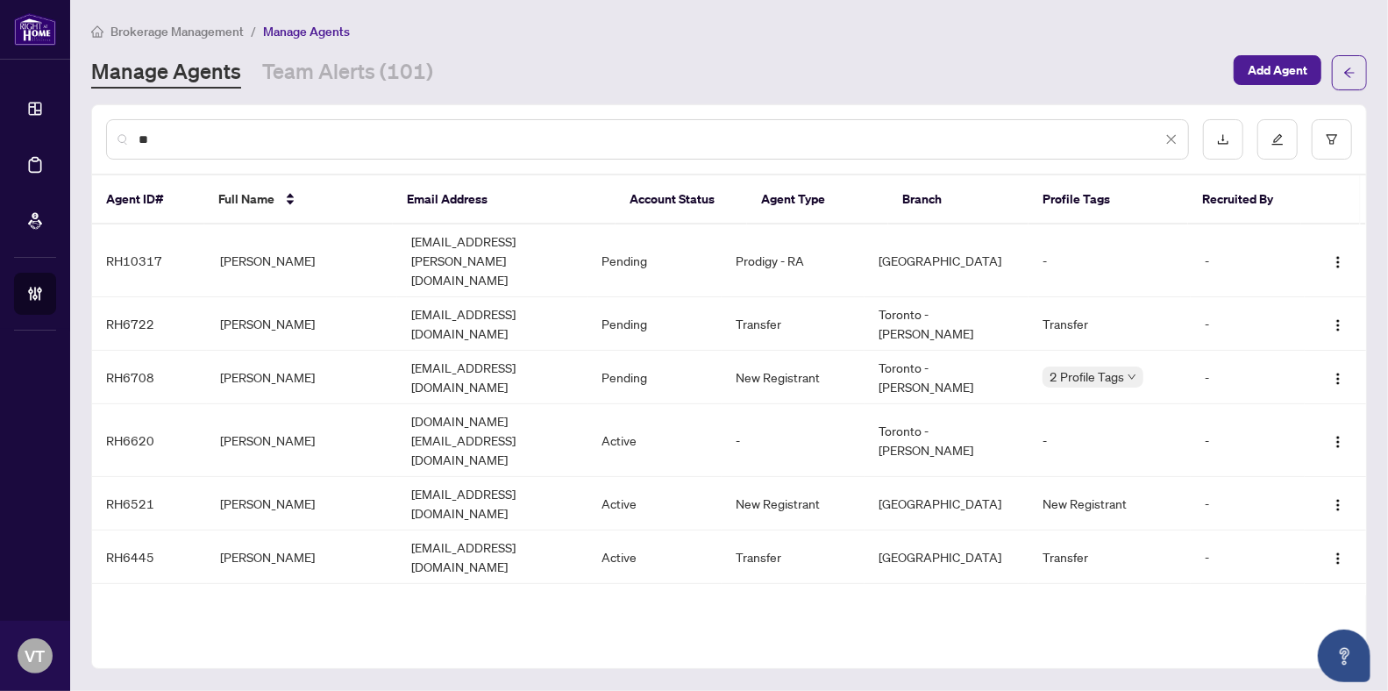
type input "*"
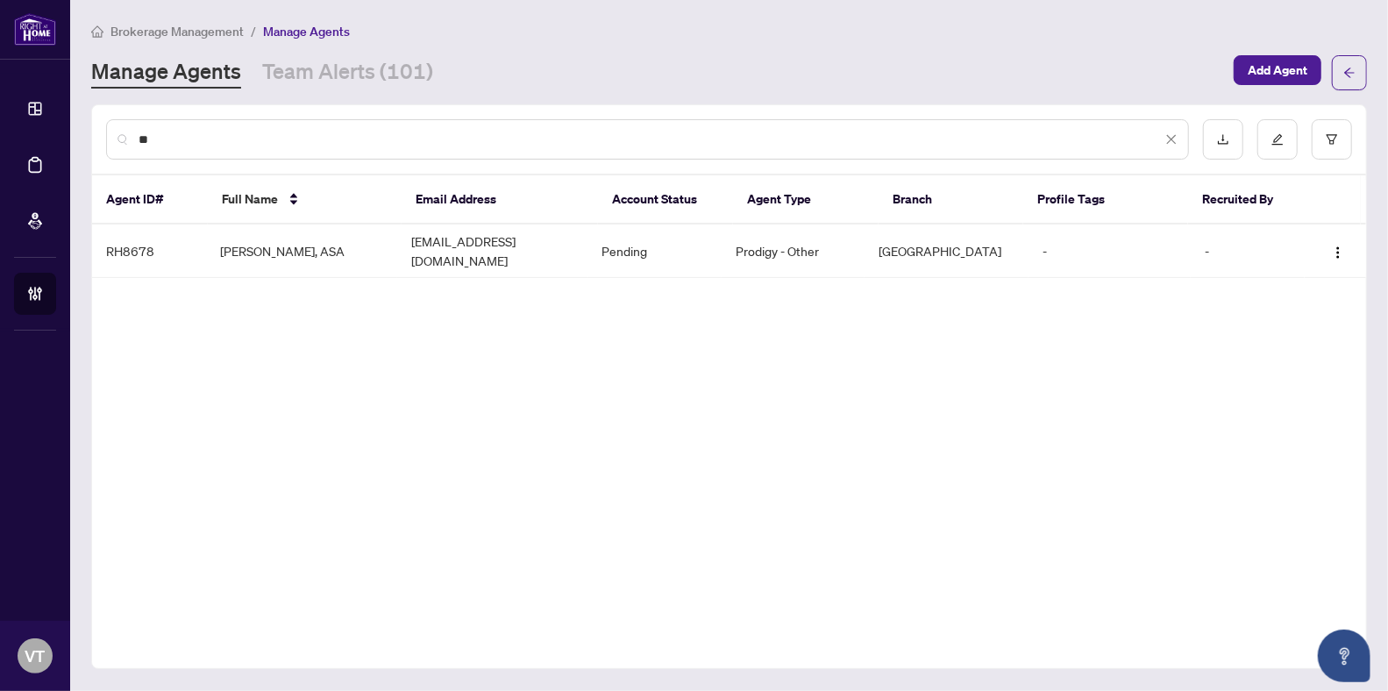
type input "*"
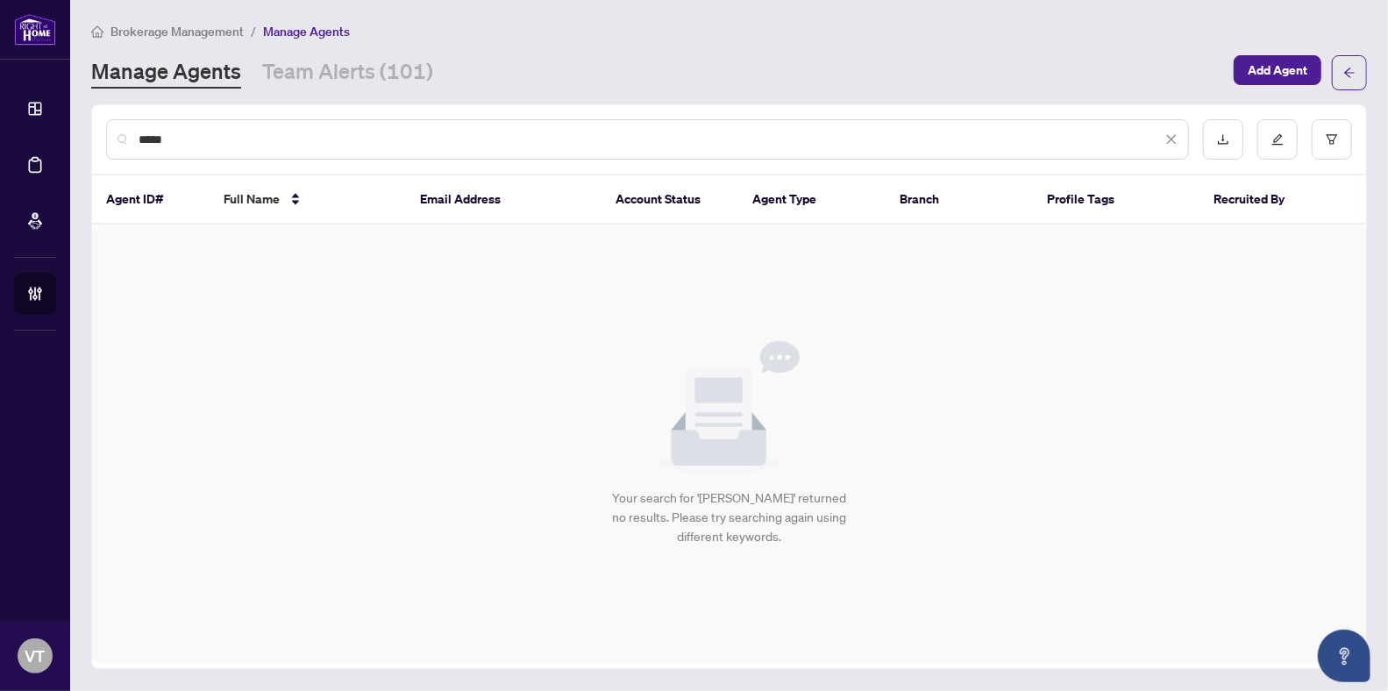
click at [373, 142] on input "*****" at bounding box center [650, 139] width 1023 height 19
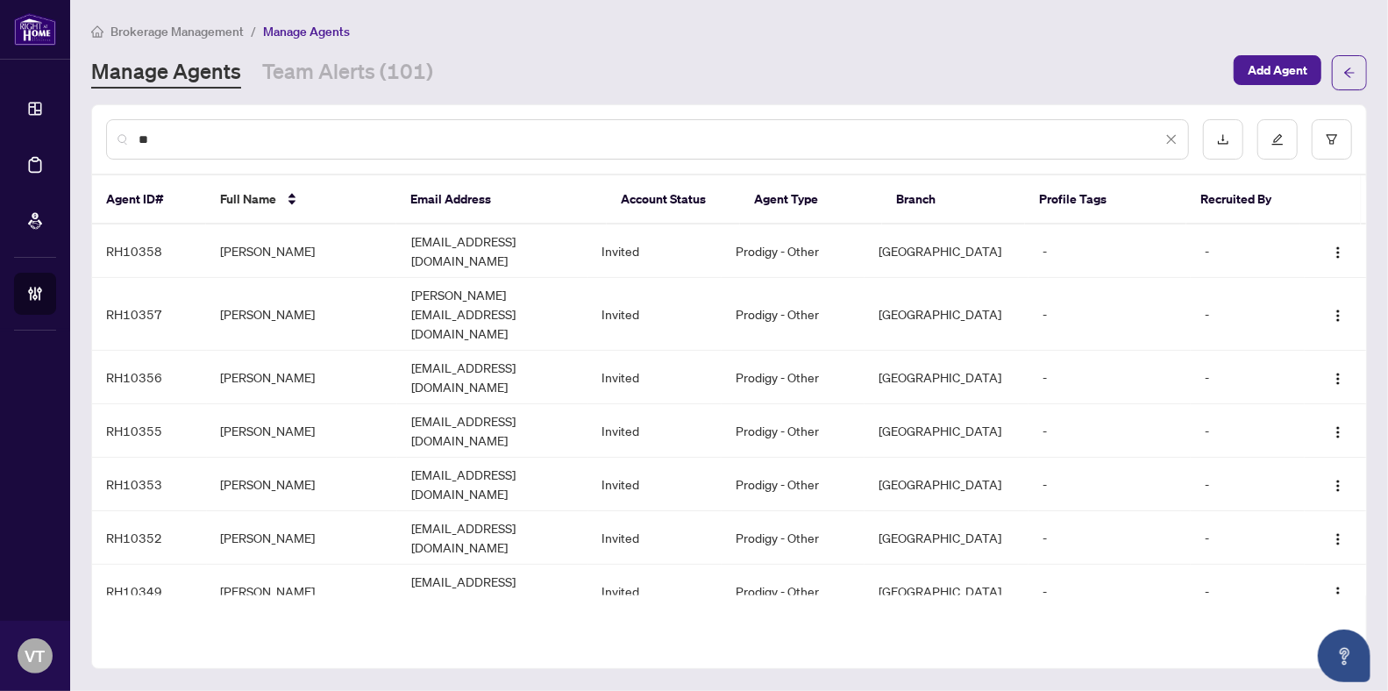
type input "*"
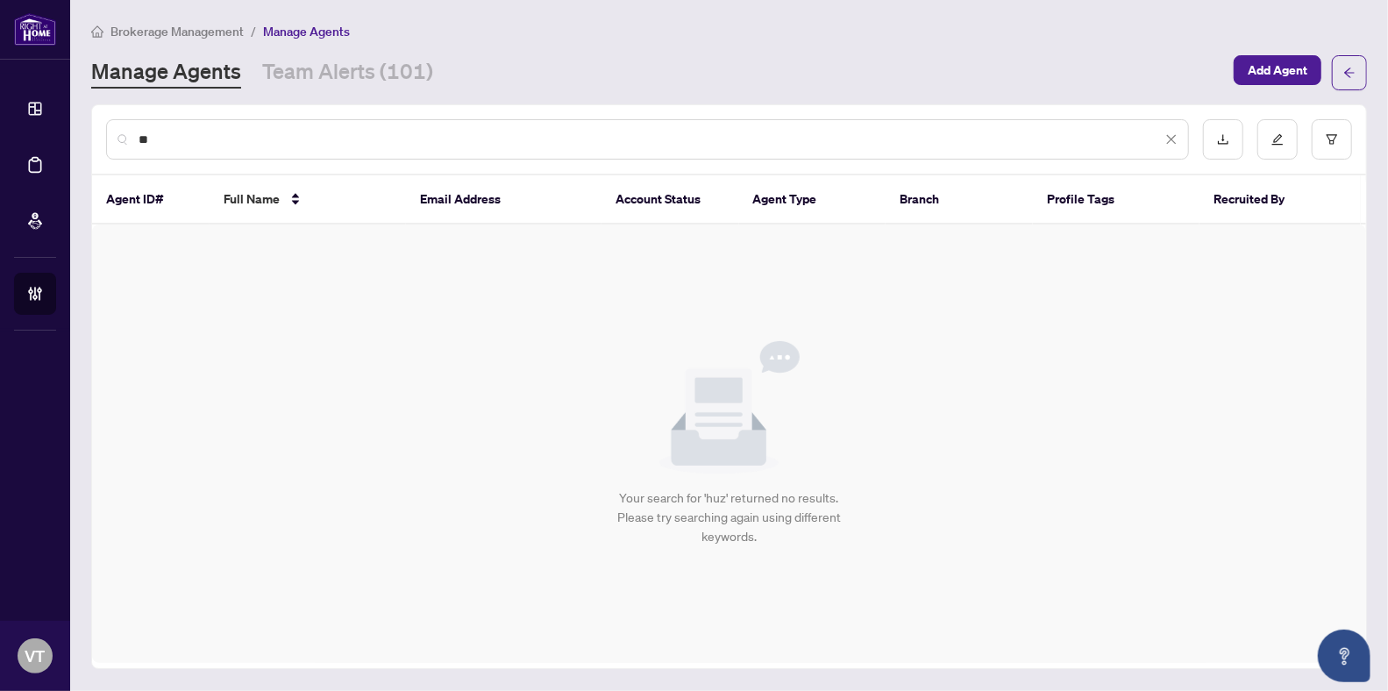
type input "*"
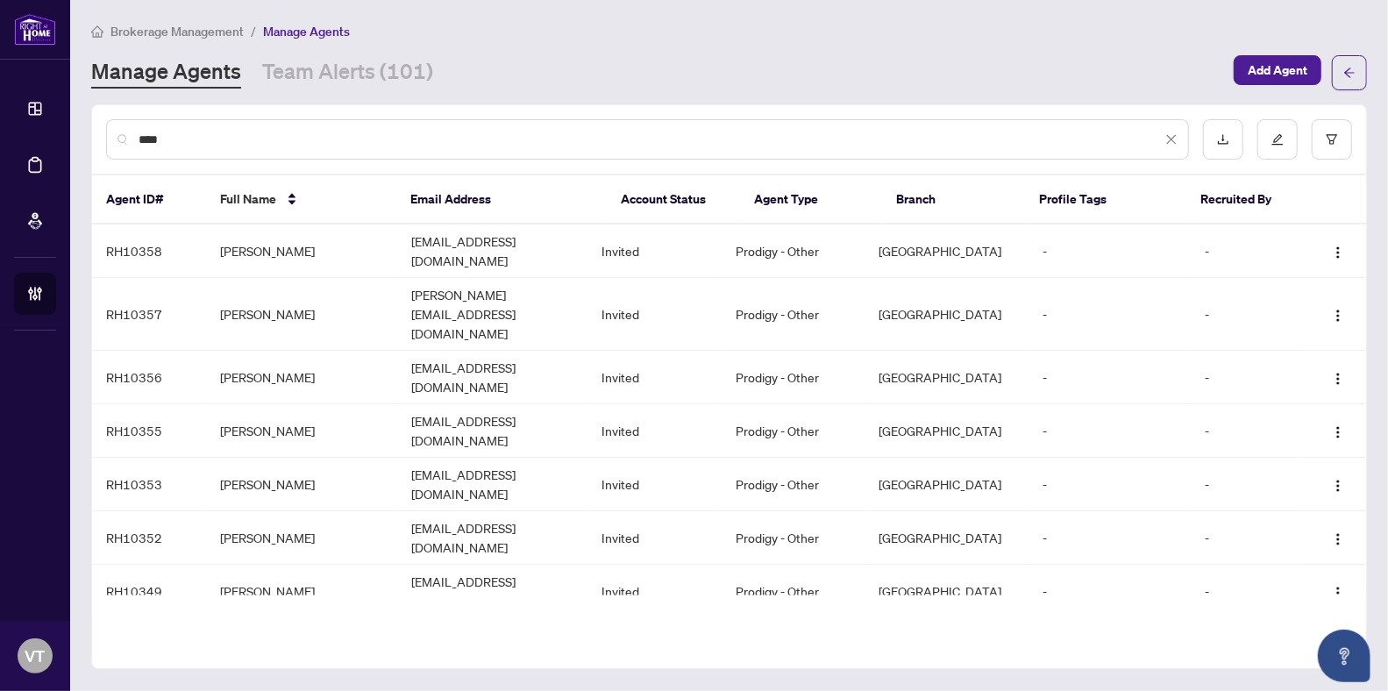
click at [261, 143] on input "****" at bounding box center [650, 139] width 1023 height 19
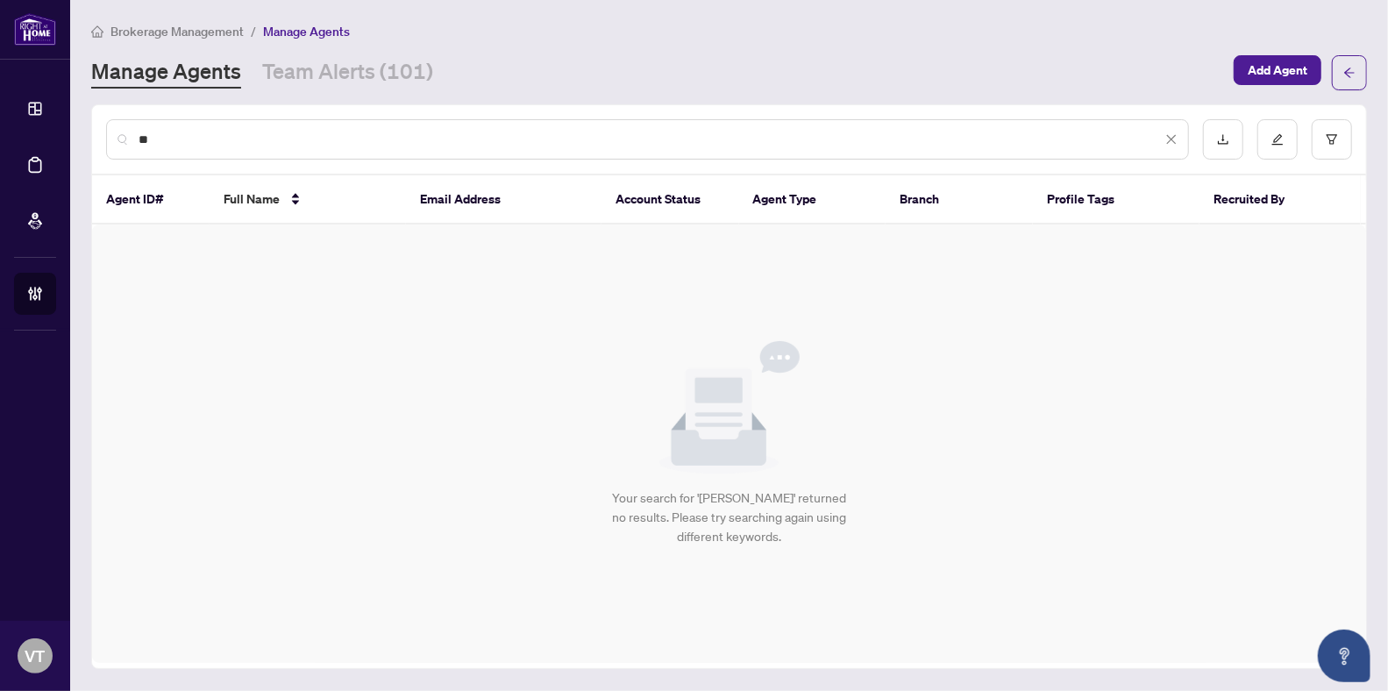
type input "*"
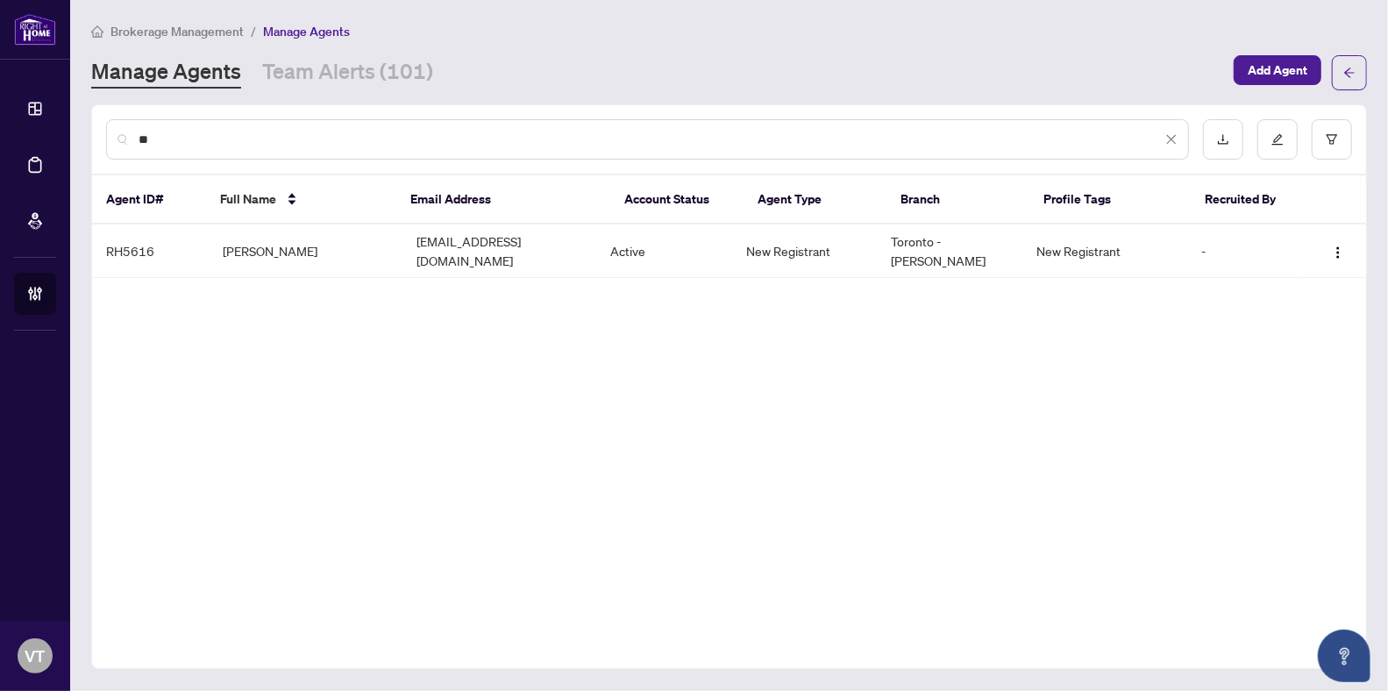
type input "*"
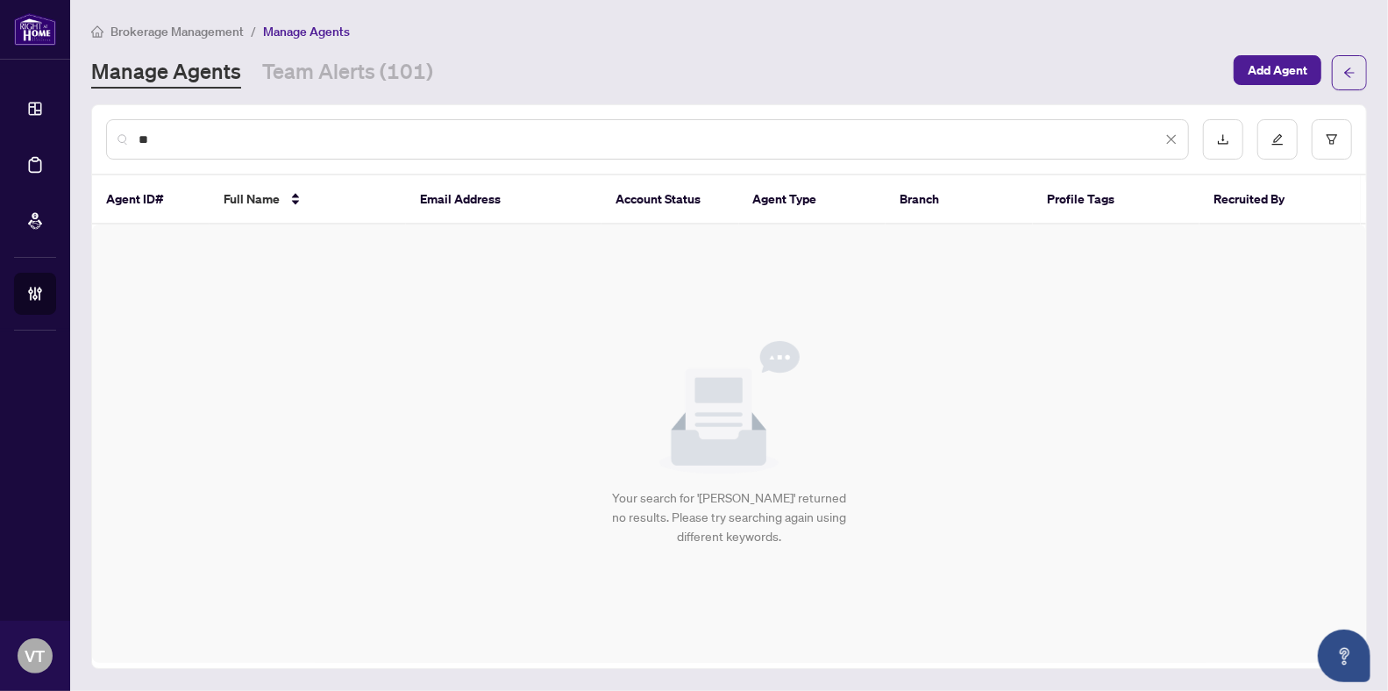
type input "*"
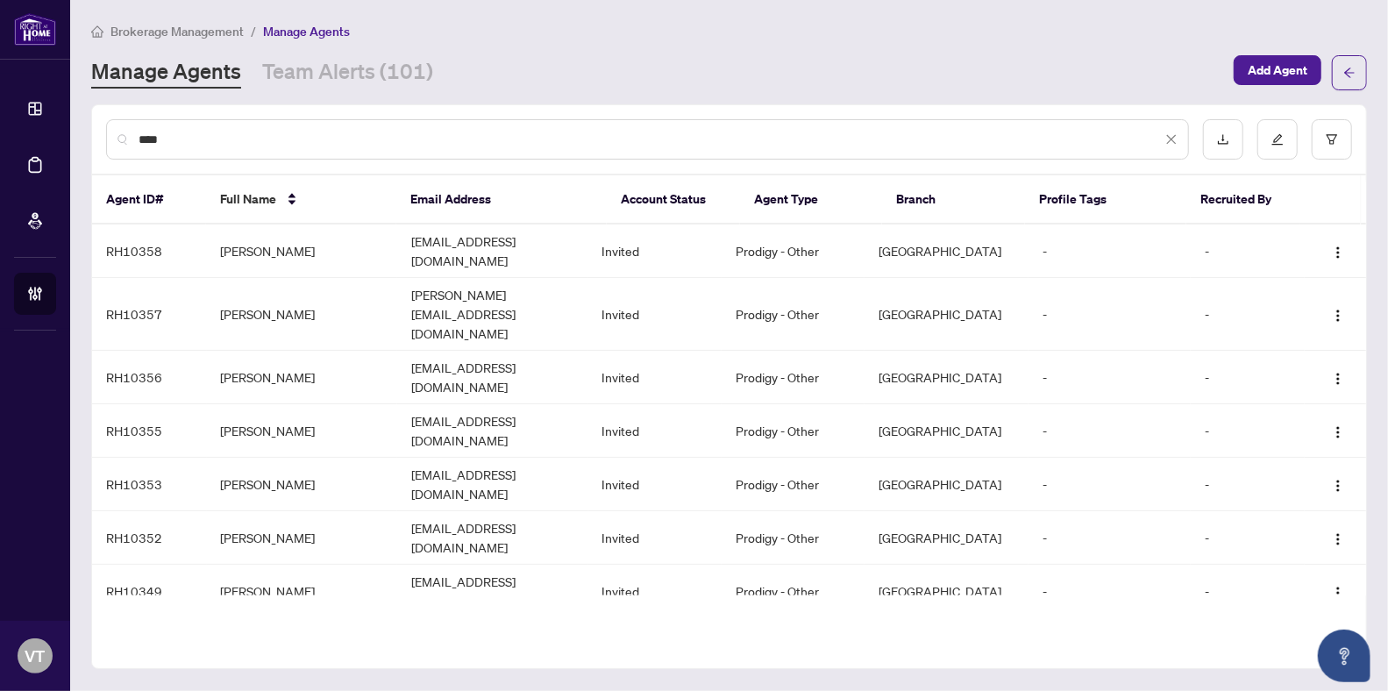
click at [297, 140] on input "****" at bounding box center [650, 139] width 1023 height 19
click at [286, 132] on input "****" at bounding box center [650, 139] width 1023 height 19
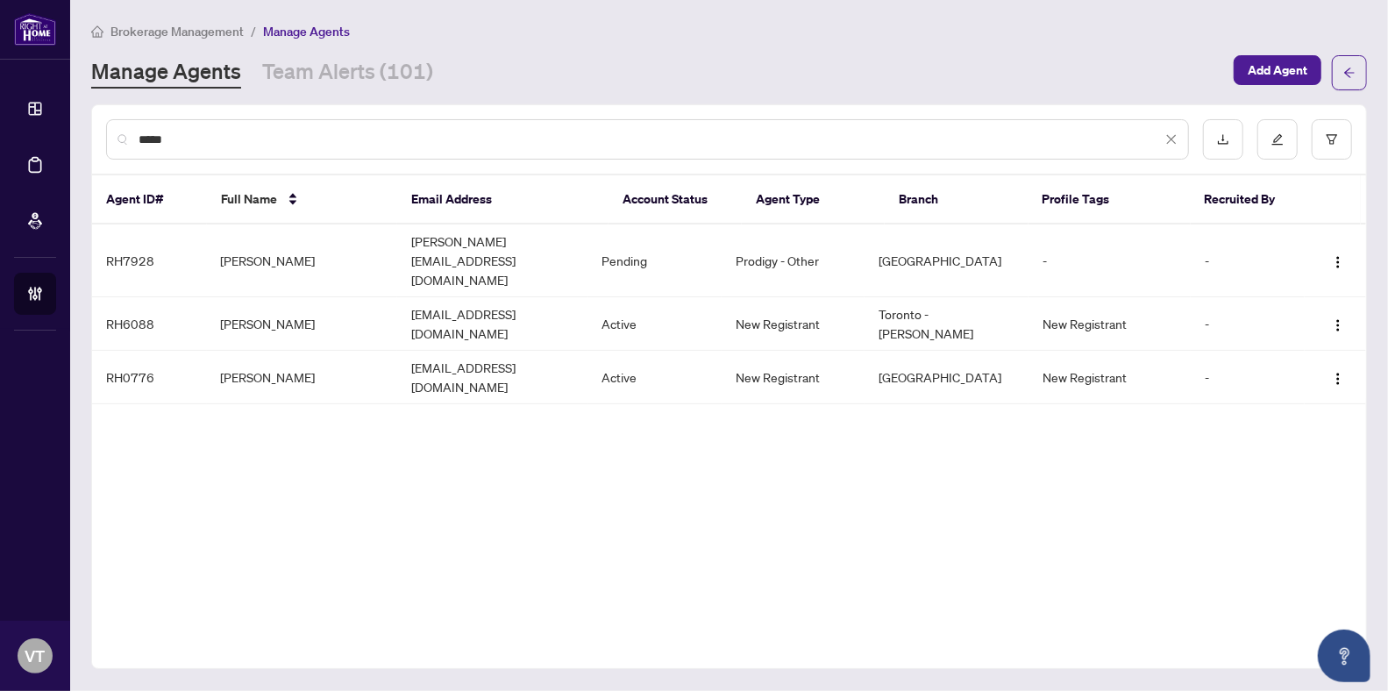
click at [501, 141] on input "*****" at bounding box center [650, 139] width 1023 height 19
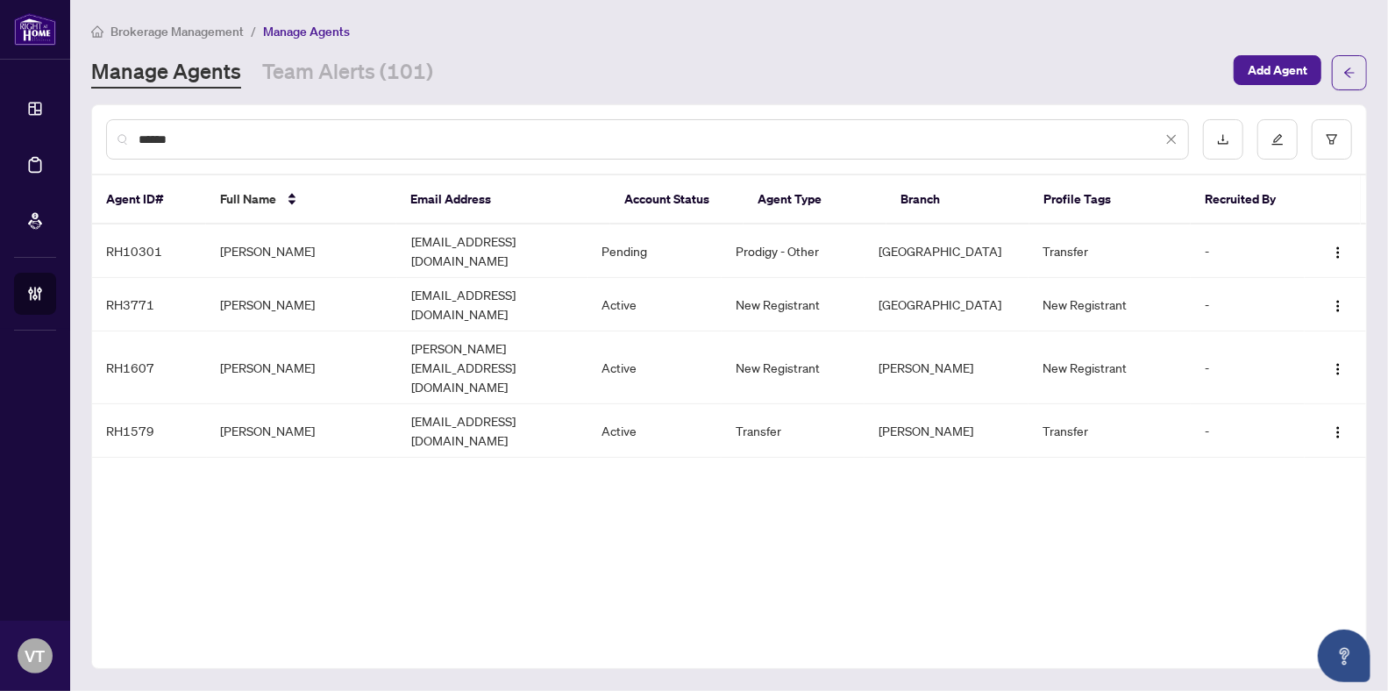
type input "******"
click at [1274, 69] on span "Add Agent" at bounding box center [1278, 70] width 60 height 28
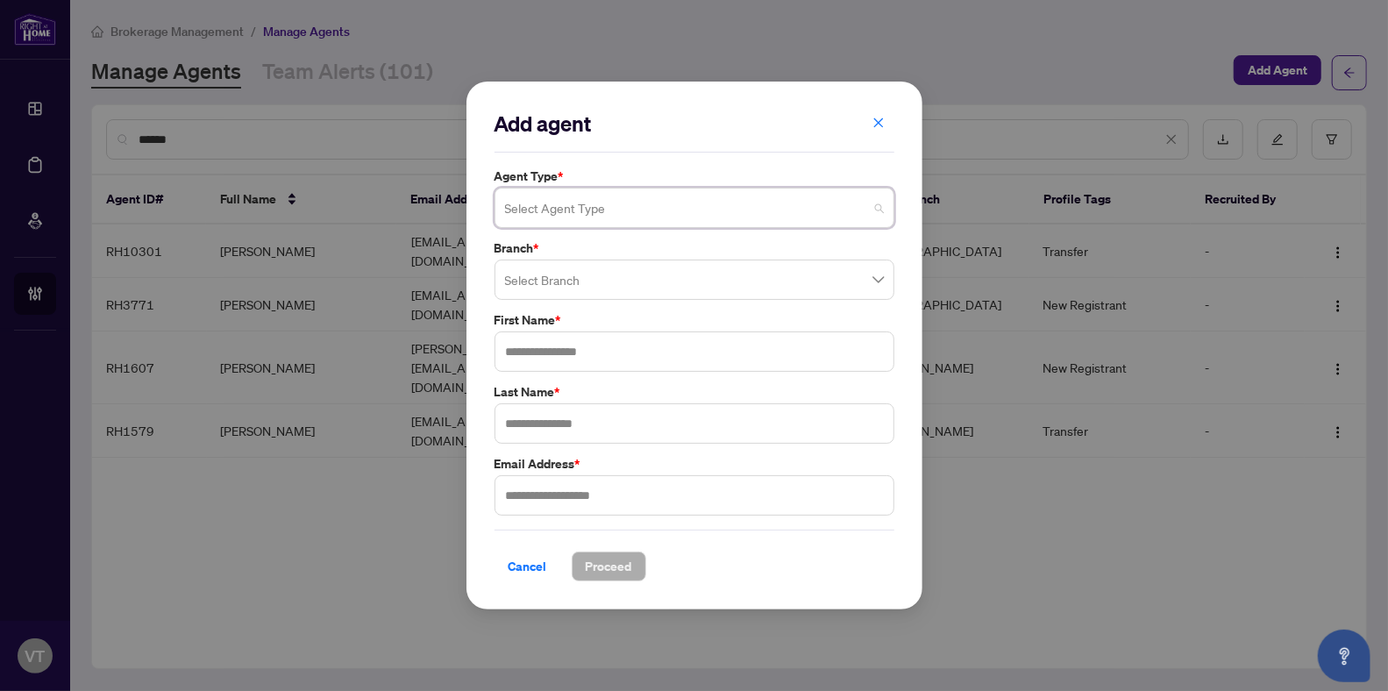
click at [687, 203] on input "search" at bounding box center [686, 210] width 363 height 39
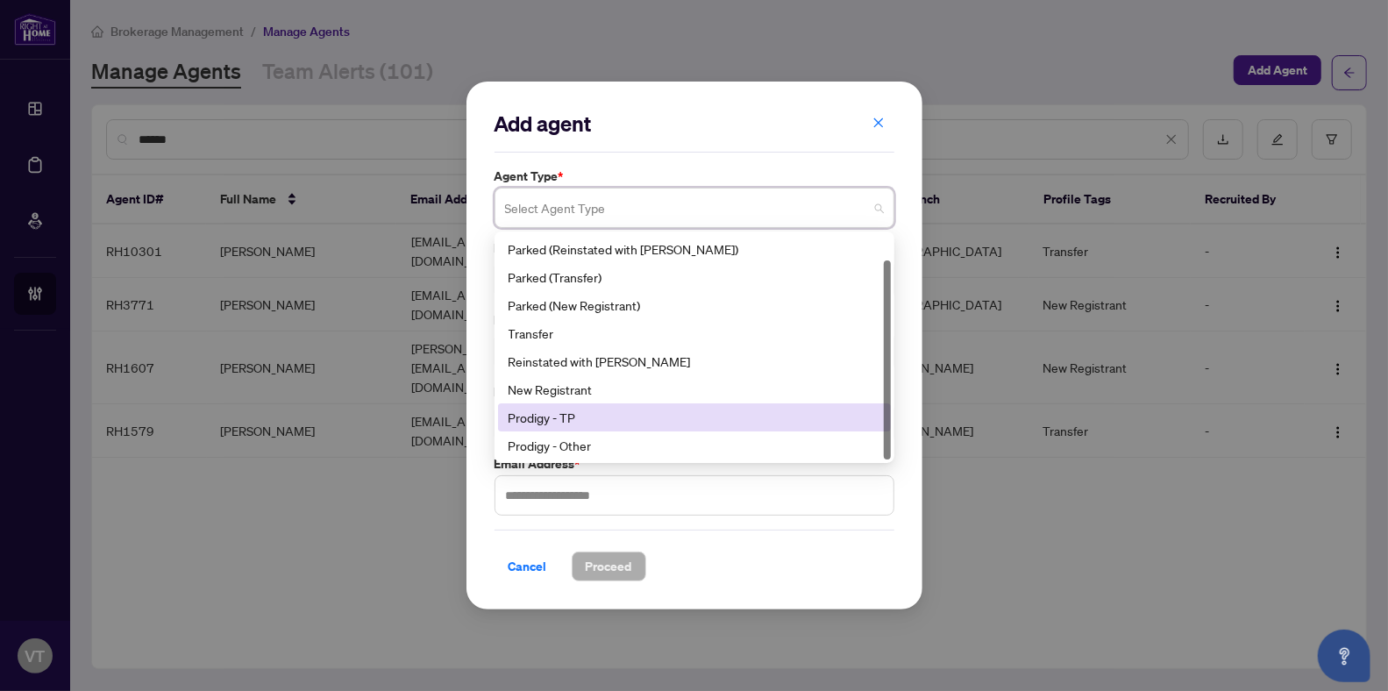
scroll to position [27, 0]
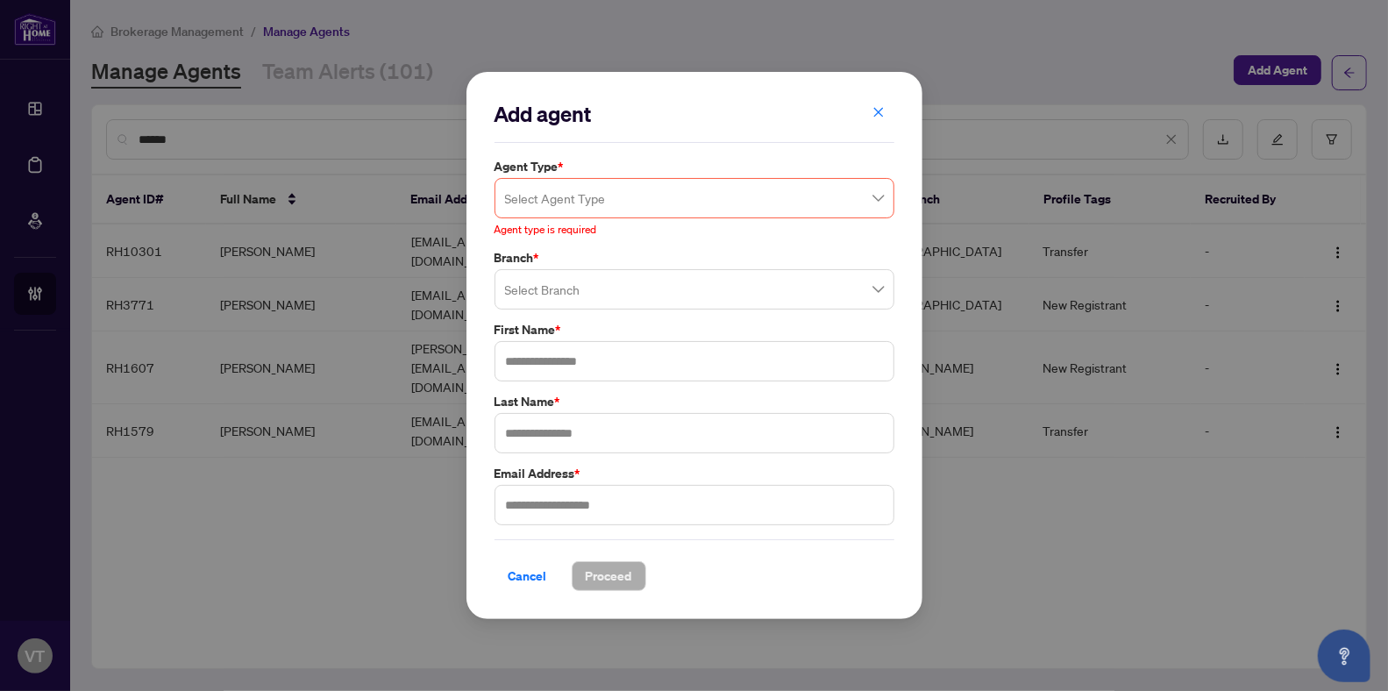
click at [733, 124] on h2 "Add agent" at bounding box center [695, 114] width 400 height 28
click at [875, 115] on icon "close" at bounding box center [879, 112] width 12 height 12
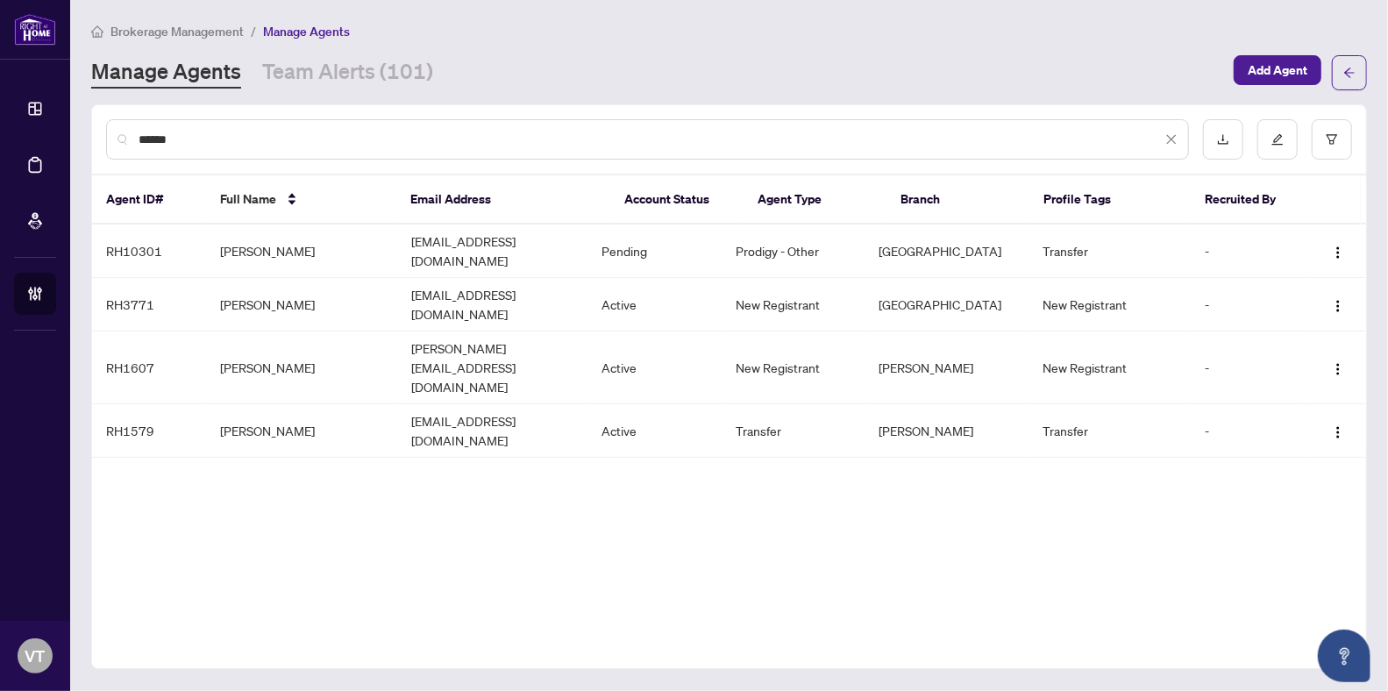
click at [320, 133] on input "******" at bounding box center [650, 139] width 1023 height 19
click at [1184, 141] on div "******" at bounding box center [647, 139] width 1083 height 40
click at [1178, 141] on div "******" at bounding box center [647, 139] width 1083 height 40
click at [1170, 139] on icon "close" at bounding box center [1171, 139] width 12 height 12
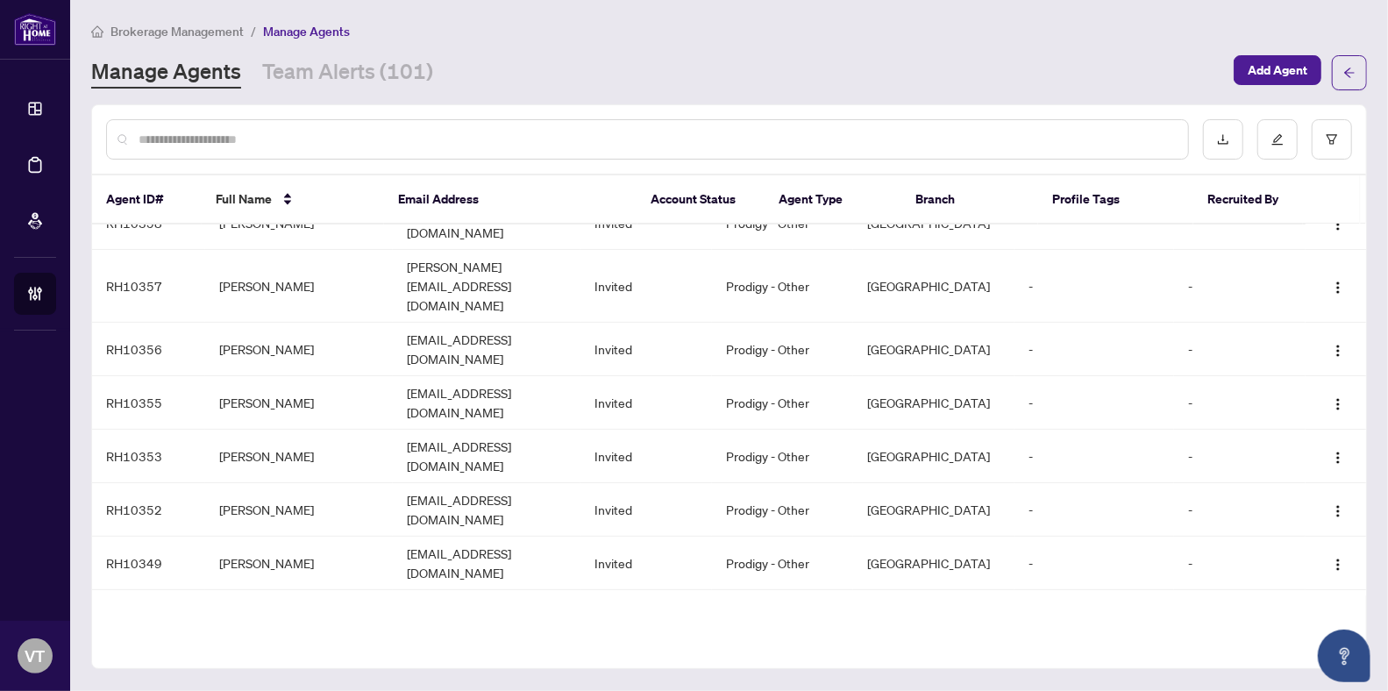
scroll to position [0, 0]
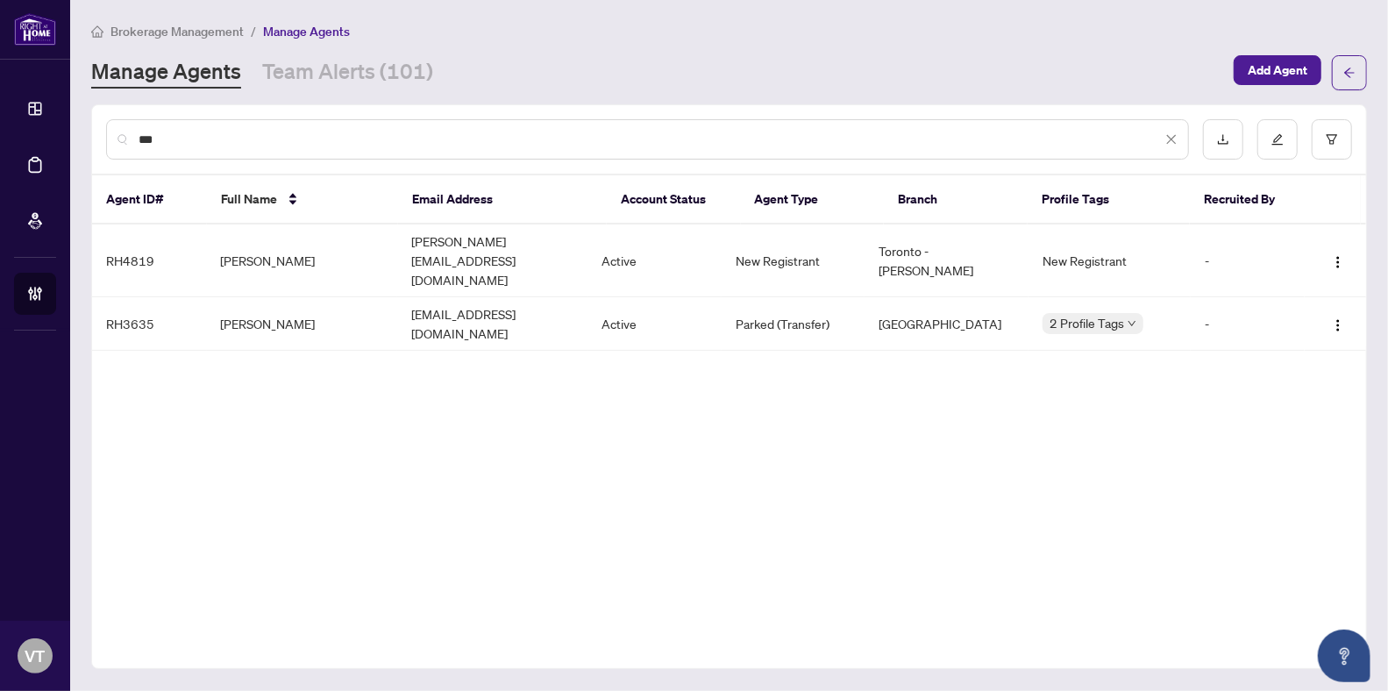
type input "***"
click at [1175, 135] on icon "close" at bounding box center [1171, 139] width 12 height 12
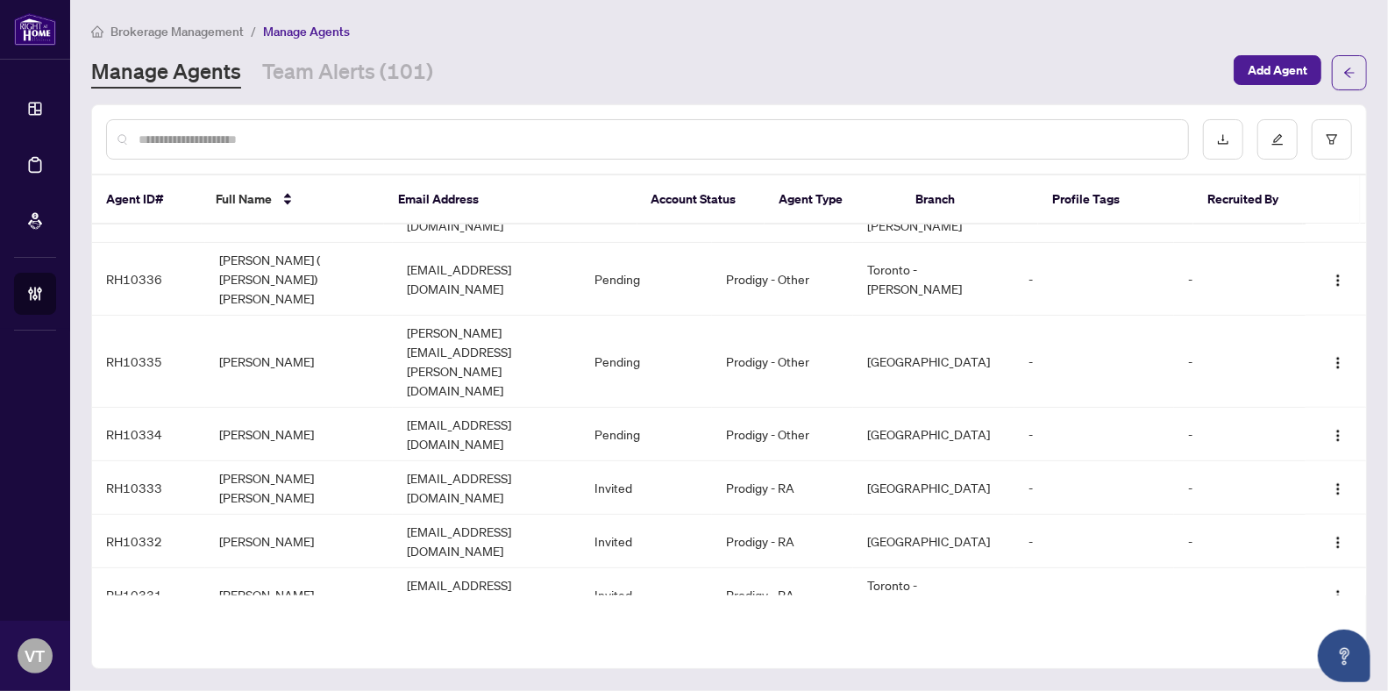
scroll to position [1081, 0]
